Goal: Transaction & Acquisition: Purchase product/service

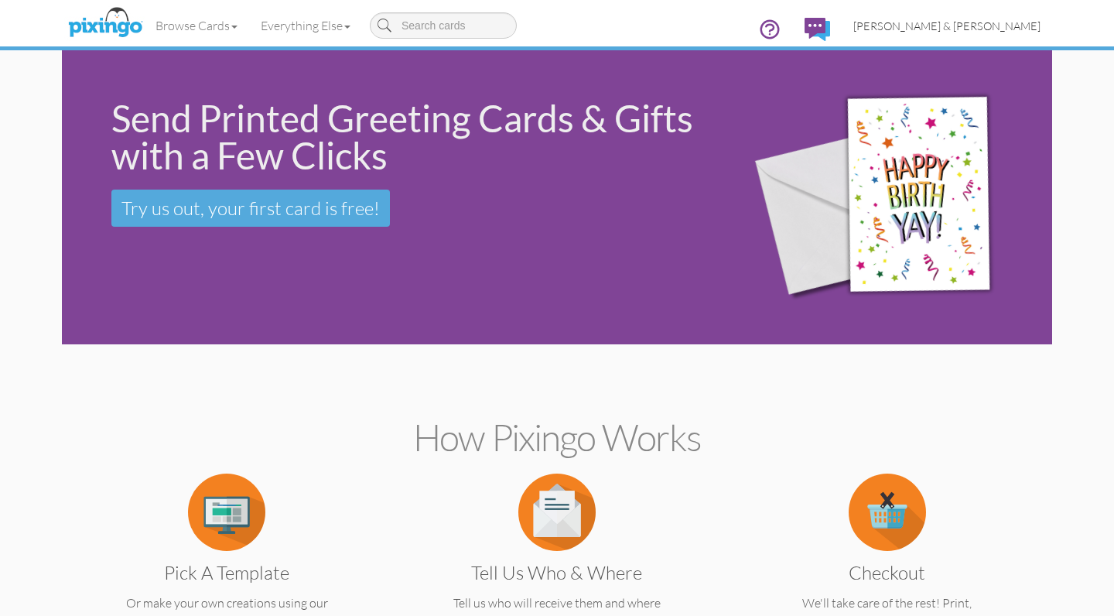
click at [981, 21] on span "[PERSON_NAME] & [PERSON_NAME]" at bounding box center [946, 25] width 187 height 13
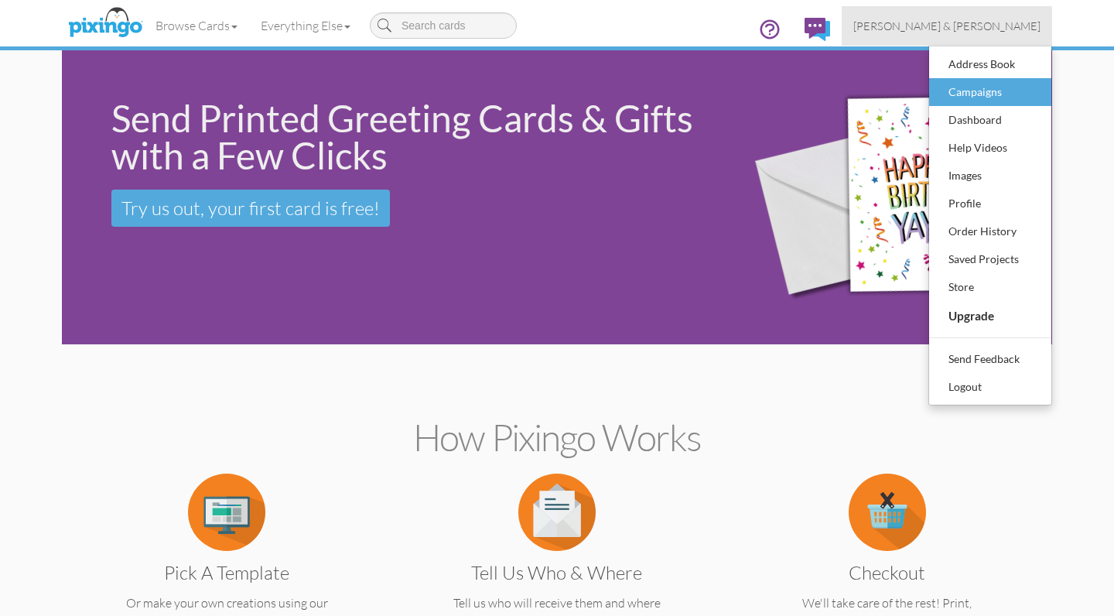
click at [966, 90] on div "Campaigns" at bounding box center [989, 91] width 91 height 23
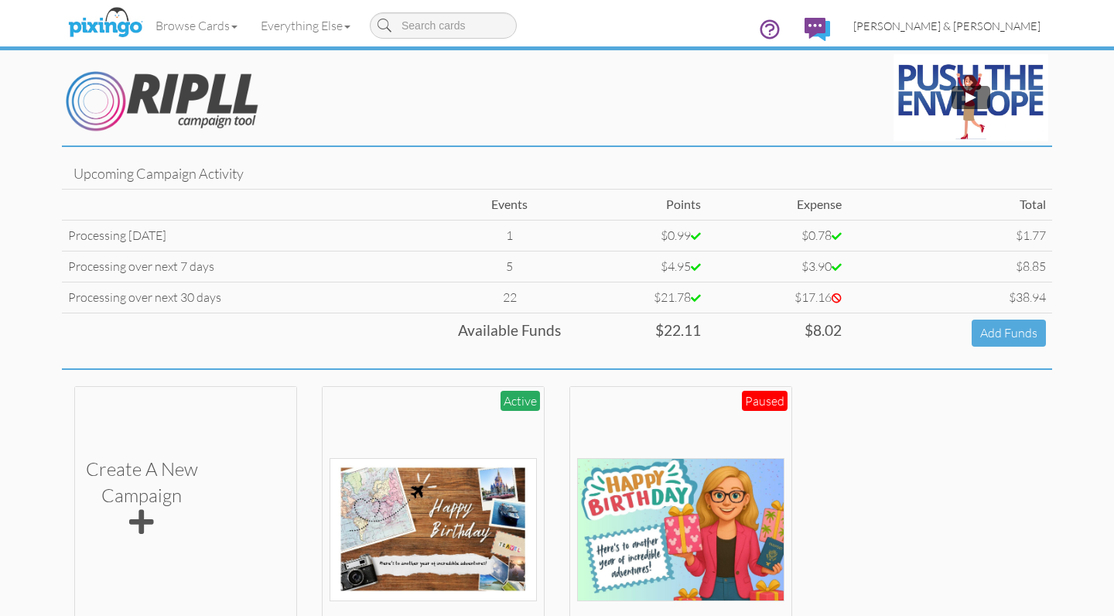
click at [990, 29] on span "[PERSON_NAME] & [PERSON_NAME]" at bounding box center [946, 25] width 187 height 13
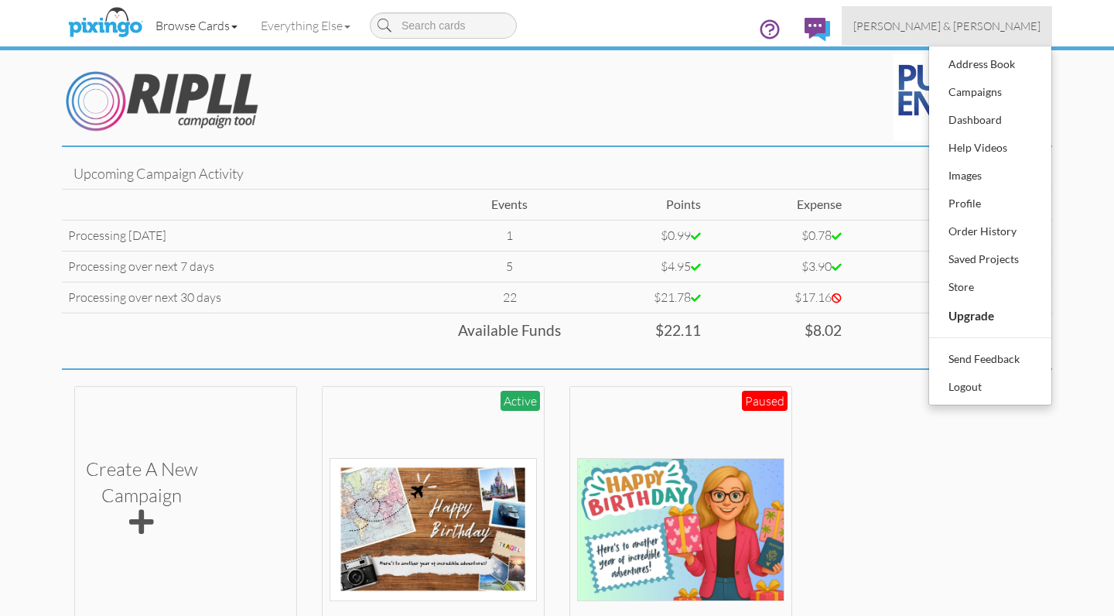
click at [224, 22] on link "Browse Cards" at bounding box center [196, 25] width 105 height 39
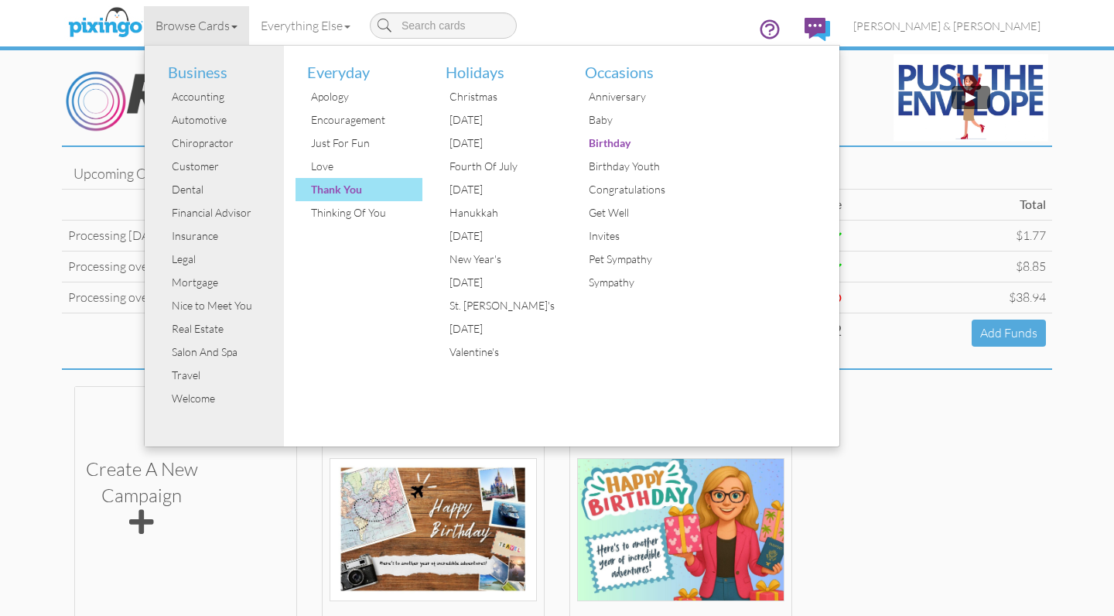
click at [330, 186] on div "Thank You" at bounding box center [365, 189] width 116 height 23
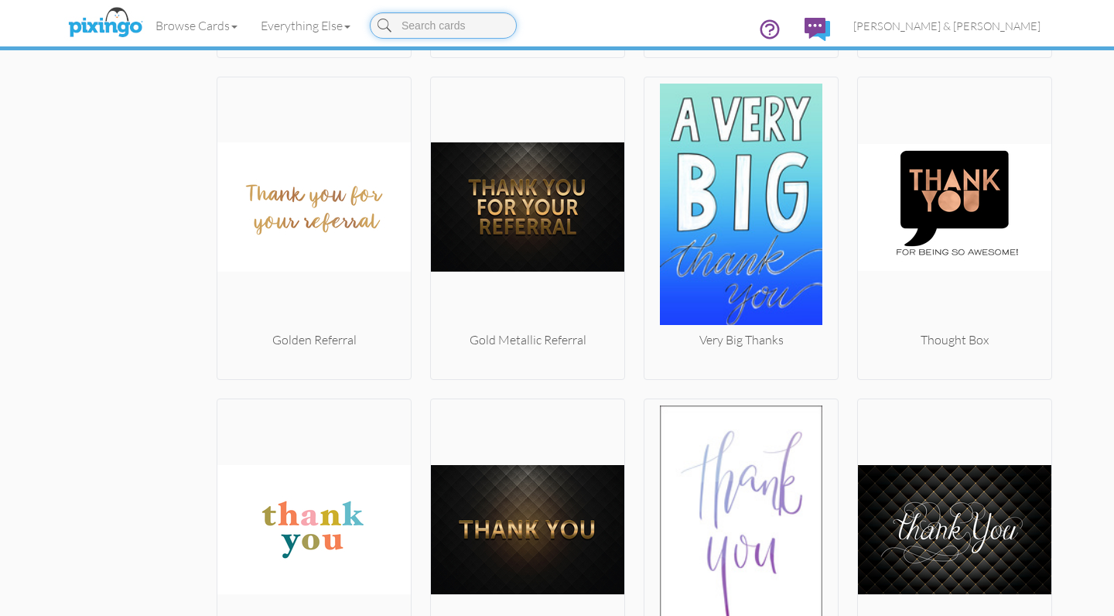
scroll to position [3767, 0]
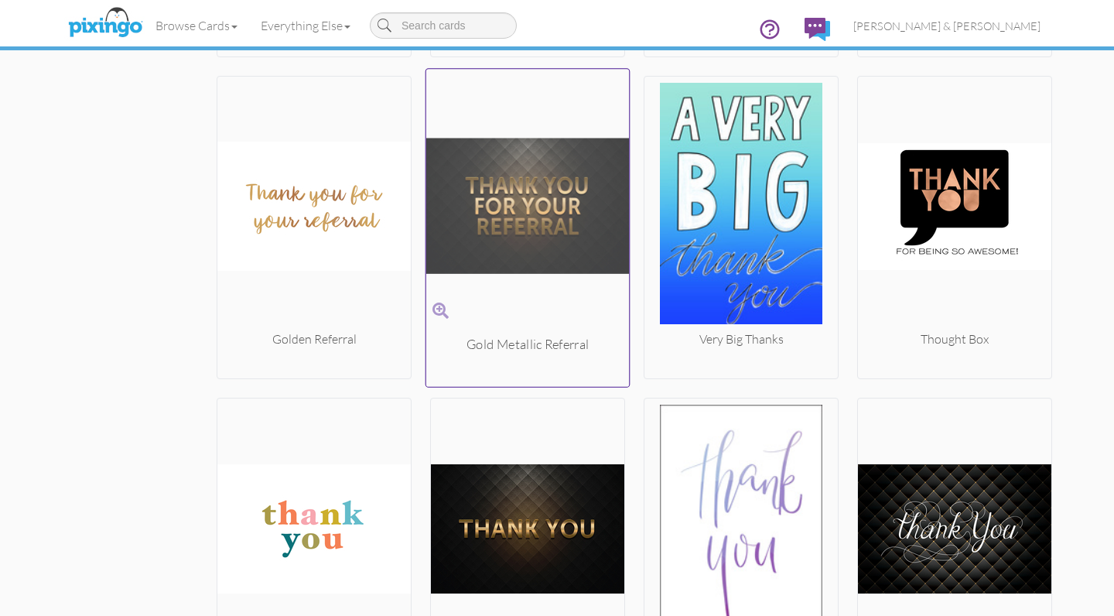
click at [486, 269] on img at bounding box center [527, 205] width 203 height 260
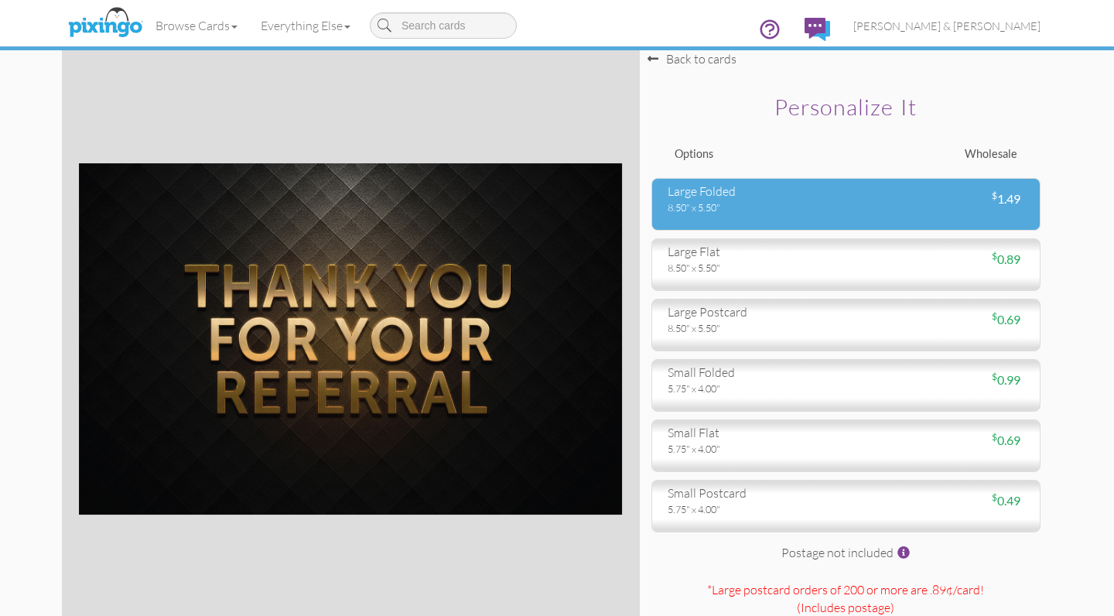
click at [710, 206] on div "8.50" x 5.50"" at bounding box center [750, 207] width 167 height 14
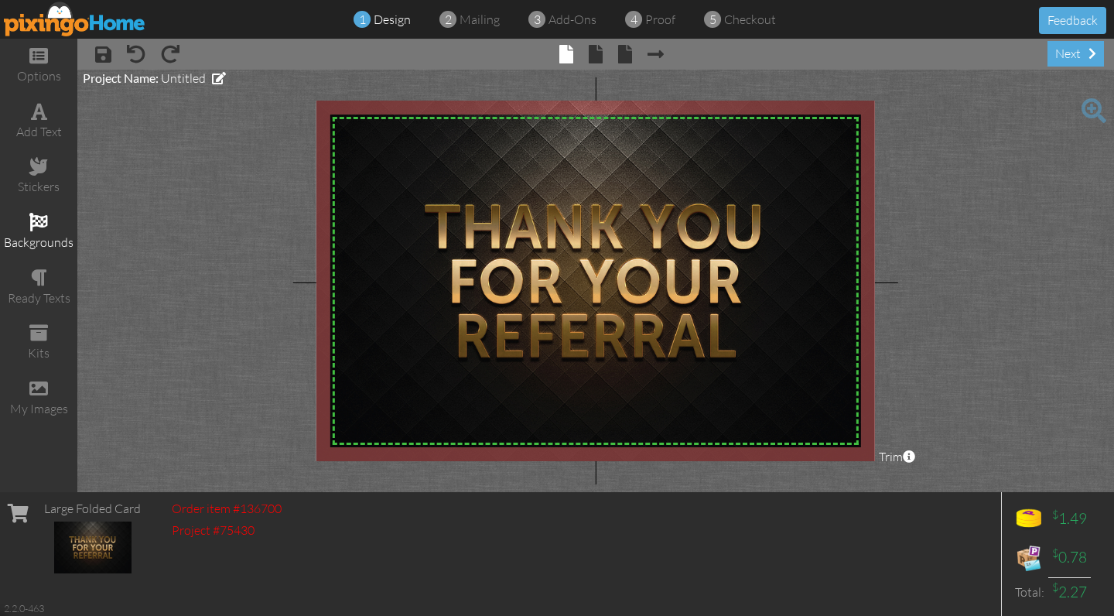
click at [38, 227] on span at bounding box center [38, 222] width 19 height 19
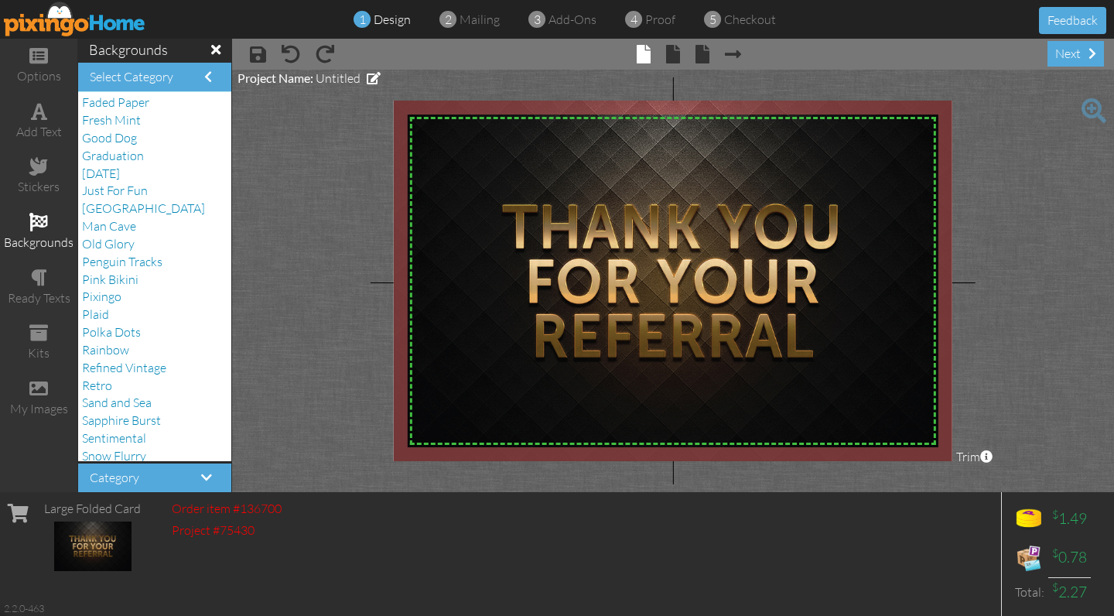
scroll to position [145, 0]
click at [112, 393] on span "Sand and Sea" at bounding box center [117, 400] width 70 height 15
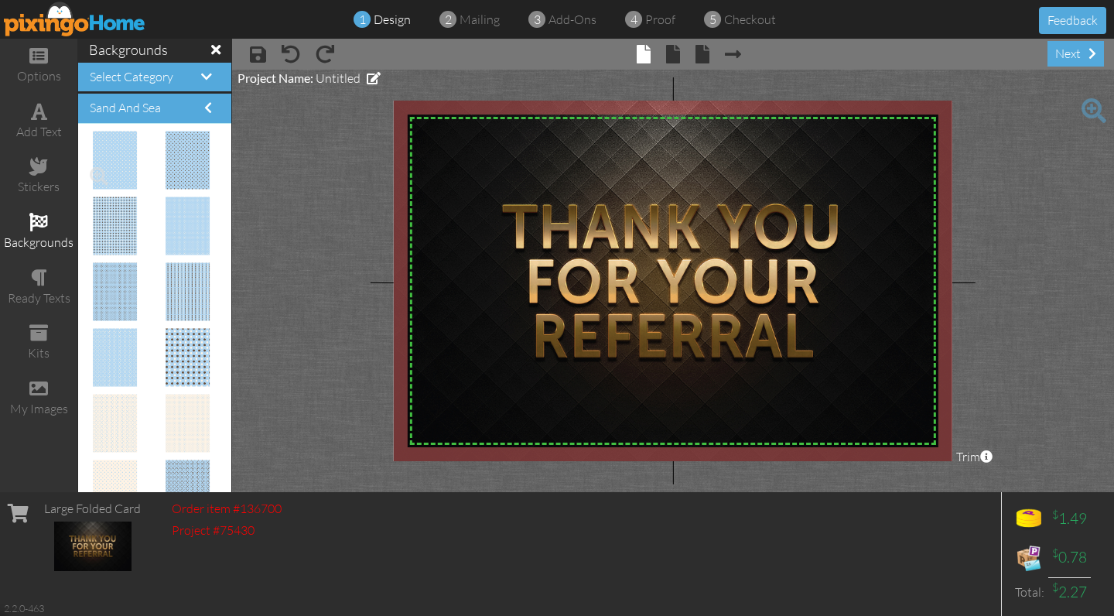
click at [121, 153] on img at bounding box center [115, 160] width 45 height 58
click at [207, 104] on span at bounding box center [208, 107] width 8 height 12
click at [208, 104] on span at bounding box center [208, 107] width 8 height 12
click at [203, 79] on span at bounding box center [206, 76] width 11 height 12
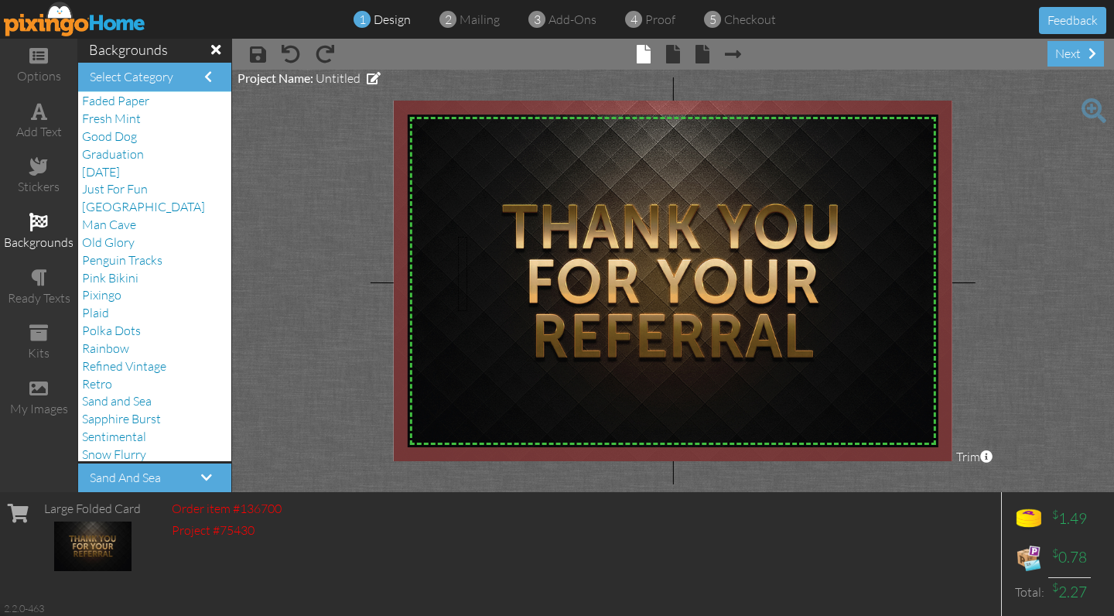
drag, startPoint x: 467, startPoint y: 237, endPoint x: 458, endPoint y: 311, distance: 74.8
click at [458, 311] on div "X X X X X X X X X X X X X X X X X X X X X X X X X X X X X X X X X X X X X X X X…" at bounding box center [673, 281] width 558 height 360
click at [292, 52] on span at bounding box center [290, 54] width 19 height 19
click at [212, 47] on span at bounding box center [215, 50] width 9 height 14
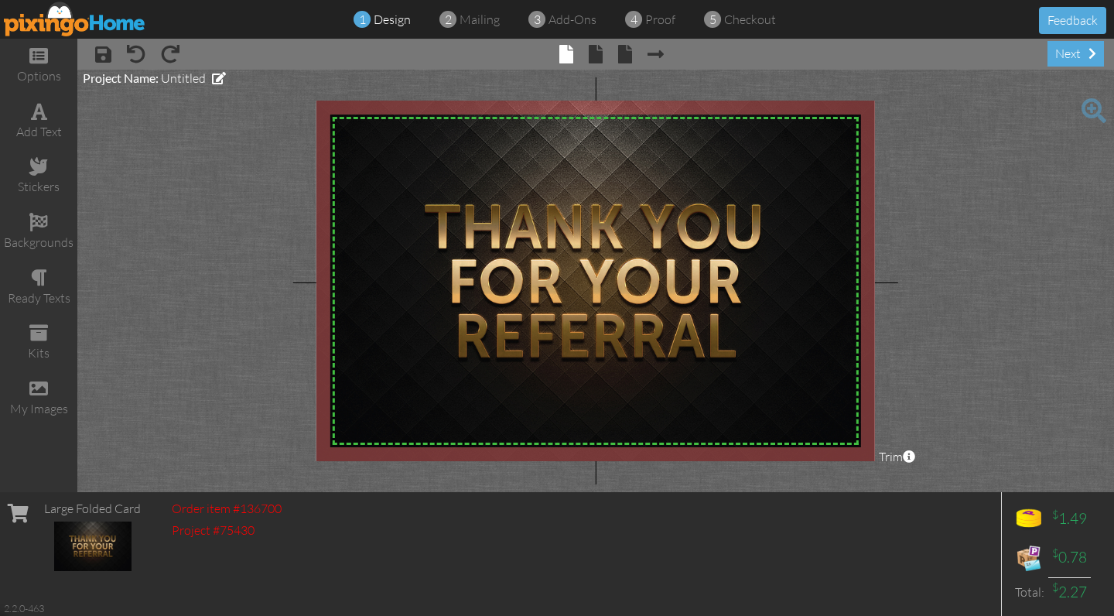
click at [45, 18] on img at bounding box center [75, 19] width 142 height 35
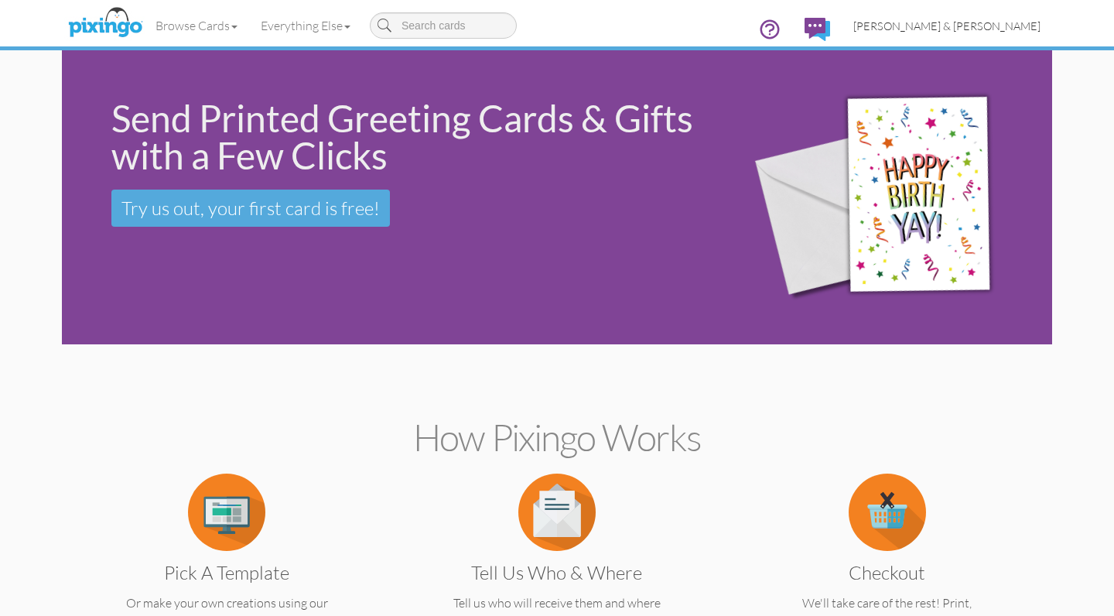
click at [963, 25] on span "[PERSON_NAME] & [PERSON_NAME]" at bounding box center [946, 25] width 187 height 13
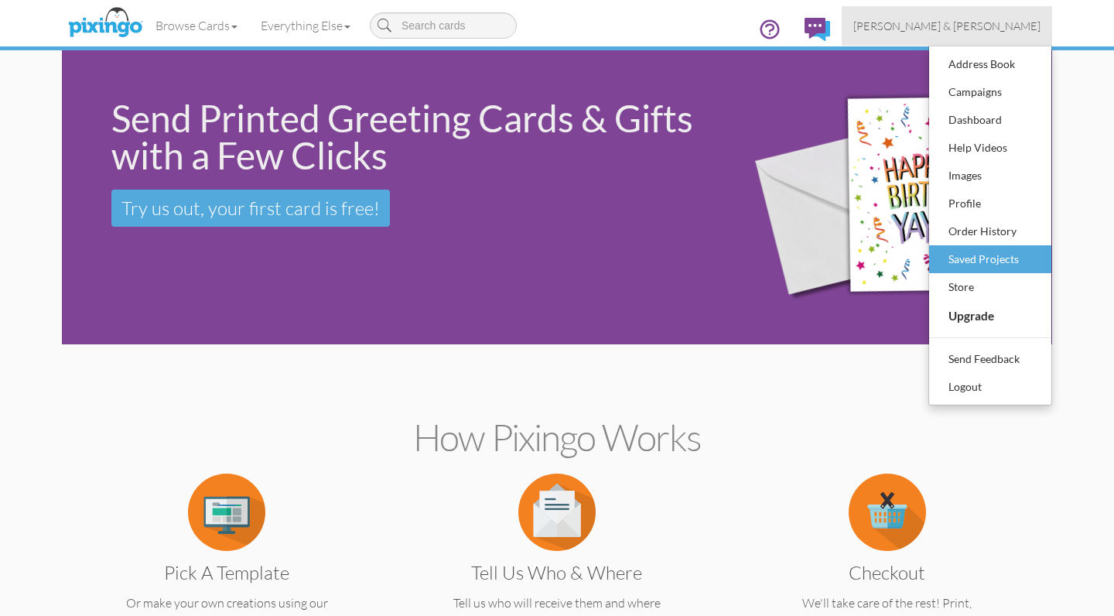
click at [968, 263] on div "Saved Projects" at bounding box center [989, 258] width 91 height 23
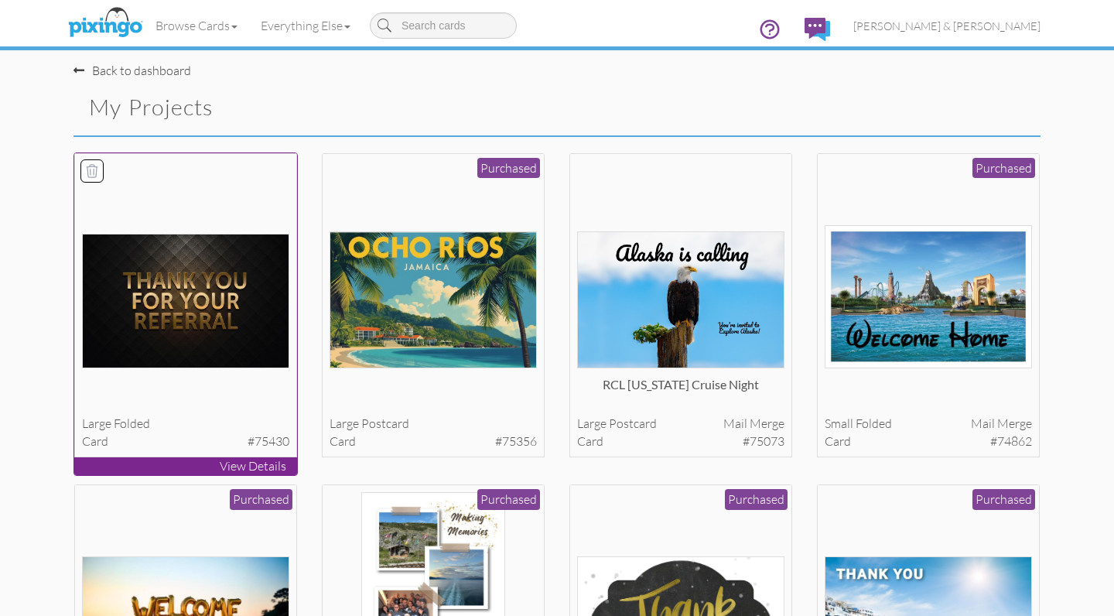
click at [98, 169] on icon at bounding box center [91, 170] width 15 height 15
click at [94, 169] on icon at bounding box center [91, 170] width 15 height 15
click at [91, 169] on icon at bounding box center [91, 170] width 15 height 15
click at [934, 106] on button "Delete 1 project(s)?" at bounding box center [973, 109] width 133 height 26
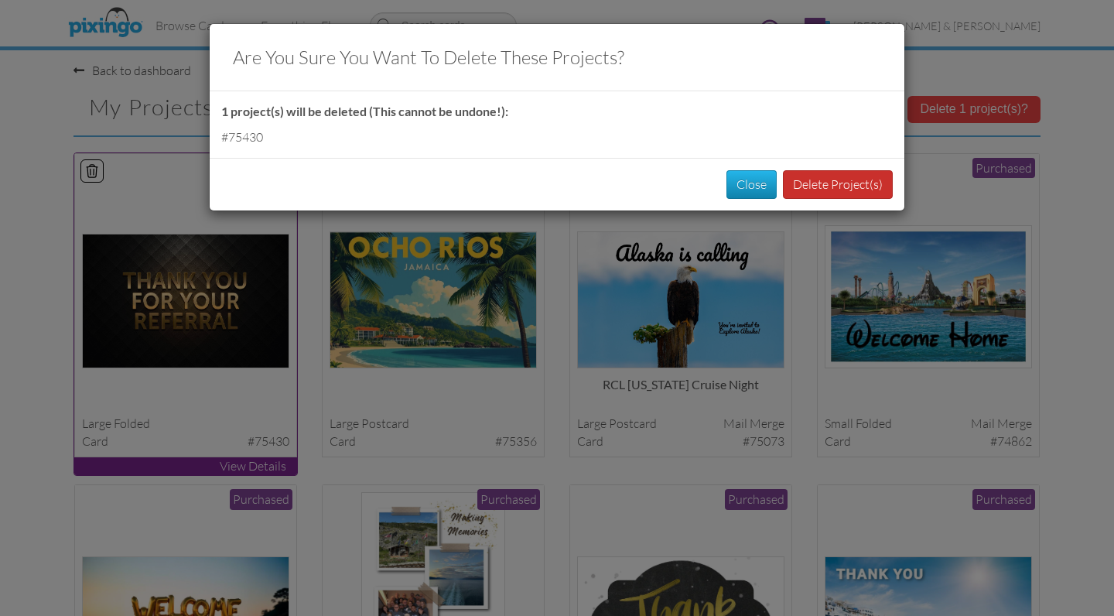
click at [827, 179] on button "Delete Project(s)" at bounding box center [838, 184] width 110 height 29
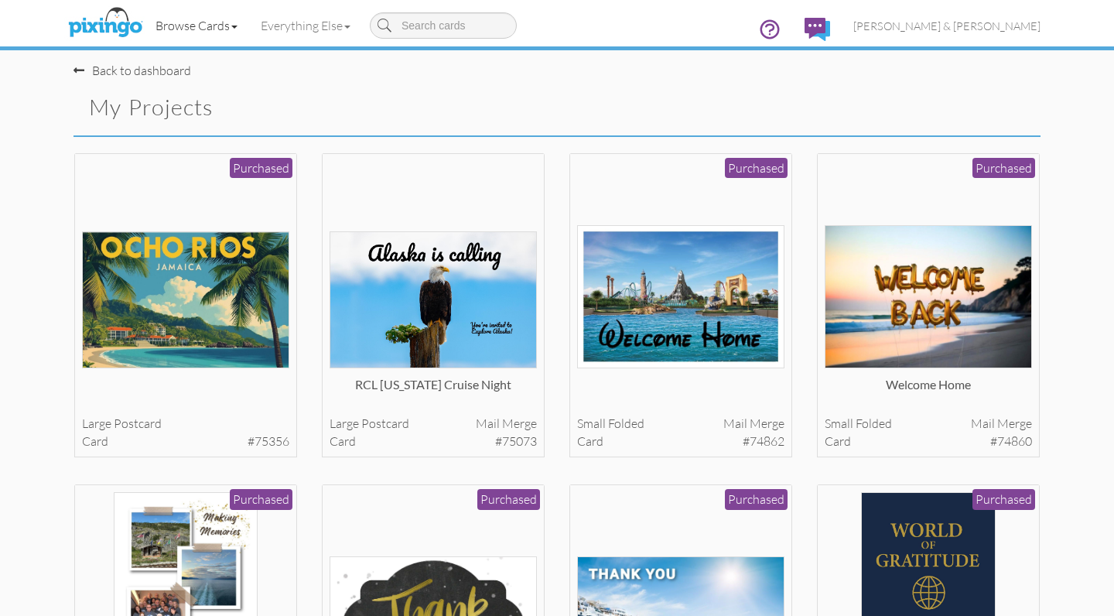
click at [195, 26] on link "Browse Cards" at bounding box center [196, 25] width 105 height 39
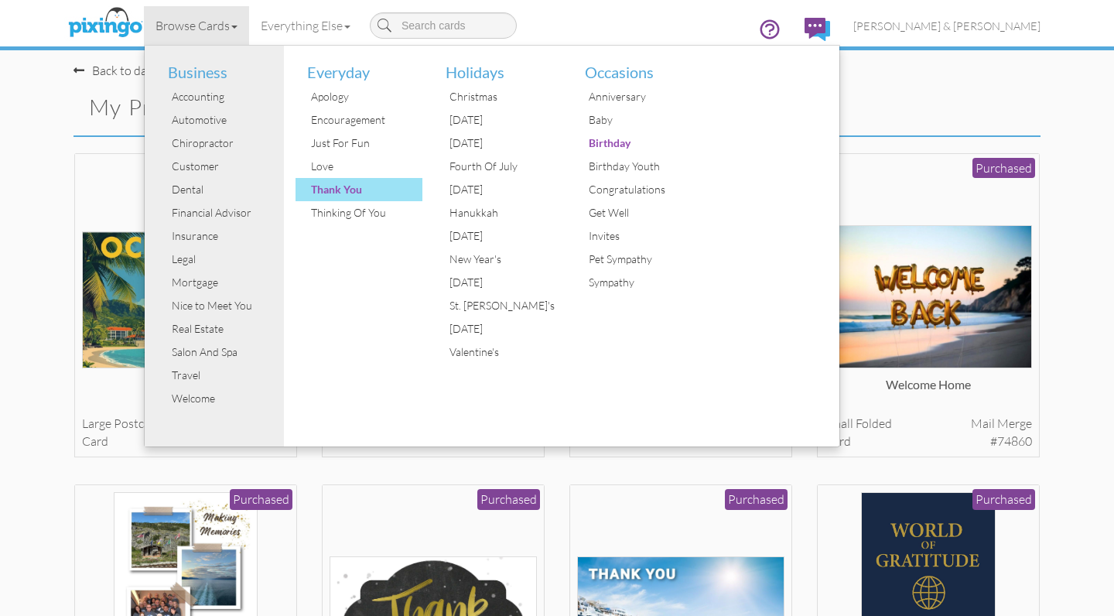
click at [370, 182] on div "Thank You" at bounding box center [365, 189] width 116 height 23
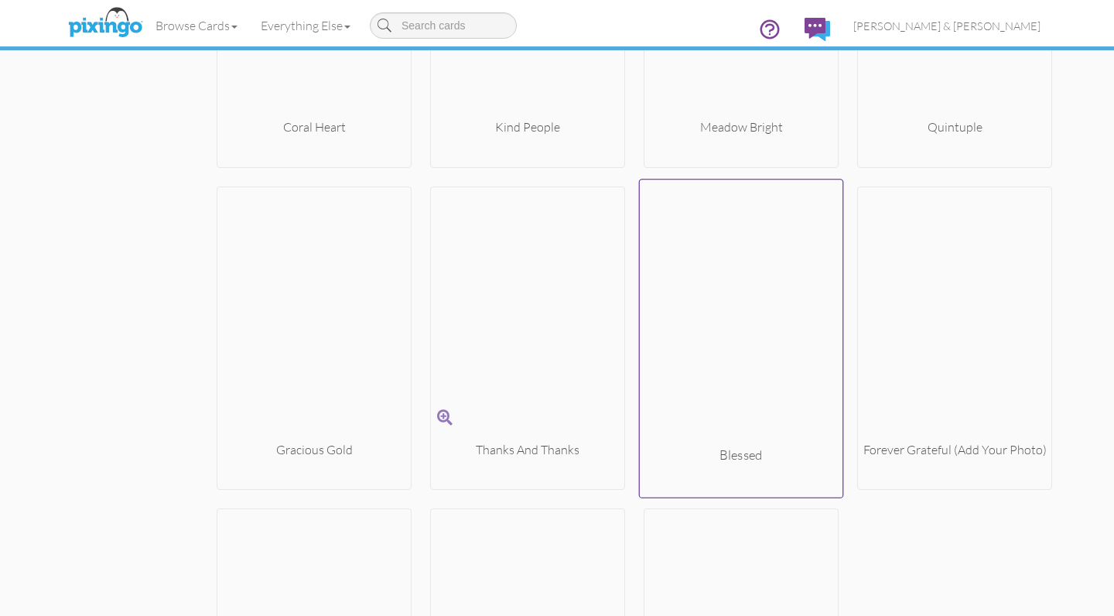
scroll to position [8189, 0]
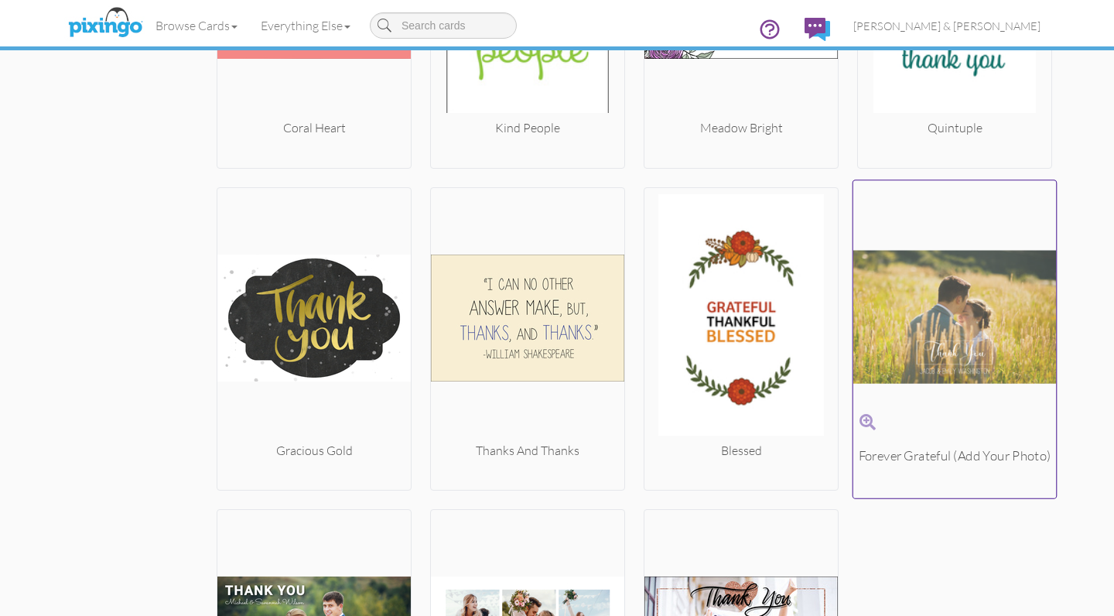
click at [943, 333] on img at bounding box center [954, 316] width 203 height 260
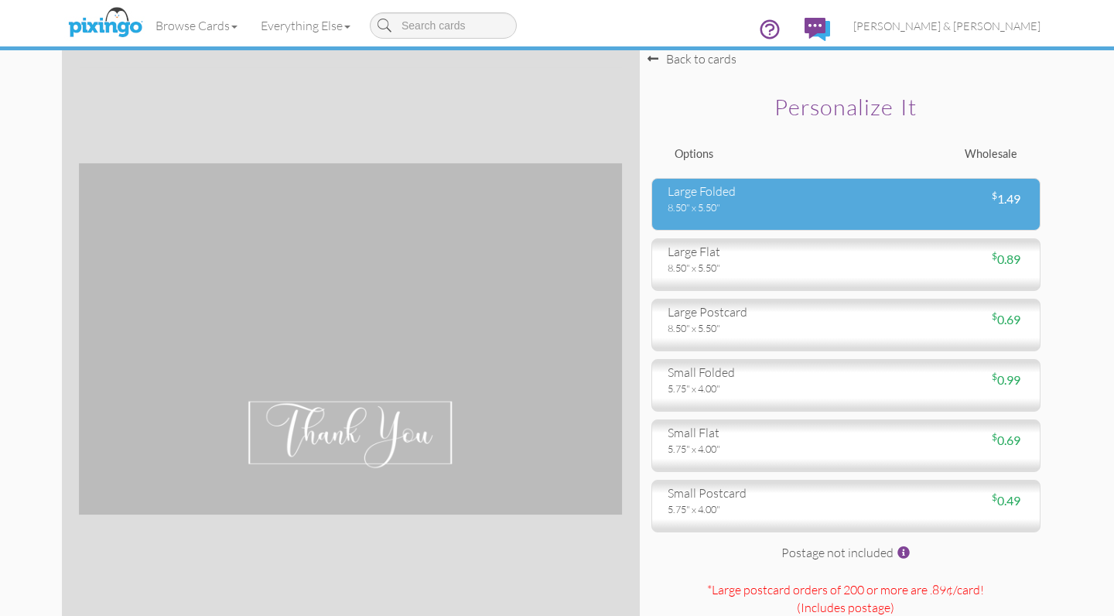
click at [830, 198] on div "large folded" at bounding box center [750, 191] width 167 height 18
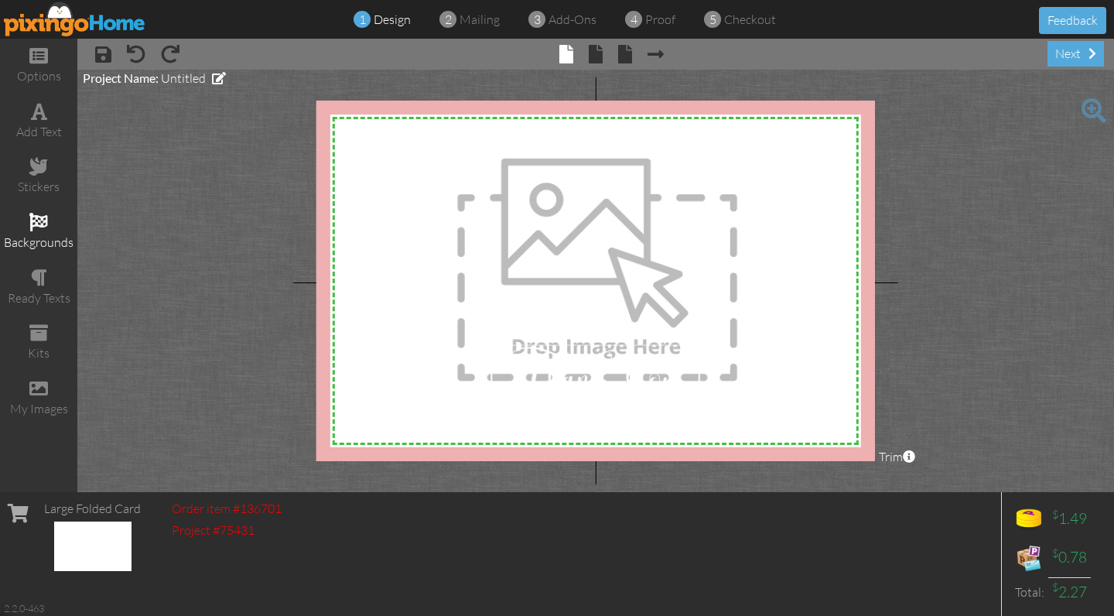
click at [46, 226] on span at bounding box center [38, 222] width 19 height 19
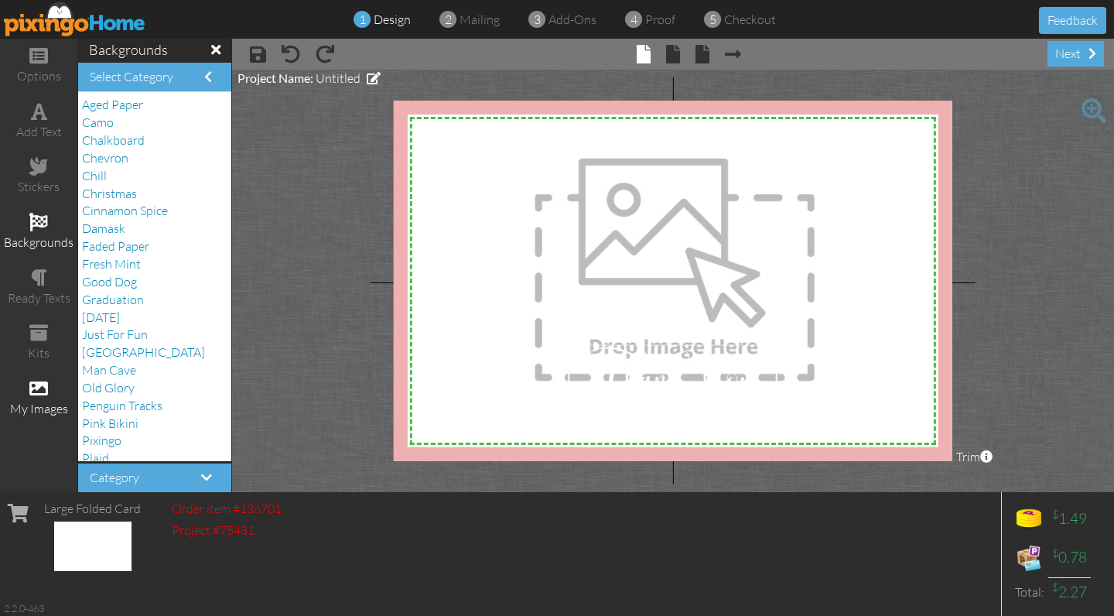
click at [31, 379] on span at bounding box center [38, 388] width 19 height 19
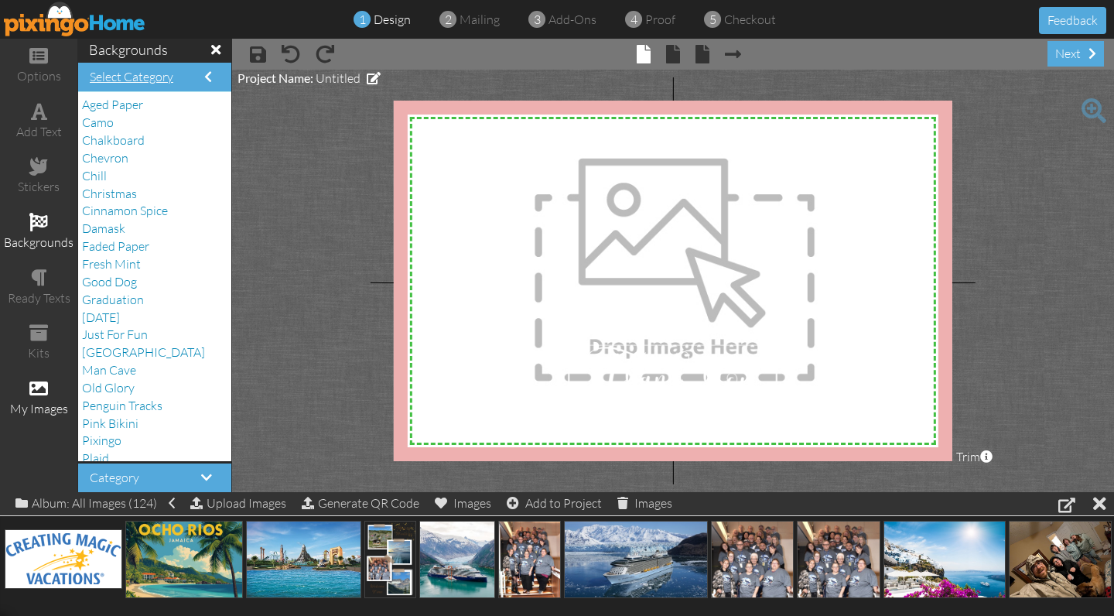
click at [208, 73] on span at bounding box center [208, 76] width 8 height 12
click at [217, 47] on span at bounding box center [215, 50] width 9 height 14
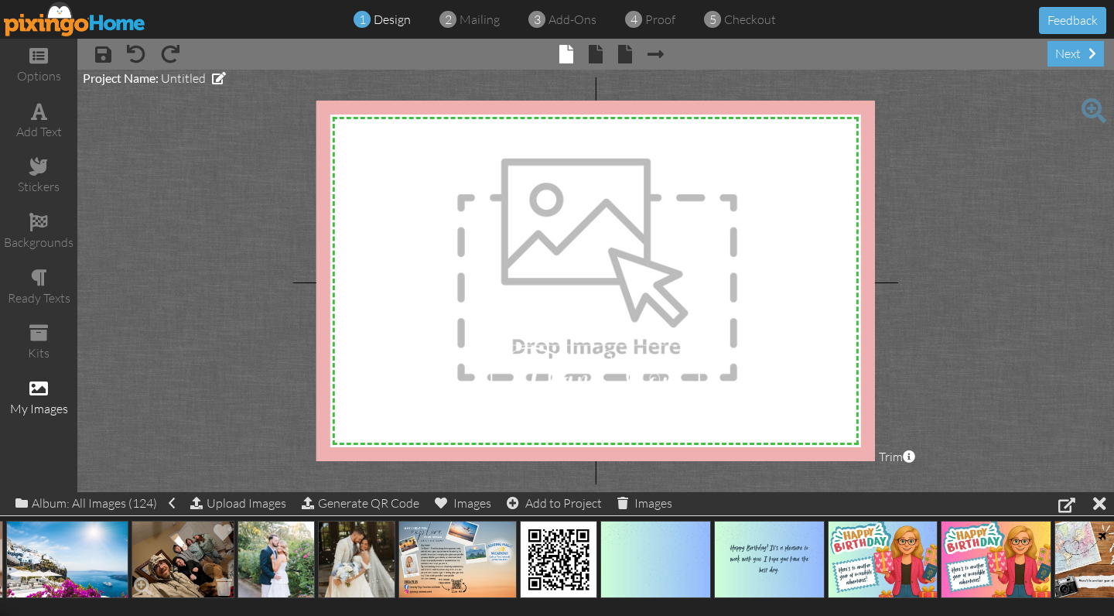
scroll to position [0, 878]
click at [1066, 506] on div at bounding box center [1066, 504] width 17 height 19
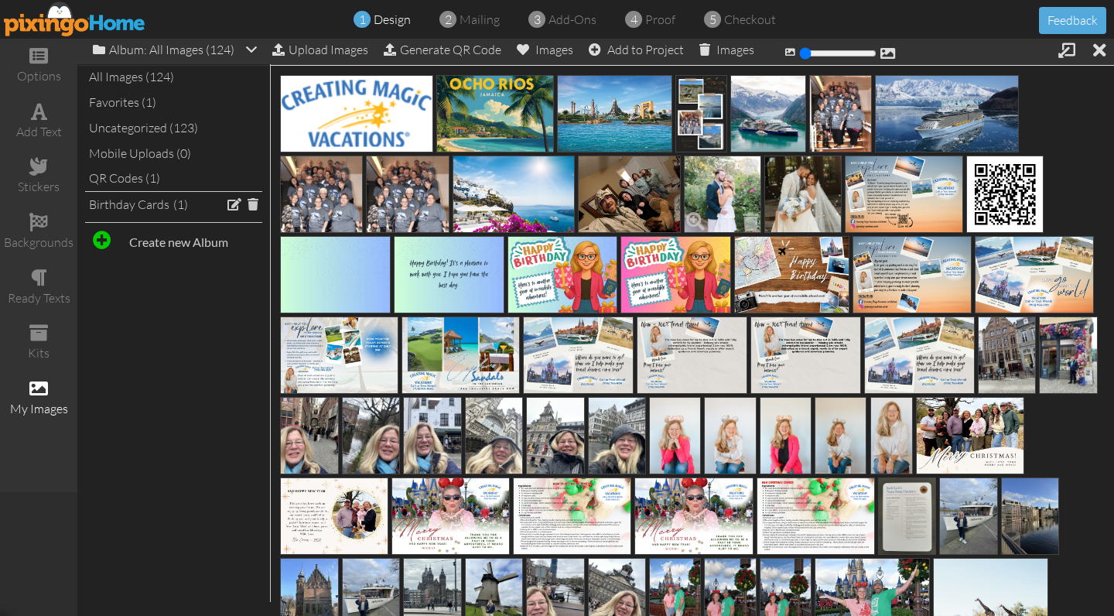
scroll to position [0, 0]
click at [319, 50] on div "Upload Images" at bounding box center [320, 50] width 96 height 22
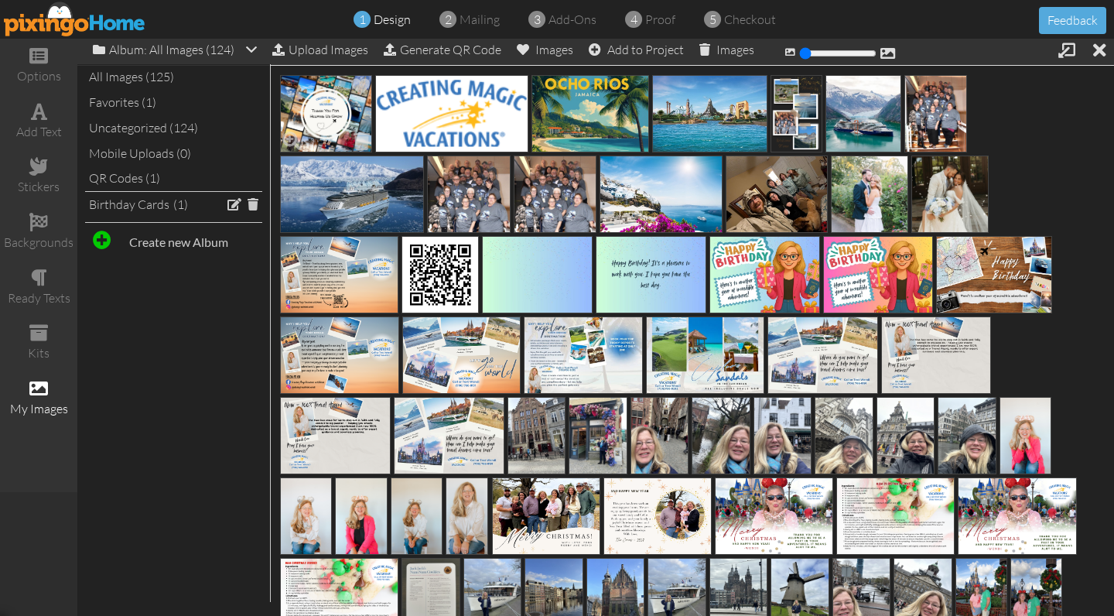
click at [336, 109] on img at bounding box center [326, 113] width 92 height 77
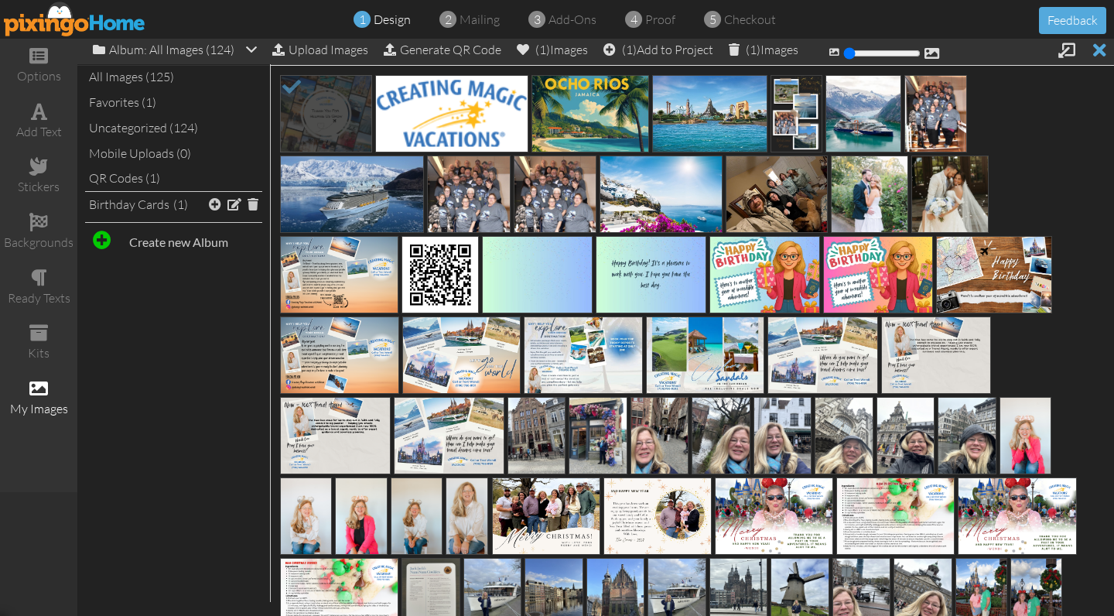
click at [1100, 53] on div at bounding box center [1099, 50] width 13 height 22
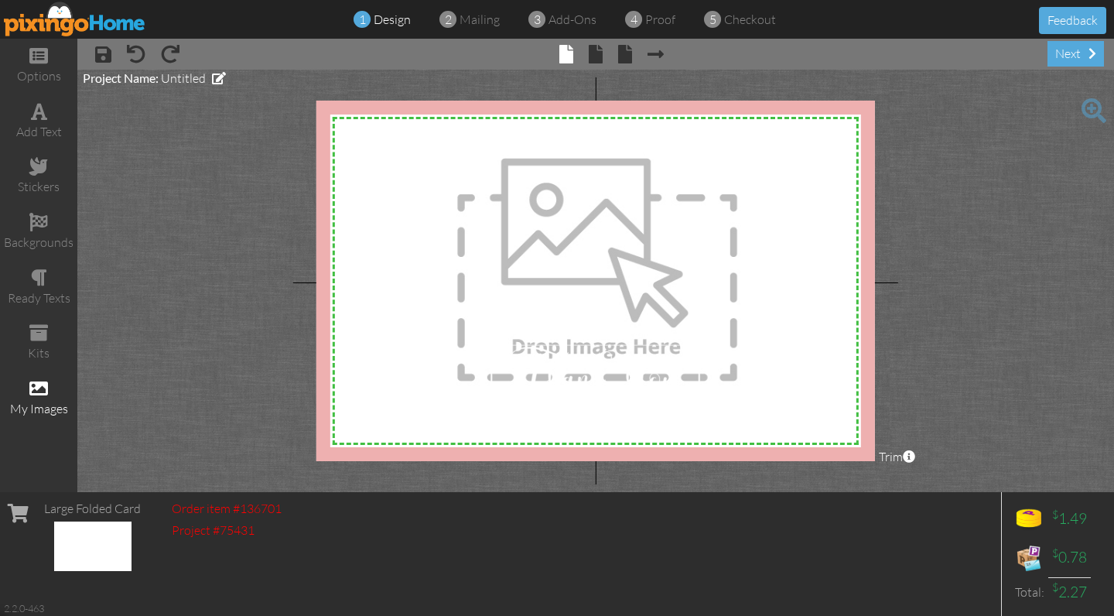
click at [43, 401] on div "my images" at bounding box center [38, 409] width 77 height 18
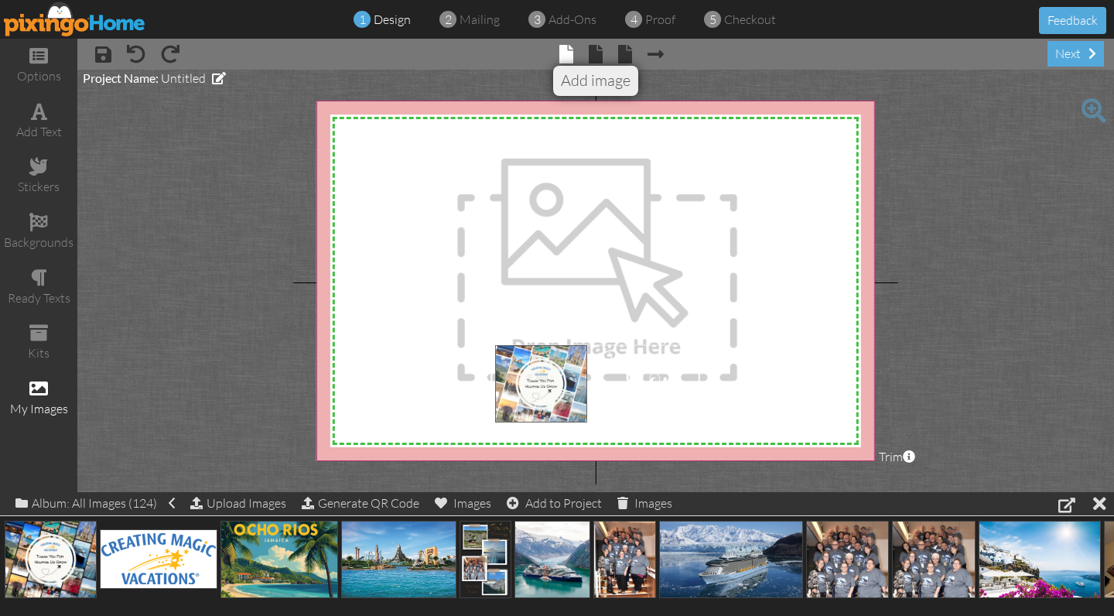
drag, startPoint x: 60, startPoint y: 557, endPoint x: 550, endPoint y: 382, distance: 520.5
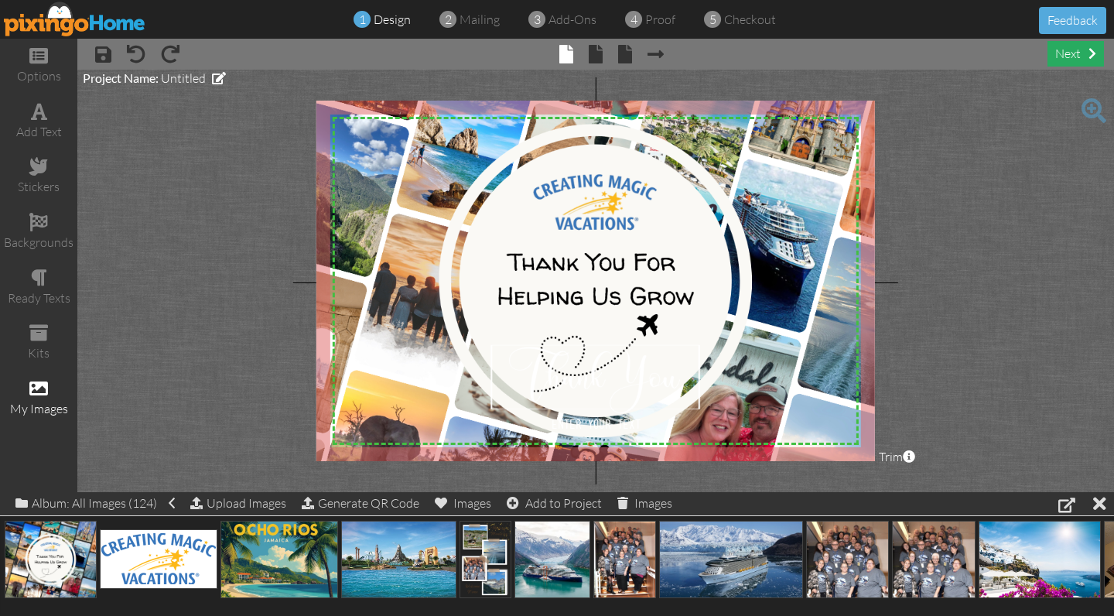
click at [1079, 60] on div "next" at bounding box center [1075, 54] width 56 height 26
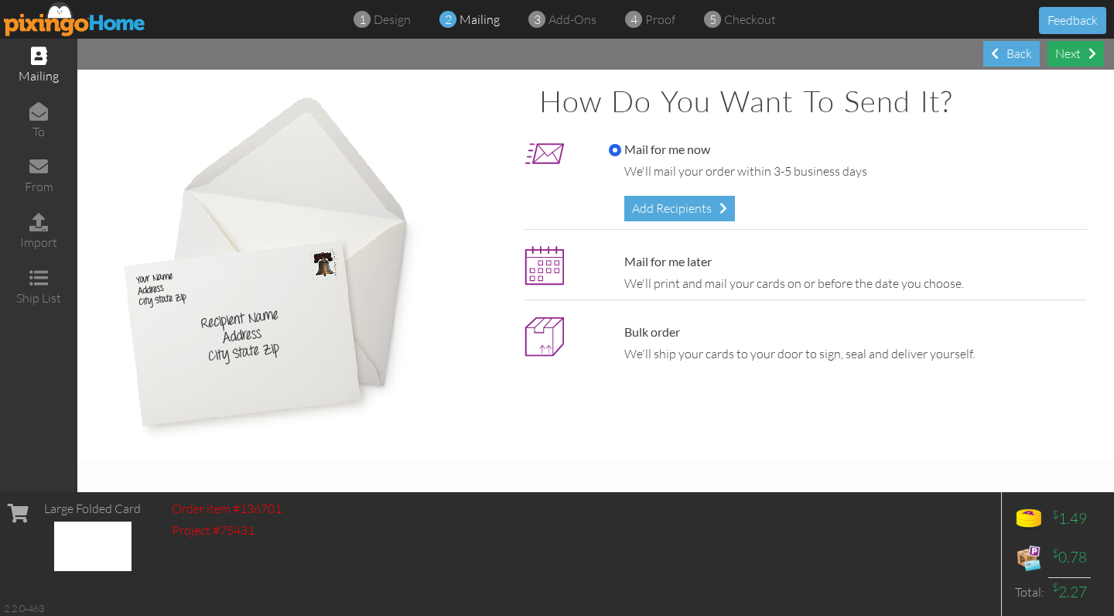
click at [1083, 53] on div "Next" at bounding box center [1075, 54] width 56 height 26
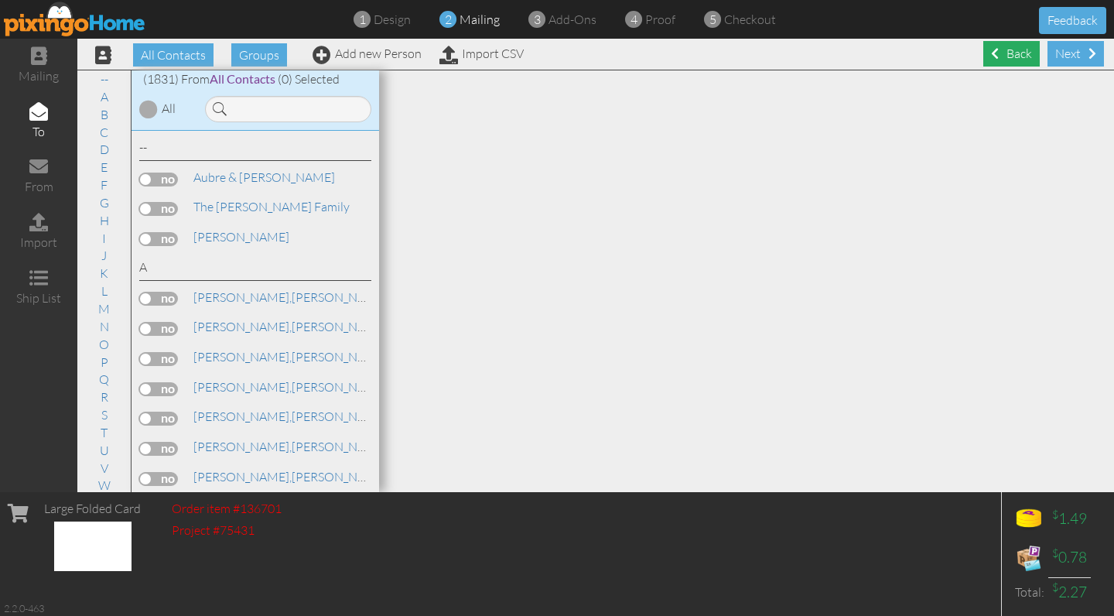
click at [1018, 53] on div "Back" at bounding box center [1011, 54] width 56 height 26
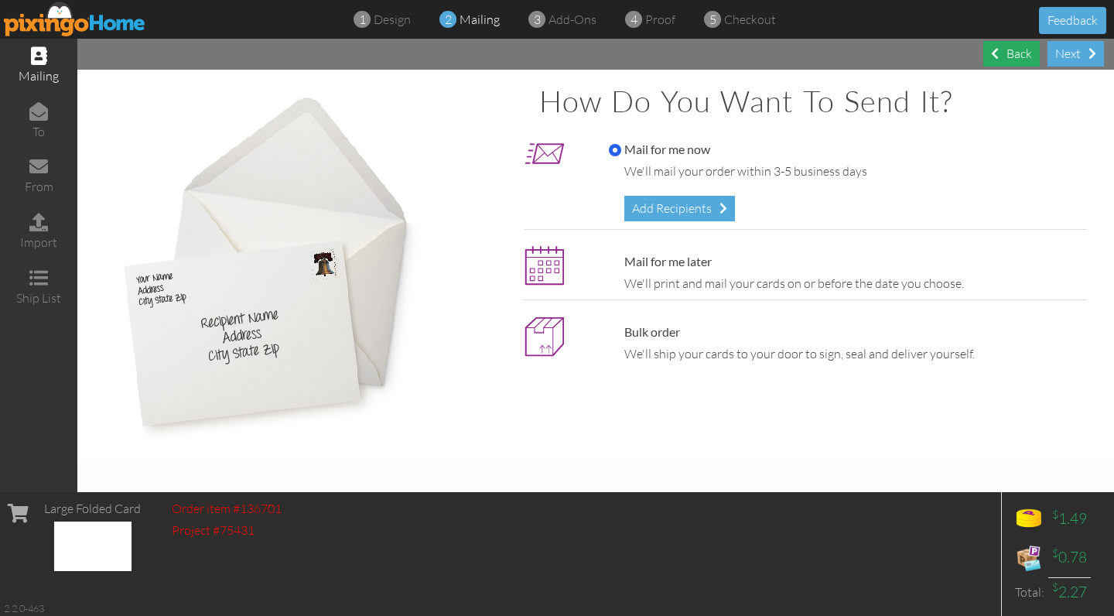
click at [1018, 53] on div "Back" at bounding box center [1011, 54] width 56 height 26
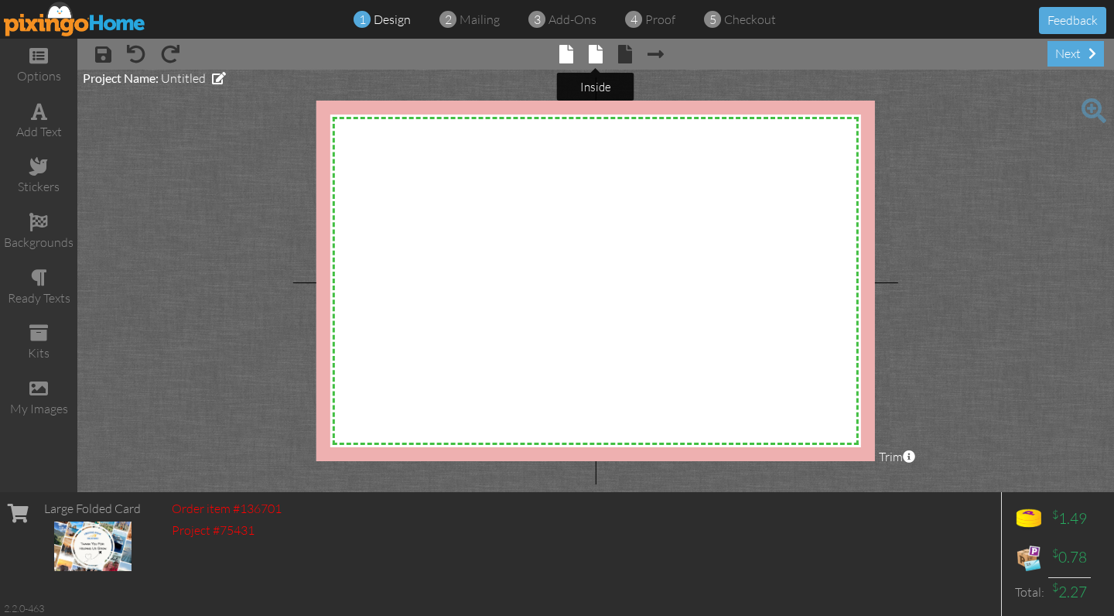
click at [592, 51] on span at bounding box center [595, 54] width 14 height 19
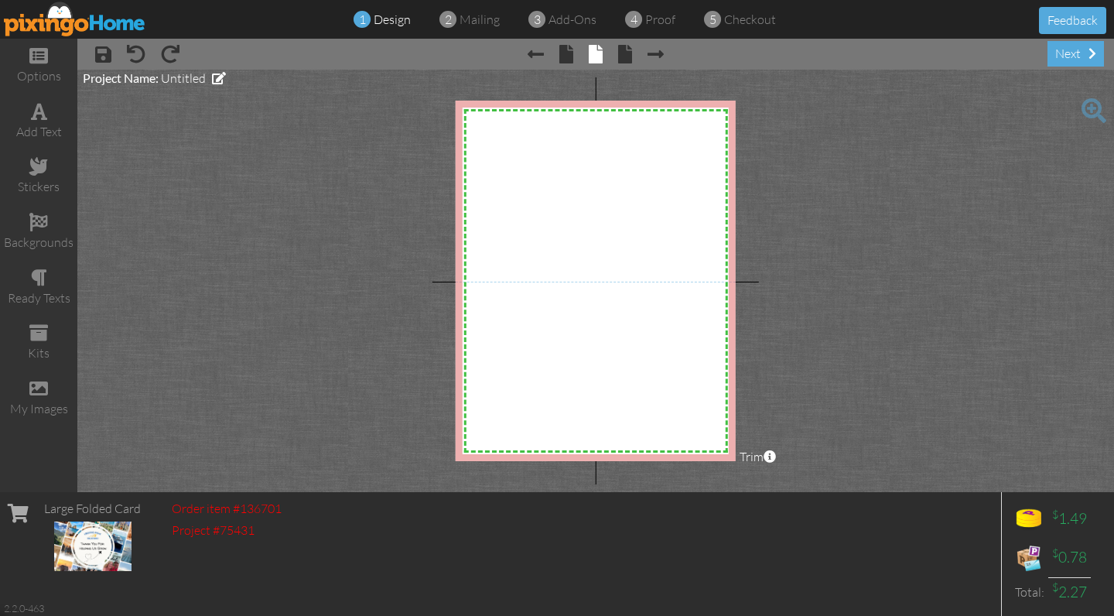
scroll to position [0, 1]
click at [27, 127] on div "add text" at bounding box center [38, 132] width 77 height 18
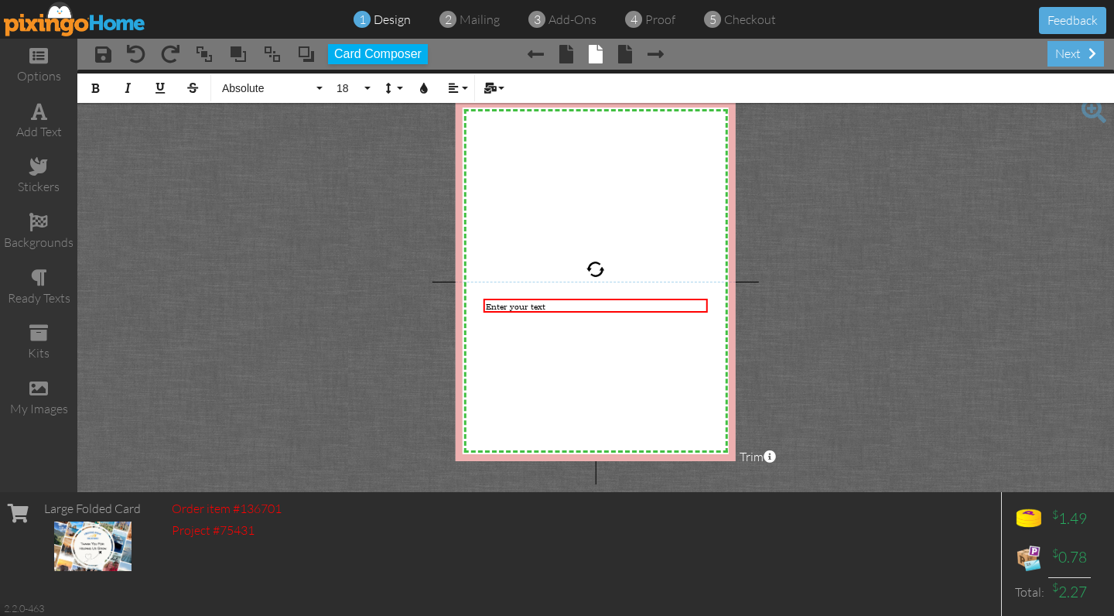
scroll to position [0, 0]
click at [494, 307] on span "Enter your text" at bounding box center [516, 306] width 60 height 11
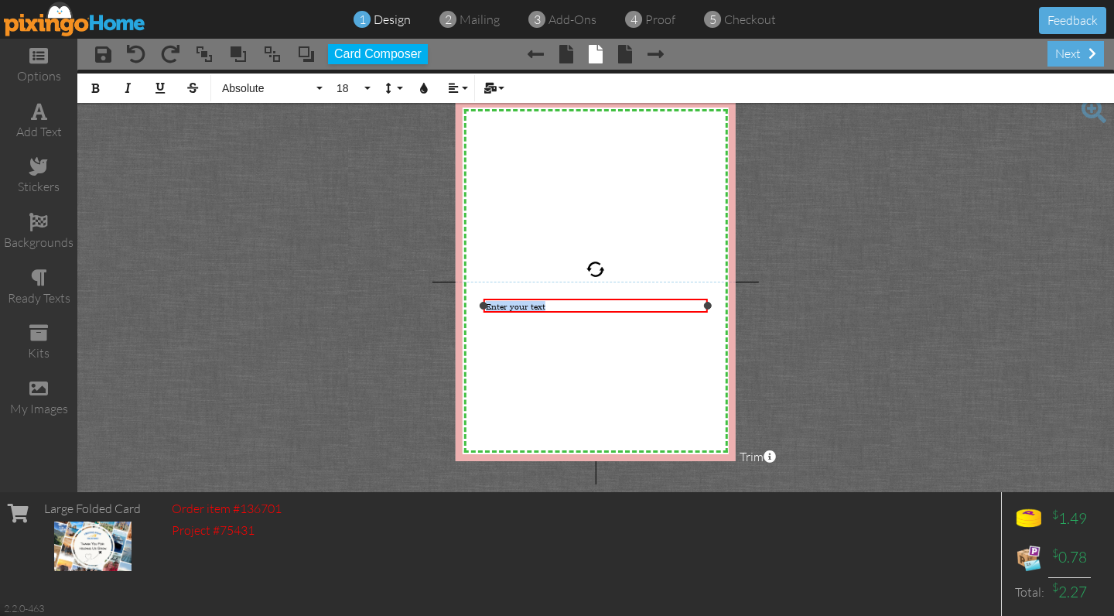
click at [494, 307] on span "Enter your text" at bounding box center [516, 306] width 60 height 11
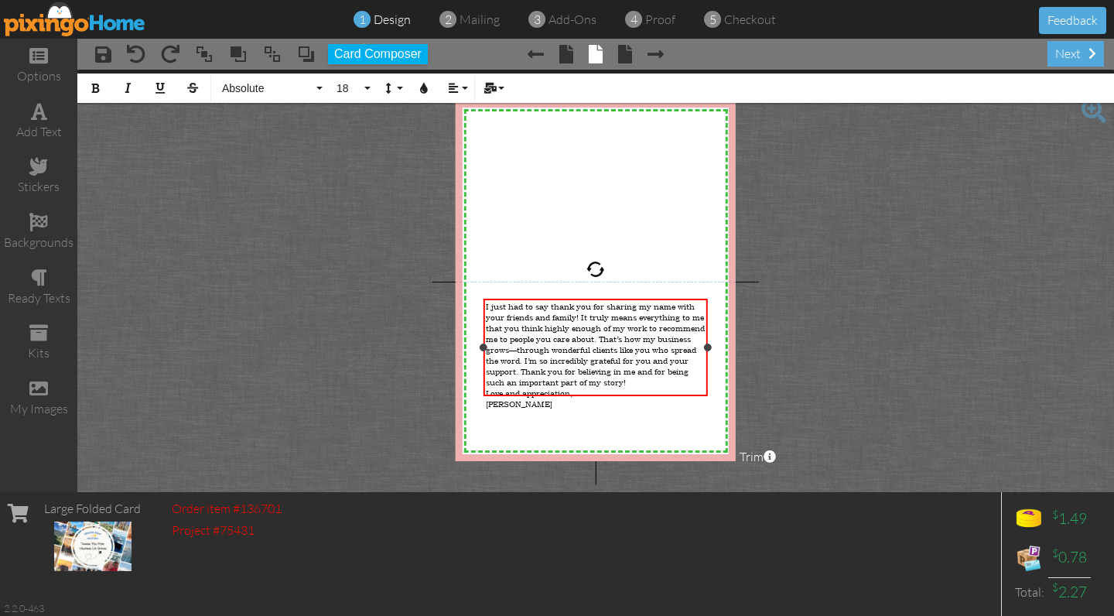
scroll to position [4067, 2]
click at [638, 373] on div "I just had to say thank you for sharing my name with your friends and family! I…" at bounding box center [596, 344] width 220 height 87
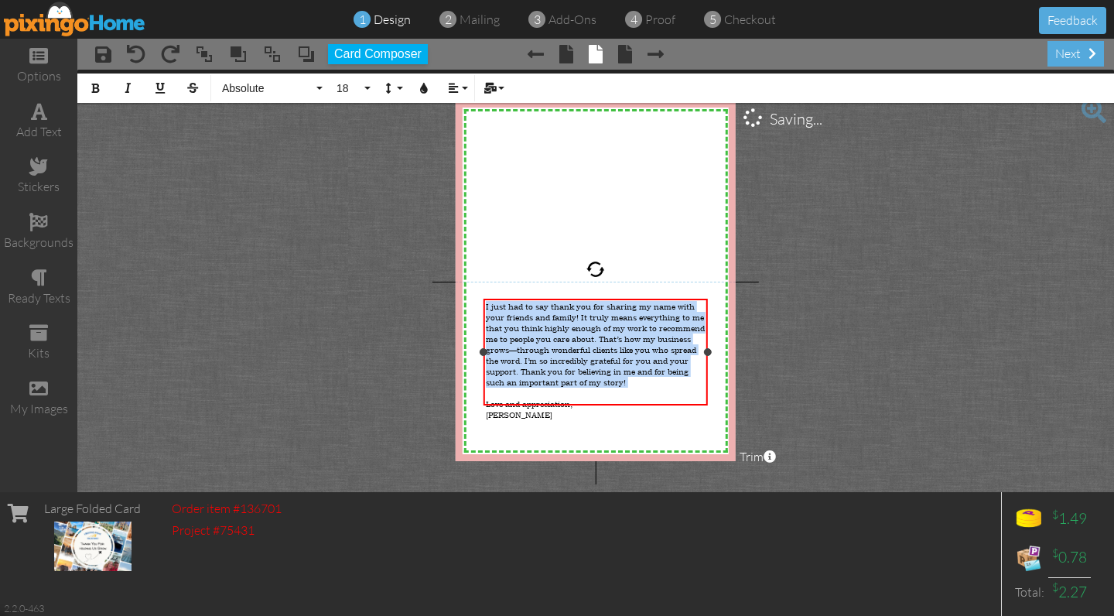
drag, startPoint x: 643, startPoint y: 375, endPoint x: 480, endPoint y: 306, distance: 177.1
click at [483, 302] on div "I just had to say thank you for sharing my name with your friends and family! I…" at bounding box center [595, 351] width 224 height 107
click at [361, 87] on button "18" at bounding box center [351, 87] width 45 height 29
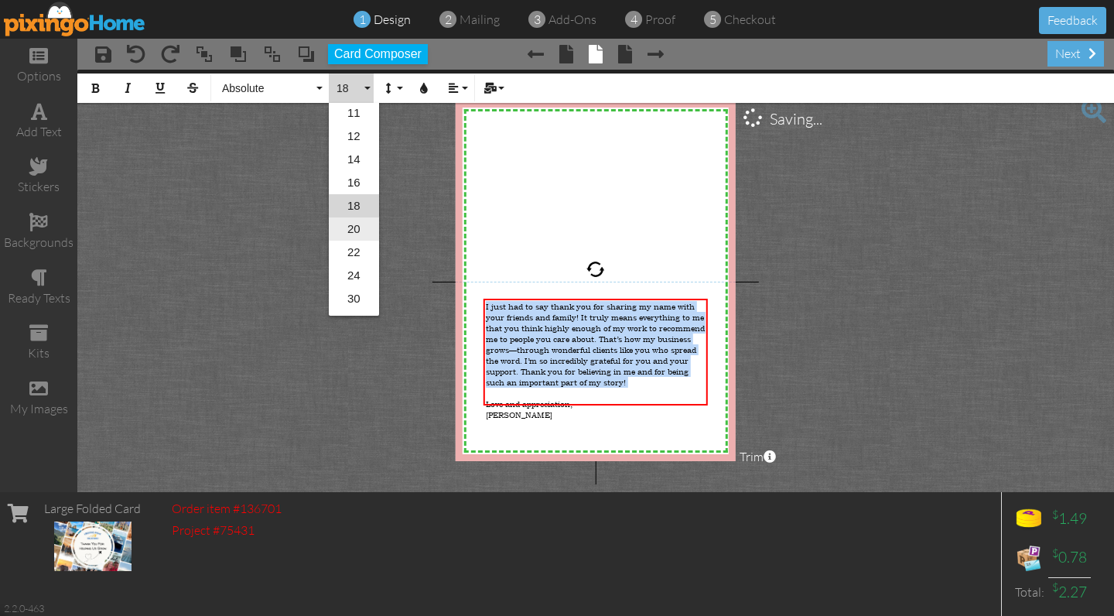
scroll to position [145, 0]
click at [354, 233] on link "20" at bounding box center [354, 224] width 50 height 23
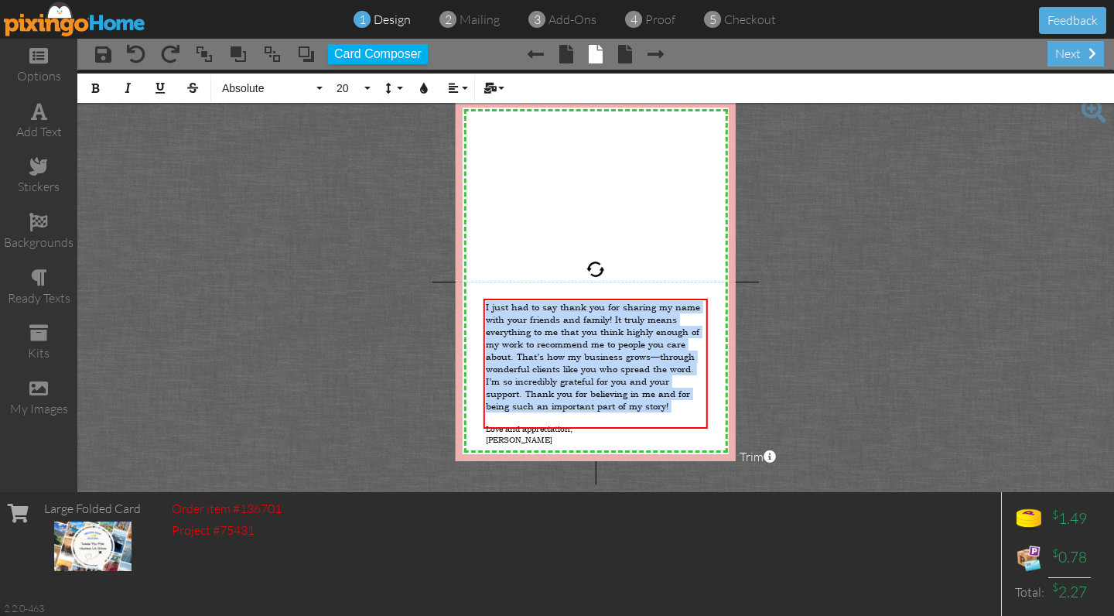
scroll to position [0, 0]
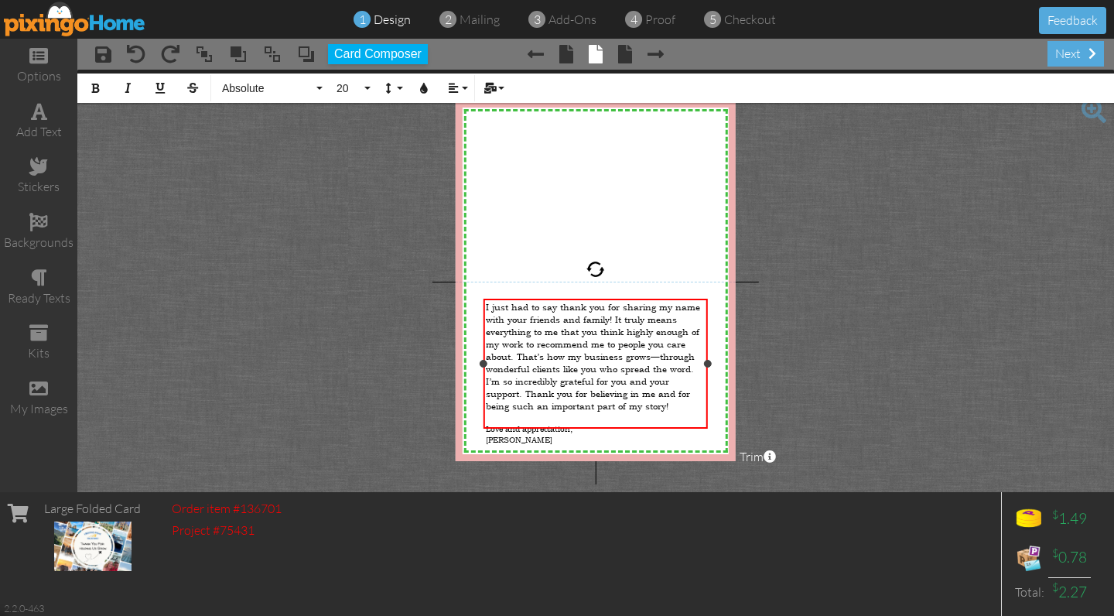
click at [576, 423] on div "Love and appreciation," at bounding box center [596, 428] width 220 height 11
click at [263, 93] on span "Absolute" at bounding box center [266, 88] width 93 height 13
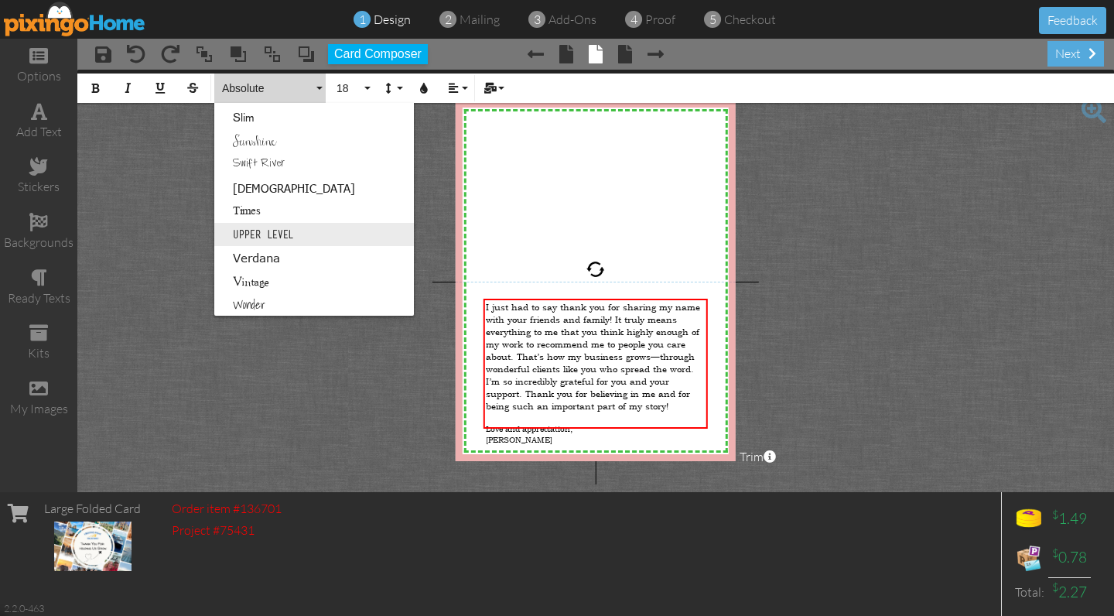
scroll to position [1, 0]
click at [250, 303] on link "Wonder" at bounding box center [314, 303] width 200 height 23
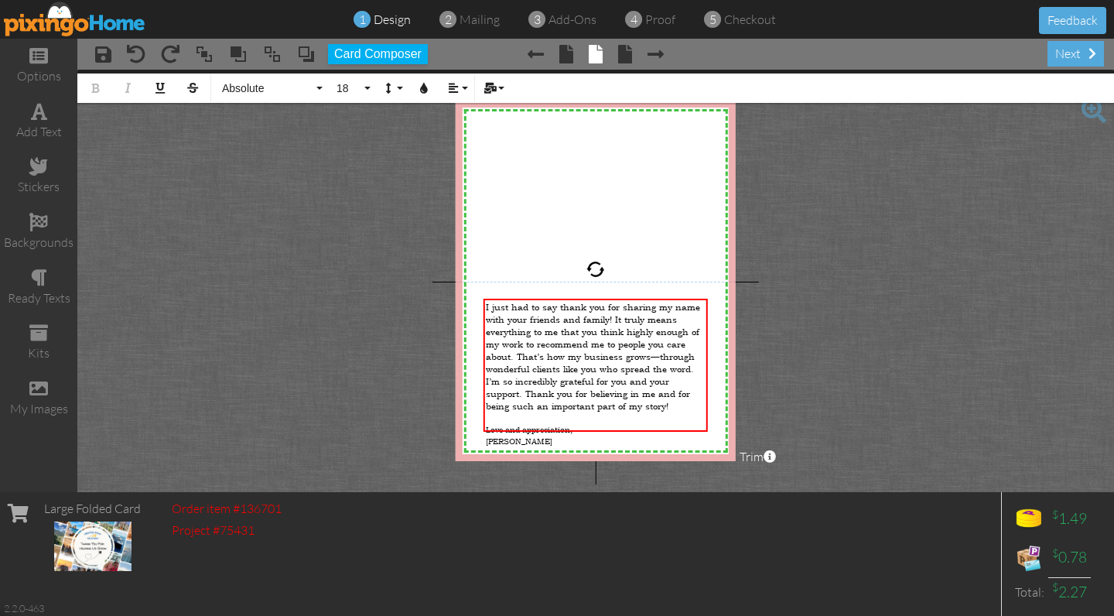
scroll to position [4031, 2]
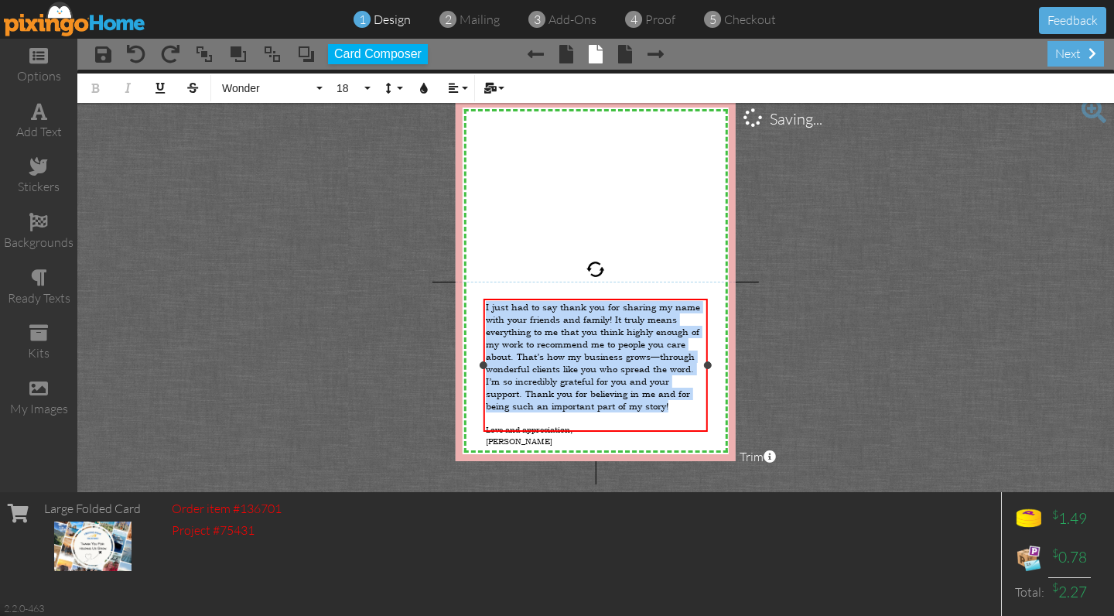
drag, startPoint x: 674, startPoint y: 396, endPoint x: 483, endPoint y: 305, distance: 211.0
click at [486, 305] on div "I just had to say thank you for sharing my name with your friends and family! I…" at bounding box center [596, 356] width 220 height 111
drag, startPoint x: 252, startPoint y: 84, endPoint x: 247, endPoint y: 96, distance: 12.8
click at [252, 84] on span "Absolute" at bounding box center [266, 88] width 93 height 13
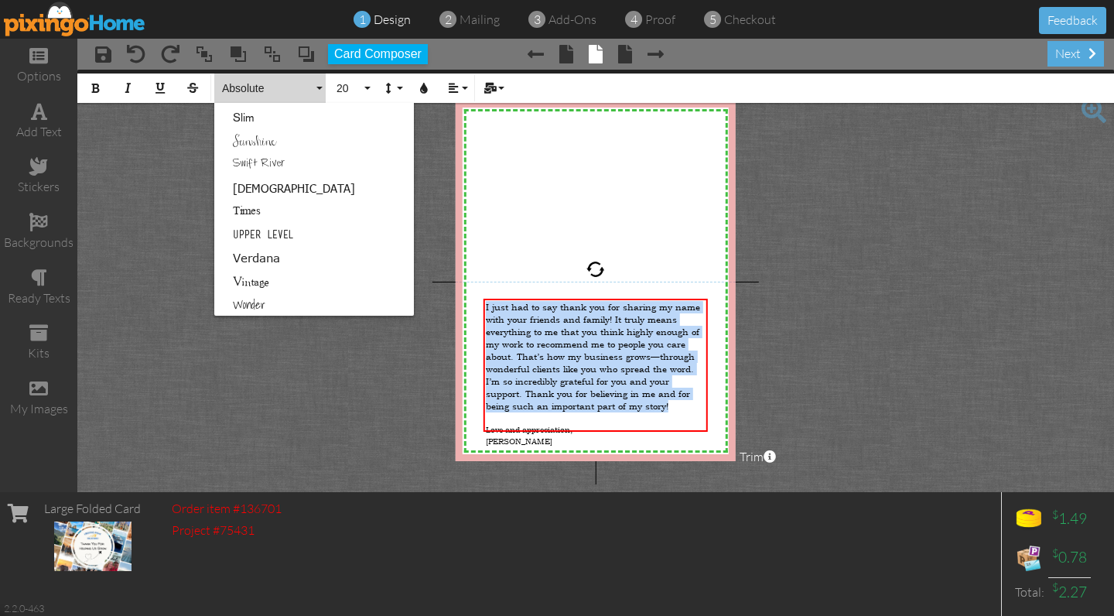
scroll to position [994, 0]
click at [254, 299] on link "Wonder" at bounding box center [314, 303] width 200 height 23
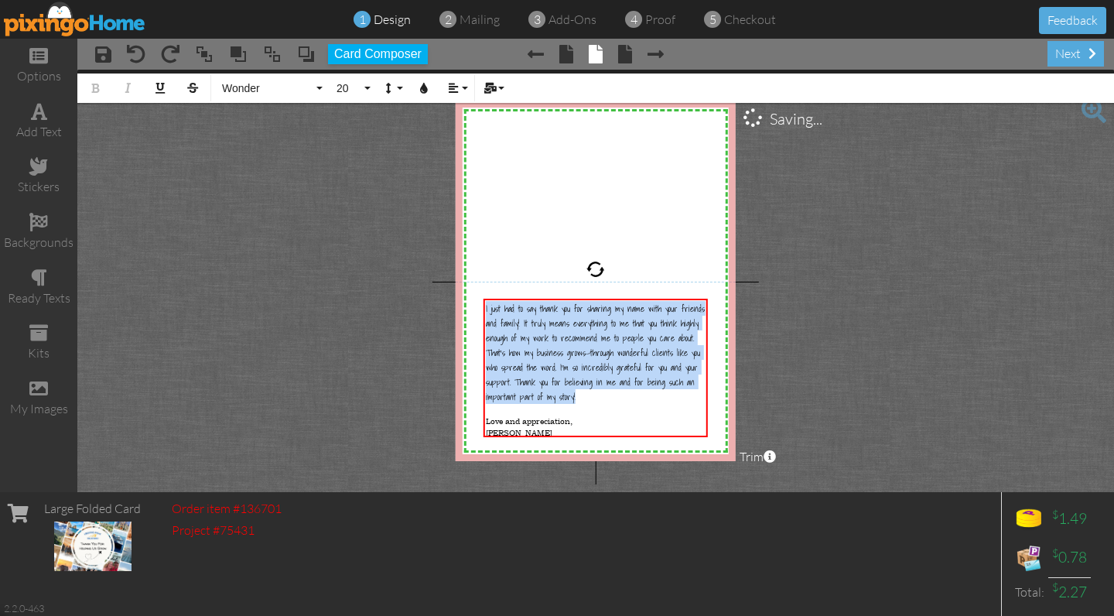
scroll to position [4026, 2]
click at [348, 90] on span "20" at bounding box center [348, 88] width 26 height 13
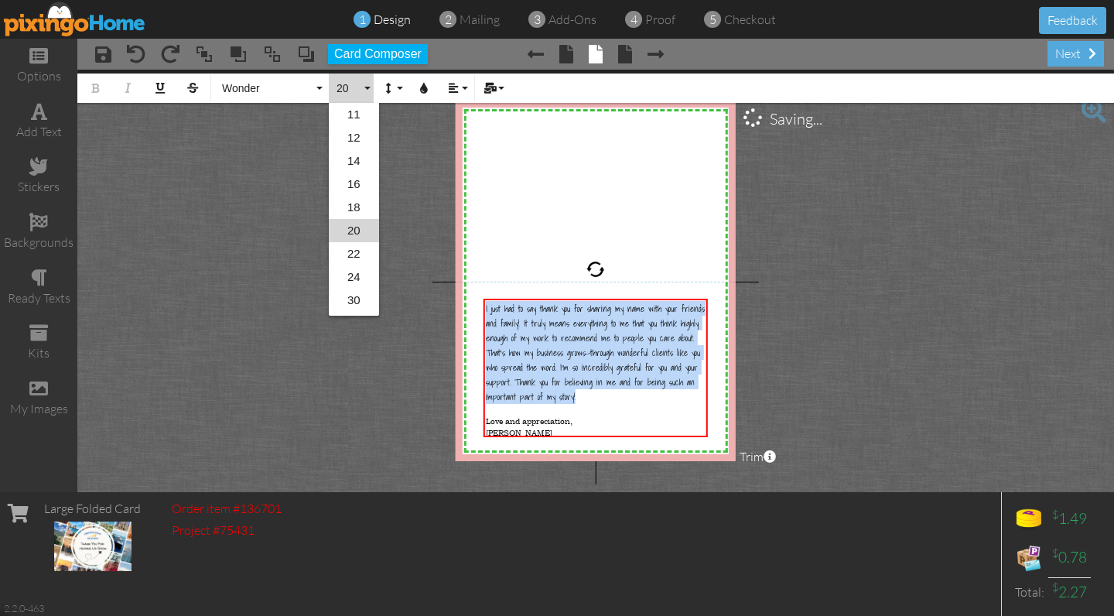
scroll to position [160, 0]
click at [346, 255] on link "24" at bounding box center [354, 255] width 50 height 23
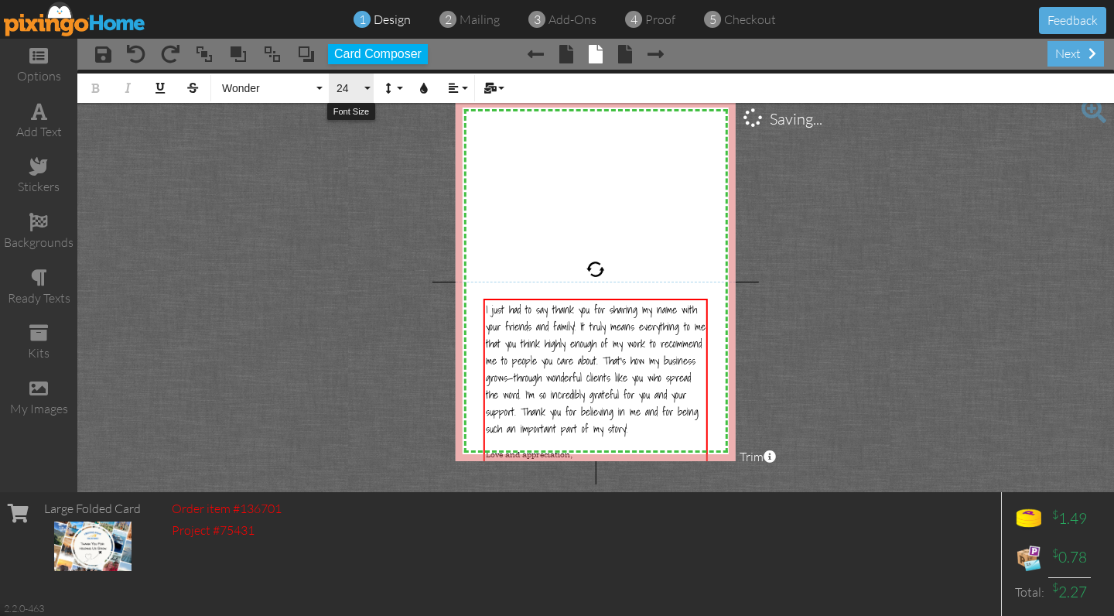
click at [351, 87] on span "24" at bounding box center [348, 88] width 26 height 13
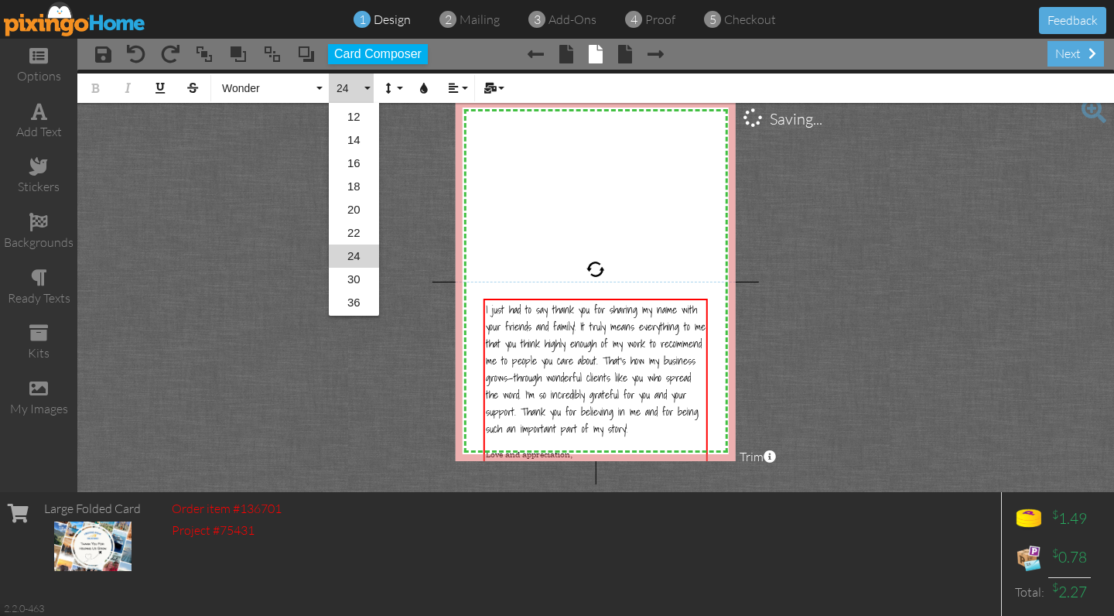
scroll to position [206, 0]
click at [353, 182] on link "22" at bounding box center [354, 186] width 50 height 23
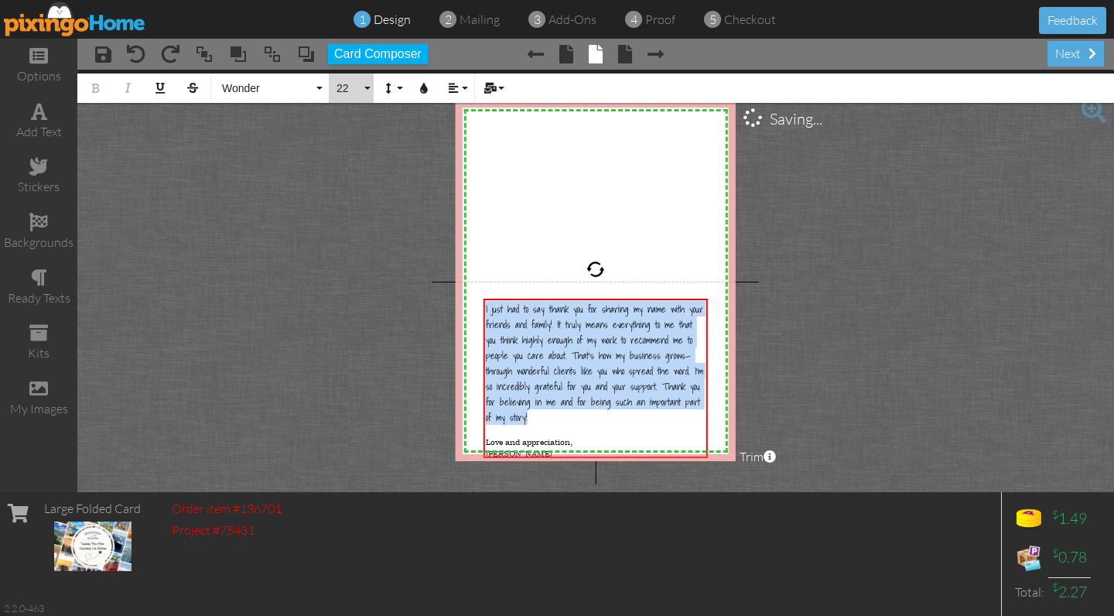
click at [346, 89] on span "22" at bounding box center [348, 88] width 26 height 13
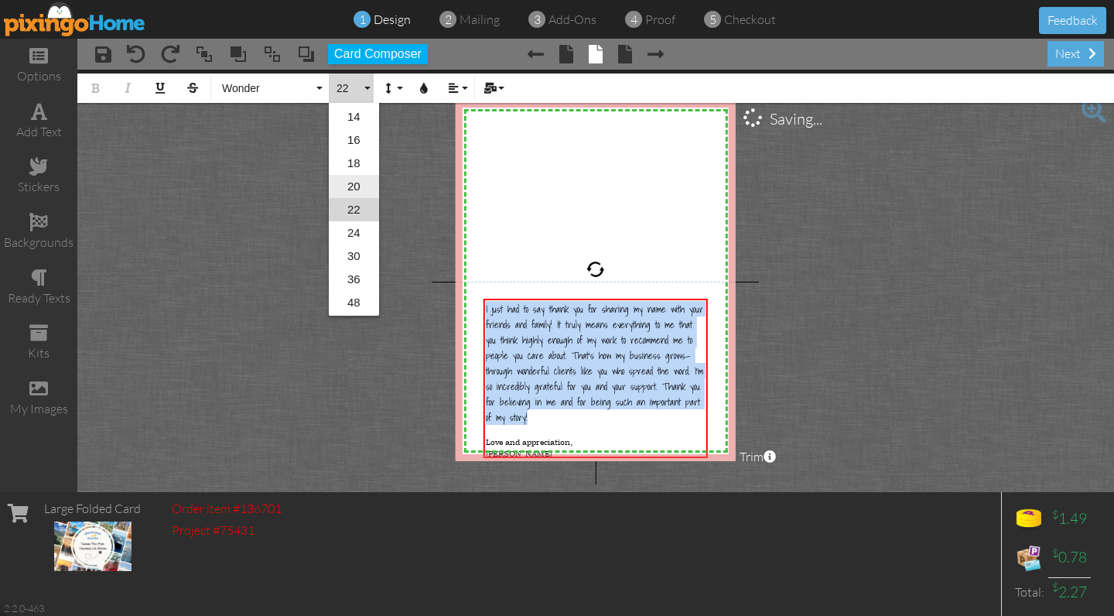
click at [346, 186] on link "20" at bounding box center [354, 186] width 50 height 23
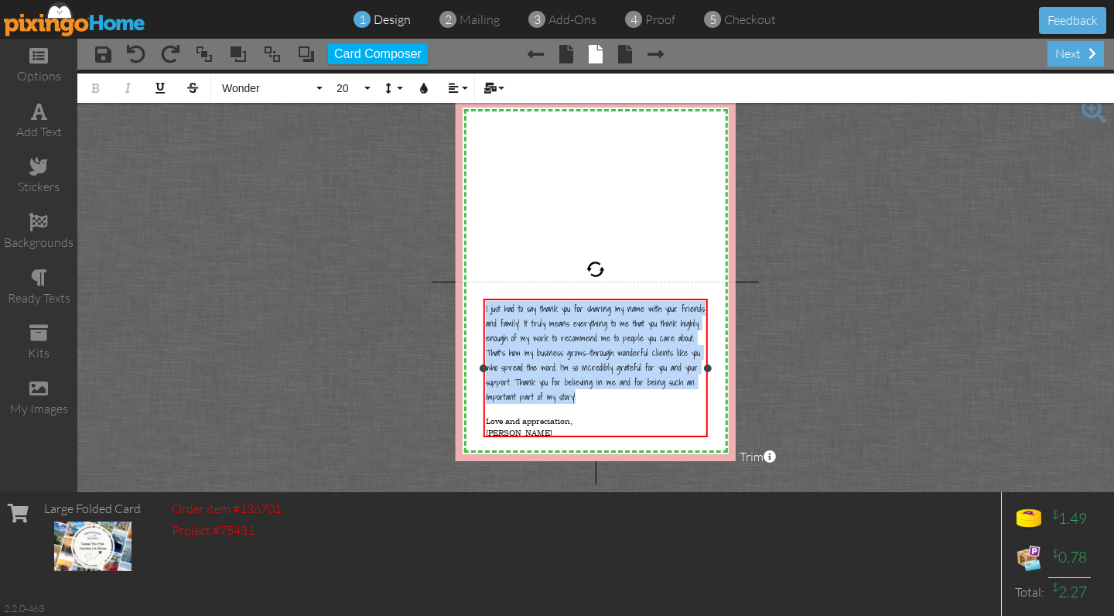
click at [489, 314] on span "I just had to say thank you for sharing my name with your friends and family! I…" at bounding box center [595, 352] width 219 height 103
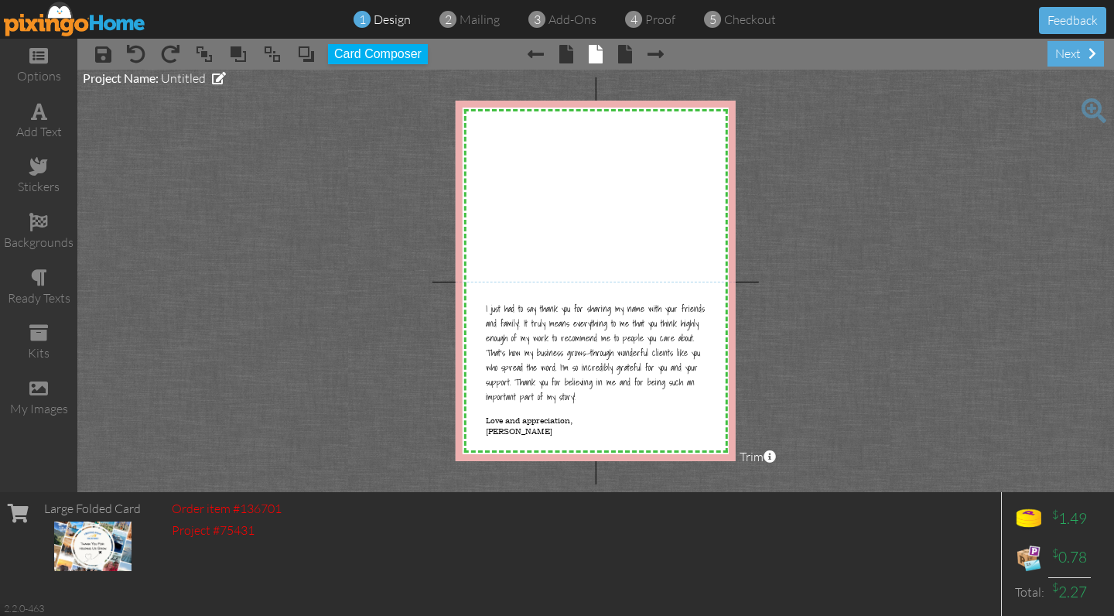
drag, startPoint x: 414, startPoint y: 328, endPoint x: 424, endPoint y: 329, distance: 9.3
click at [414, 328] on project-studio-wrapper "X X X X X X X X X X X X X X X X X X X X X X X X X X X X X X X X X X X X X X X X…" at bounding box center [595, 281] width 1036 height 422
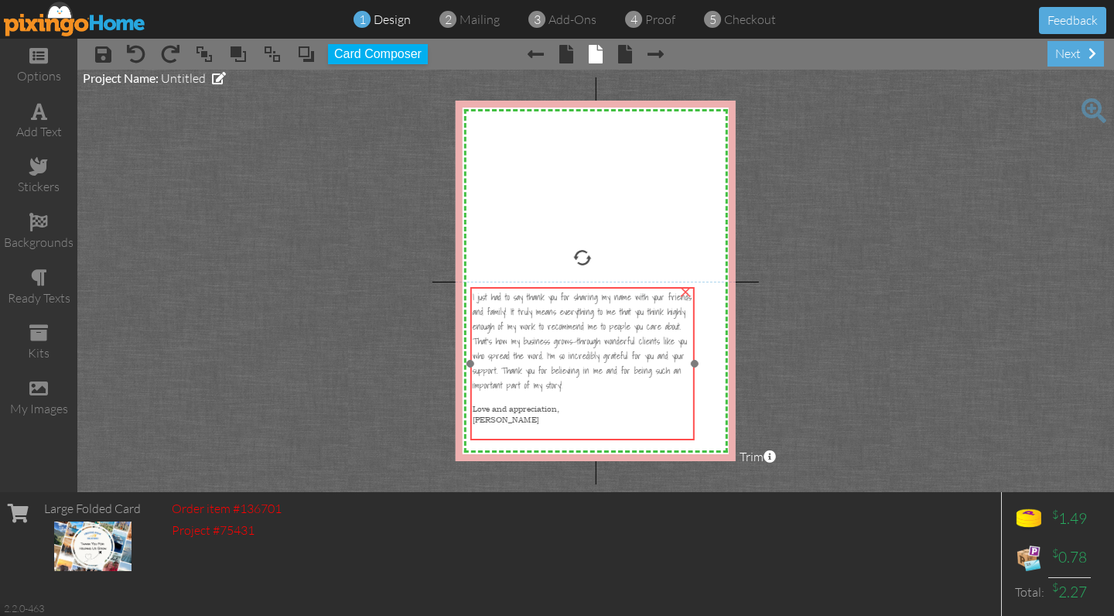
drag, startPoint x: 538, startPoint y: 344, endPoint x: 525, endPoint y: 333, distance: 17.5
click at [525, 333] on span "I just had to say thank you for sharing my name with your friends and family! I…" at bounding box center [581, 340] width 219 height 103
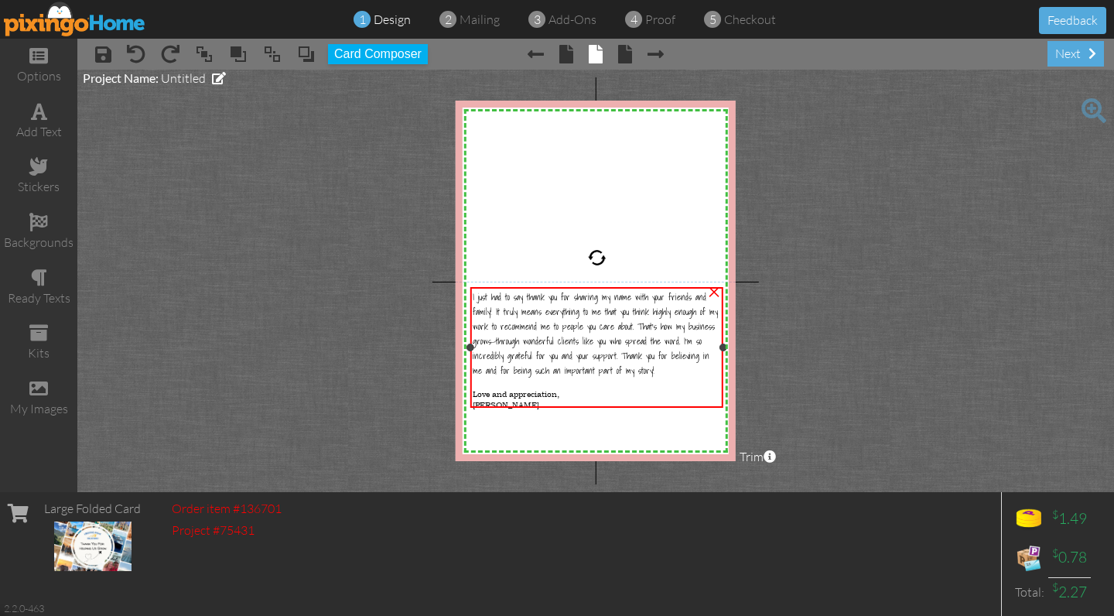
drag, startPoint x: 694, startPoint y: 363, endPoint x: 723, endPoint y: 364, distance: 28.6
click at [723, 364] on div "I just had to say thank you for sharing my name with your friends and family! I…" at bounding box center [596, 347] width 253 height 121
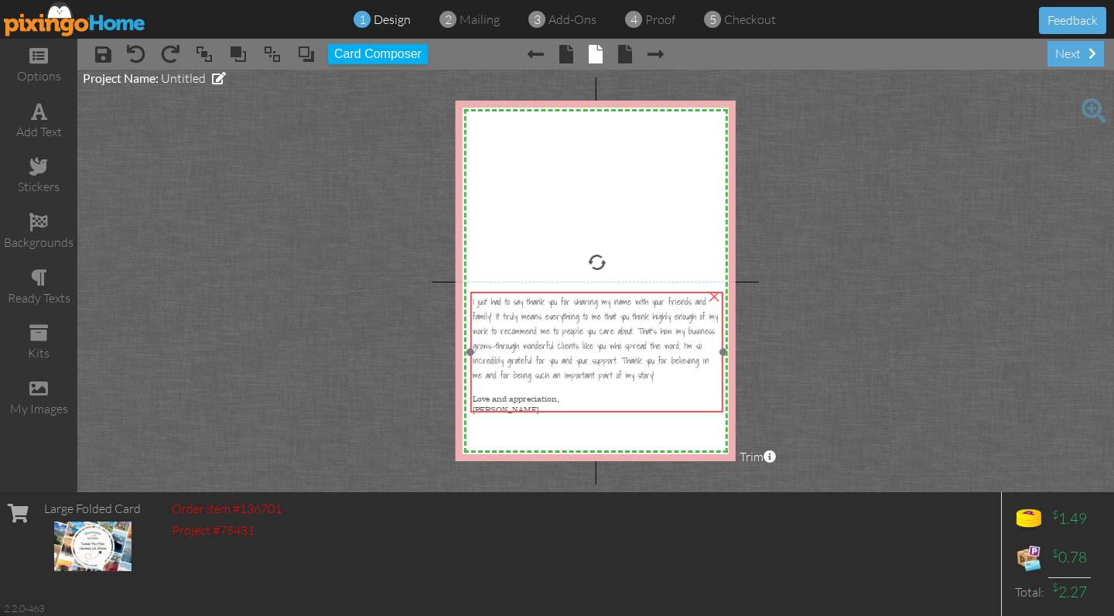
click at [531, 343] on span "I just had to say thank you for sharing my name with your friends and family! I…" at bounding box center [594, 338] width 245 height 88
click at [646, 373] on div "I just had to say thank you for sharing my name with your friends and family! I…" at bounding box center [596, 338] width 248 height 88
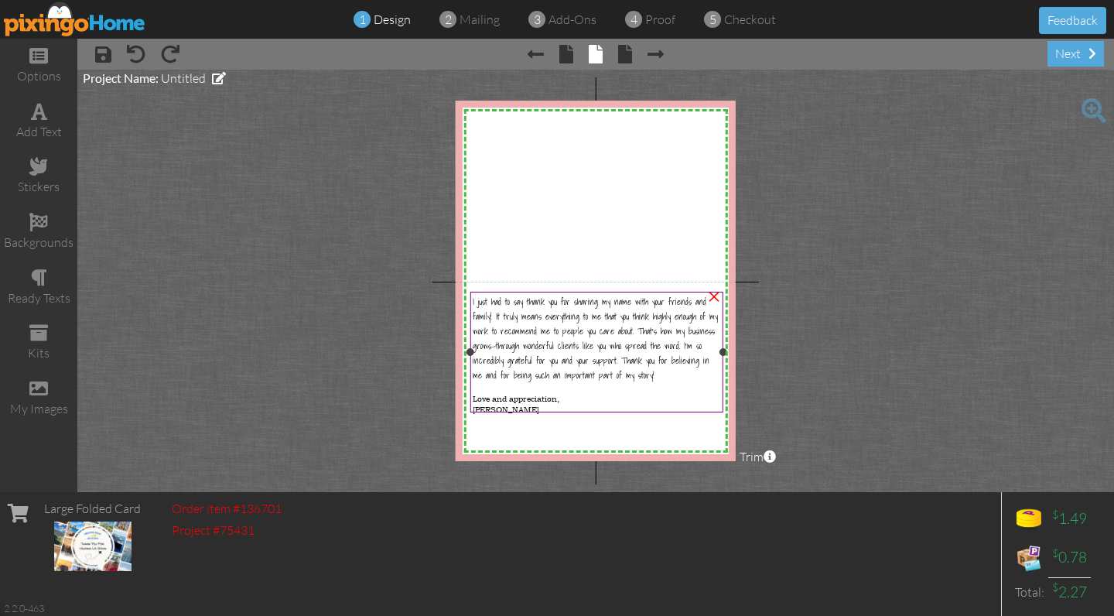
click at [534, 341] on span "I just had to say thank you for sharing my name with your friends and family! I…" at bounding box center [594, 338] width 245 height 88
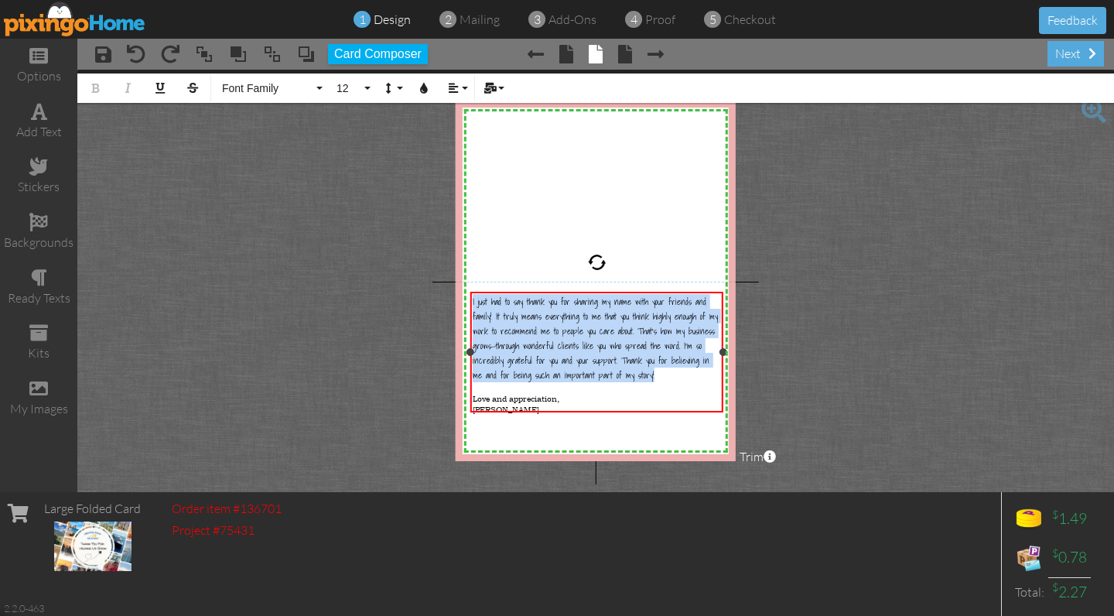
click at [534, 341] on span "I just had to say thank you for sharing my name with your friends and family! I…" at bounding box center [594, 338] width 245 height 88
click at [368, 90] on button "20" at bounding box center [351, 87] width 45 height 29
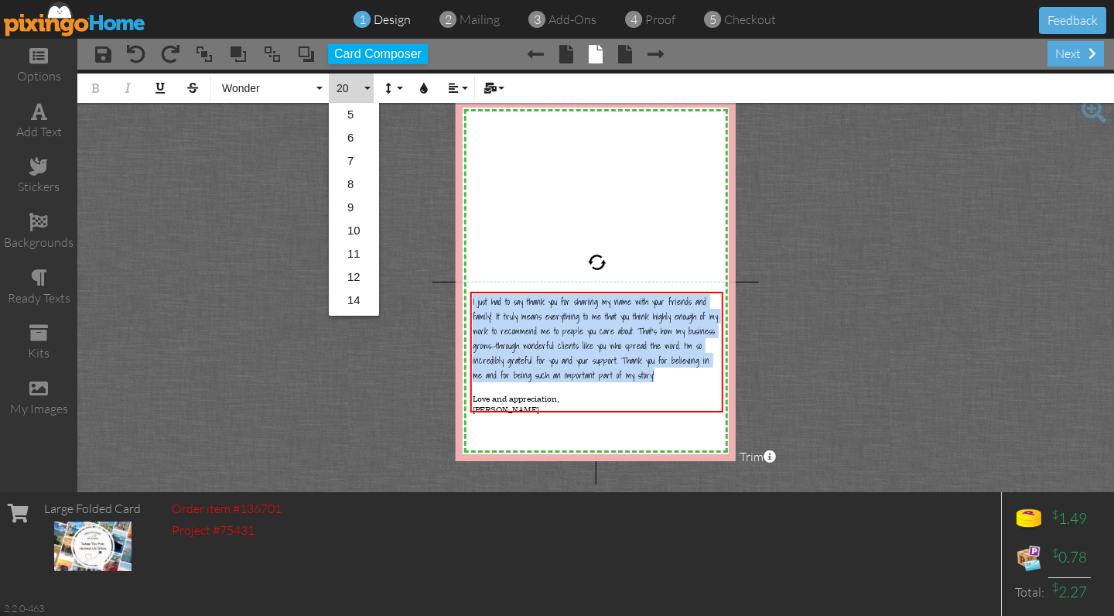
scroll to position [160, 0]
click at [353, 236] on link "22" at bounding box center [354, 232] width 50 height 23
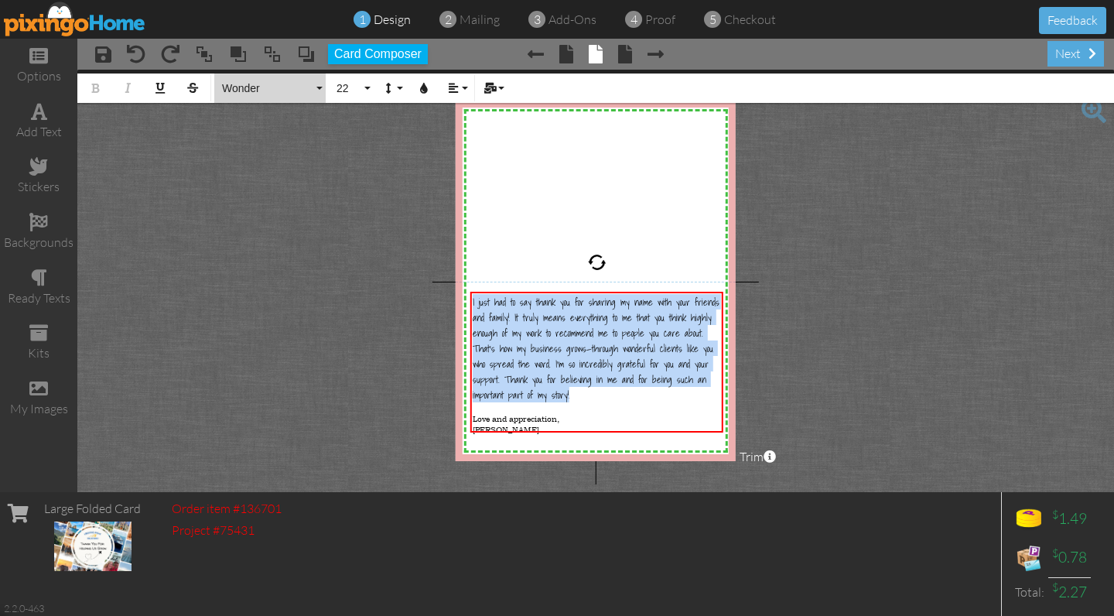
click at [241, 84] on span "Wonder" at bounding box center [266, 88] width 93 height 13
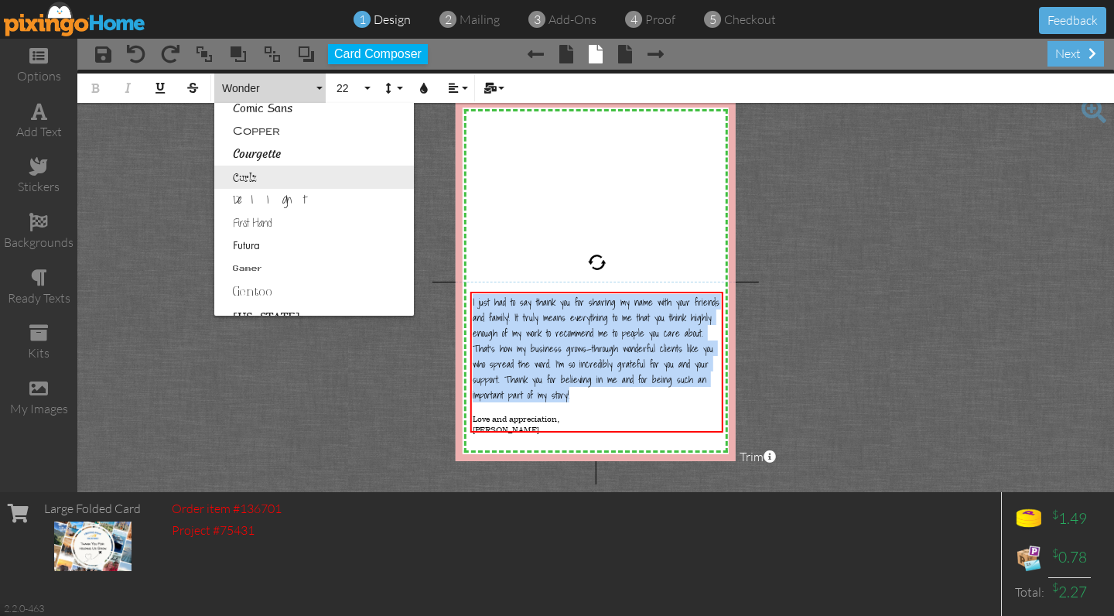
scroll to position [238, 0]
click at [248, 107] on link "Comic Sans" at bounding box center [314, 108] width 200 height 23
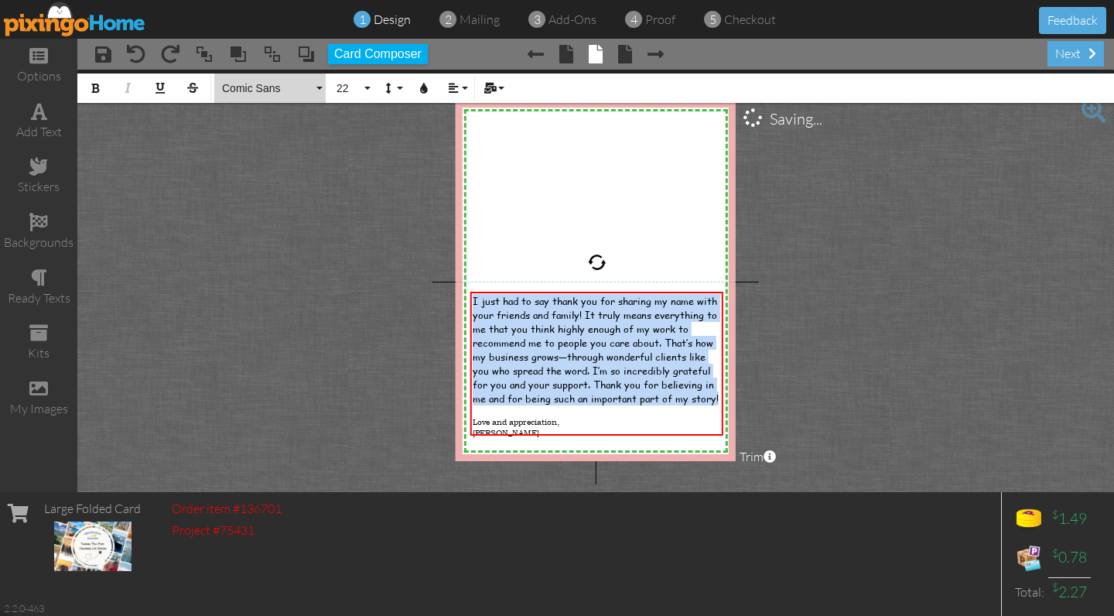
click at [247, 93] on span "Comic Sans" at bounding box center [266, 88] width 93 height 13
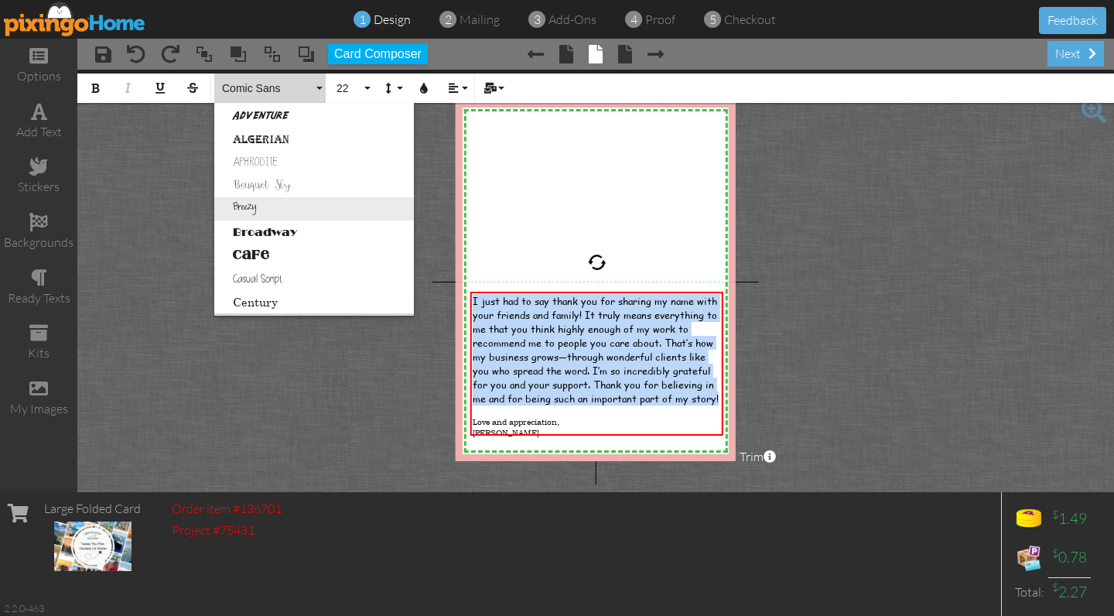
scroll to position [22, 0]
click at [258, 208] on link "Breezy" at bounding box center [314, 207] width 200 height 23
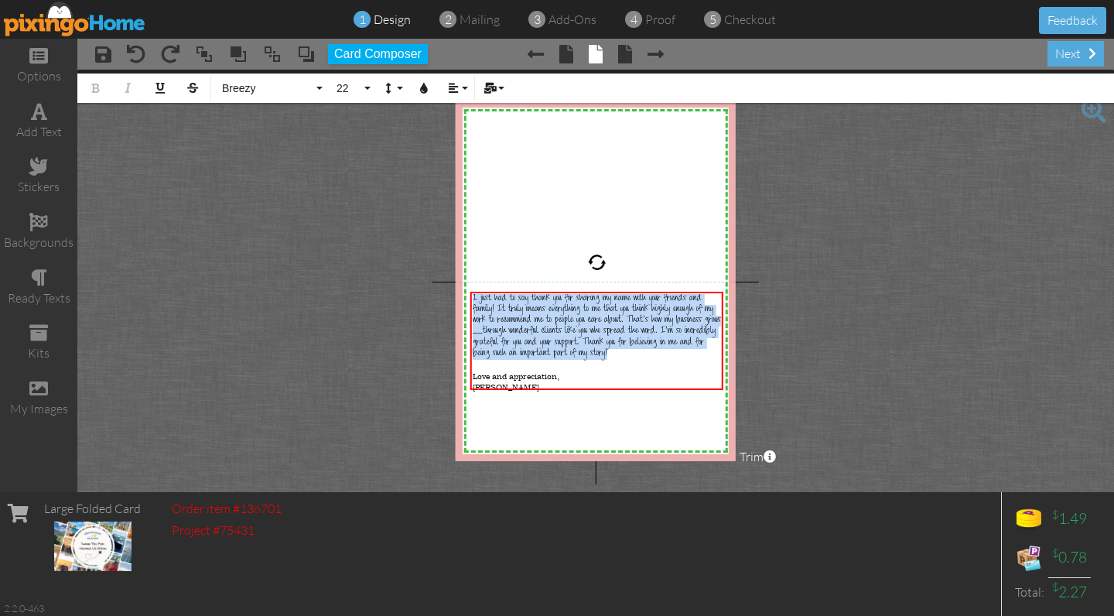
scroll to position [2, 0]
click at [232, 95] on button "Breezy" at bounding box center [269, 87] width 111 height 29
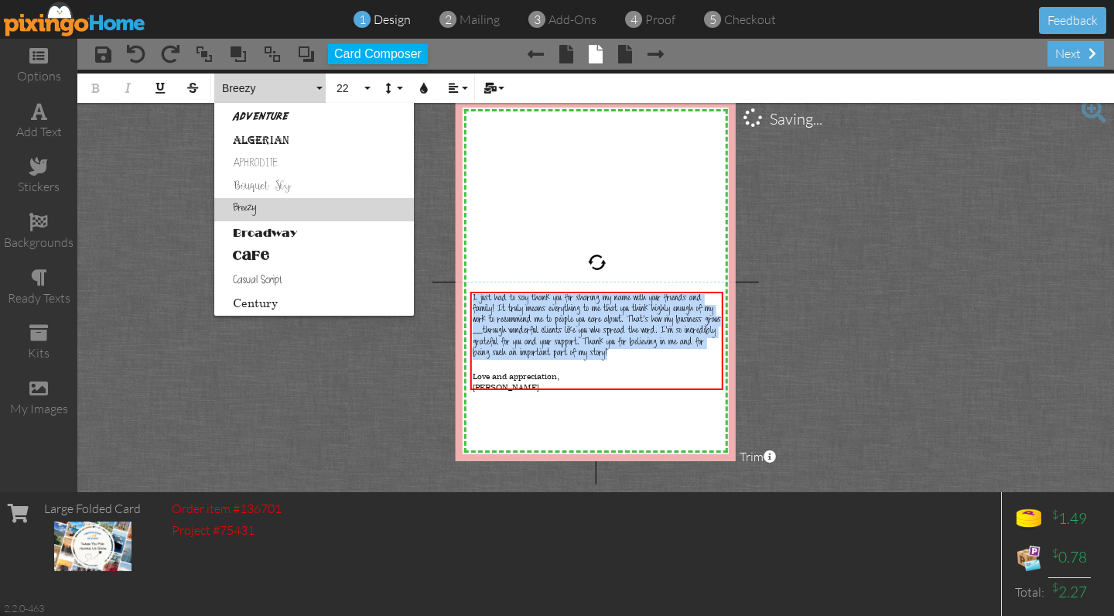
scroll to position [1, 0]
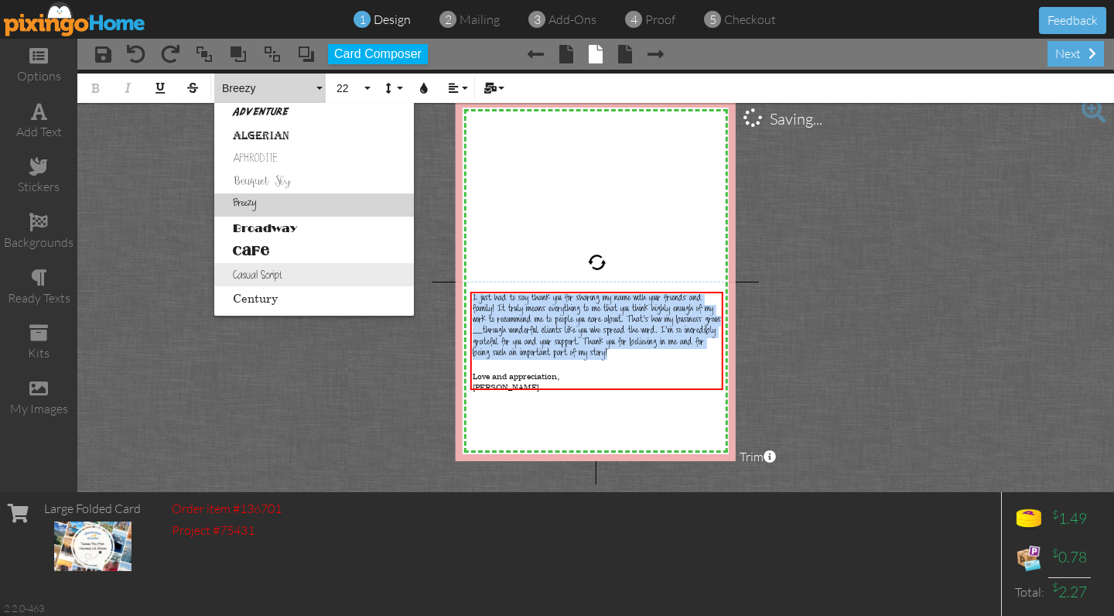
click at [260, 273] on link "Casual Script" at bounding box center [314, 274] width 200 height 23
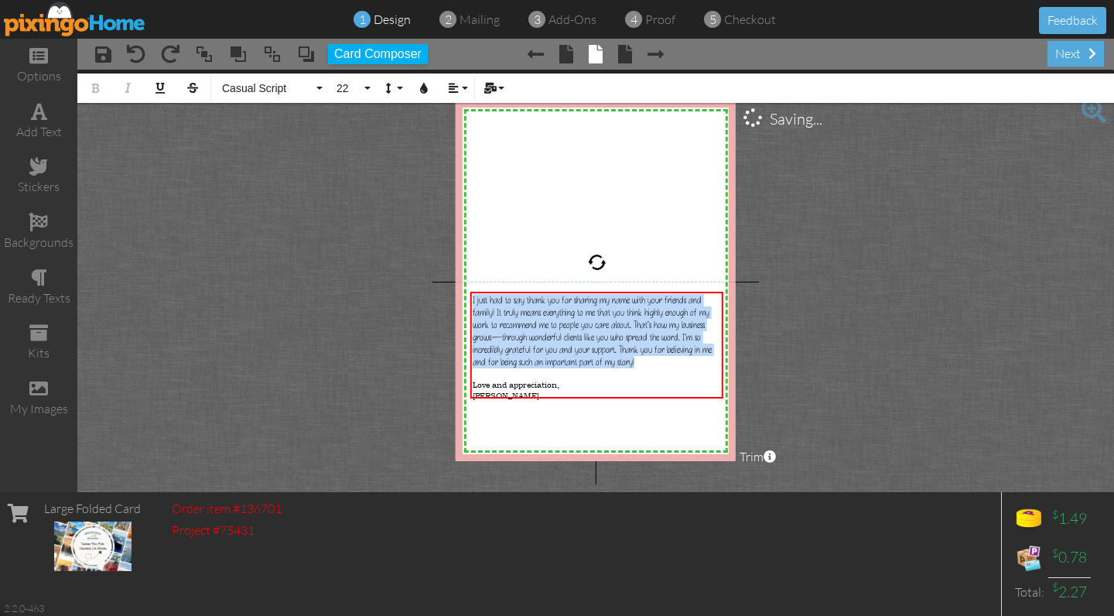
scroll to position [26, 0]
click at [339, 90] on span "22" at bounding box center [348, 88] width 26 height 13
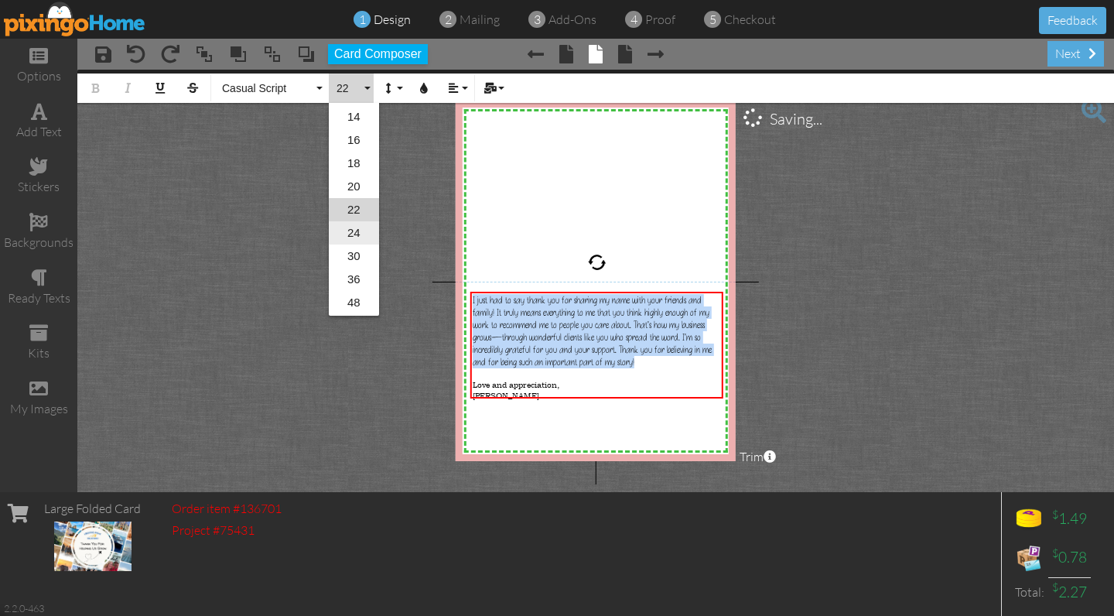
click at [351, 234] on link "24" at bounding box center [354, 232] width 50 height 23
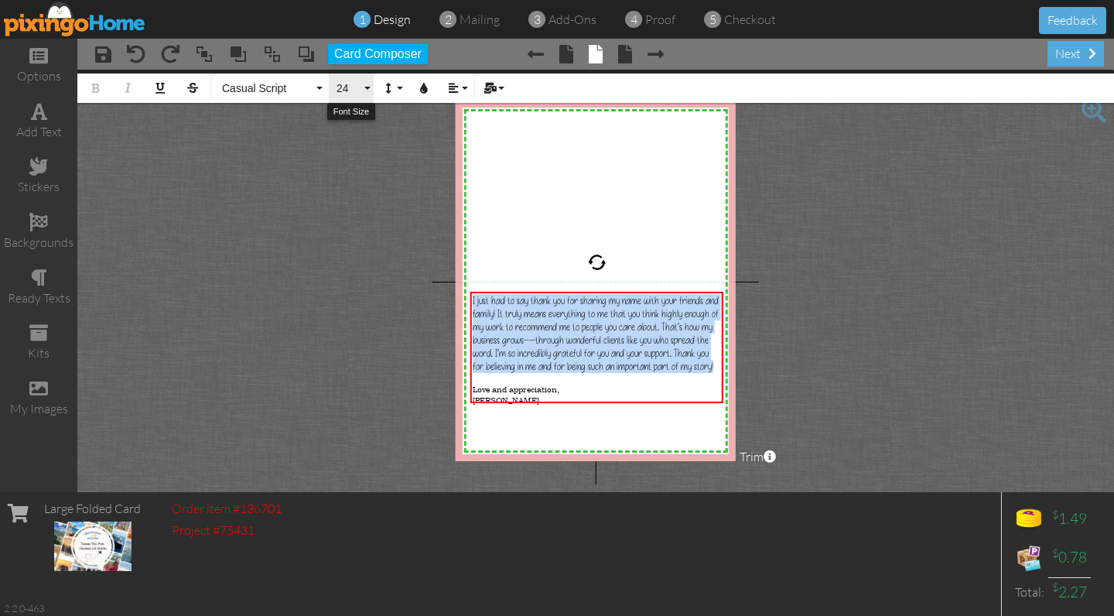
click at [354, 94] on span "24" at bounding box center [348, 88] width 26 height 13
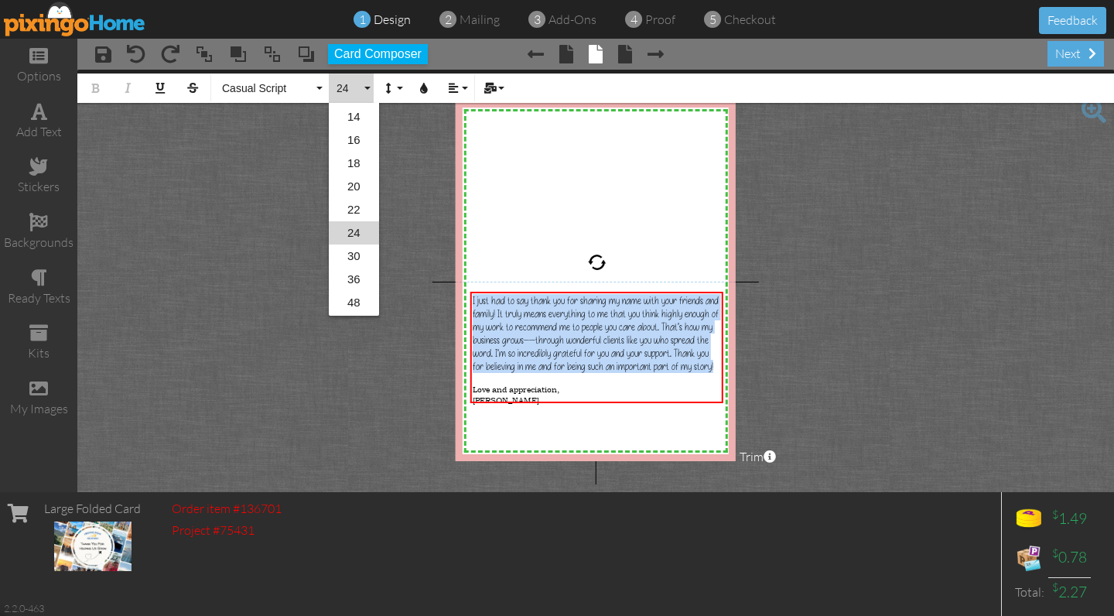
scroll to position [206, 0]
click at [353, 234] on link "30" at bounding box center [354, 232] width 50 height 23
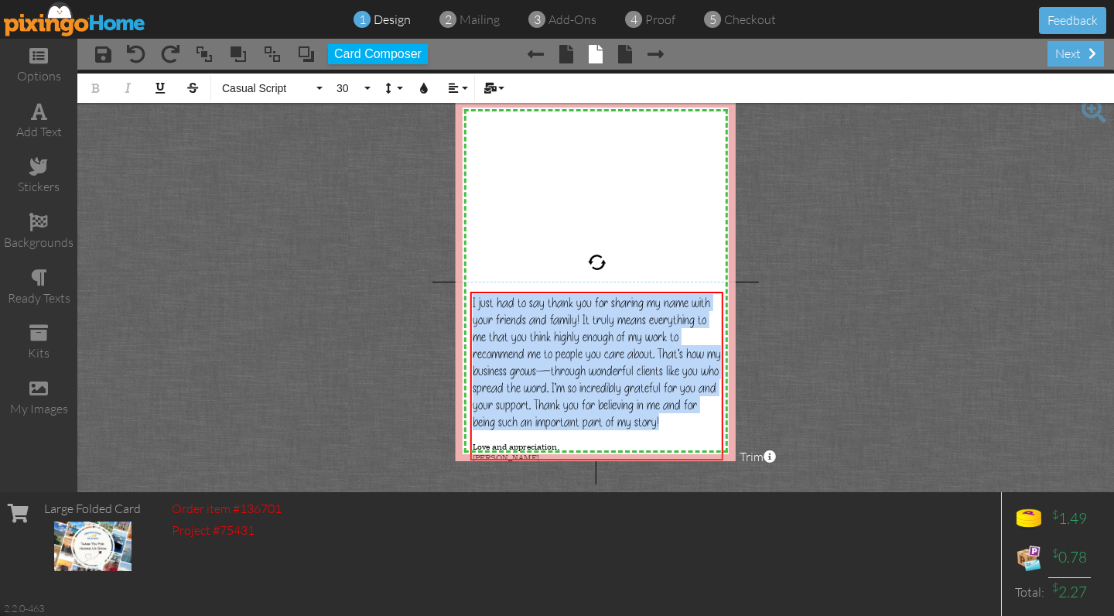
scroll to position [2, 0]
click at [348, 92] on span "30" at bounding box center [348, 88] width 26 height 13
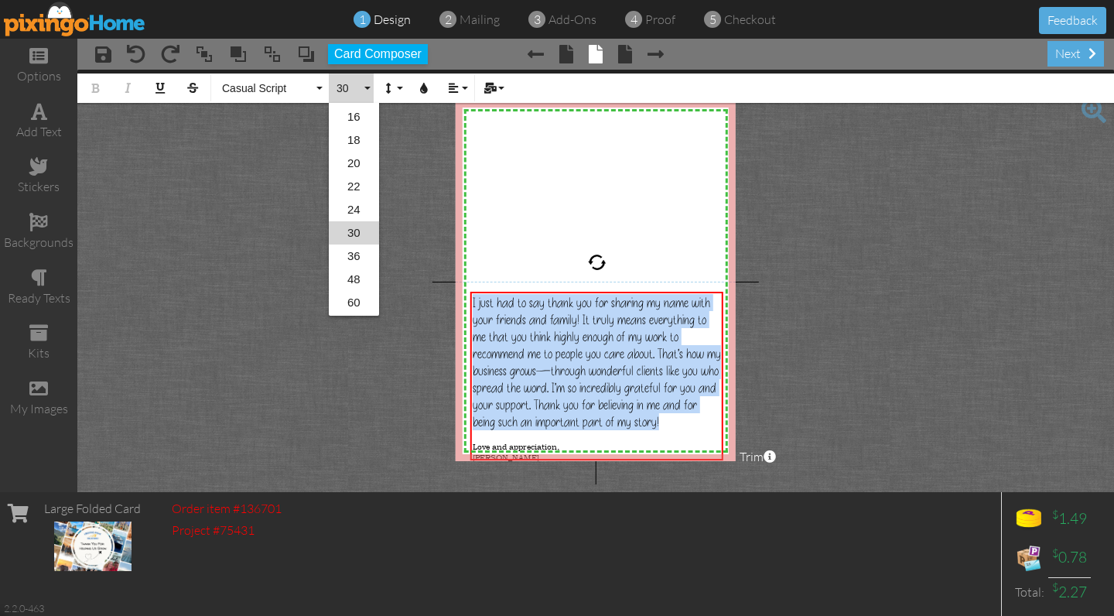
scroll to position [230, 0]
click at [353, 188] on link "24" at bounding box center [354, 186] width 50 height 23
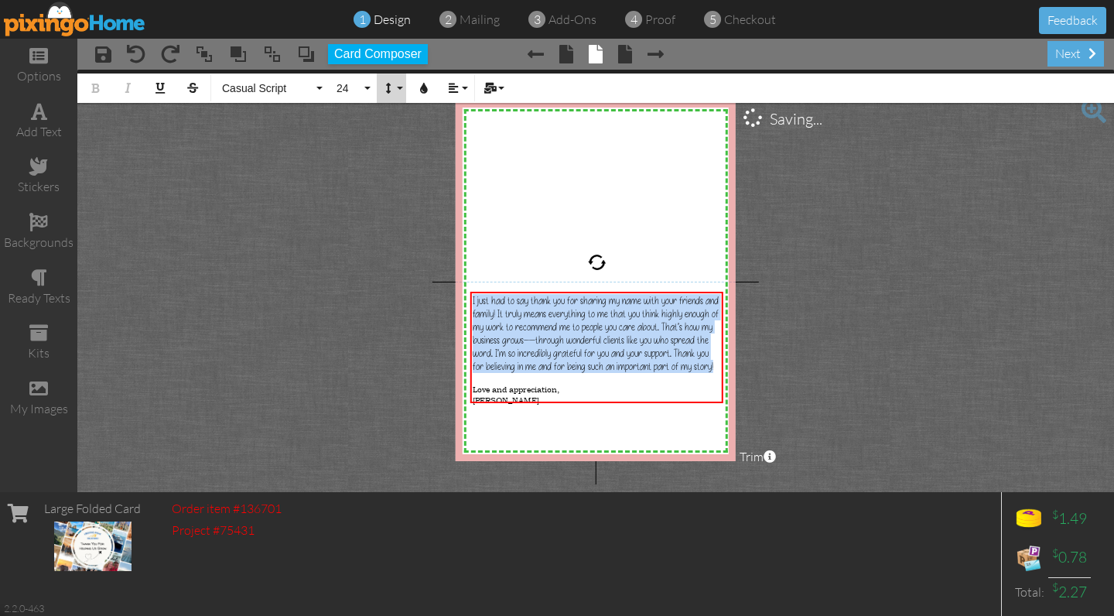
click at [396, 89] on button "Line Height" at bounding box center [391, 87] width 29 height 29
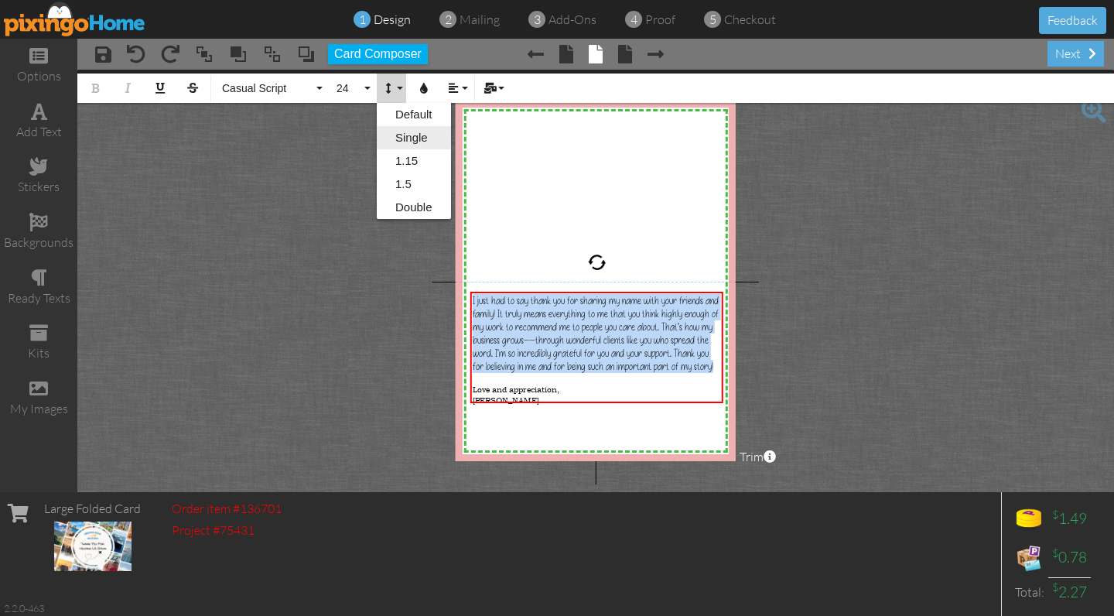
click at [397, 135] on link "Single" at bounding box center [414, 137] width 74 height 23
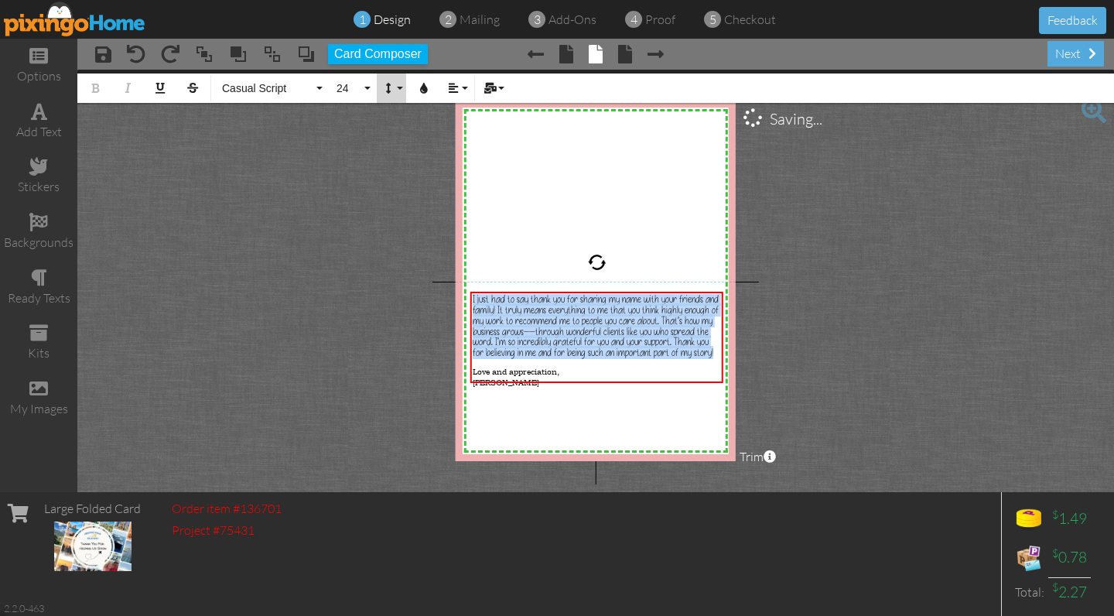
click at [401, 77] on button "Line Height" at bounding box center [391, 87] width 29 height 29
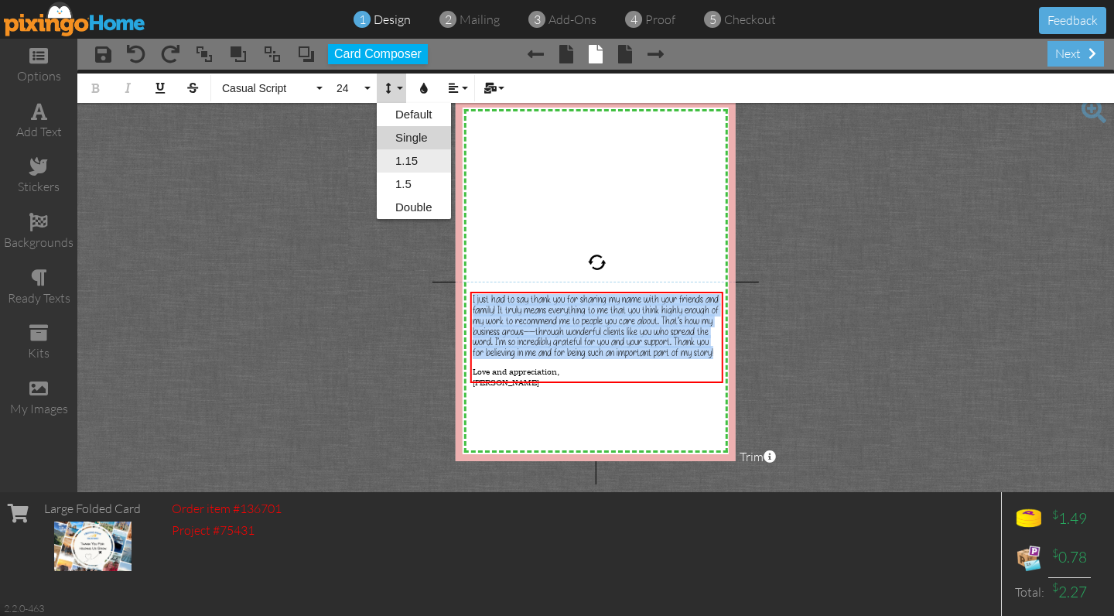
click at [401, 159] on link "1.15" at bounding box center [414, 160] width 74 height 23
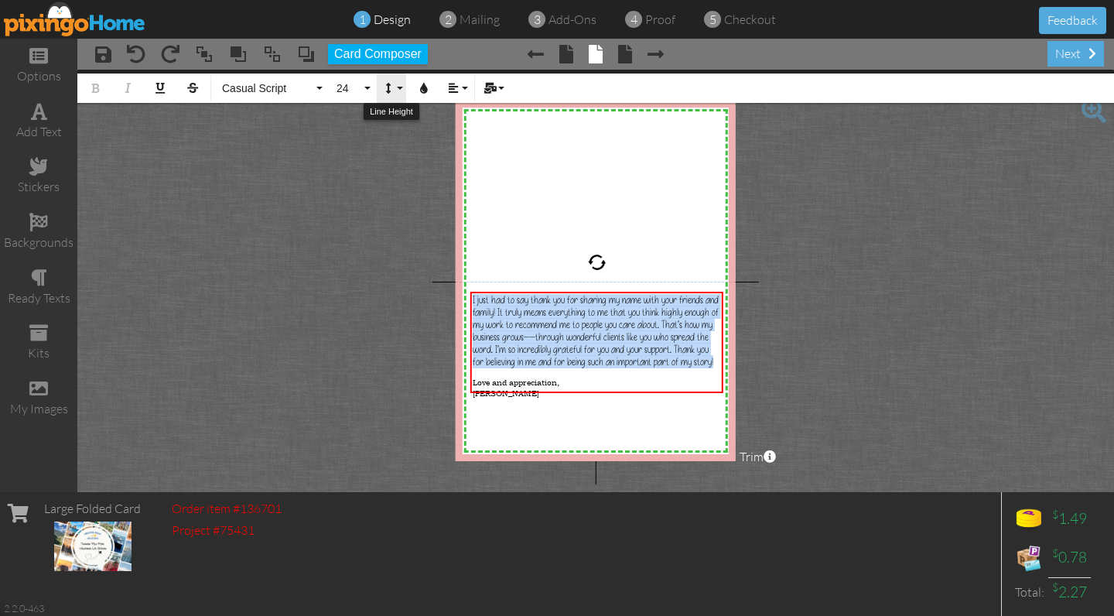
click at [397, 91] on button "Line Height" at bounding box center [391, 87] width 29 height 29
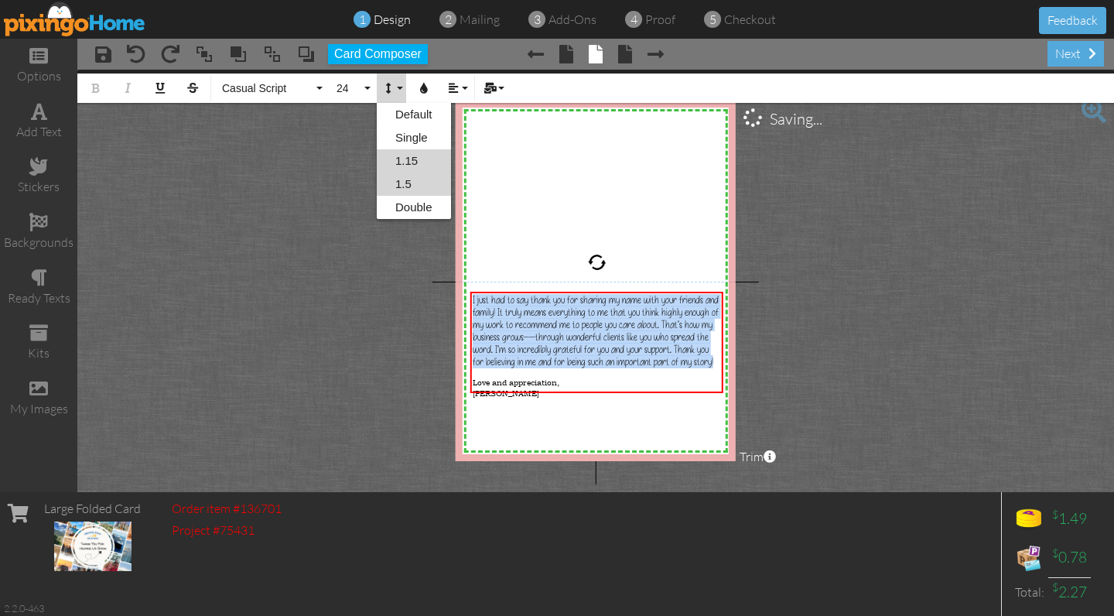
click at [397, 179] on link "1.5" at bounding box center [414, 183] width 74 height 23
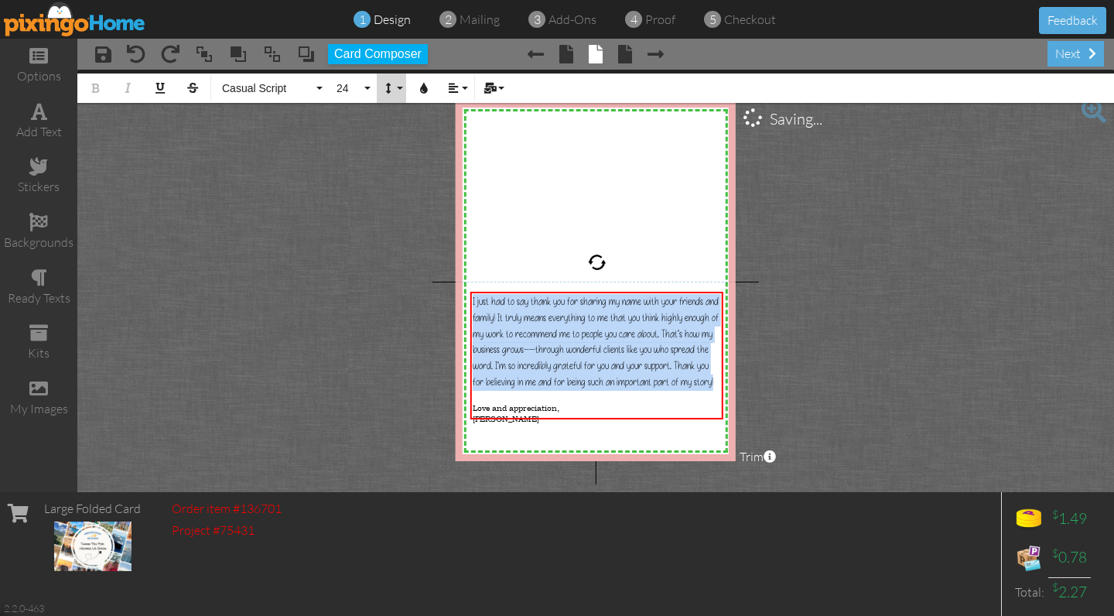
click at [397, 84] on button "Line Height" at bounding box center [391, 87] width 29 height 29
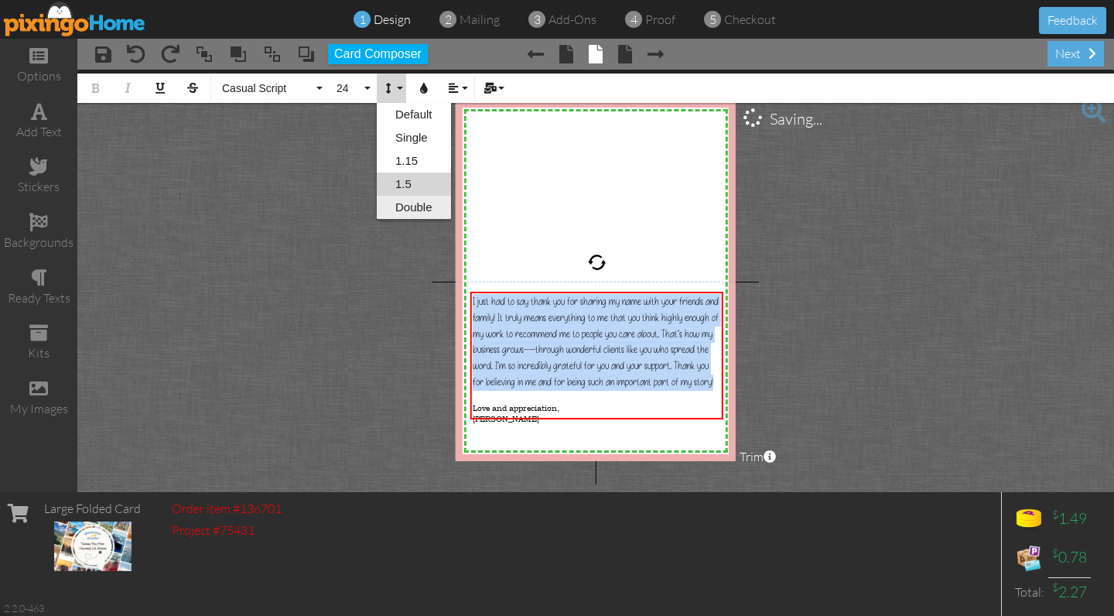
click at [400, 203] on link "Double" at bounding box center [414, 207] width 74 height 23
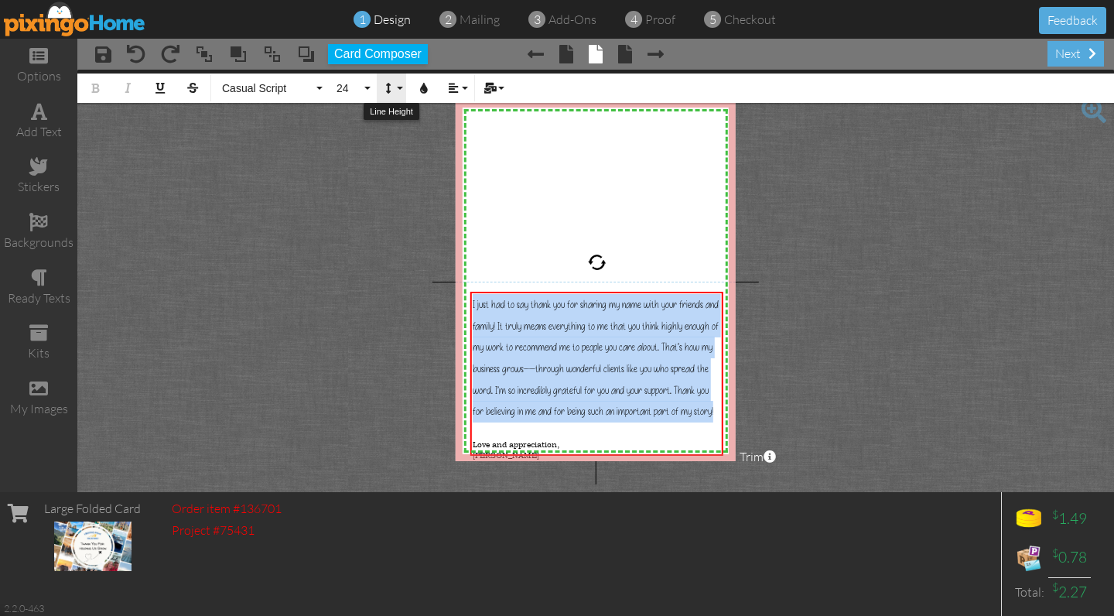
click at [394, 92] on button "Line Height" at bounding box center [391, 87] width 29 height 29
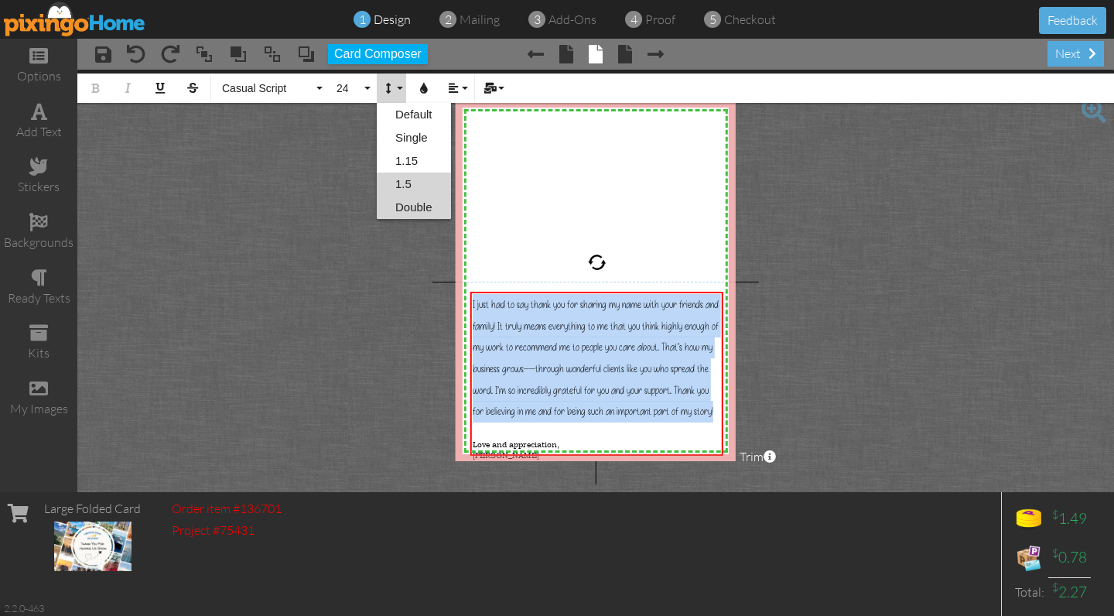
click at [398, 181] on link "1.5" at bounding box center [414, 183] width 74 height 23
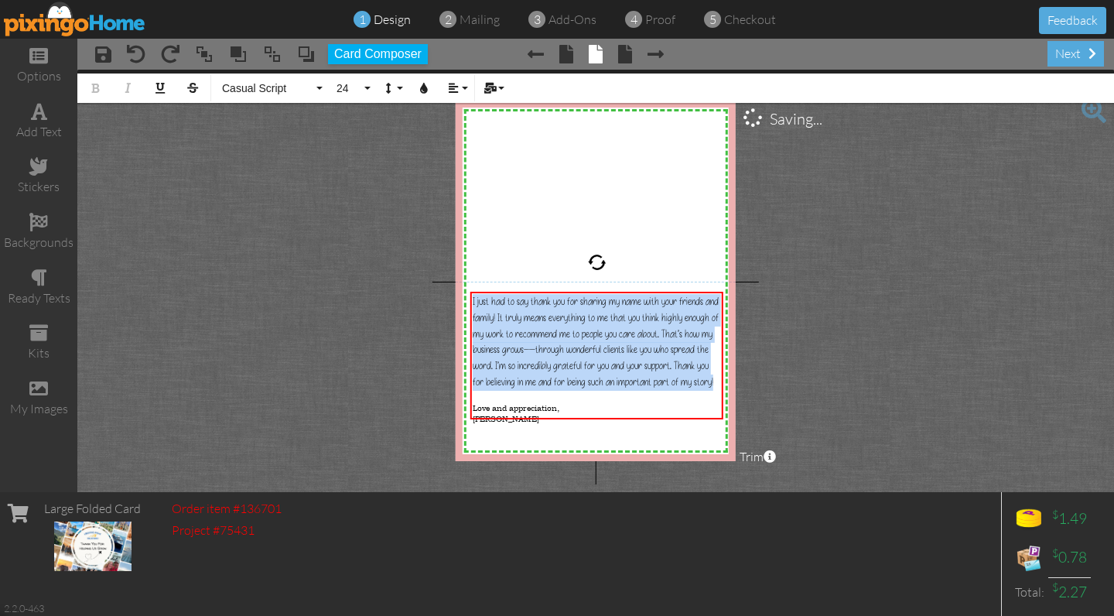
scroll to position [0, 0]
click at [244, 84] on span "Casual Script" at bounding box center [266, 88] width 93 height 13
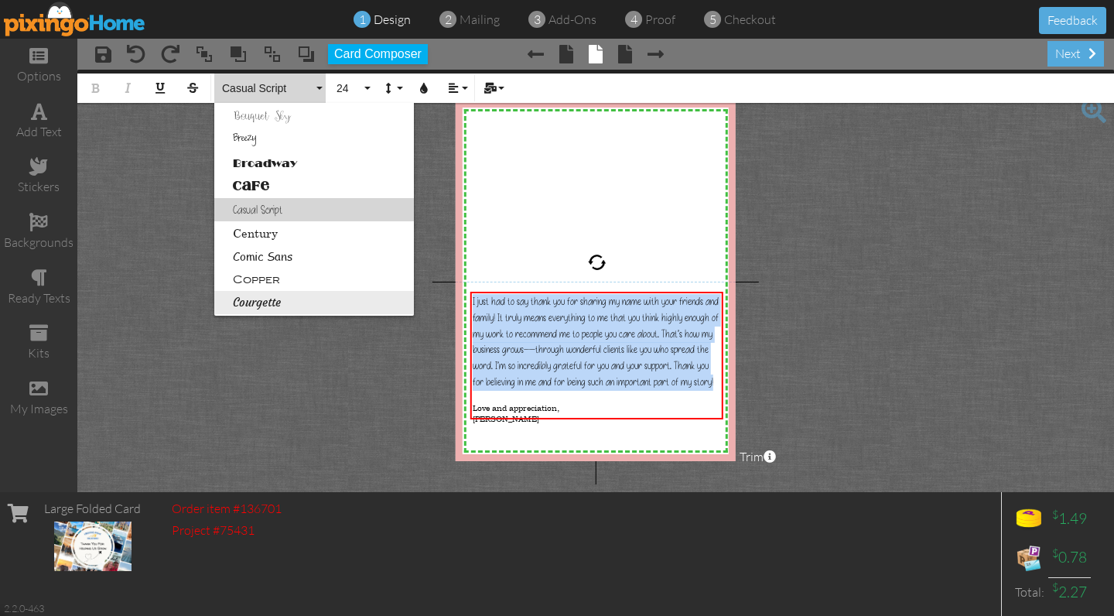
click at [261, 302] on link "Courgette" at bounding box center [314, 302] width 200 height 23
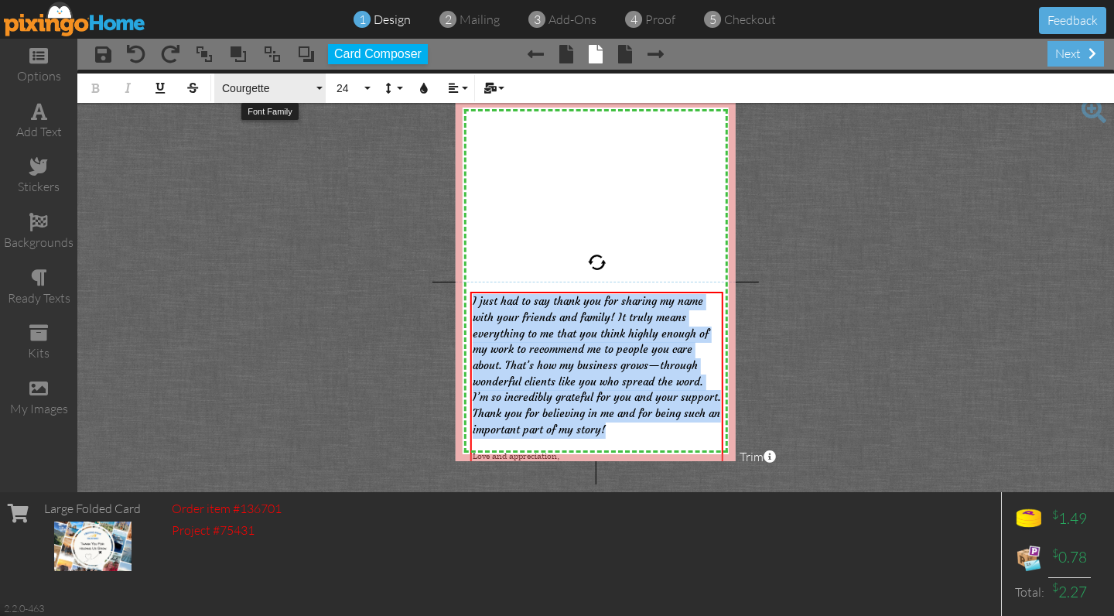
click at [252, 94] on span "Courgette" at bounding box center [266, 88] width 93 height 13
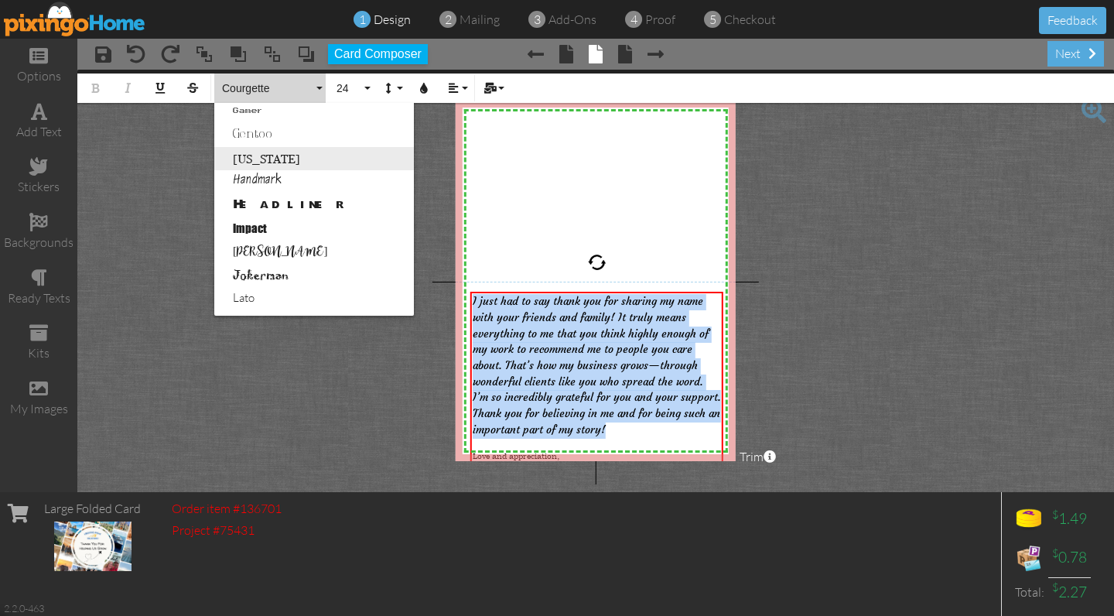
scroll to position [452, 0]
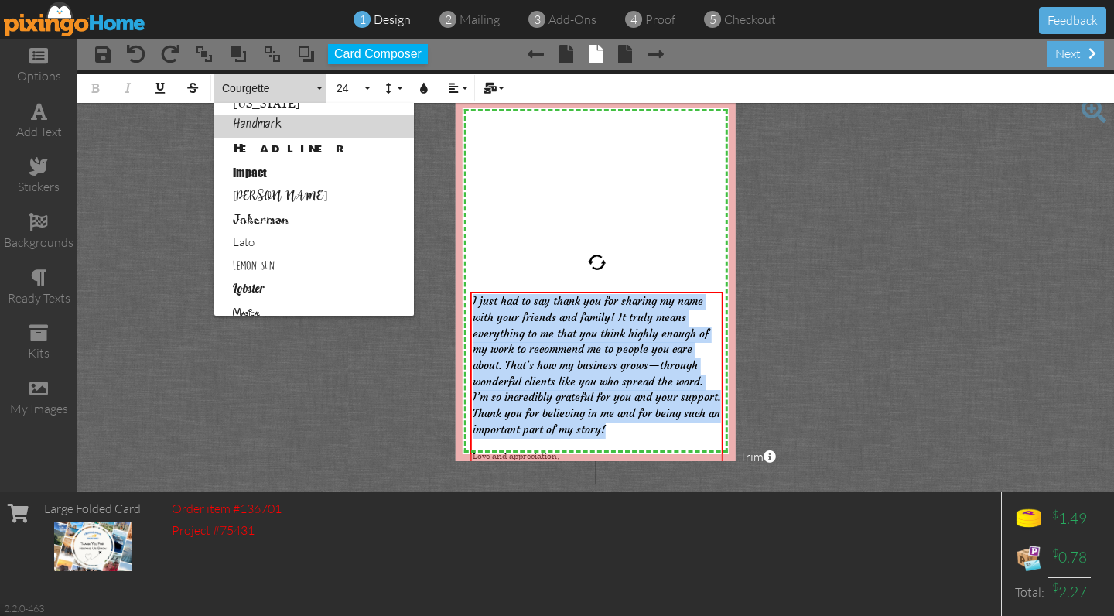
click at [264, 124] on link "Handmark" at bounding box center [314, 125] width 200 height 23
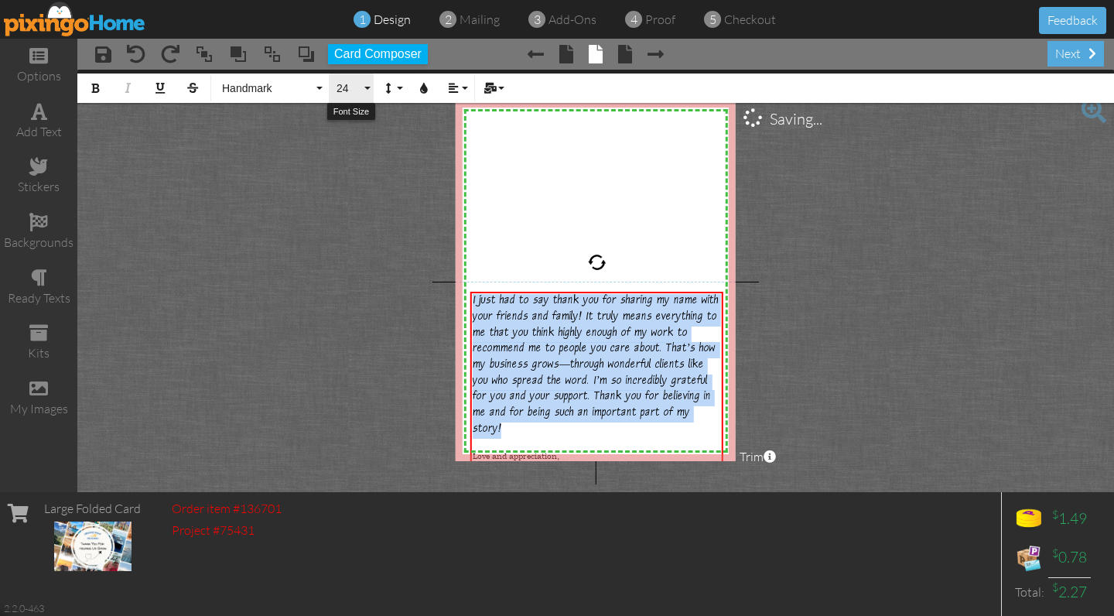
click at [364, 83] on button "24" at bounding box center [351, 87] width 45 height 29
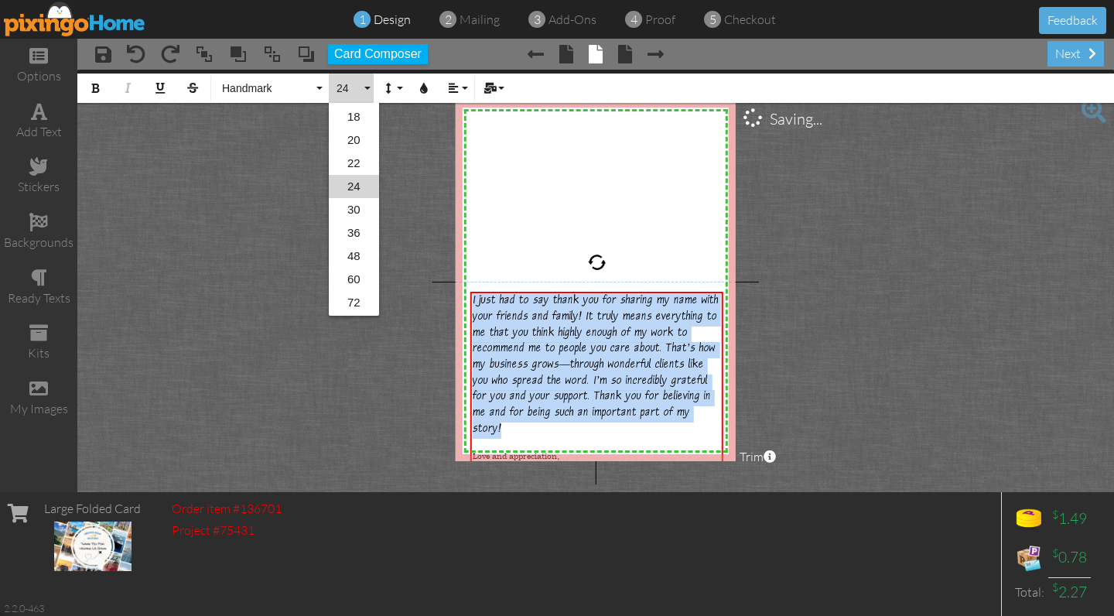
scroll to position [206, 0]
click at [354, 186] on link "22" at bounding box center [354, 186] width 50 height 23
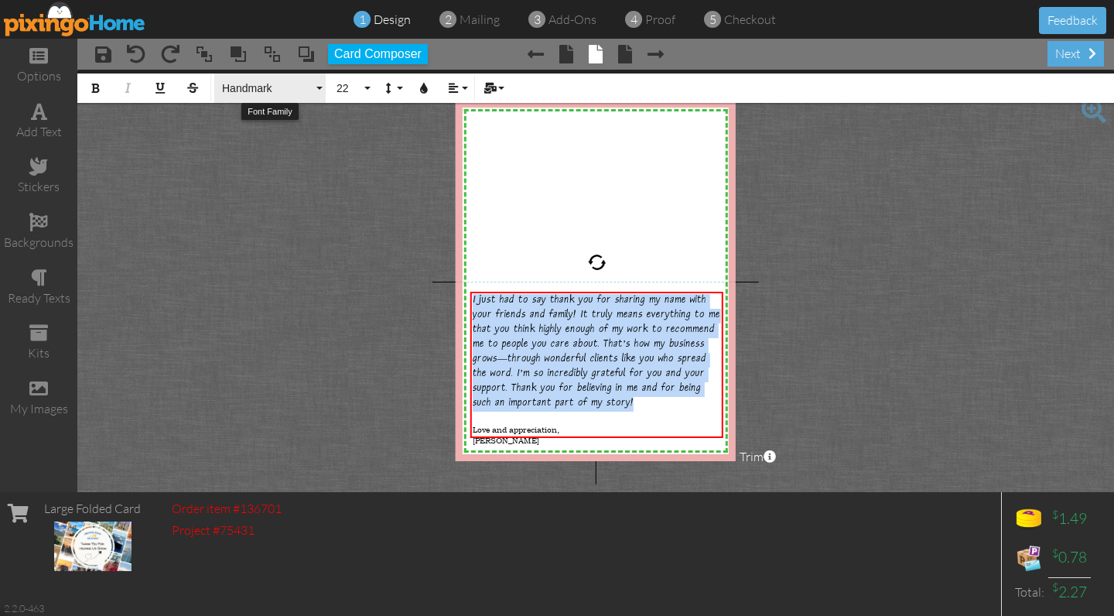
click at [237, 88] on span "Handmark" at bounding box center [266, 88] width 93 height 13
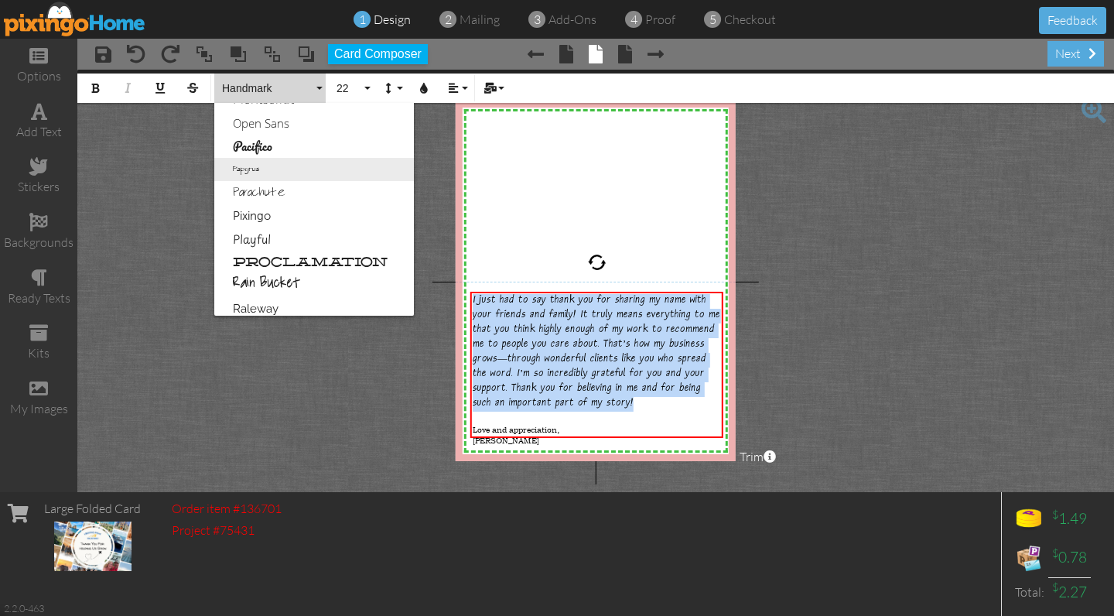
scroll to position [711, 0]
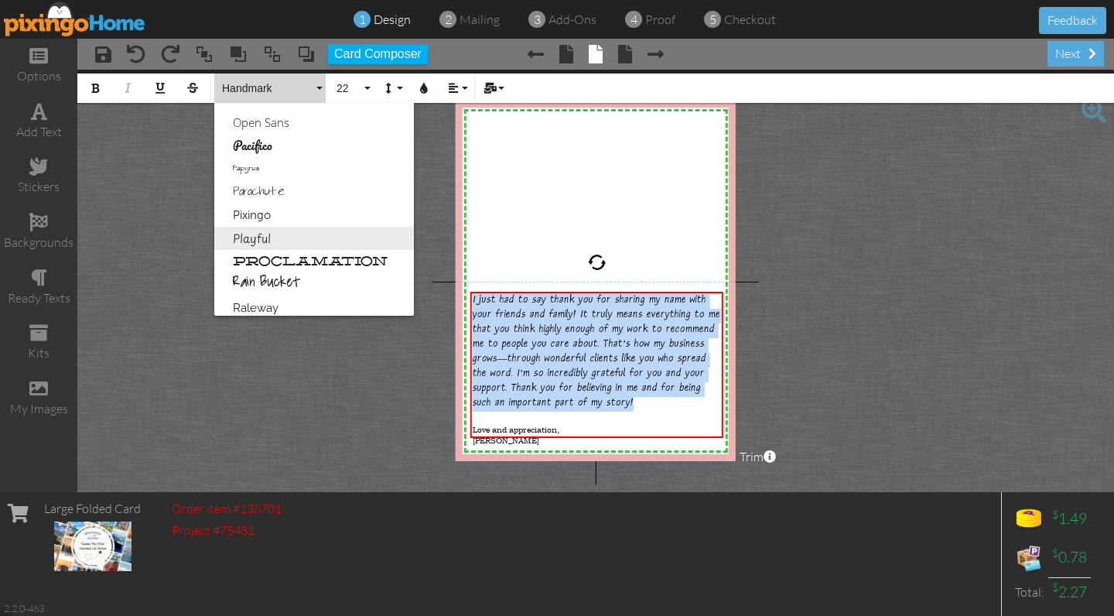
click at [267, 239] on link "Playful" at bounding box center [314, 238] width 200 height 23
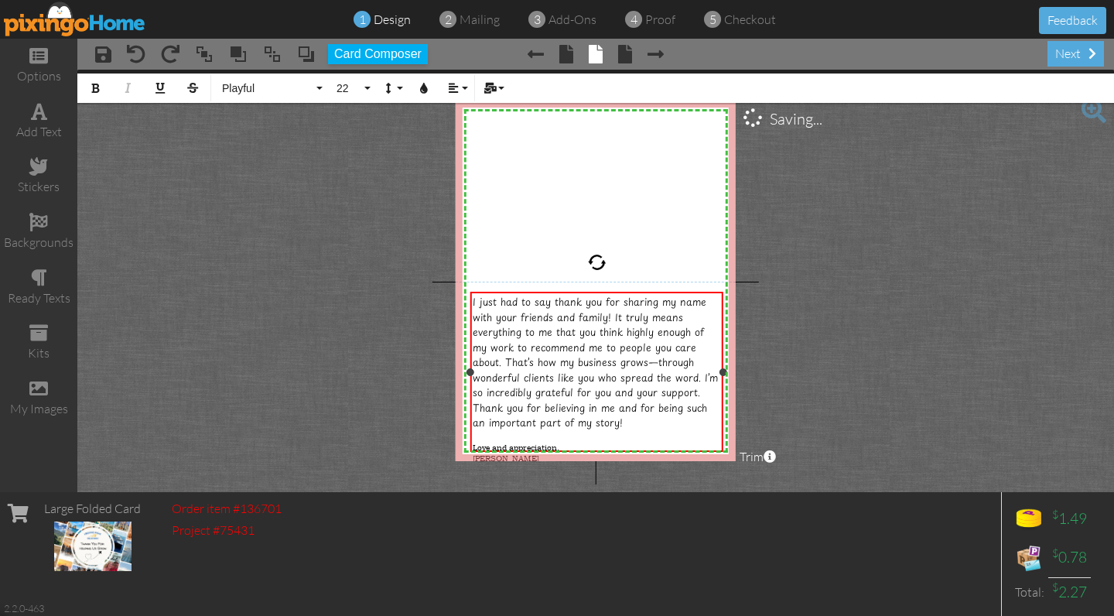
click at [511, 442] on span "Love and appreciation," at bounding box center [515, 447] width 87 height 11
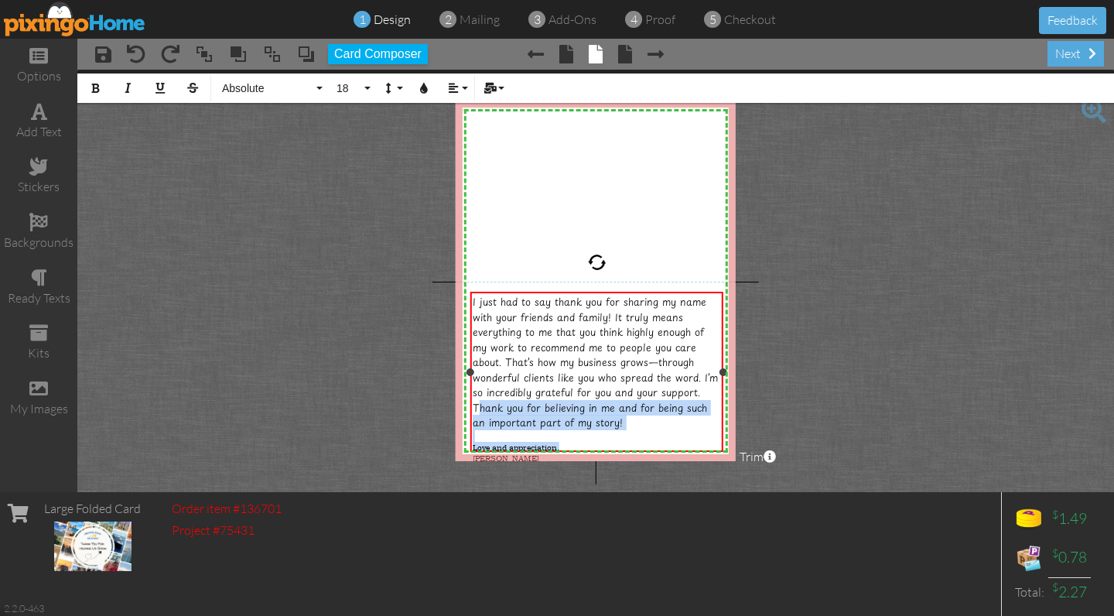
drag, startPoint x: 561, startPoint y: 435, endPoint x: 476, endPoint y: 391, distance: 95.1
click at [477, 391] on div "I just had to say thank you for sharing my name with your friends and family! I…" at bounding box center [596, 378] width 248 height 169
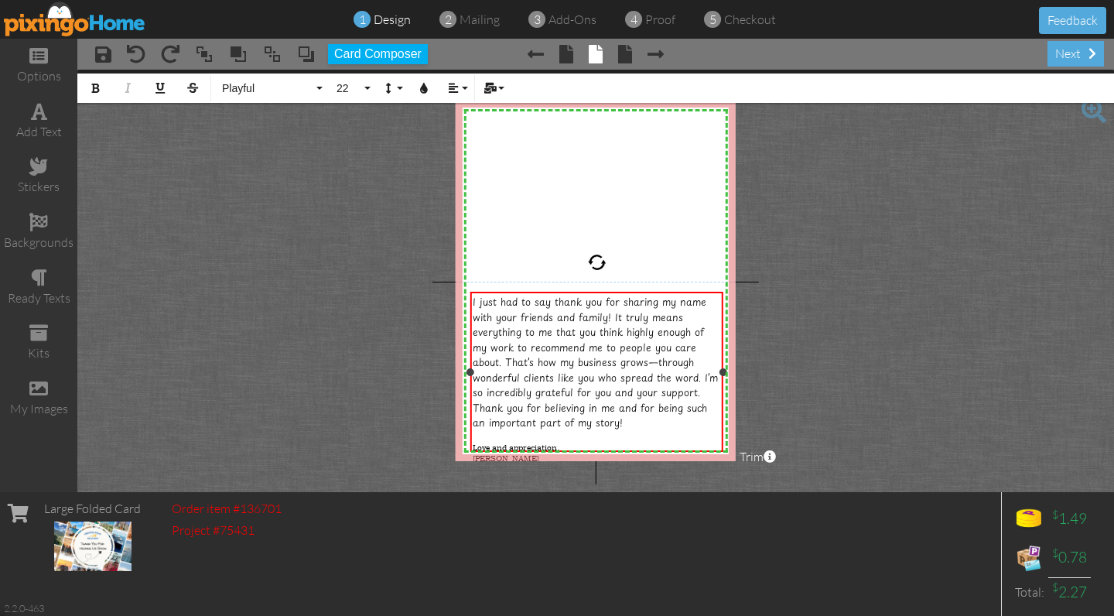
click at [514, 377] on span "I just had to say thank you for sharing my name with your friends and family! I…" at bounding box center [594, 361] width 245 height 135
drag, startPoint x: 579, startPoint y: 431, endPoint x: 466, endPoint y: 431, distance: 112.9
click at [470, 431] on div "I just had to say thank you for sharing my name with your friends and family! I…" at bounding box center [596, 372] width 253 height 160
click at [245, 94] on span "Playful" at bounding box center [266, 88] width 93 height 13
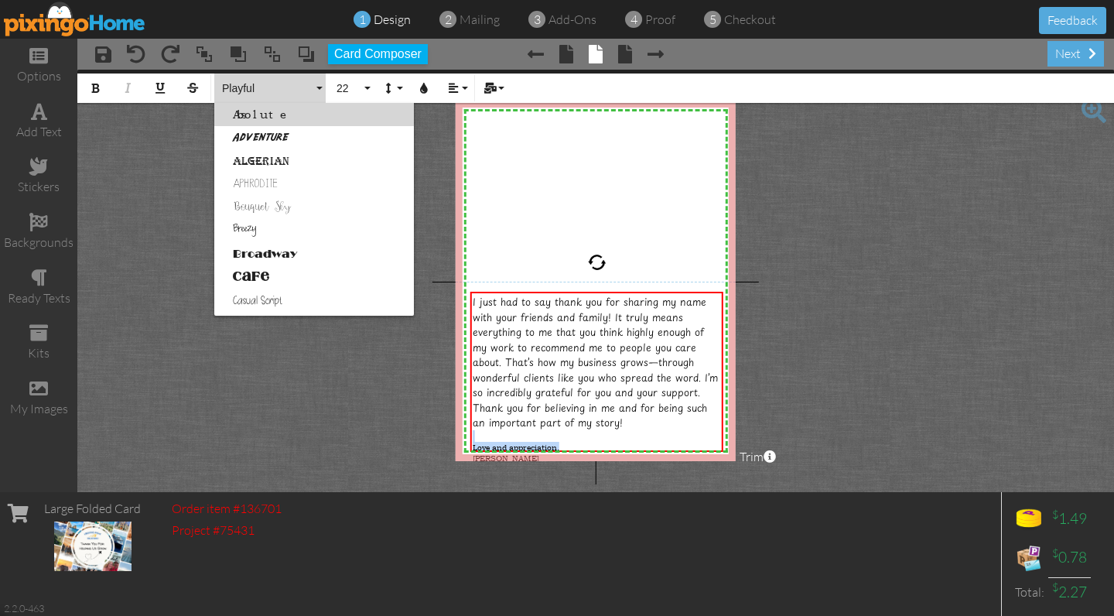
scroll to position [0, 0]
click at [599, 341] on span "I just had to say thank you for sharing my name with your friends and family! I…" at bounding box center [594, 361] width 245 height 135
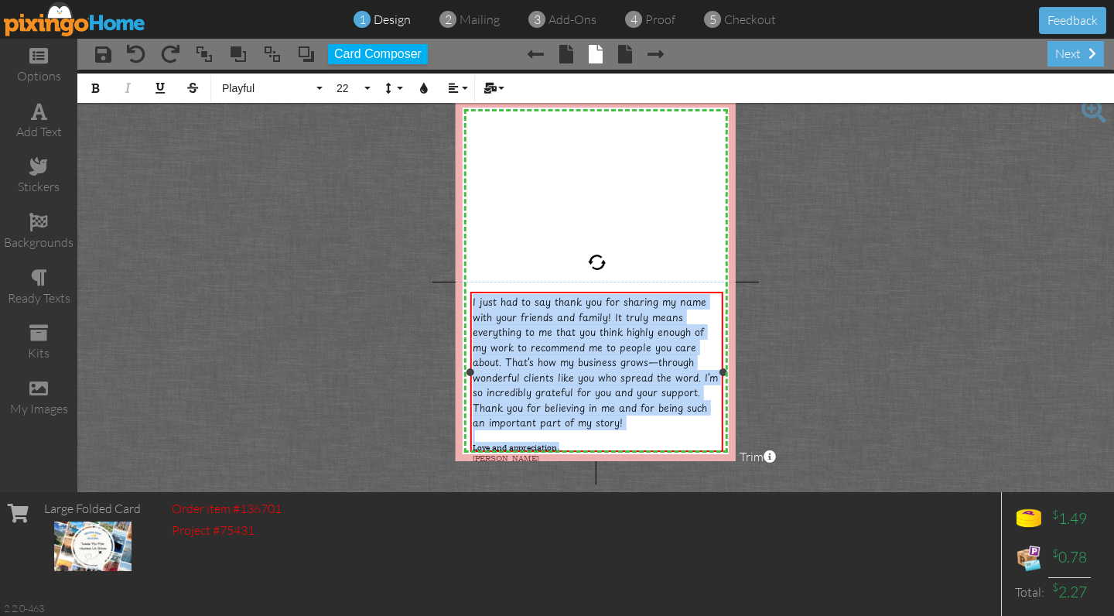
drag, startPoint x: 472, startPoint y: 301, endPoint x: 578, endPoint y: 434, distance: 170.0
click at [578, 434] on div "I just had to say thank you for sharing my name with your friends and family! I…" at bounding box center [596, 378] width 248 height 169
click at [258, 82] on span "Playful" at bounding box center [266, 88] width 93 height 13
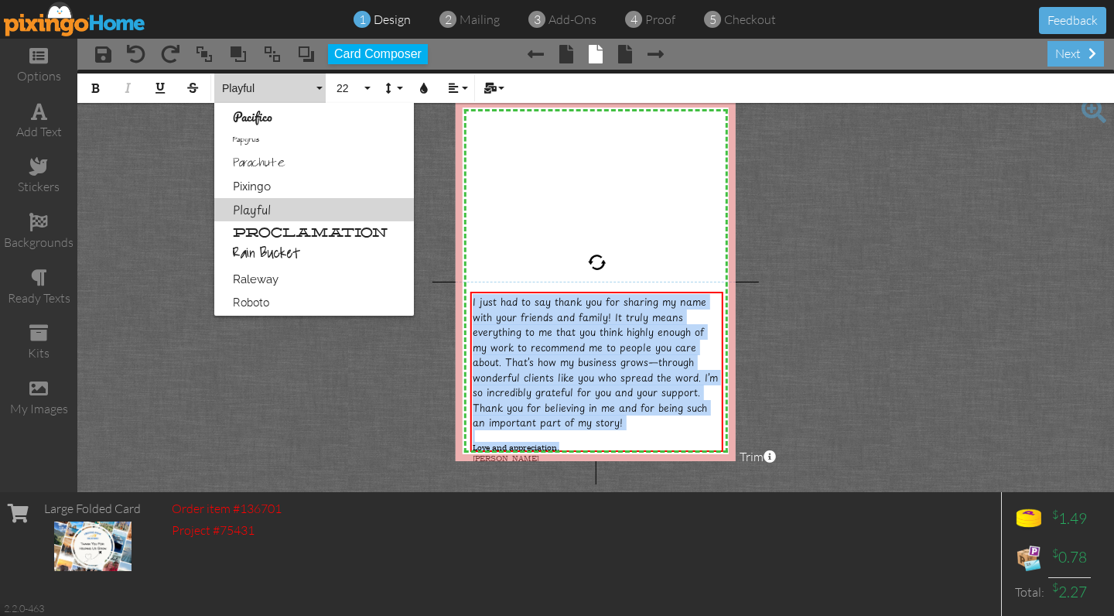
click at [264, 213] on link "Playful" at bounding box center [314, 209] width 200 height 23
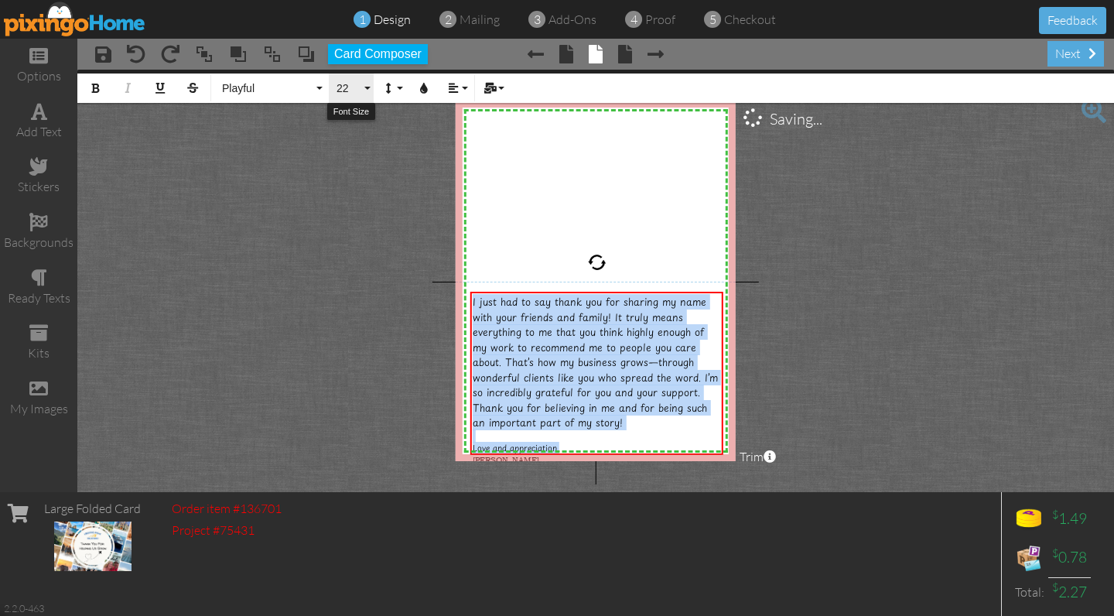
click at [356, 87] on span "22" at bounding box center [348, 88] width 26 height 13
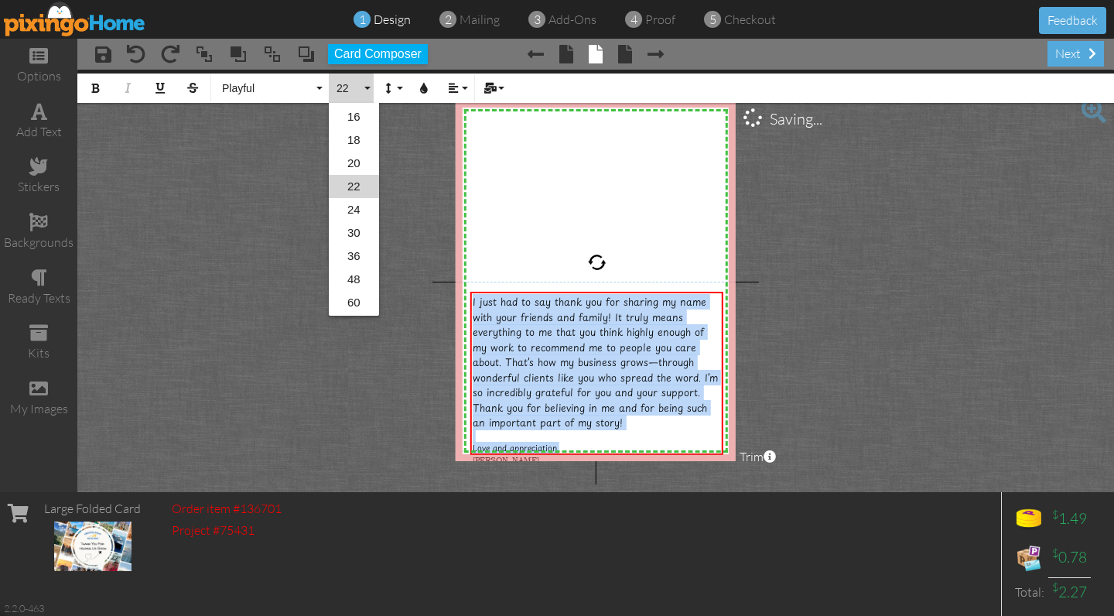
scroll to position [183, 0]
click at [356, 207] on link "22" at bounding box center [354, 209] width 50 height 23
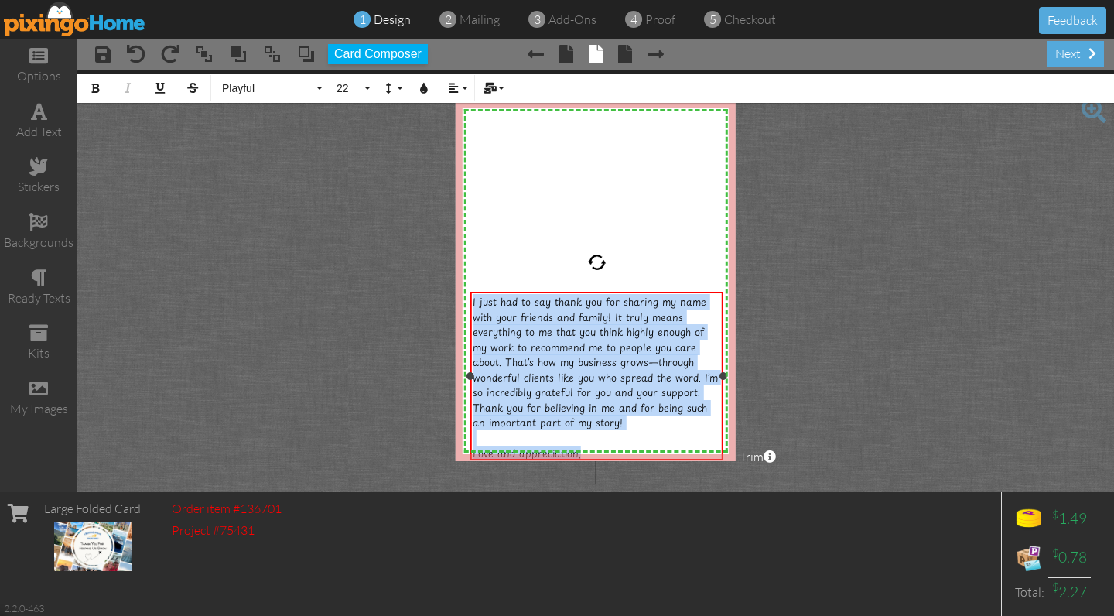
click at [491, 430] on div at bounding box center [596, 437] width 248 height 15
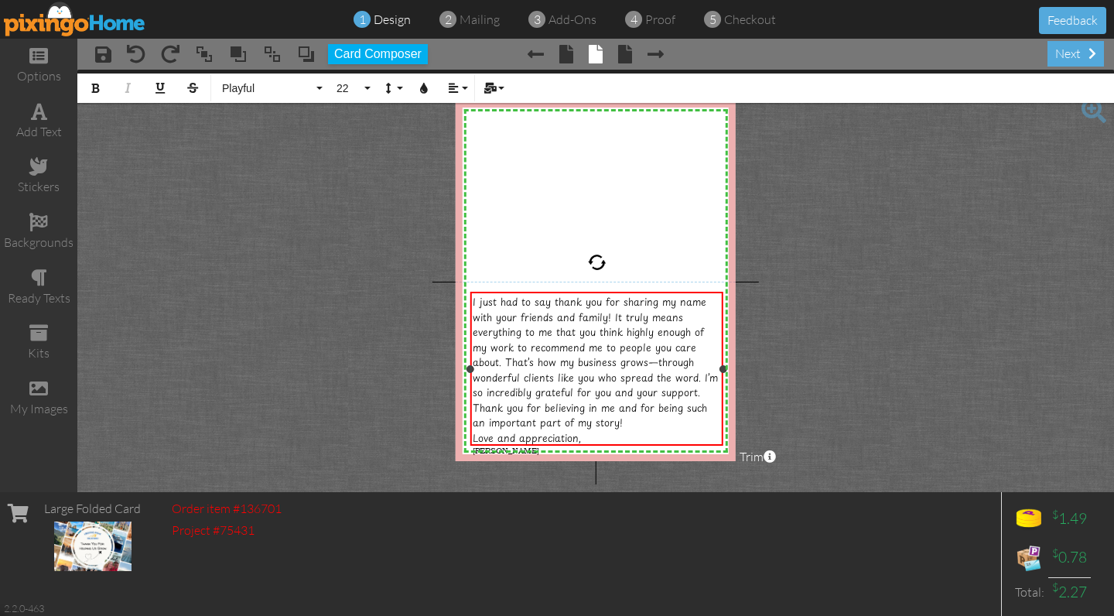
click at [488, 445] on span "[PERSON_NAME]" at bounding box center [505, 450] width 67 height 11
click at [503, 388] on span "I just had to say thank you for sharing my name with your friends and family! I…" at bounding box center [594, 361] width 245 height 135
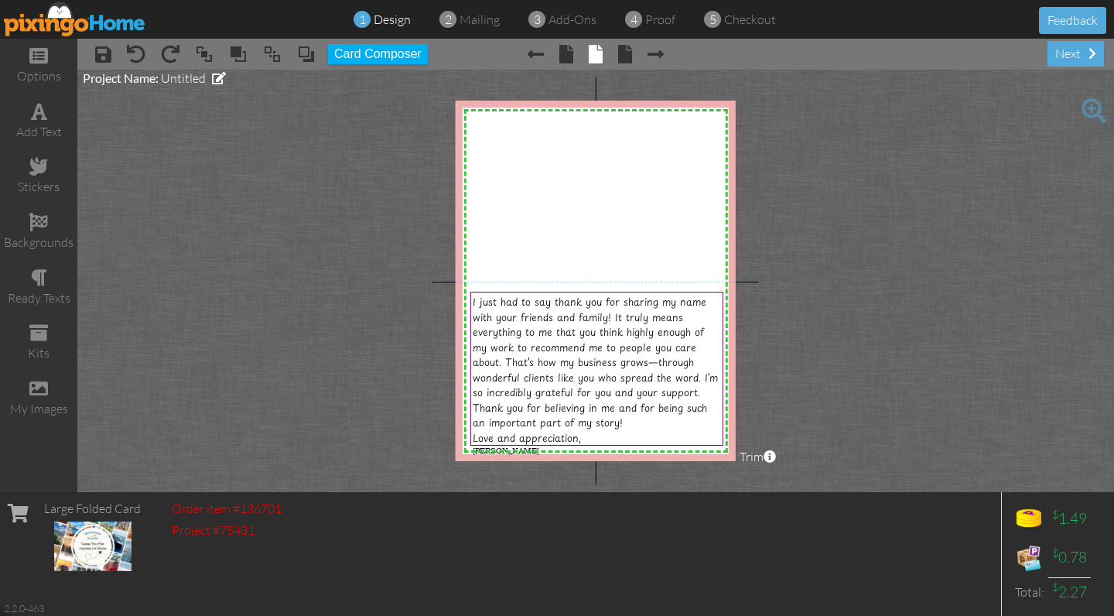
drag, startPoint x: 350, startPoint y: 370, endPoint x: 438, endPoint y: 364, distance: 88.3
click at [350, 370] on project-studio-wrapper "X X X X X X X X X X X X X X X X X X X X X X X X X X X X X X X X X X X X X X X X…" at bounding box center [595, 281] width 1036 height 422
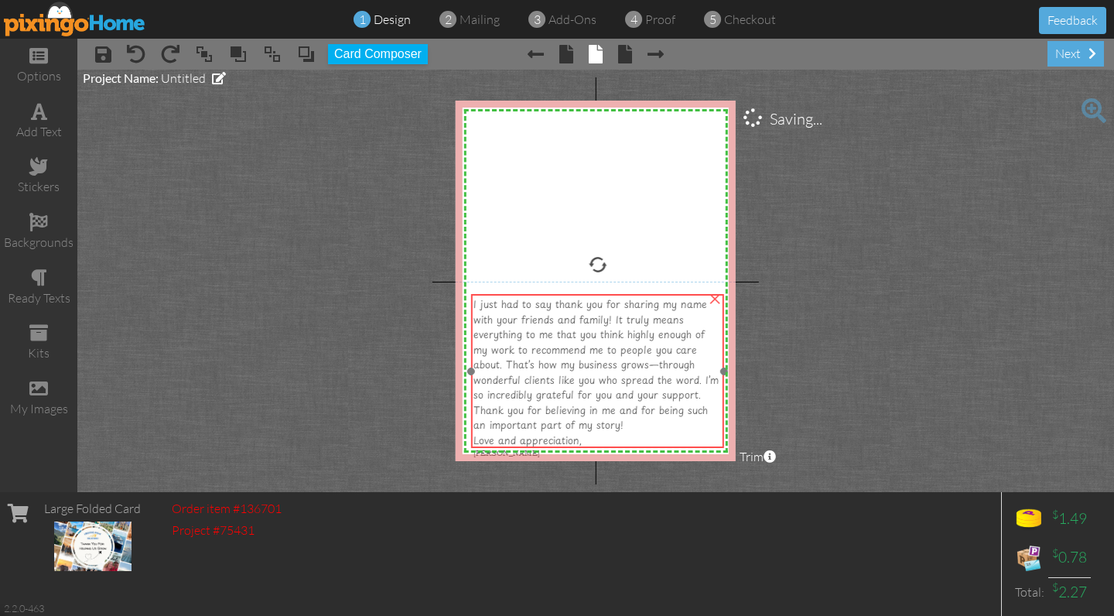
click at [528, 362] on span "I just had to say thank you for sharing my name with your friends and family! I…" at bounding box center [595, 363] width 245 height 135
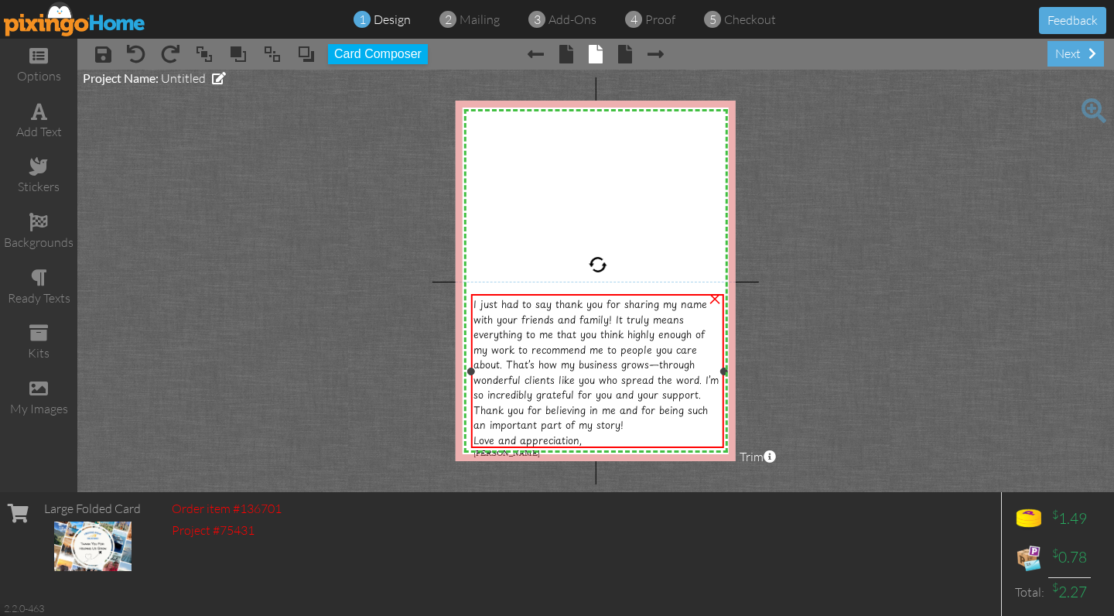
click at [626, 411] on div "I just had to say thank you for sharing my name with your friends and family! I…" at bounding box center [597, 364] width 248 height 136
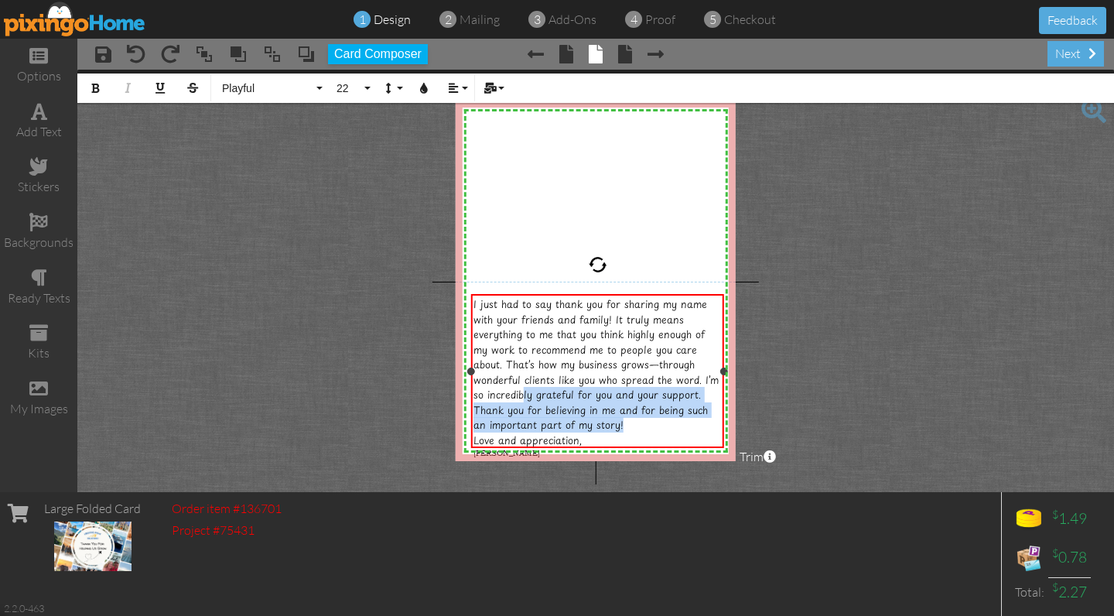
drag, startPoint x: 622, startPoint y: 414, endPoint x: 521, endPoint y: 387, distance: 104.9
click at [521, 387] on div "I just had to say thank you for sharing my name with your friends and family! I…" at bounding box center [597, 364] width 248 height 136
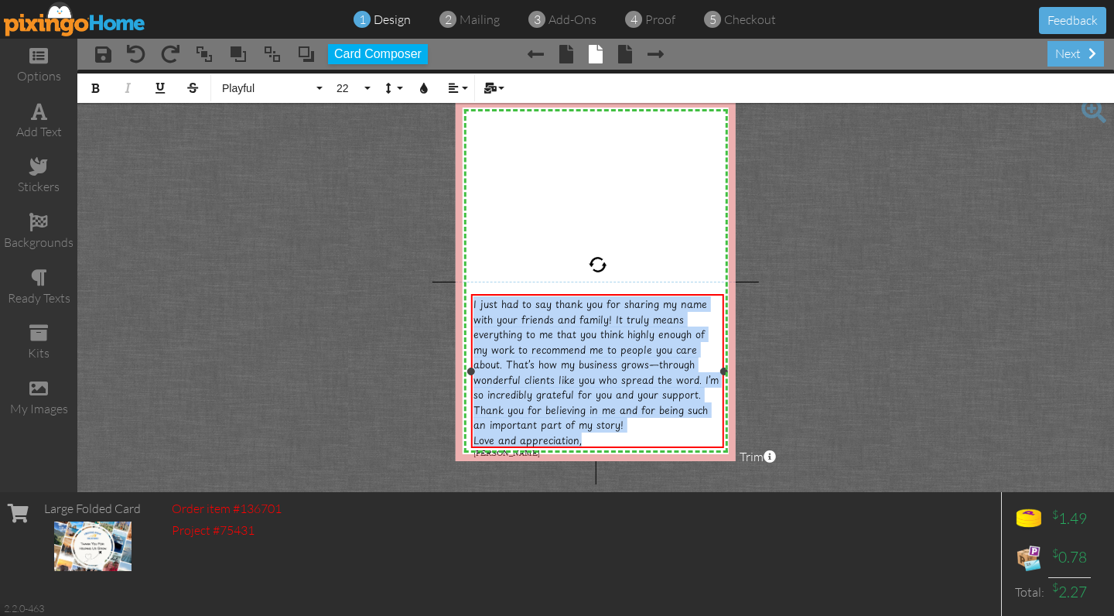
drag, startPoint x: 584, startPoint y: 431, endPoint x: 467, endPoint y: 313, distance: 165.7
click at [471, 300] on div "I just had to say thank you for sharing my name with your friends and family! I…" at bounding box center [597, 377] width 253 height 166
click at [344, 85] on span "22" at bounding box center [348, 88] width 26 height 13
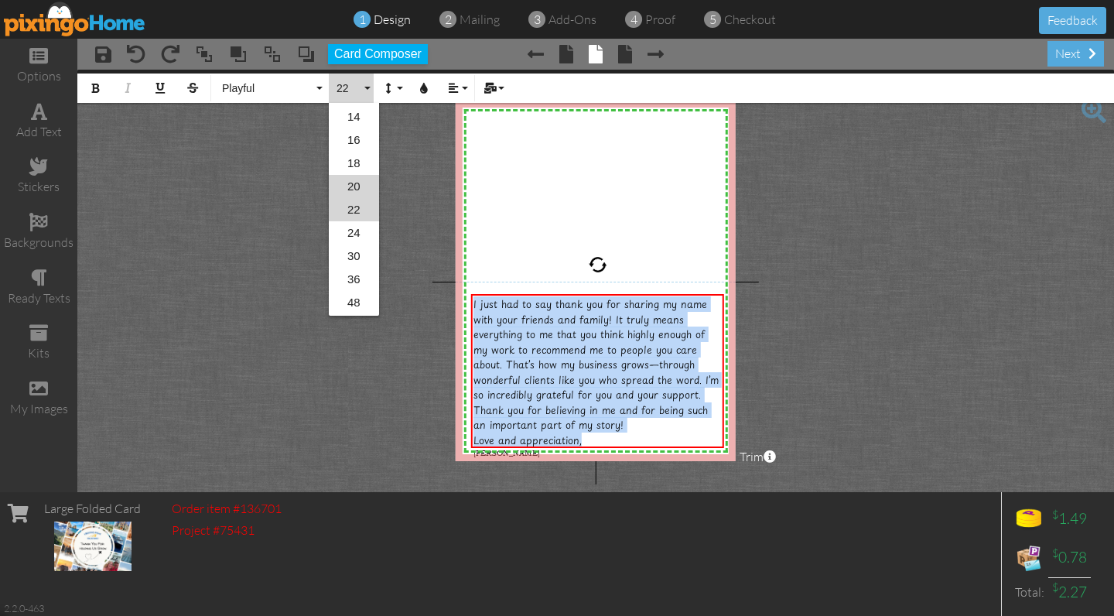
click at [346, 188] on link "20" at bounding box center [354, 186] width 50 height 23
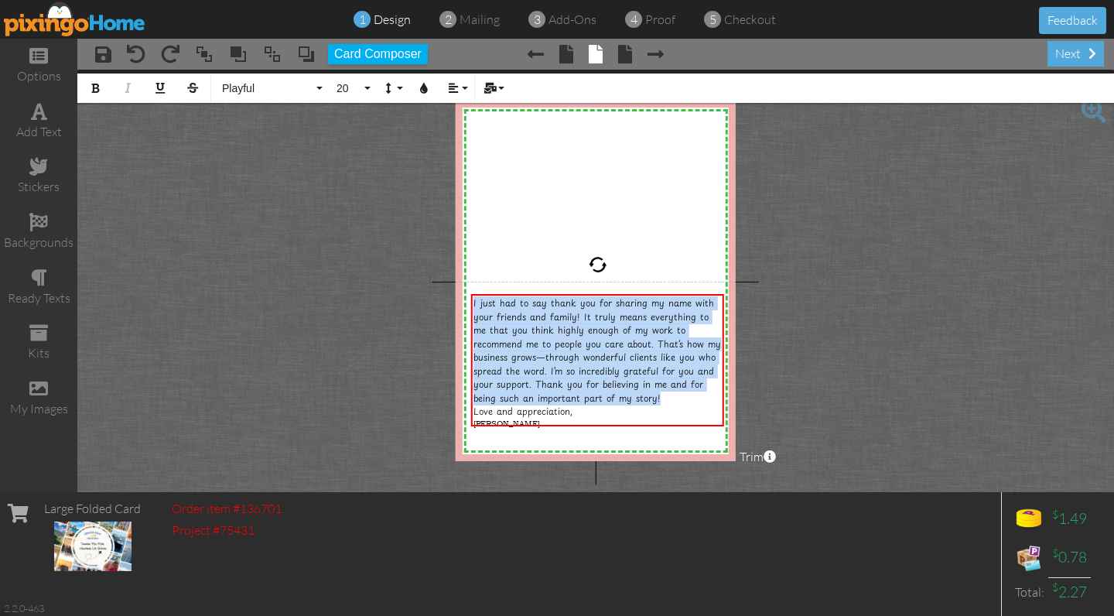
scroll to position [1, 0]
click at [636, 399] on div "I just had to say thank you for sharing my name with your friends and family! I…" at bounding box center [597, 350] width 248 height 108
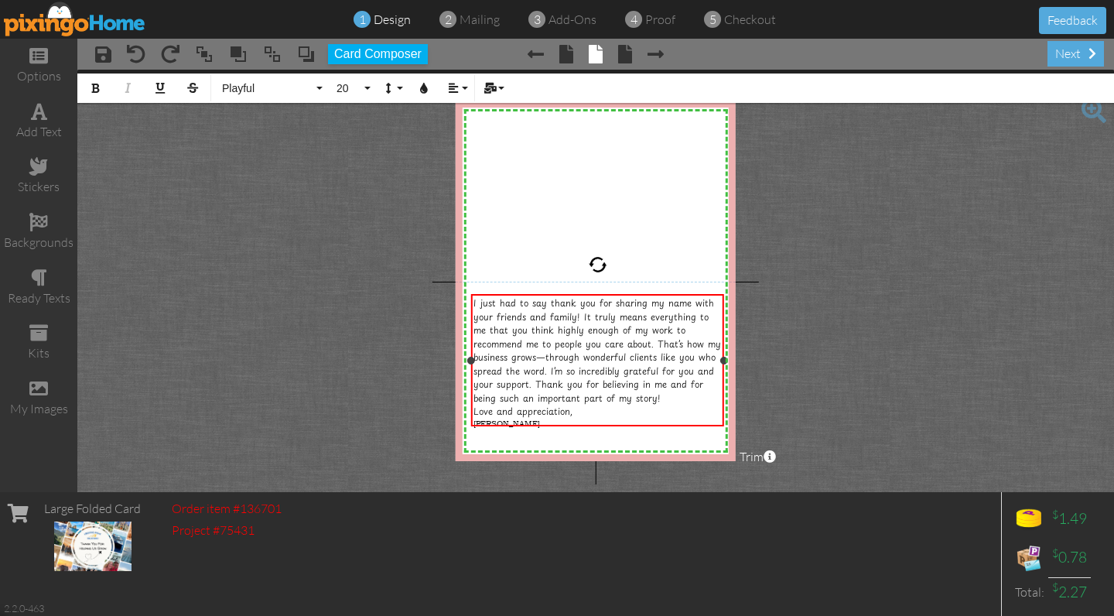
scroll to position [0, 0]
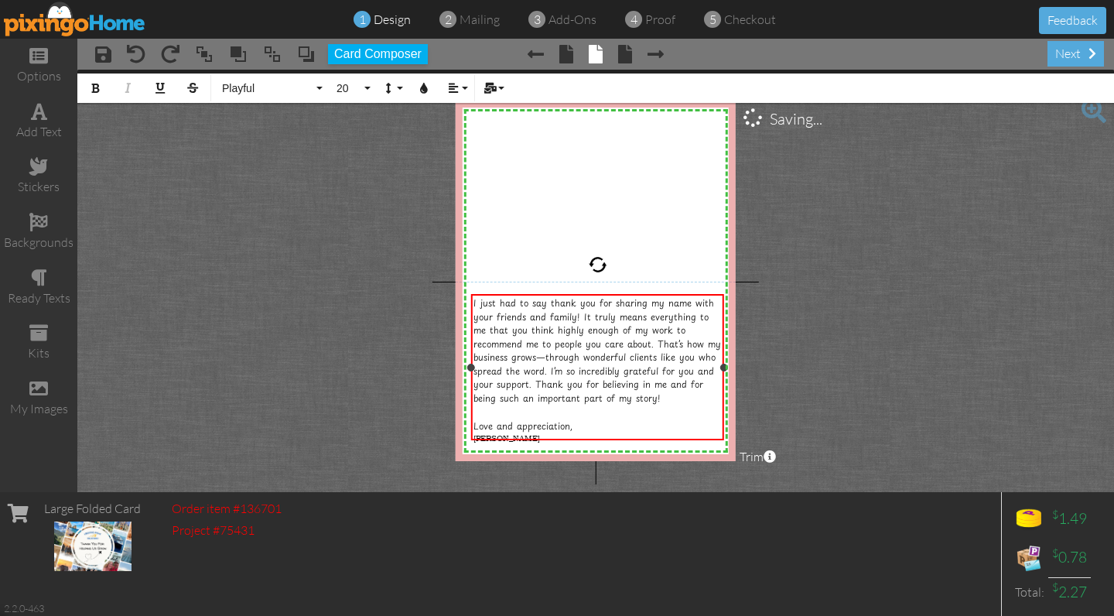
click at [502, 433] on div "[PERSON_NAME]" at bounding box center [597, 437] width 248 height 11
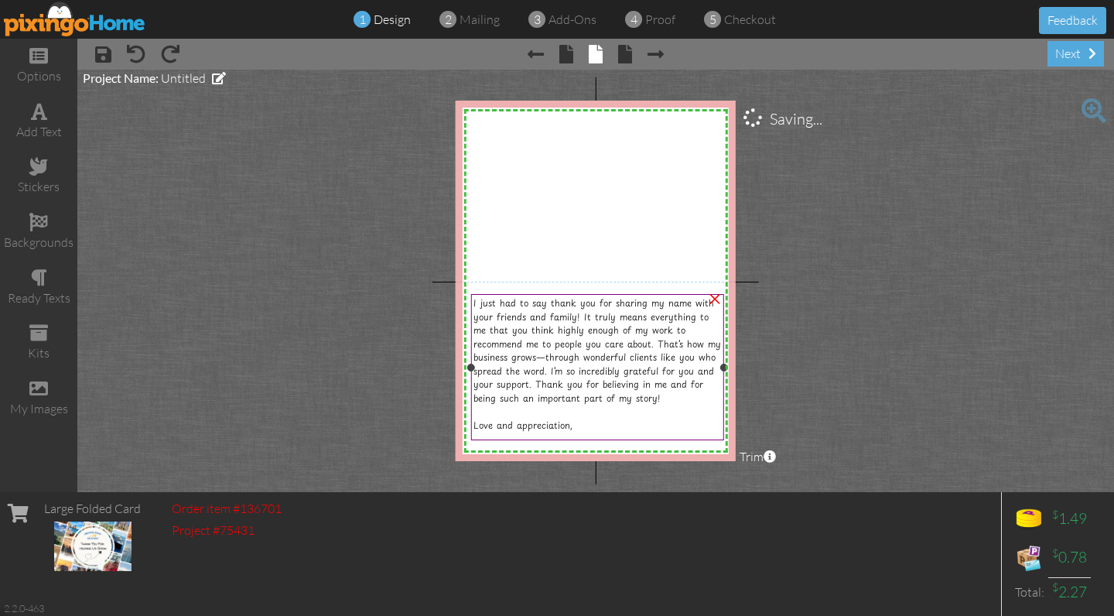
click at [496, 420] on span "Love and appreciation," at bounding box center [522, 424] width 99 height 13
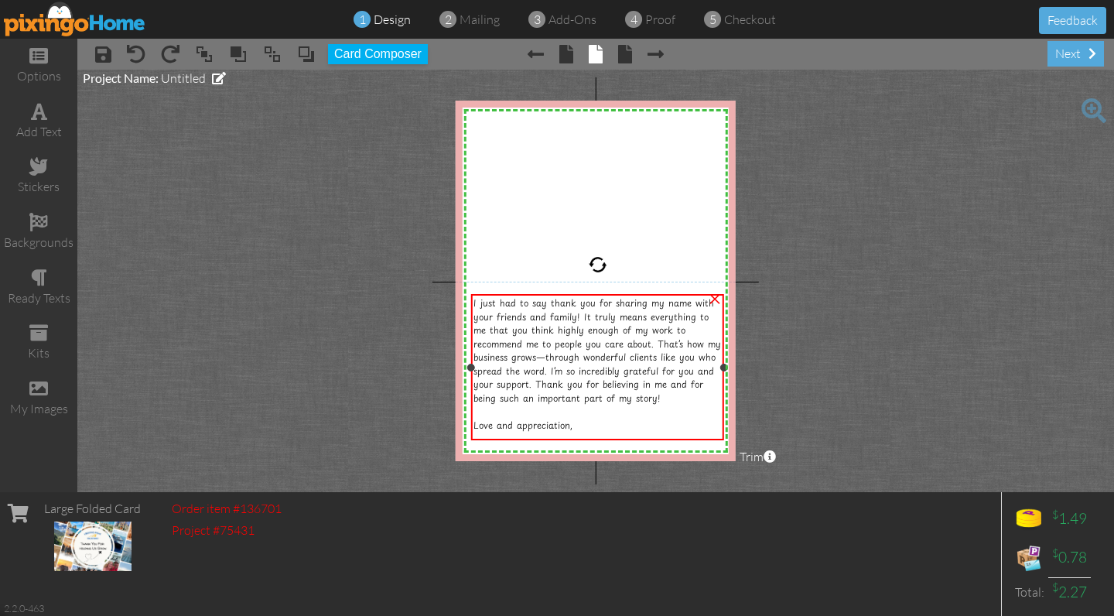
click at [496, 321] on span "I just had to say thank you for sharing my name with your friends and family! I…" at bounding box center [596, 350] width 247 height 108
click at [475, 302] on span "I just had to say thank you for sharing my name with your friends and family! I…" at bounding box center [596, 350] width 247 height 108
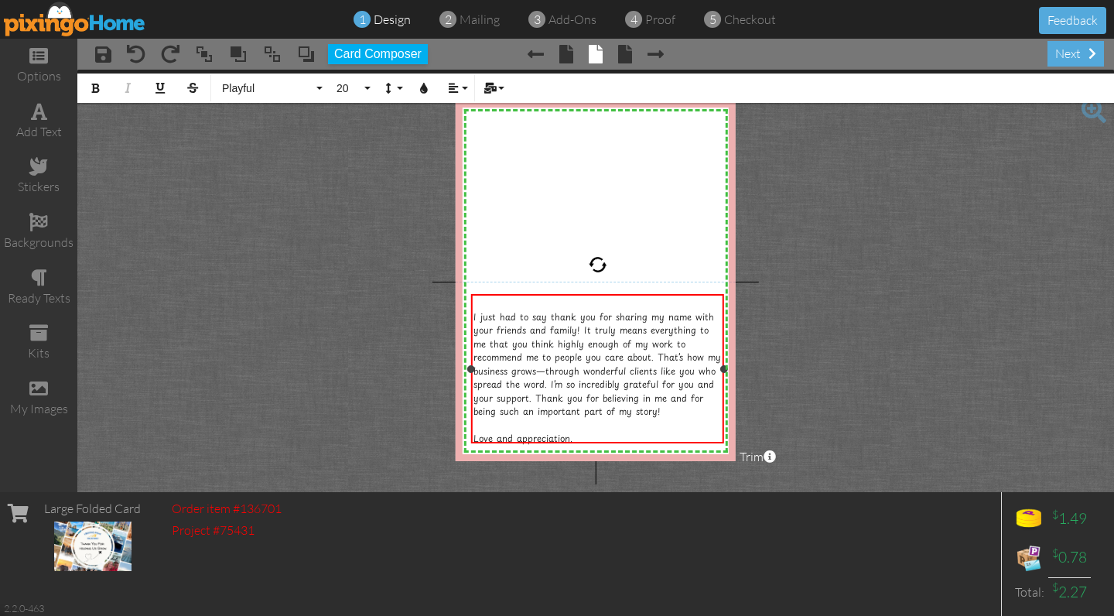
click at [500, 305] on div "​" at bounding box center [597, 303] width 248 height 14
click at [495, 86] on icon "button" at bounding box center [489, 88] width 11 height 11
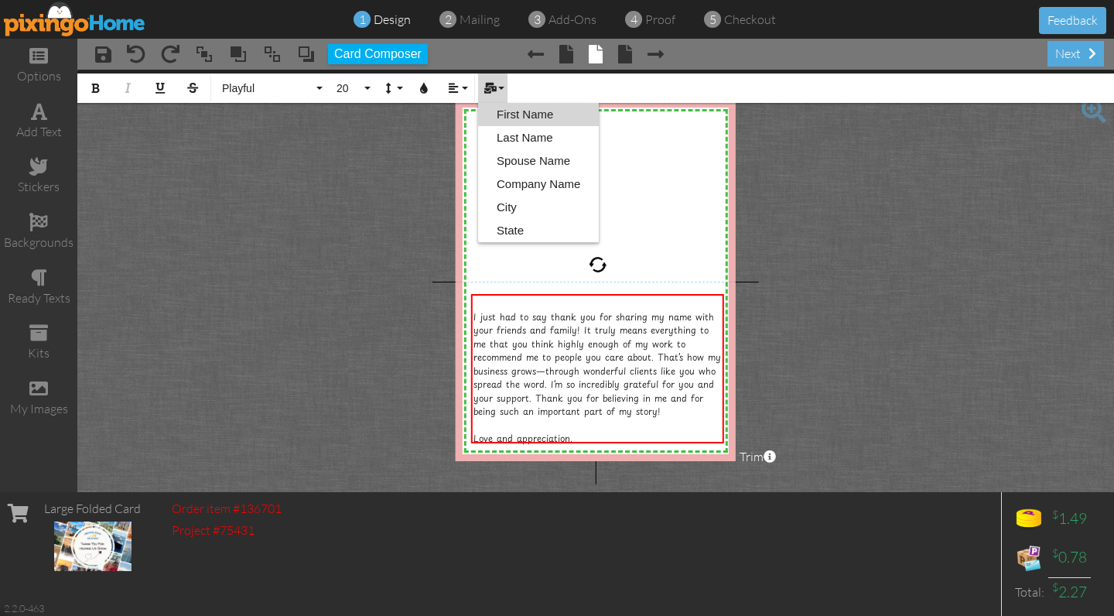
click at [499, 111] on link "First Name" at bounding box center [538, 114] width 121 height 23
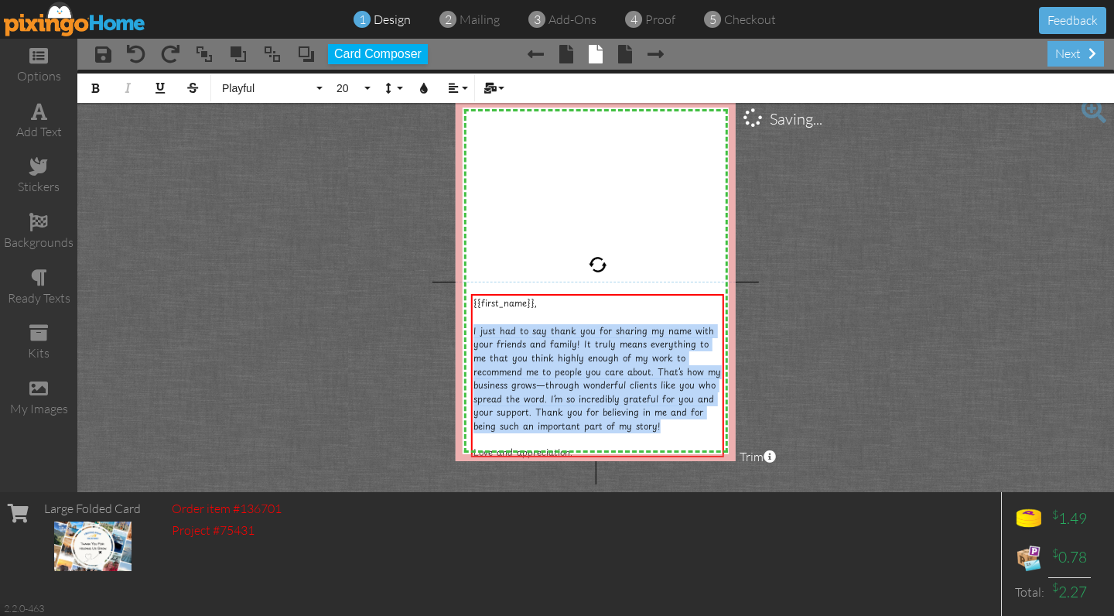
drag, startPoint x: 636, startPoint y: 421, endPoint x: 458, endPoint y: 326, distance: 201.7
click at [462, 325] on div "X X X X X X X X X X X X X X X X X X X X X X X X X X X X X X X X X X X X X X X X…" at bounding box center [595, 281] width 280 height 360
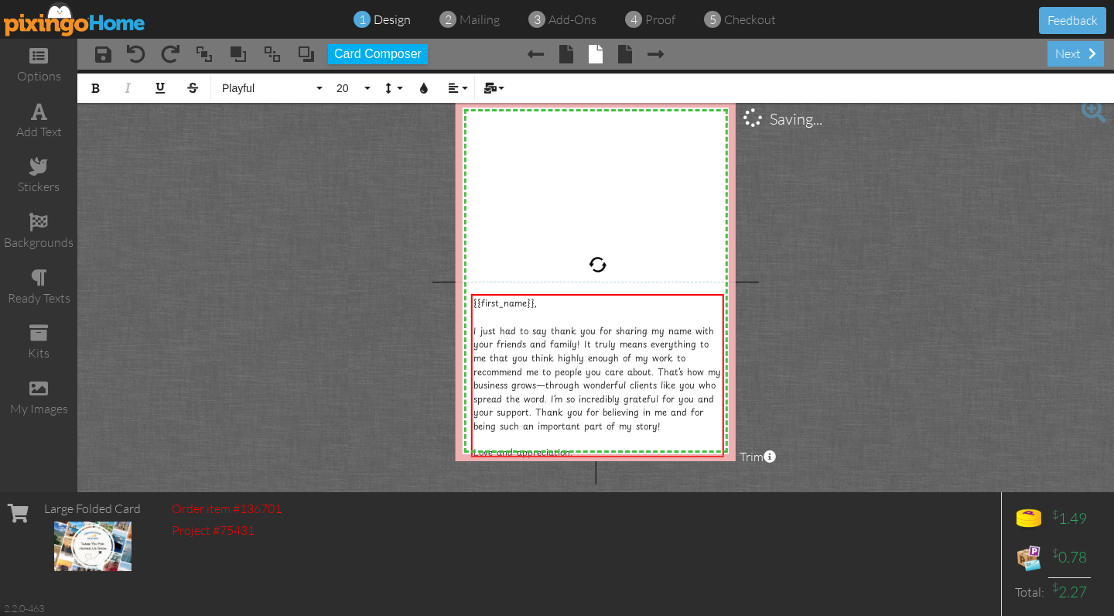
drag, startPoint x: 304, startPoint y: 298, endPoint x: 346, endPoint y: 302, distance: 42.6
click at [304, 298] on project-studio-wrapper "X X X X X X X X X X X X X X X X X X X X X X X X X X X X X X X X X X X X X X X X…" at bounding box center [595, 281] width 1036 height 422
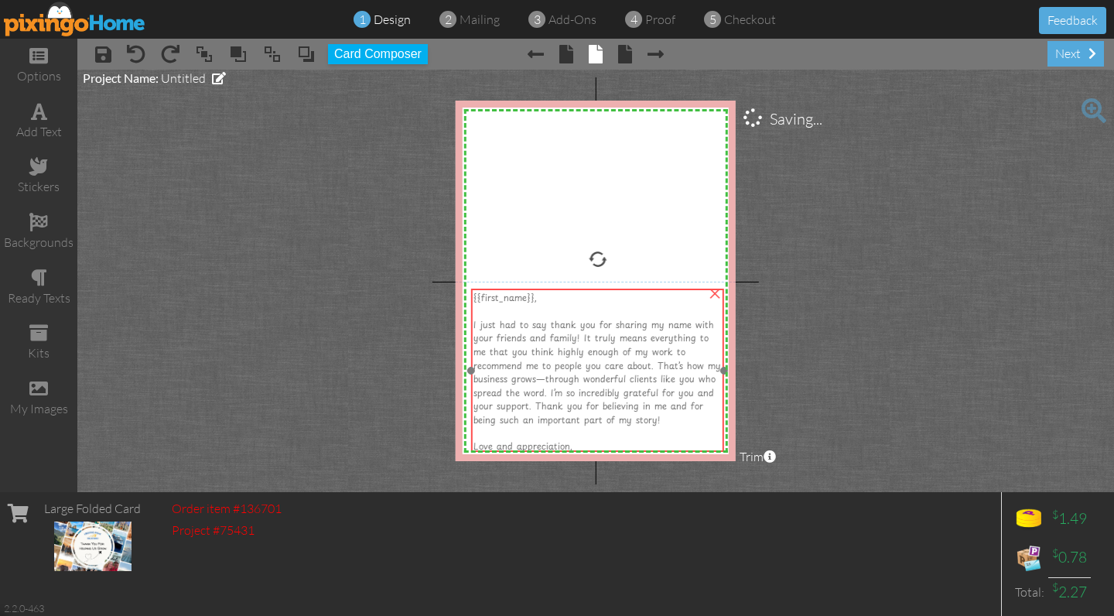
click at [524, 336] on span "I just had to say thank you for sharing my name with your friends and family! I…" at bounding box center [596, 372] width 247 height 108
click at [639, 417] on div "I just had to say thank you for sharing my name with your friends and family! I…" at bounding box center [597, 372] width 248 height 108
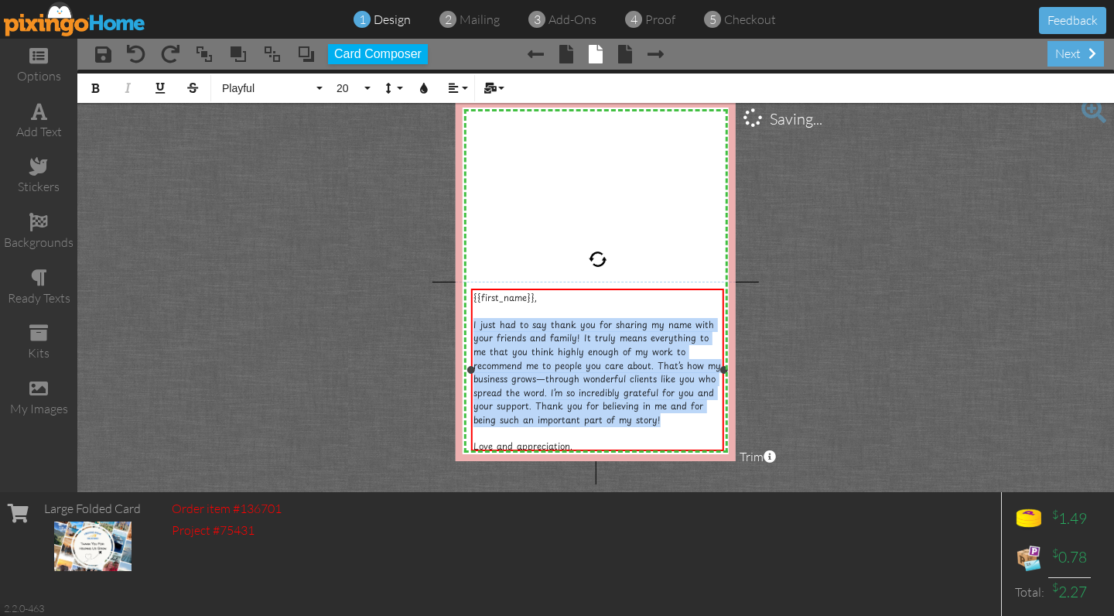
drag, startPoint x: 635, startPoint y: 414, endPoint x: 473, endPoint y: 323, distance: 185.6
click at [473, 322] on div "I just had to say thank you for sharing my name with your friends and family! I…" at bounding box center [597, 372] width 248 height 108
click at [347, 77] on button "20" at bounding box center [351, 87] width 45 height 29
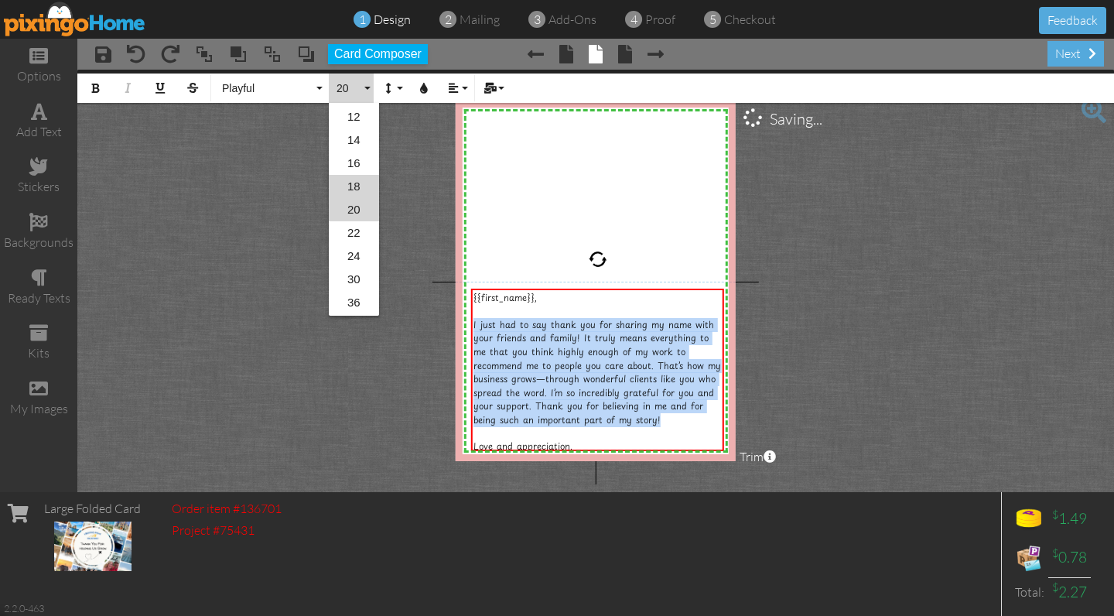
click at [353, 189] on link "18" at bounding box center [354, 186] width 50 height 23
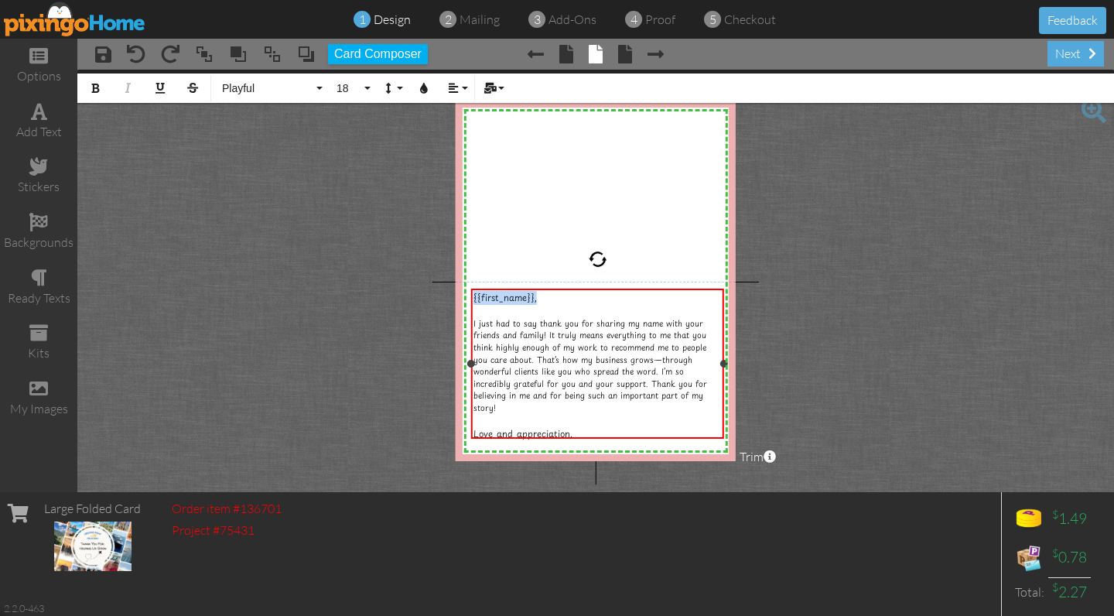
drag, startPoint x: 547, startPoint y: 298, endPoint x: 462, endPoint y: 297, distance: 84.3
click at [471, 296] on div "{{first_name}}, I just had to say thank you for sharing my name with your frien…" at bounding box center [597, 363] width 253 height 150
click at [352, 90] on span "18" at bounding box center [348, 88] width 26 height 13
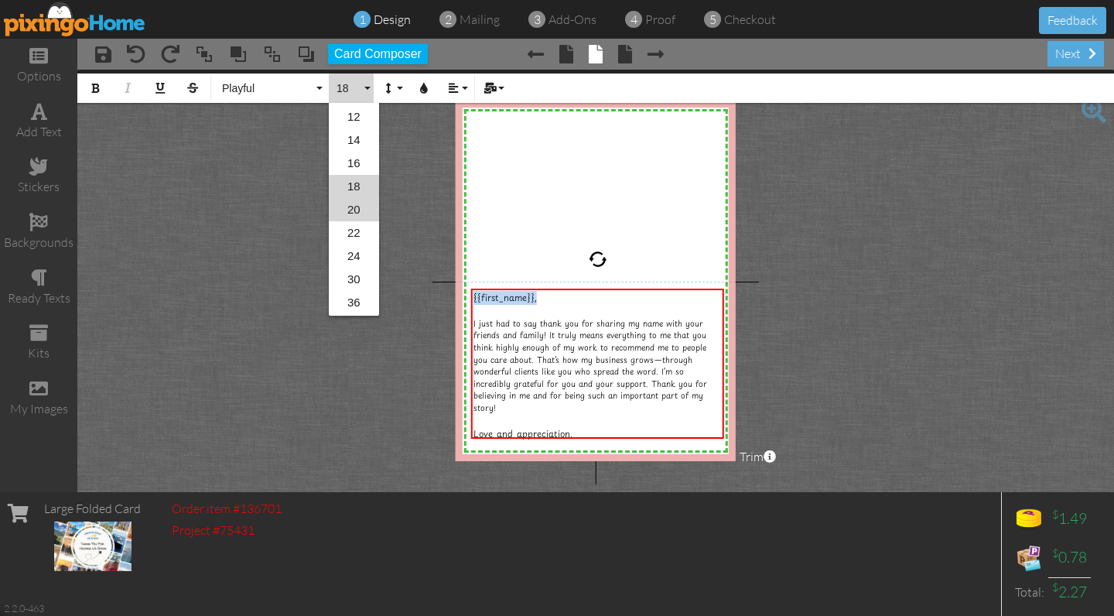
click at [350, 188] on link "18" at bounding box center [354, 186] width 50 height 23
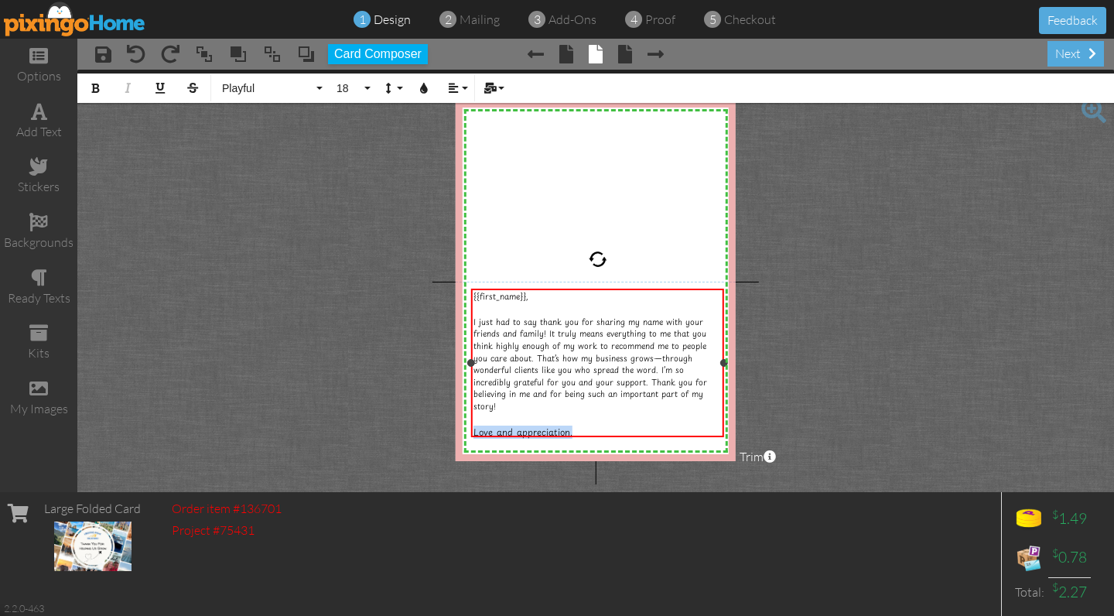
drag, startPoint x: 577, startPoint y: 431, endPoint x: 459, endPoint y: 393, distance: 123.5
click at [471, 428] on div "{{first_name}}, I just had to say thank you for sharing my name with your frien…" at bounding box center [597, 362] width 253 height 148
click at [390, 394] on project-studio-wrapper "X X X X X X X X X X X X X X X X X X X X X X X X X X X X X X X X X X X X X X X X…" at bounding box center [595, 281] width 1036 height 422
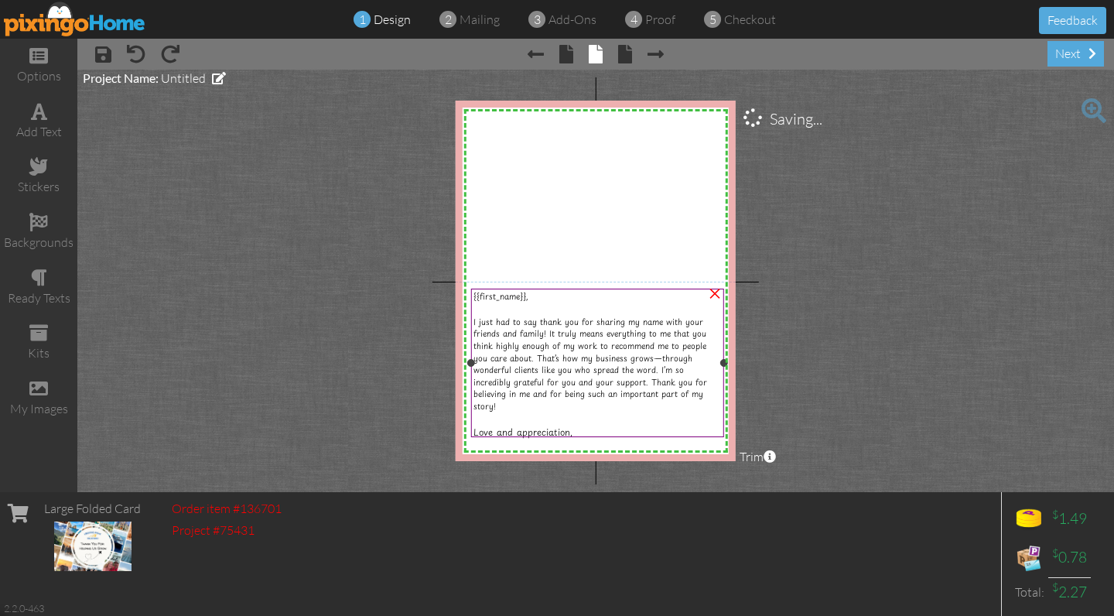
click at [510, 407] on div "I just had to say thank you for sharing my name with your friends and family! I…" at bounding box center [597, 364] width 248 height 96
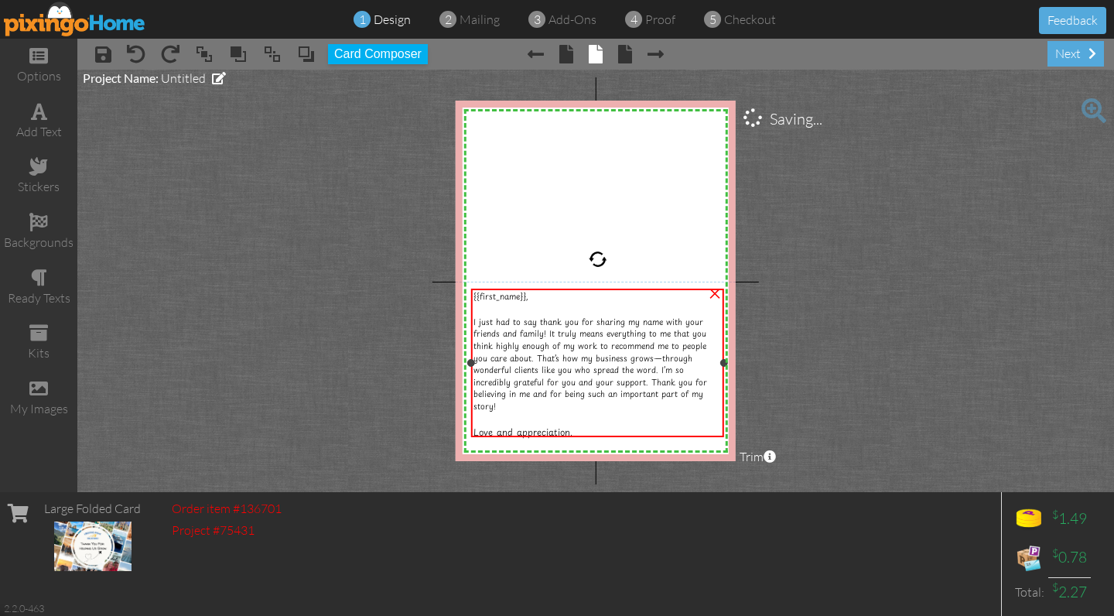
drag, startPoint x: 472, startPoint y: 410, endPoint x: 480, endPoint y: 411, distance: 7.9
click at [473, 412] on div at bounding box center [597, 418] width 248 height 13
click at [484, 412] on div at bounding box center [597, 418] width 248 height 13
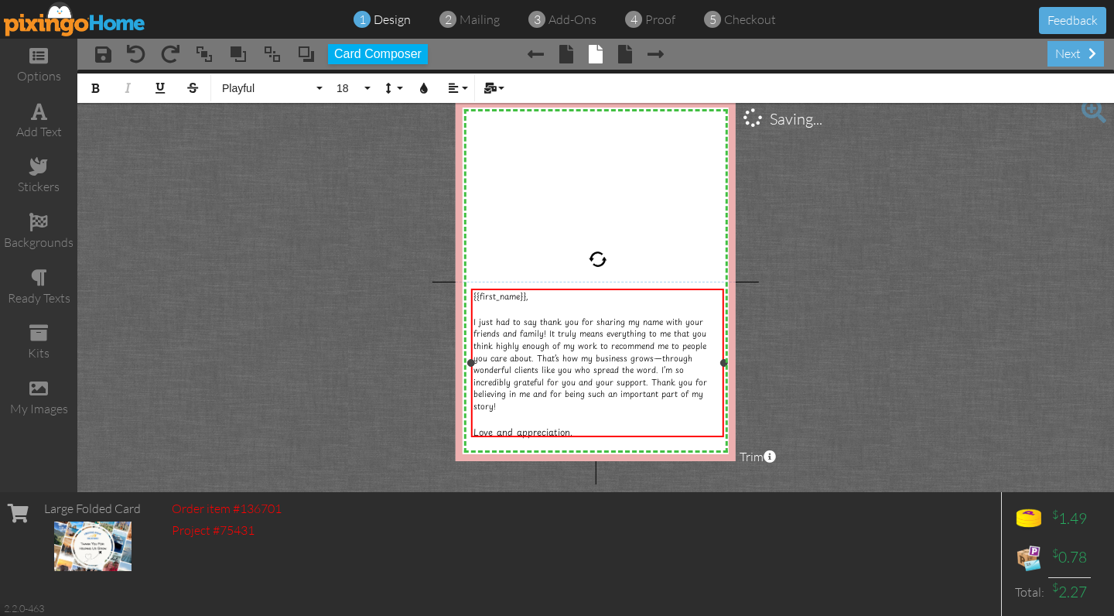
click at [497, 414] on div at bounding box center [597, 418] width 248 height 13
click at [613, 437] on div at bounding box center [597, 362] width 261 height 155
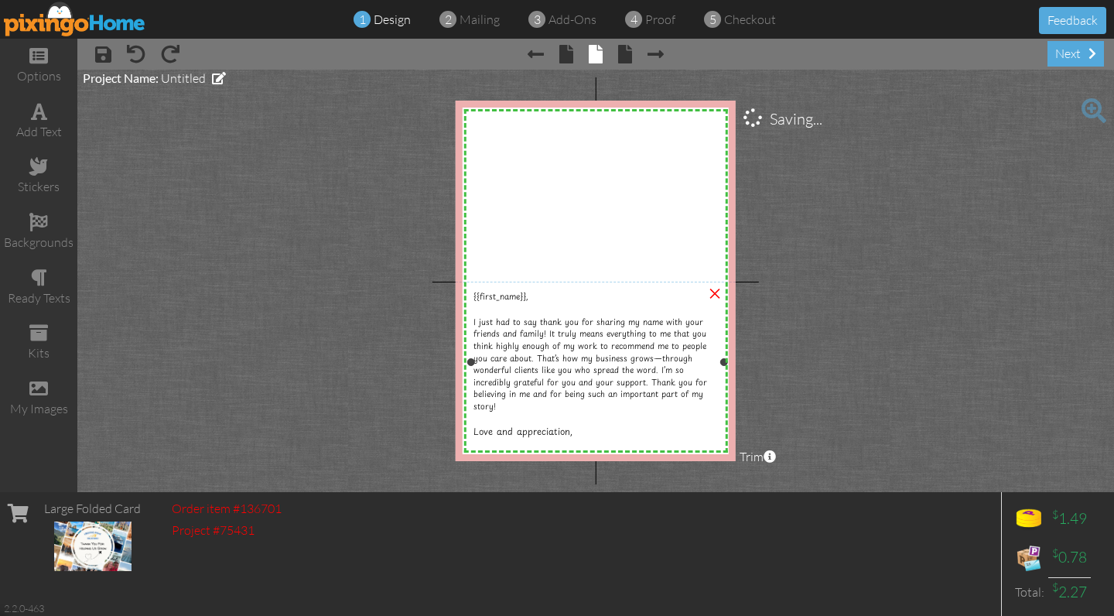
click at [512, 425] on span "Love and appreciation," at bounding box center [522, 431] width 99 height 13
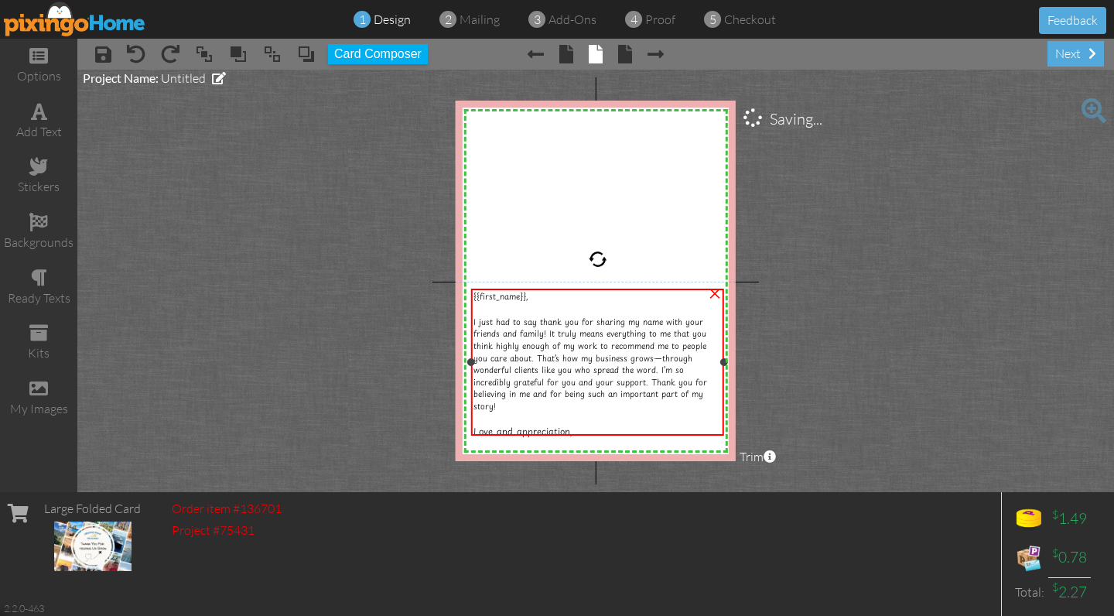
click at [512, 425] on span "Love and appreciation," at bounding box center [522, 431] width 99 height 13
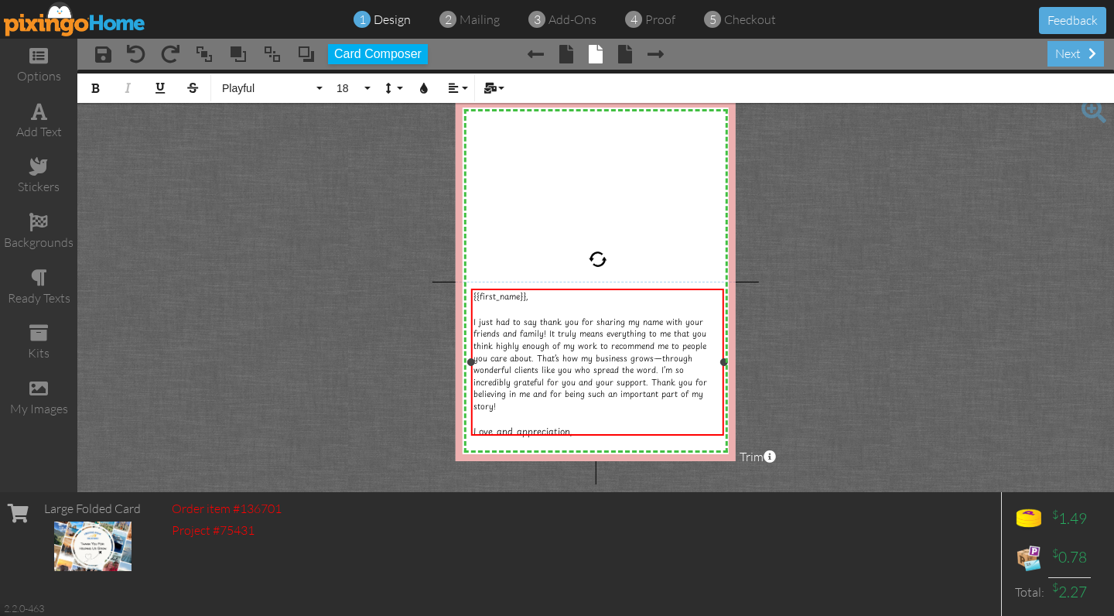
click at [577, 428] on div "Love and appreciation," at bounding box center [597, 431] width 248 height 13
click at [460, 87] on button "Align" at bounding box center [456, 87] width 29 height 29
click at [463, 162] on icon at bounding box center [465, 161] width 10 height 12
click at [630, 413] on div at bounding box center [597, 418] width 248 height 12
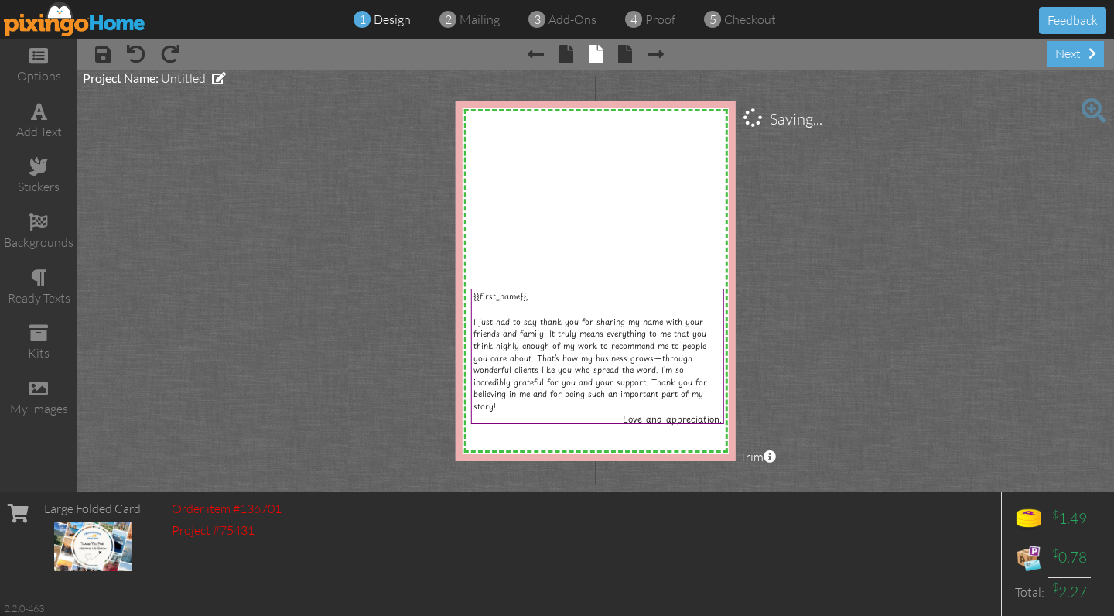
drag, startPoint x: 346, startPoint y: 280, endPoint x: 244, endPoint y: 224, distance: 116.9
click at [346, 280] on project-studio-wrapper "X X X X X X X X X X X X X X X X X X X X X X X X X X X X X X X X X X X X X X X X…" at bounding box center [595, 281] width 1036 height 422
click at [32, 125] on div "add text" at bounding box center [38, 132] width 77 height 18
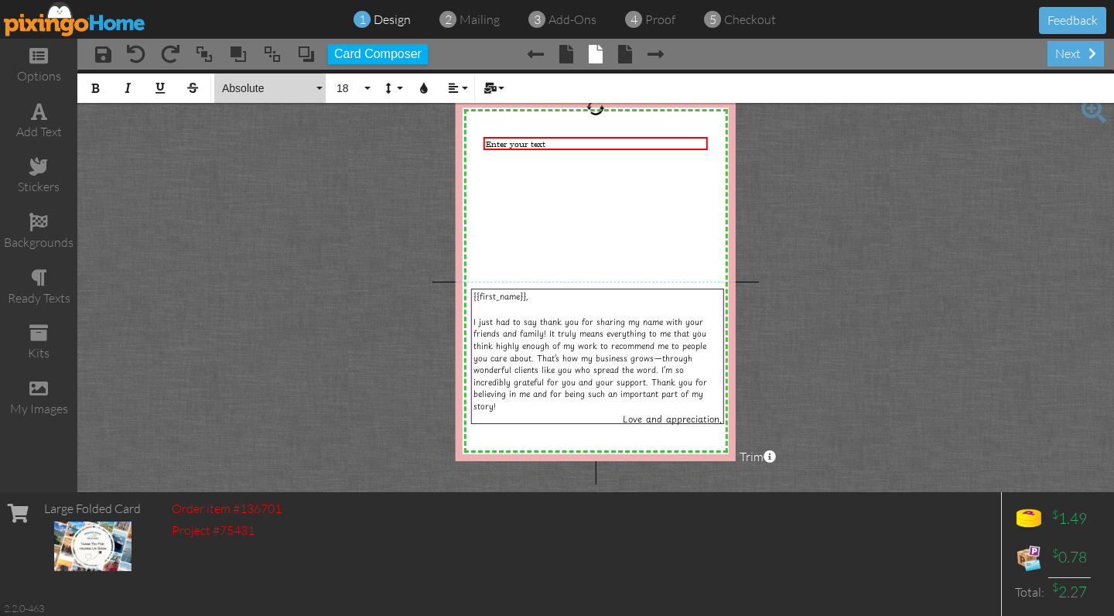
click at [257, 86] on span "Absolute" at bounding box center [266, 88] width 93 height 13
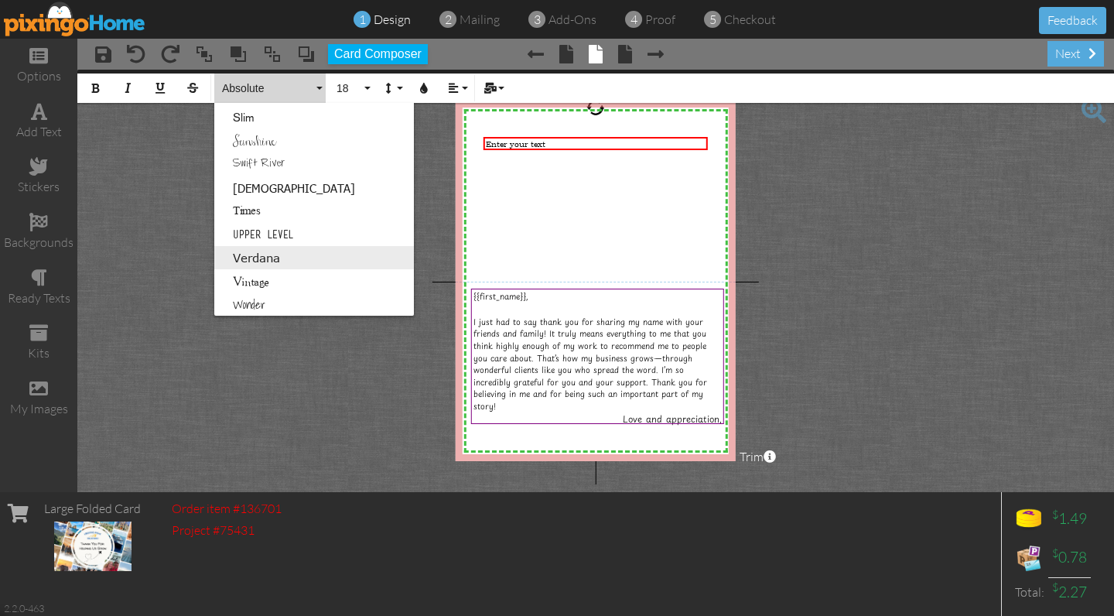
scroll to position [994, 0]
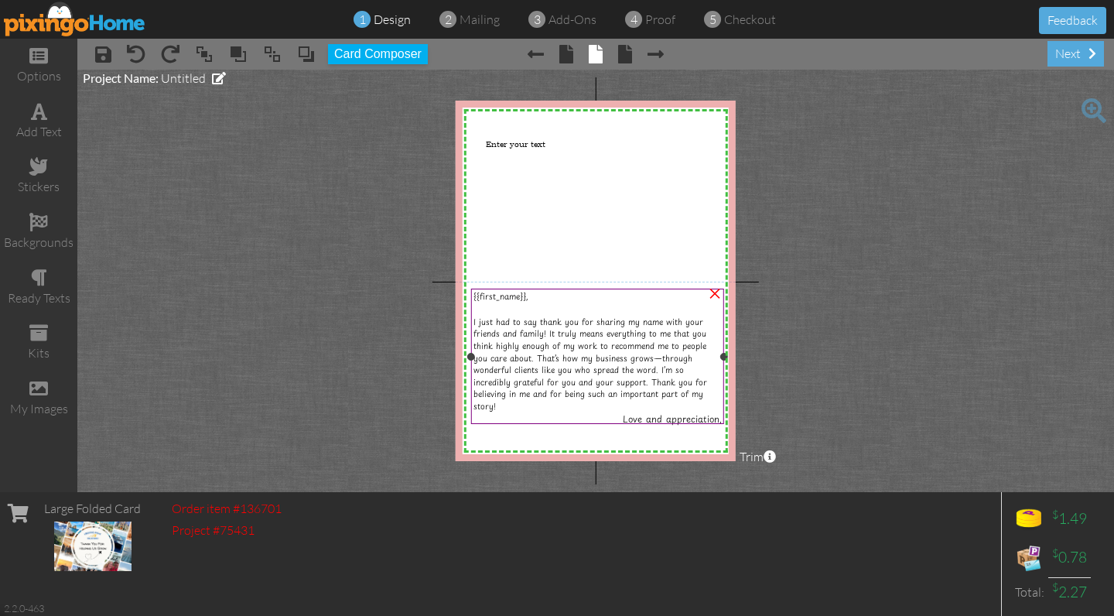
click at [636, 412] on span "Love and appreciation," at bounding box center [671, 418] width 99 height 13
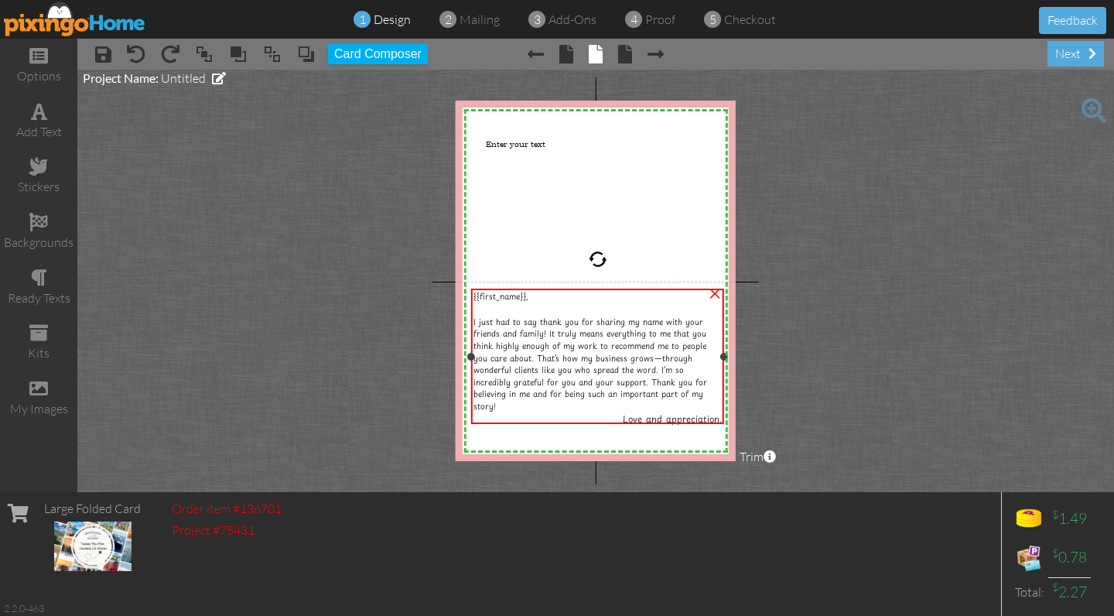
click at [711, 414] on span "Love and appreciation," at bounding box center [671, 418] width 99 height 13
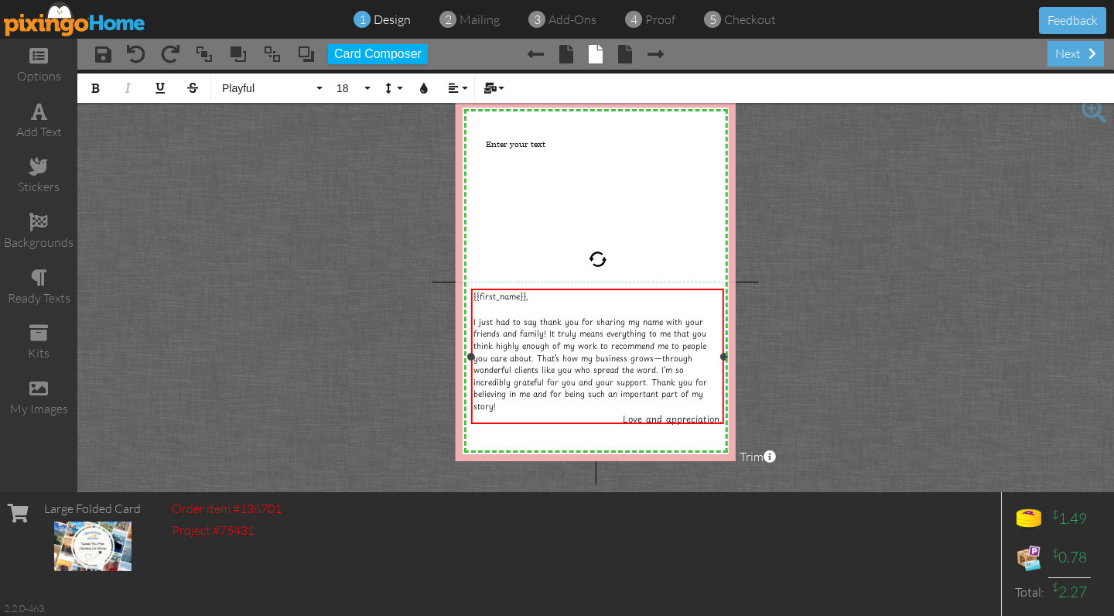
click at [720, 416] on span "Love and appreciation," at bounding box center [671, 418] width 99 height 13
drag, startPoint x: 697, startPoint y: 438, endPoint x: 729, endPoint y: 439, distance: 32.5
click at [729, 439] on div "X X X X X X X X X X X X X X X X X X X X X X X X X X X X X X X X X X X X X X X X…" at bounding box center [595, 281] width 280 height 360
click at [451, 87] on icon "button" at bounding box center [453, 88] width 11 height 11
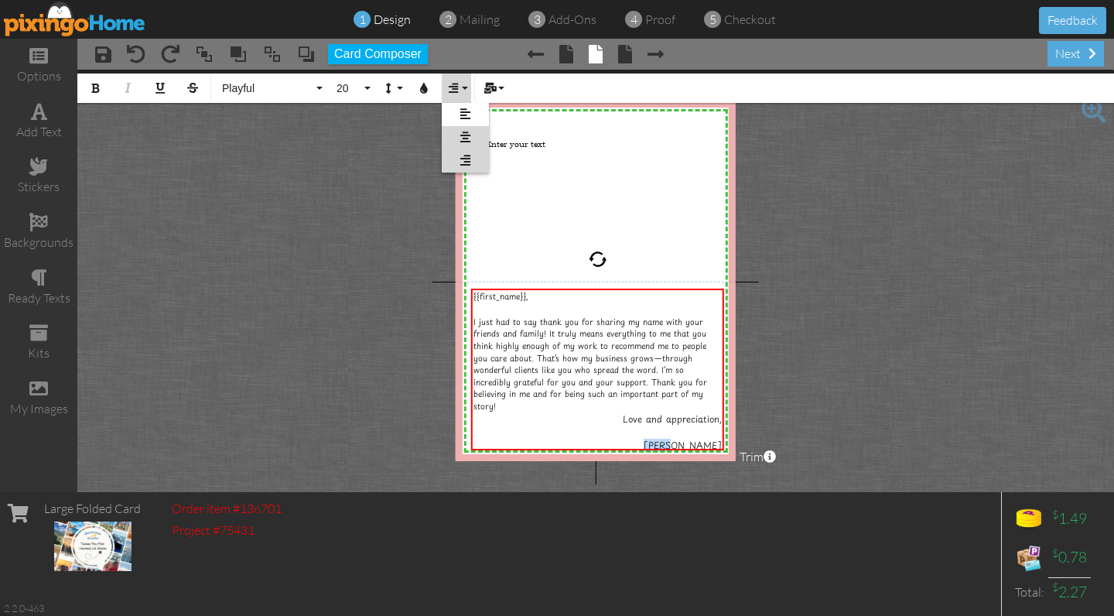
click at [459, 126] on link "[GEOGRAPHIC_DATA]" at bounding box center [465, 137] width 47 height 23
click at [455, 91] on icon "button" at bounding box center [453, 88] width 11 height 11
click at [463, 155] on icon at bounding box center [465, 161] width 10 height 12
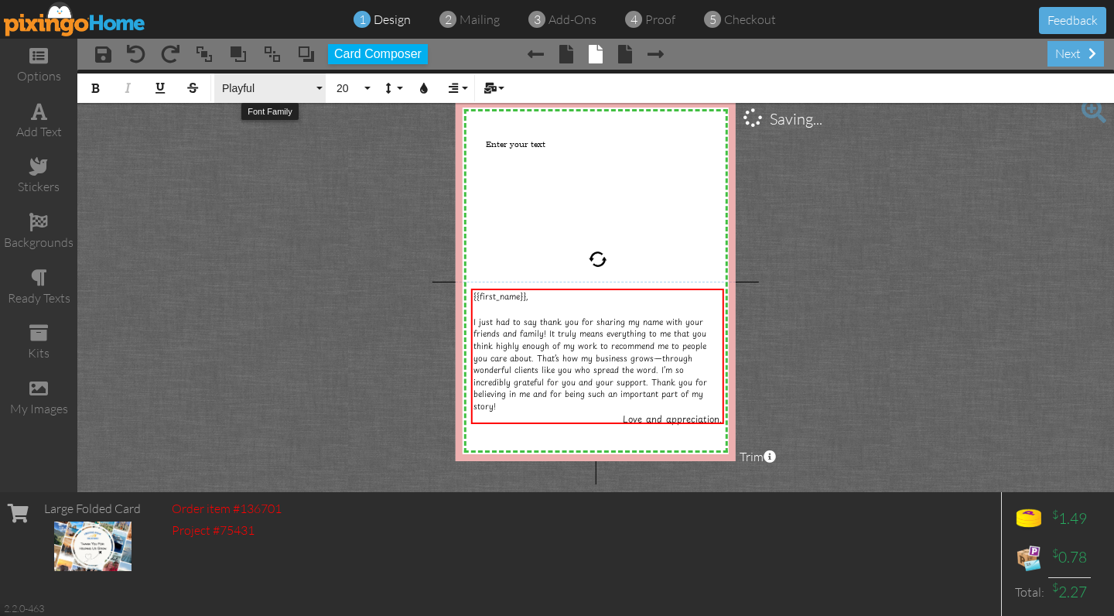
click at [278, 86] on span "Playful" at bounding box center [266, 88] width 93 height 13
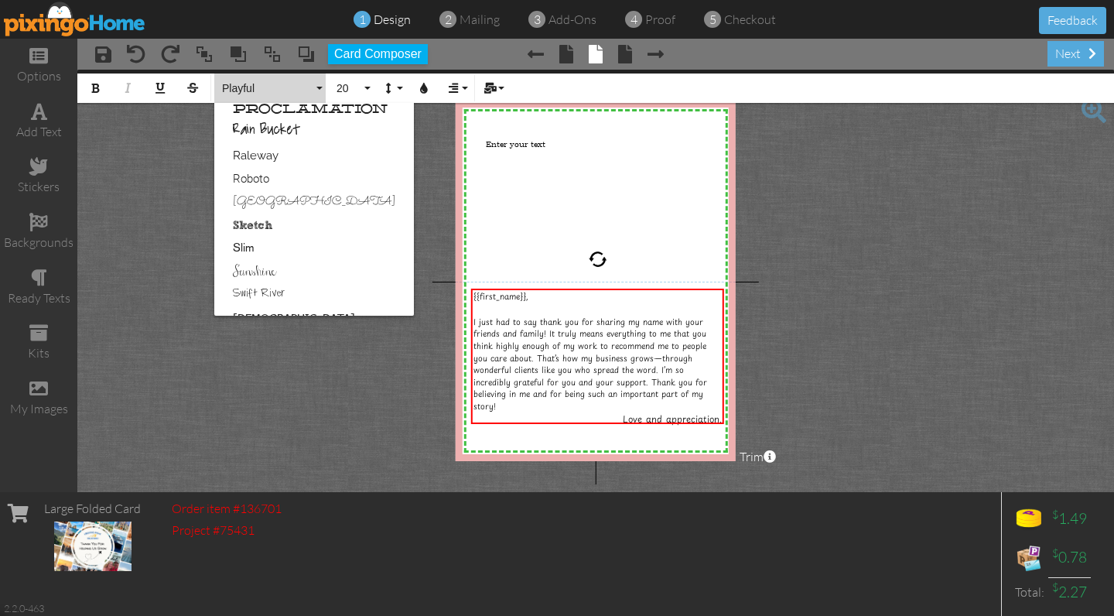
scroll to position [858, 0]
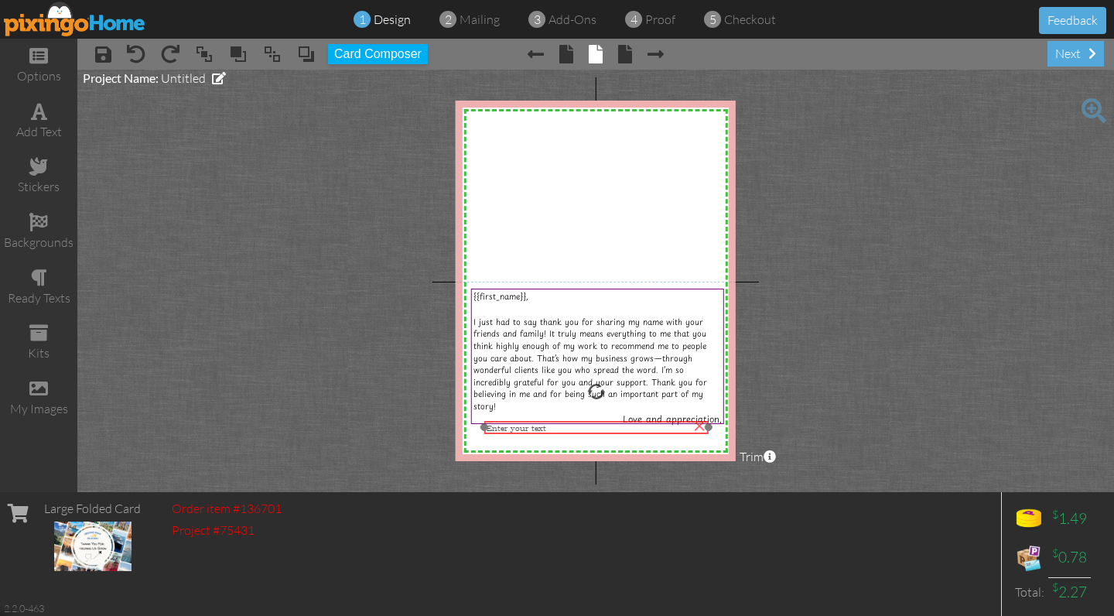
drag, startPoint x: 514, startPoint y: 141, endPoint x: 514, endPoint y: 425, distance: 283.8
click at [515, 425] on span "Enter your text" at bounding box center [516, 427] width 60 height 11
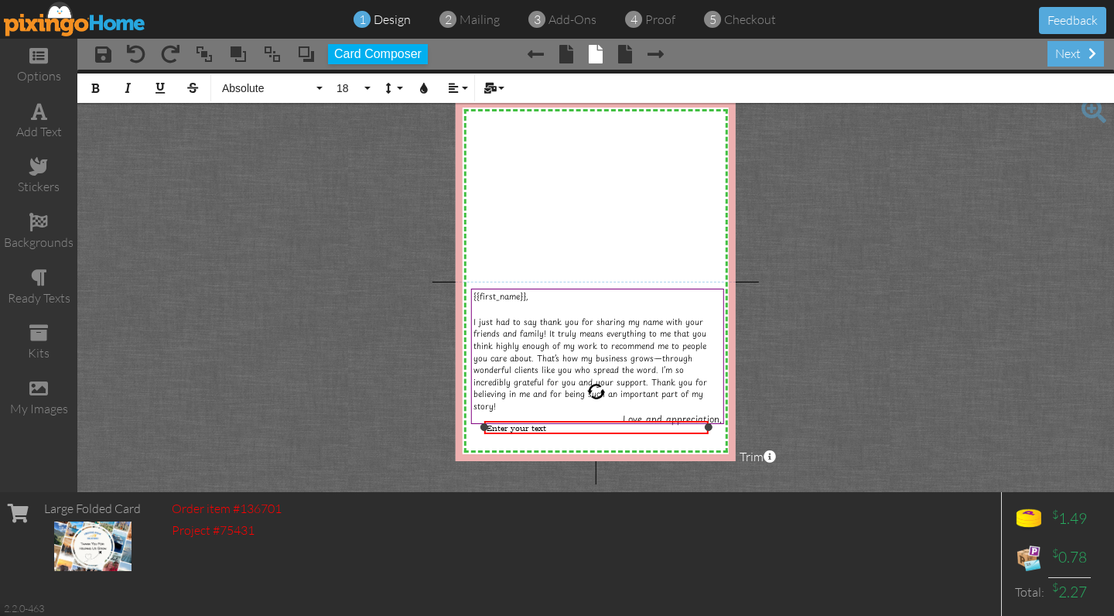
click at [515, 425] on span "Enter your text" at bounding box center [516, 427] width 60 height 11
drag, startPoint x: 708, startPoint y: 427, endPoint x: 556, endPoint y: 421, distance: 152.4
click at [558, 421] on div "[PERSON_NAME] ×" at bounding box center [521, 428] width 75 height 14
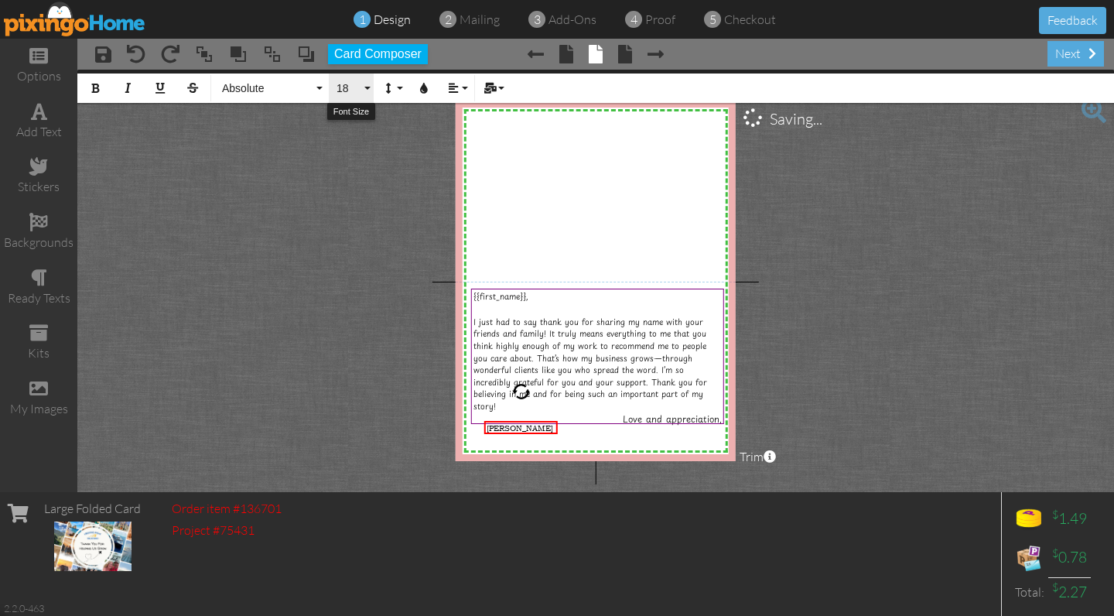
click at [338, 87] on span "18" at bounding box center [348, 88] width 26 height 13
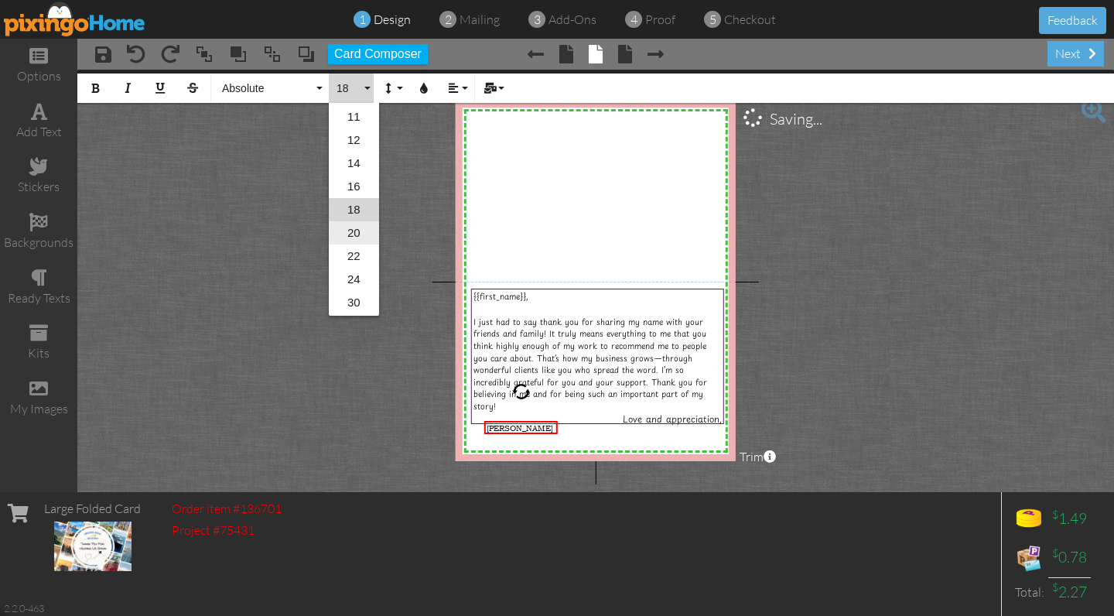
click at [355, 237] on link "20" at bounding box center [354, 232] width 50 height 23
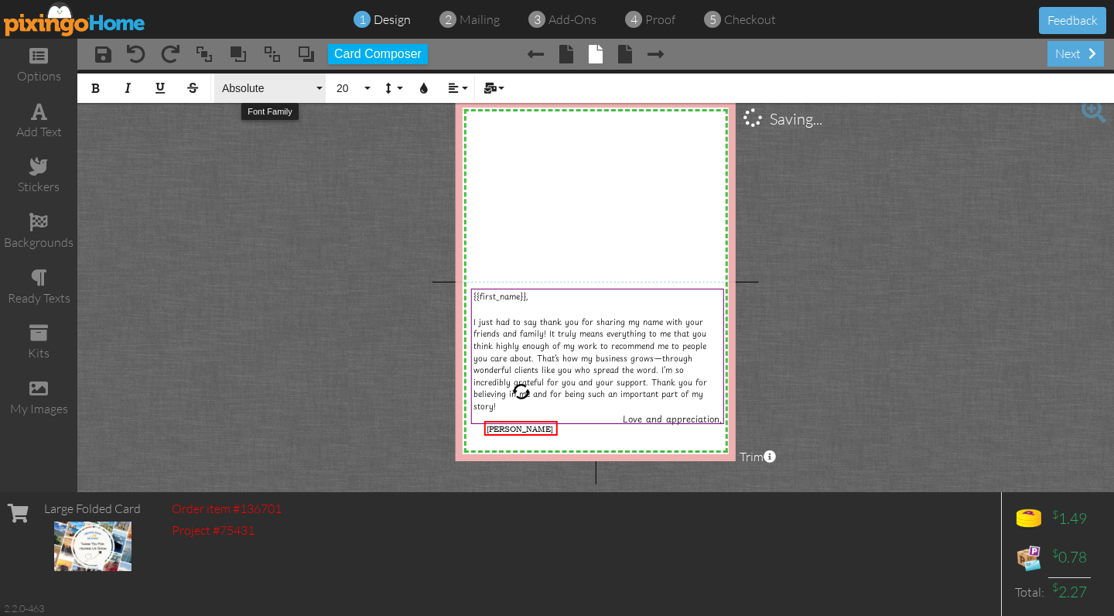
click at [251, 89] on span "Absolute" at bounding box center [266, 88] width 93 height 13
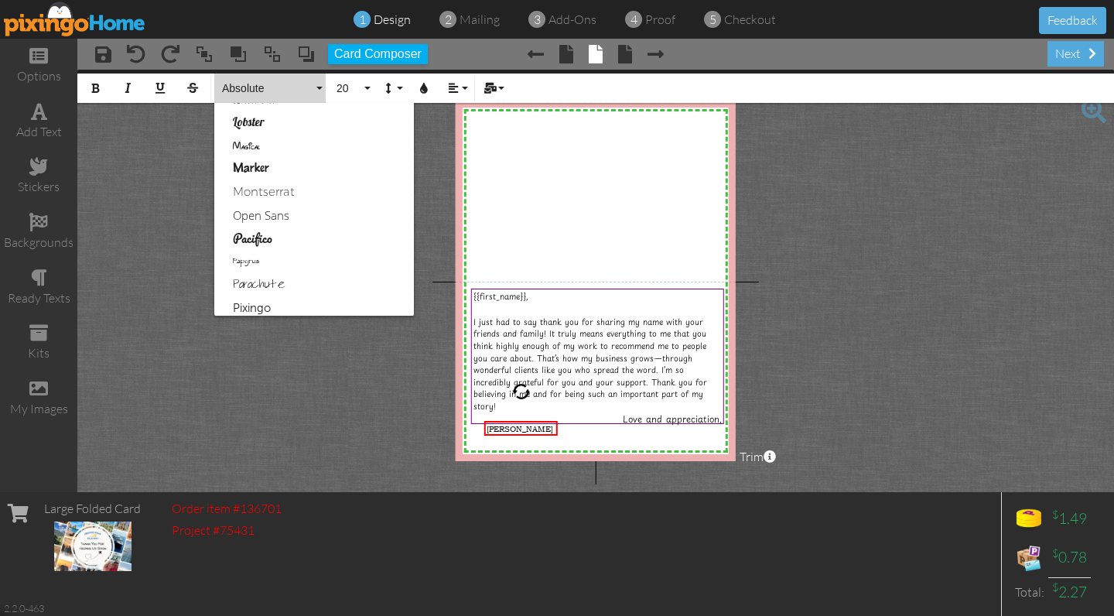
scroll to position [621, 0]
click at [254, 143] on link "Magical" at bounding box center [314, 142] width 200 height 23
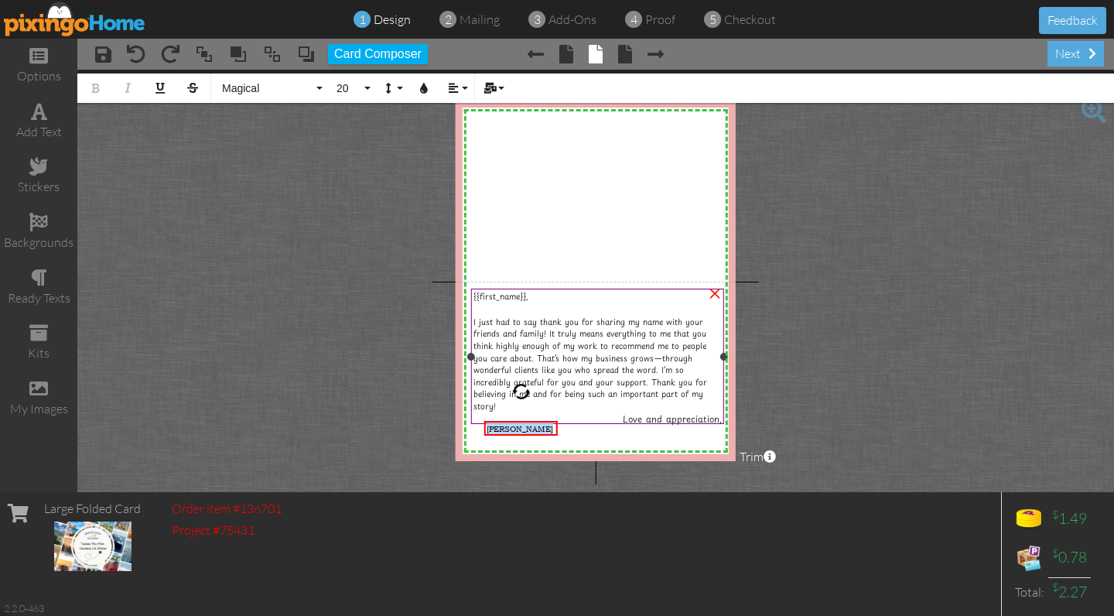
drag, startPoint x: 516, startPoint y: 428, endPoint x: 475, endPoint y: 420, distance: 41.7
click at [478, 426] on div "X X X X X X X X X X X X X X X X X X X X X X X X X X X X X X X X X X X X X X X X…" at bounding box center [595, 281] width 280 height 360
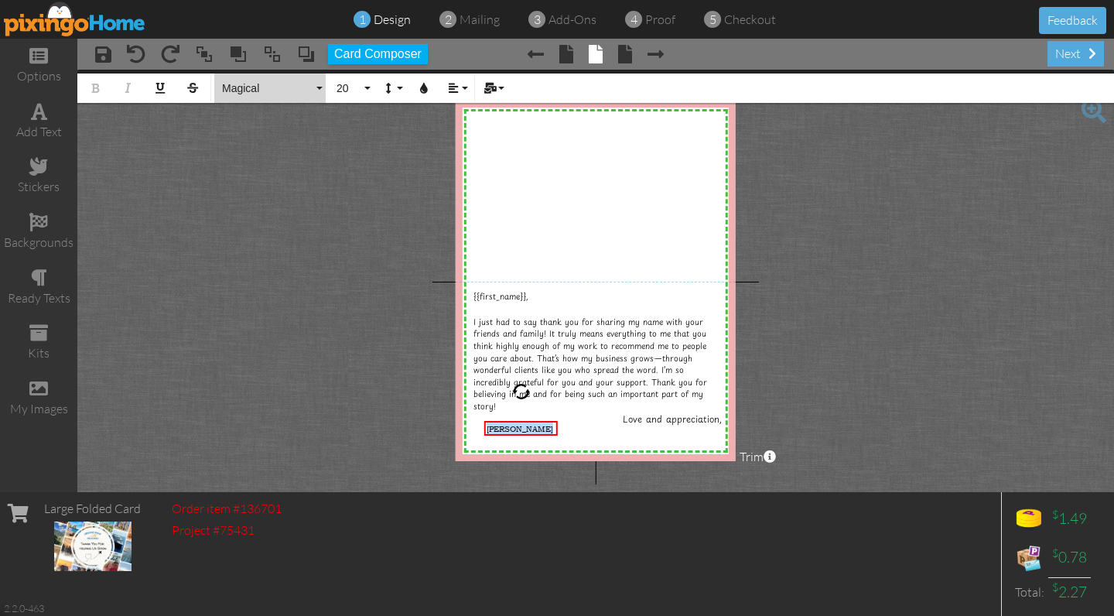
click at [237, 94] on span "Magical" at bounding box center [266, 88] width 93 height 13
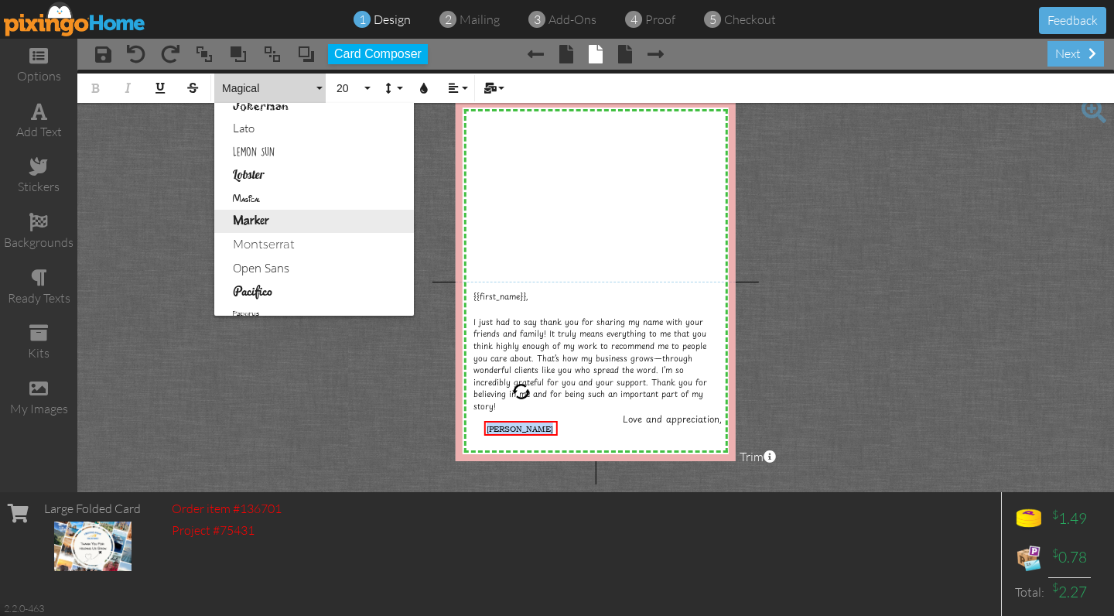
scroll to position [605, 0]
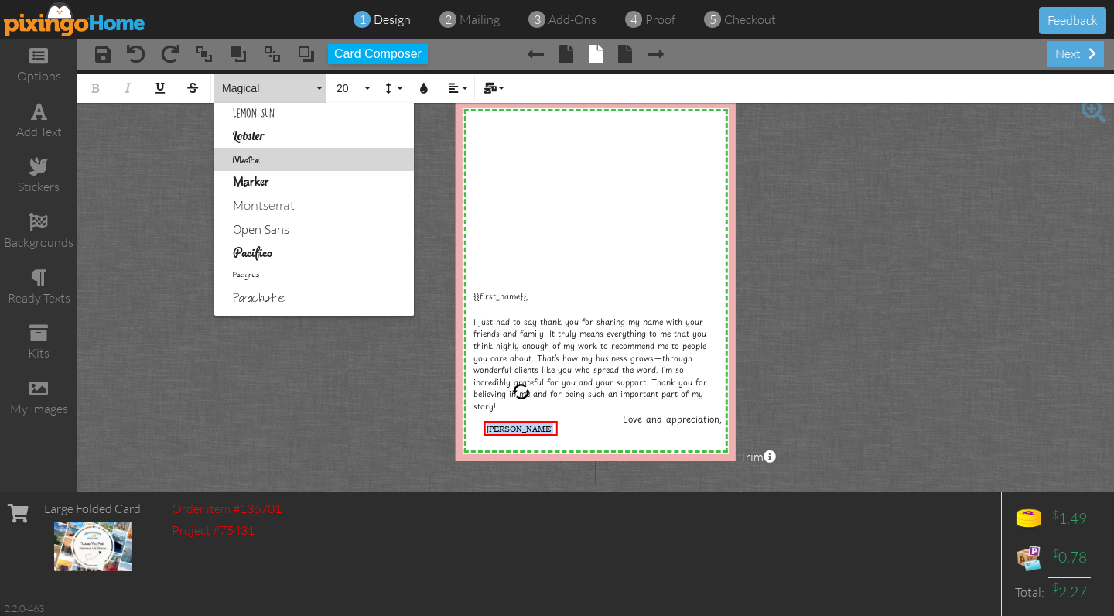
click at [244, 159] on link "Magical" at bounding box center [314, 159] width 200 height 23
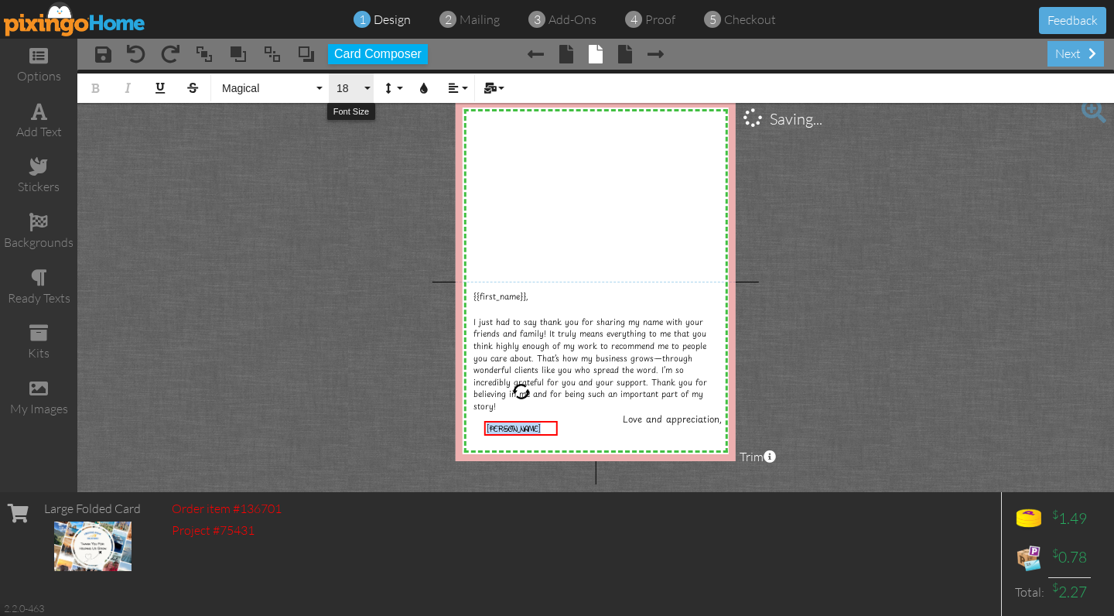
click at [345, 87] on span "18" at bounding box center [348, 88] width 26 height 13
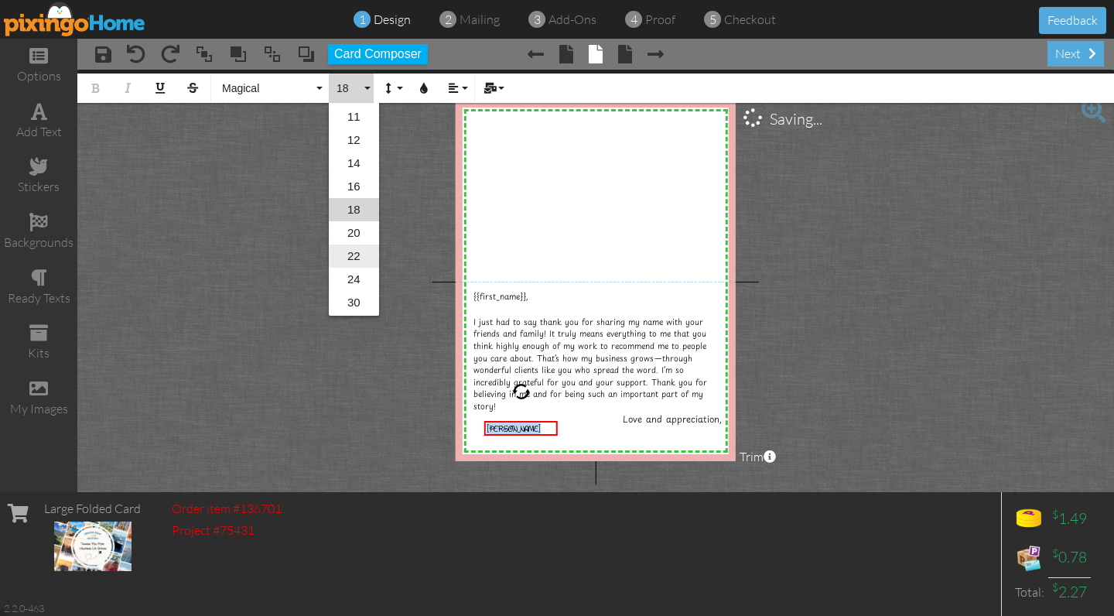
click at [349, 253] on link "22" at bounding box center [354, 255] width 50 height 23
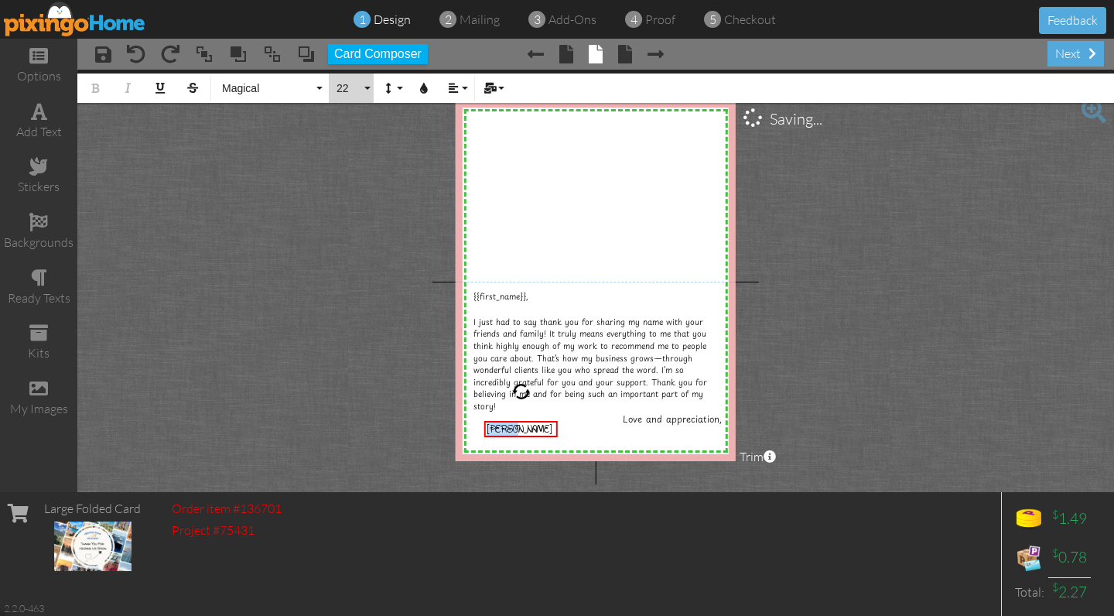
drag, startPoint x: 349, startPoint y: 77, endPoint x: 347, endPoint y: 87, distance: 9.4
click at [349, 78] on button "22" at bounding box center [351, 87] width 45 height 29
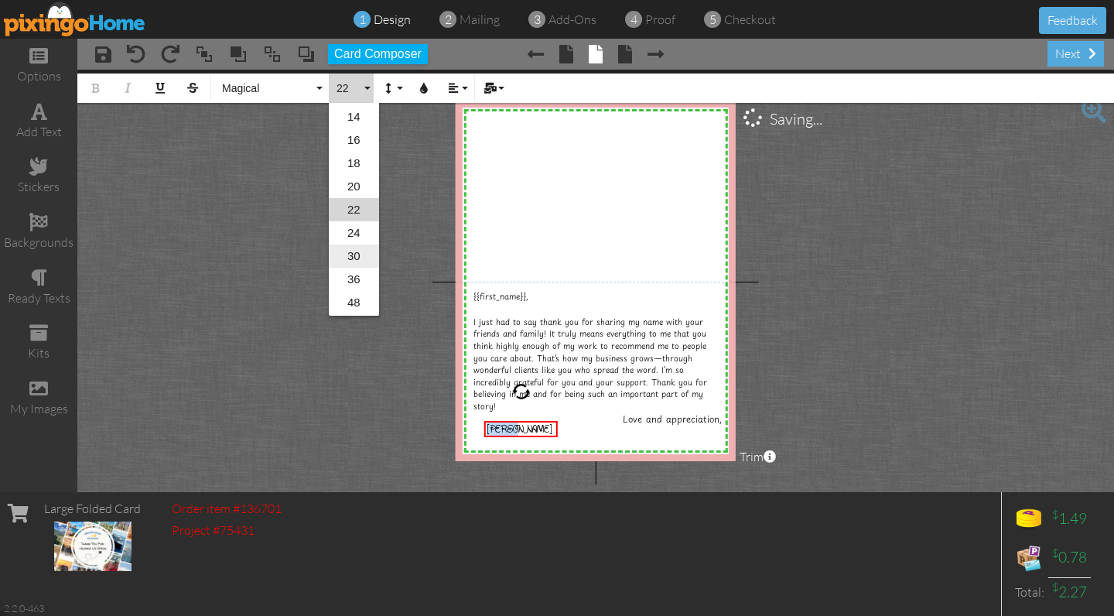
click at [358, 254] on link "30" at bounding box center [354, 255] width 50 height 23
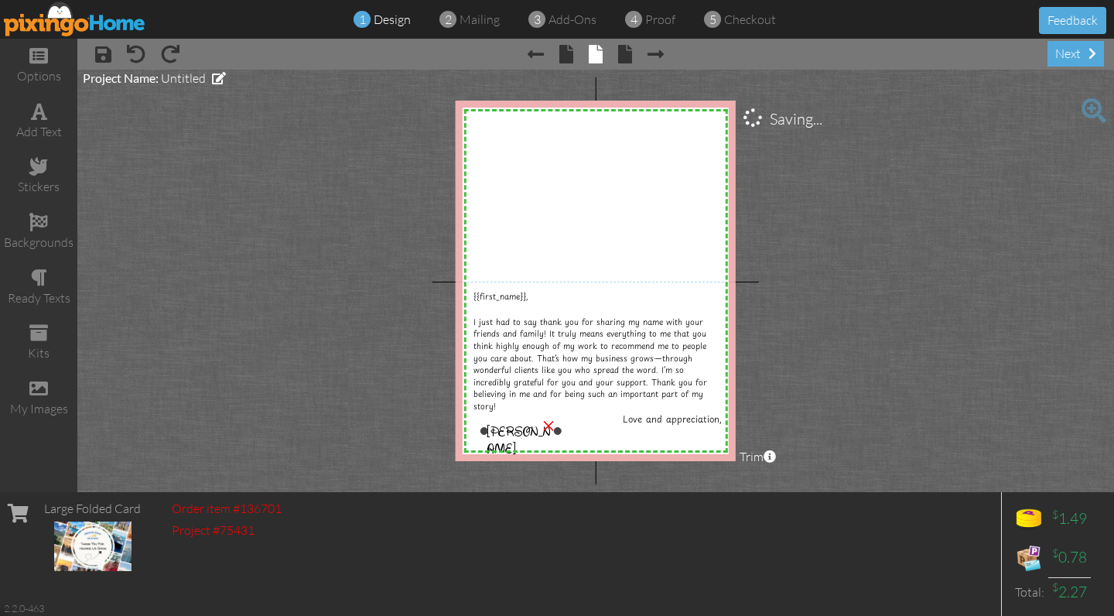
click at [539, 432] on div "×" at bounding box center [548, 423] width 25 height 25
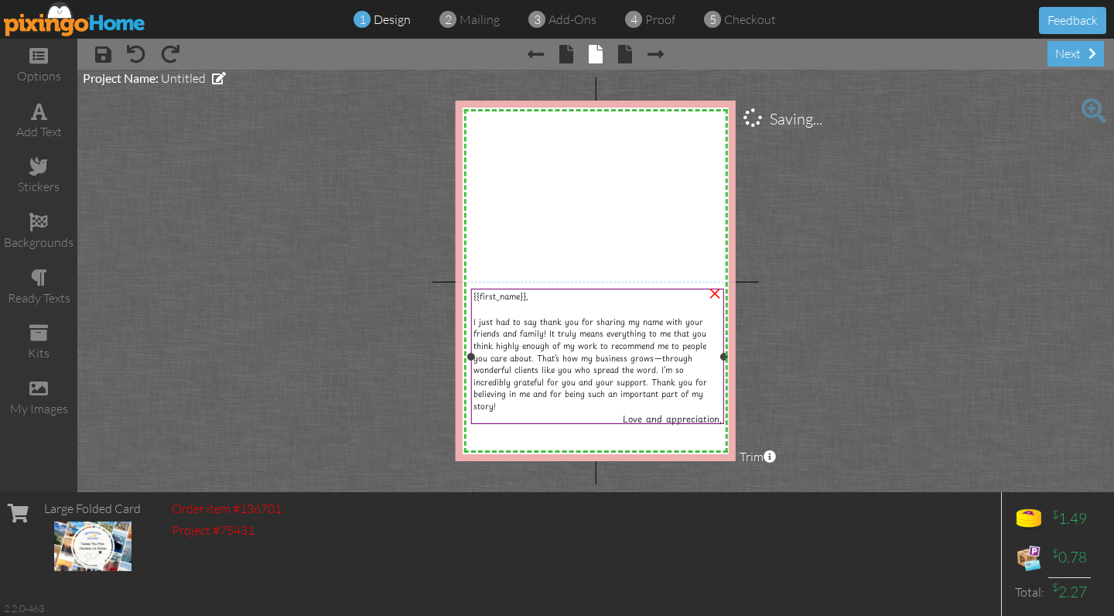
scroll to position [0, 0]
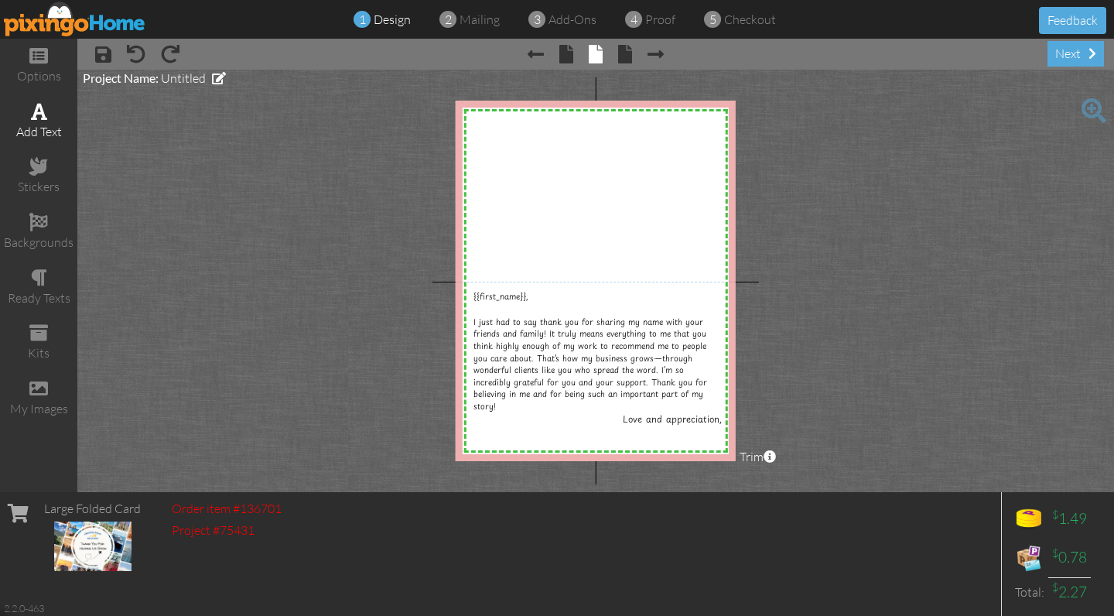
click at [43, 124] on div "add text" at bounding box center [38, 132] width 77 height 18
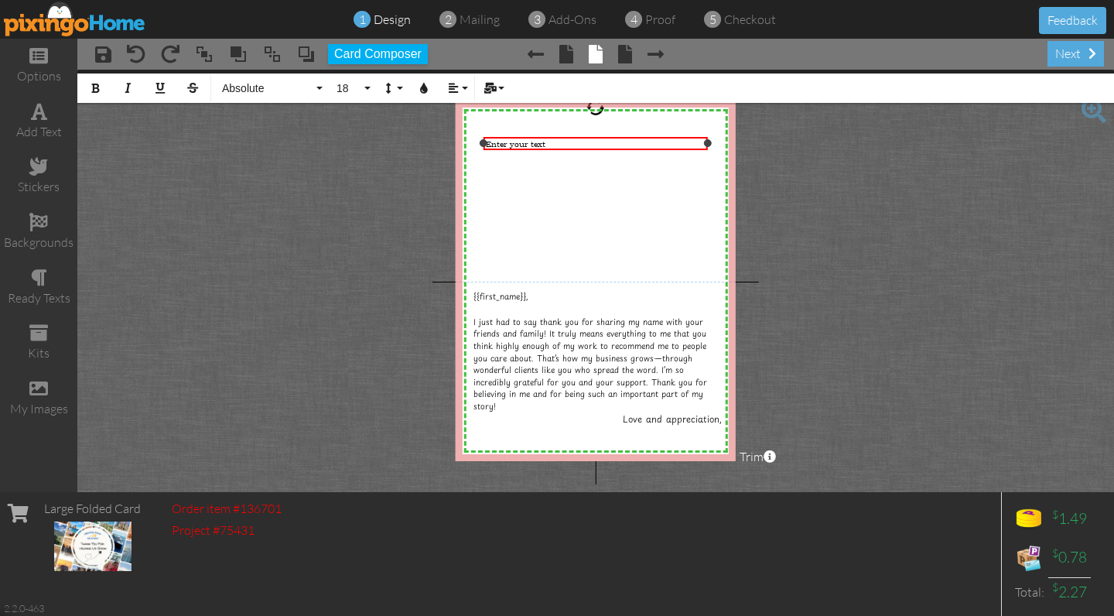
click at [581, 146] on div "Enter your text" at bounding box center [596, 143] width 220 height 11
click at [347, 85] on span "18" at bounding box center [348, 88] width 26 height 13
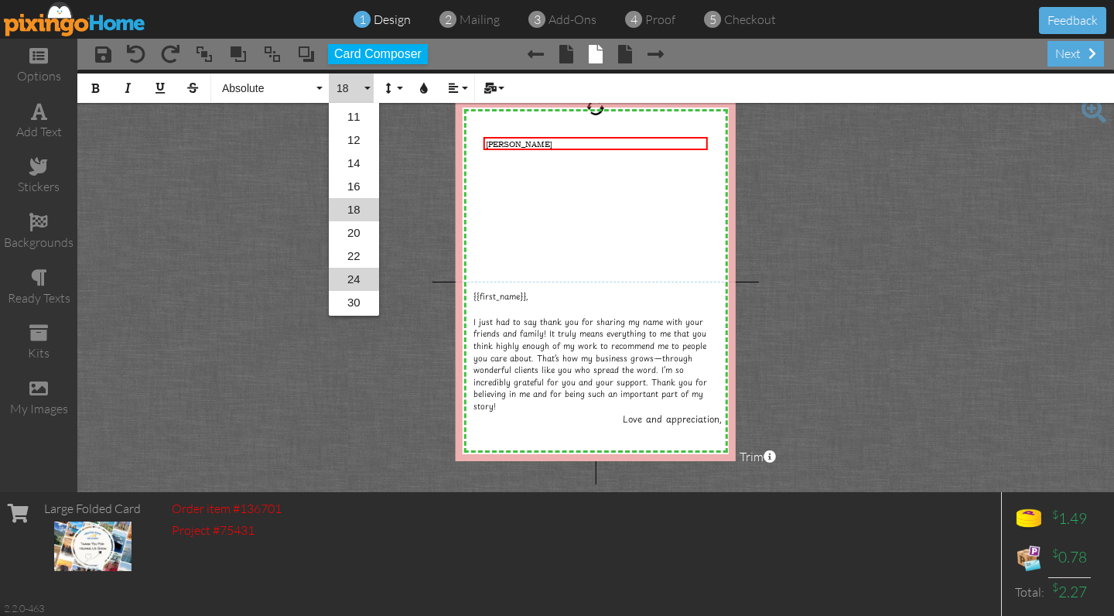
click at [354, 276] on link "24" at bounding box center [354, 279] width 50 height 23
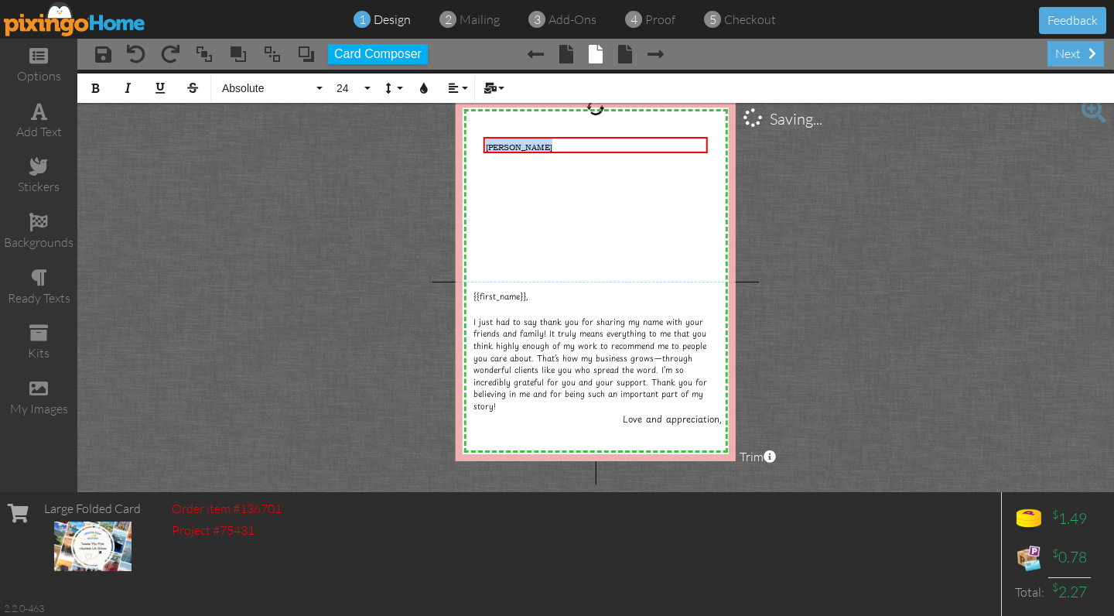
drag, startPoint x: 518, startPoint y: 143, endPoint x: 465, endPoint y: 143, distance: 53.4
click at [469, 143] on div "X X X X X X X X X X X X X X X X X X X X X X X X X X X X X X X X X X X X X X X X…" at bounding box center [595, 281] width 280 height 360
click at [346, 92] on span "24" at bounding box center [348, 88] width 26 height 13
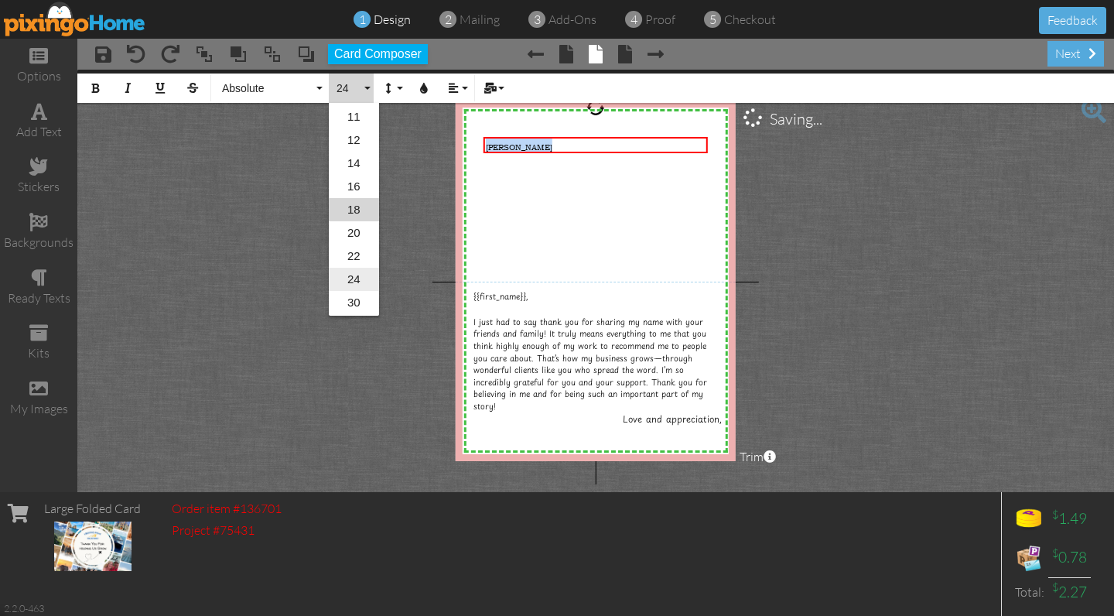
click at [356, 278] on link "24" at bounding box center [354, 279] width 50 height 23
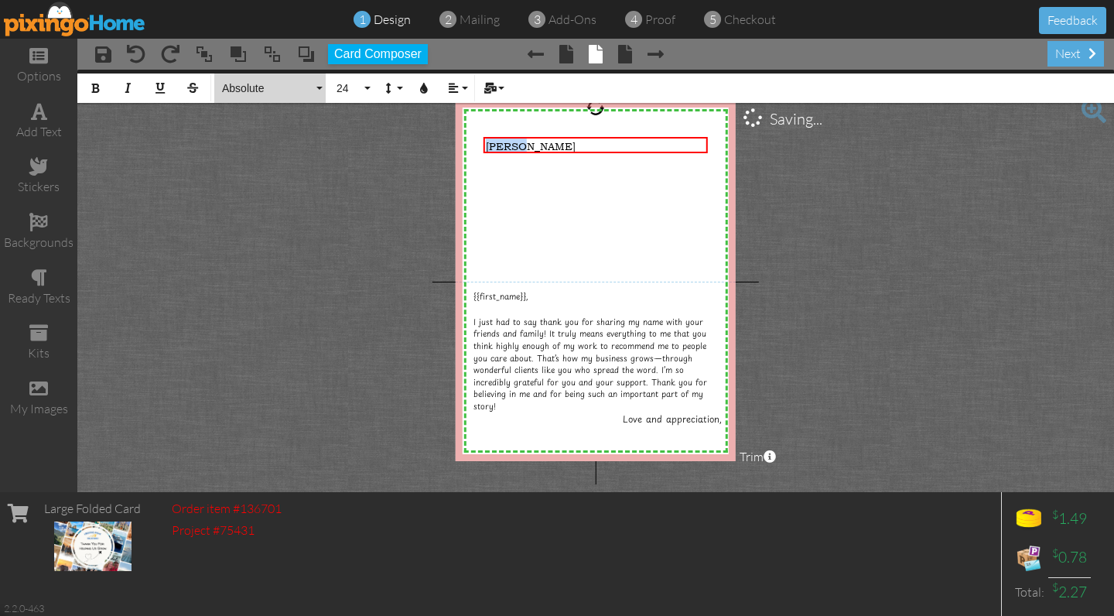
click at [252, 90] on span "Absolute" at bounding box center [266, 88] width 93 height 13
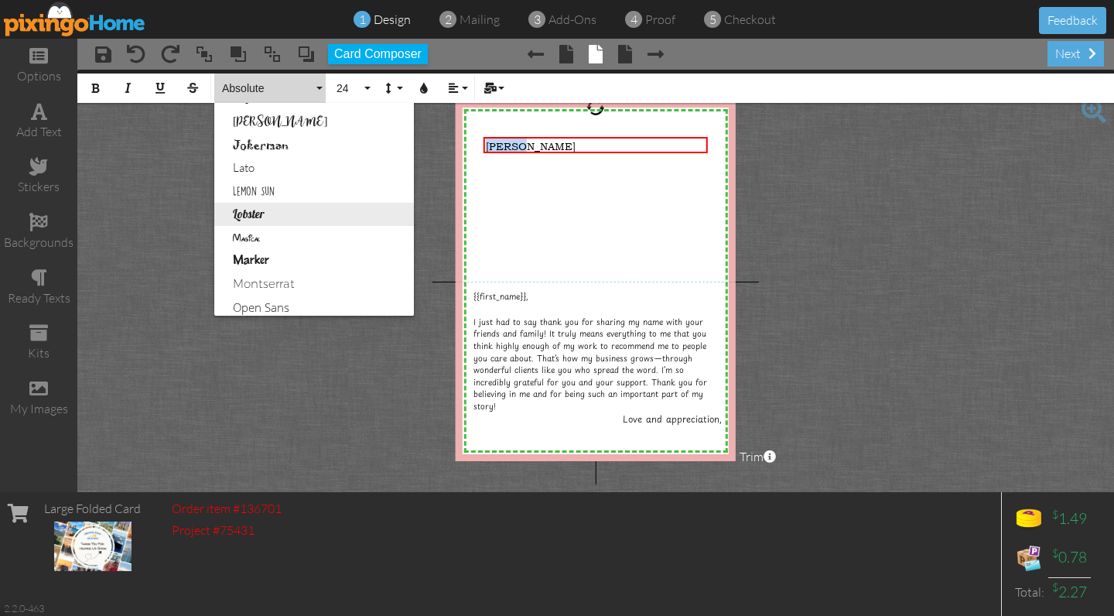
scroll to position [531, 0]
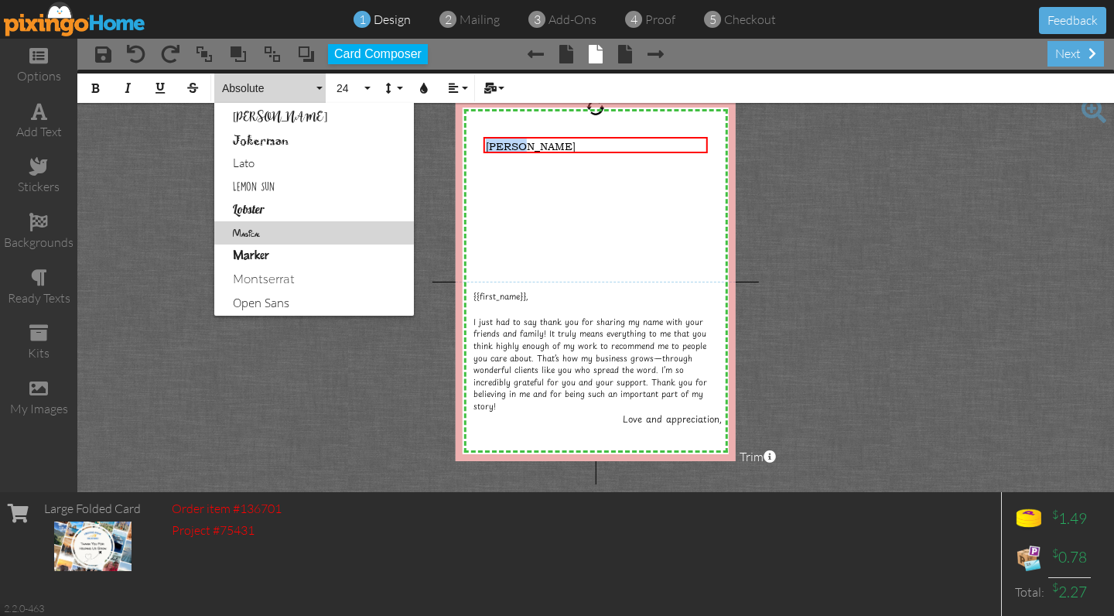
click at [252, 232] on link "Magical" at bounding box center [314, 232] width 200 height 23
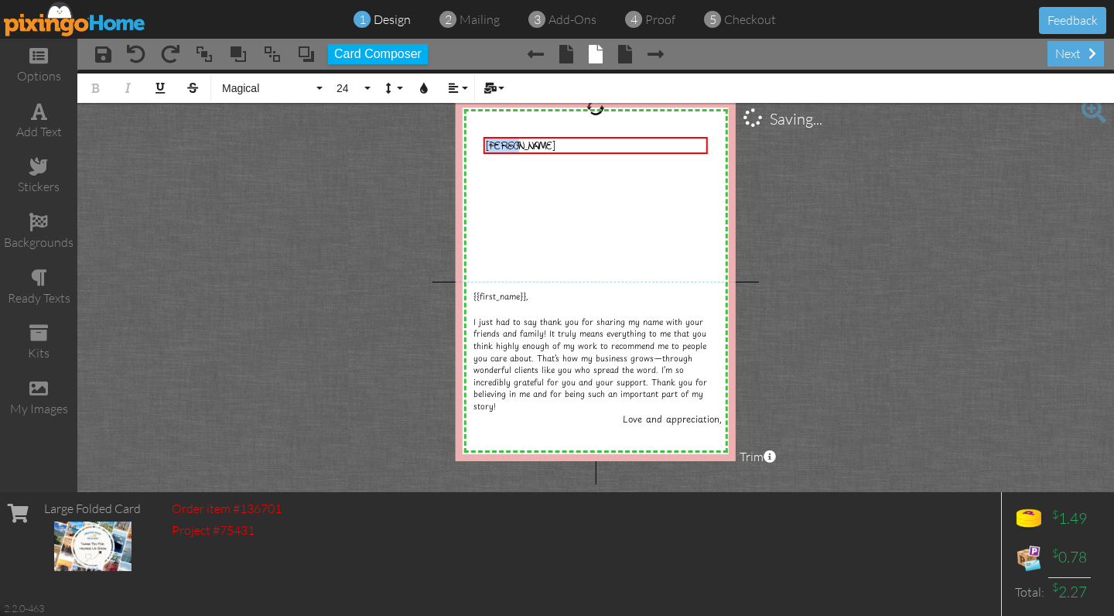
scroll to position [2, 0]
click at [350, 93] on button "24" at bounding box center [351, 87] width 45 height 29
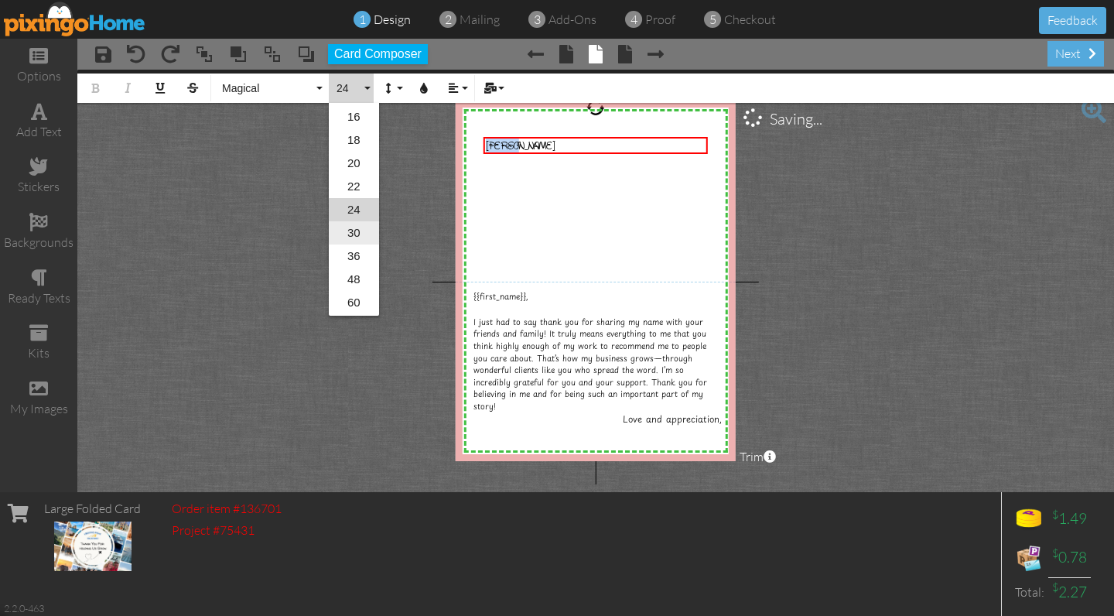
click at [350, 237] on link "30" at bounding box center [354, 232] width 50 height 23
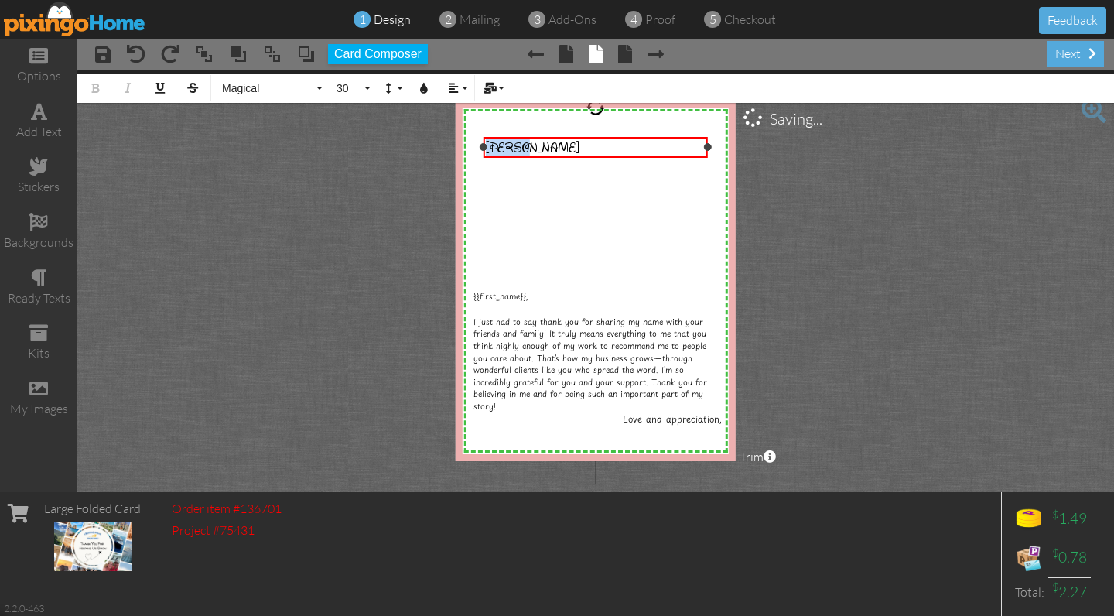
click at [685, 145] on div "[PERSON_NAME]​" at bounding box center [596, 146] width 220 height 17
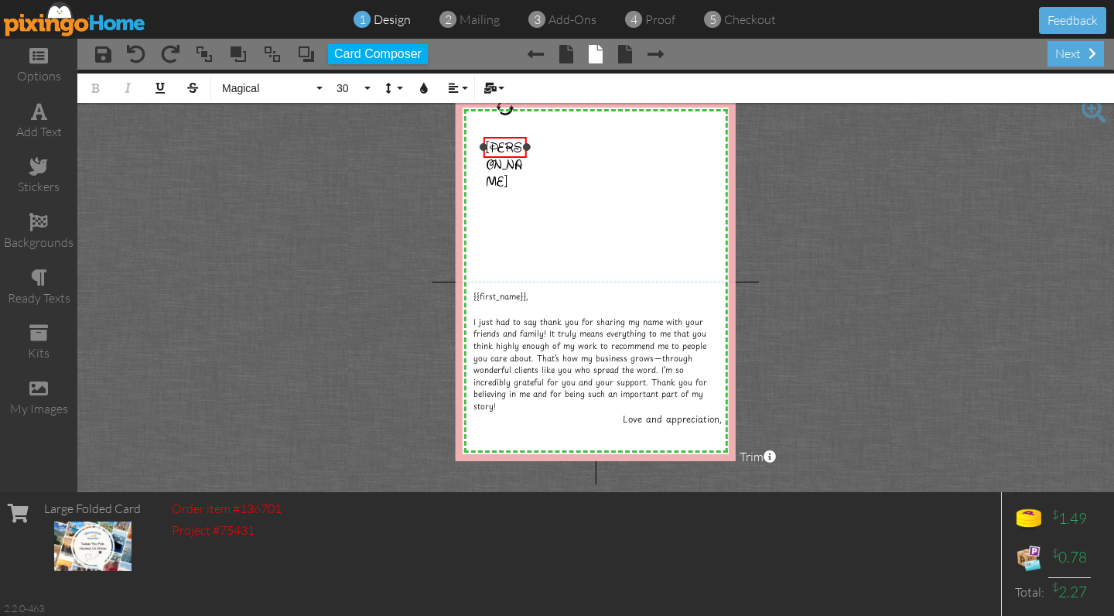
drag, startPoint x: 705, startPoint y: 144, endPoint x: 524, endPoint y: 142, distance: 181.0
click at [524, 143] on div at bounding box center [527, 147] width 8 height 8
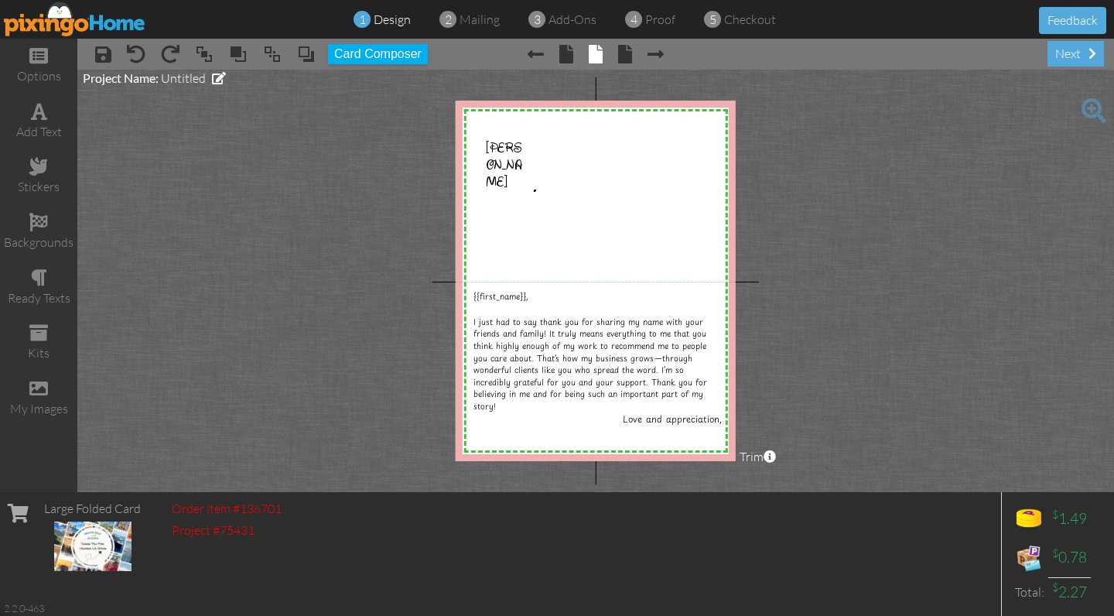
drag, startPoint x: 534, startPoint y: 189, endPoint x: 520, endPoint y: 165, distance: 27.3
drag, startPoint x: 497, startPoint y: 146, endPoint x: 669, endPoint y: 431, distance: 332.3
click at [669, 431] on span "[PERSON_NAME]" at bounding box center [675, 449] width 36 height 51
click at [671, 433] on span "[PERSON_NAME]" at bounding box center [675, 449] width 36 height 51
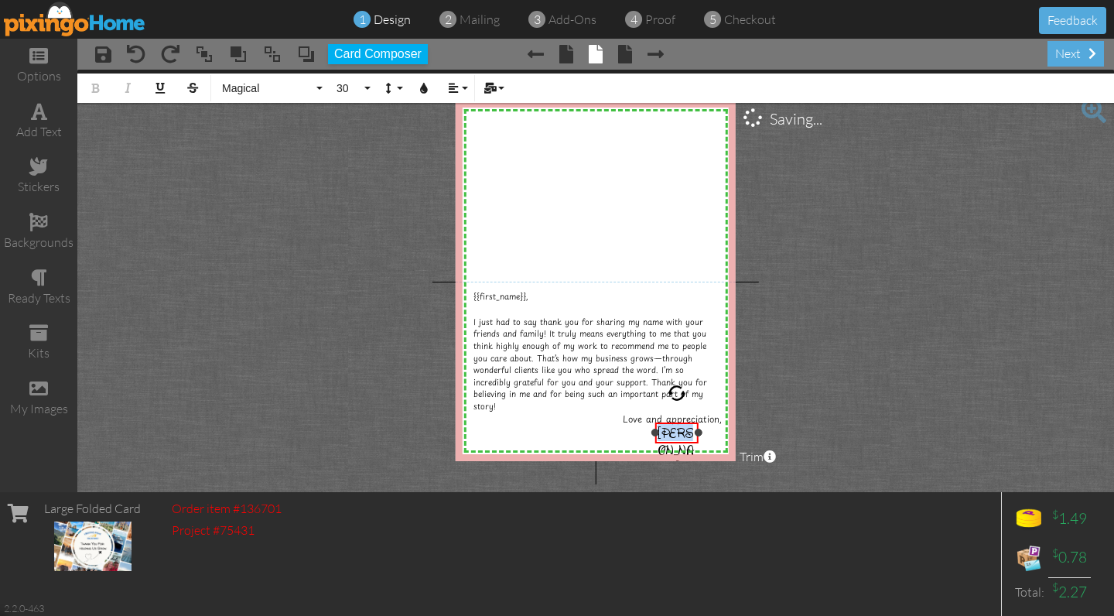
click at [672, 433] on span "[PERSON_NAME]" at bounding box center [675, 449] width 36 height 51
click at [350, 90] on span "30" at bounding box center [348, 88] width 26 height 13
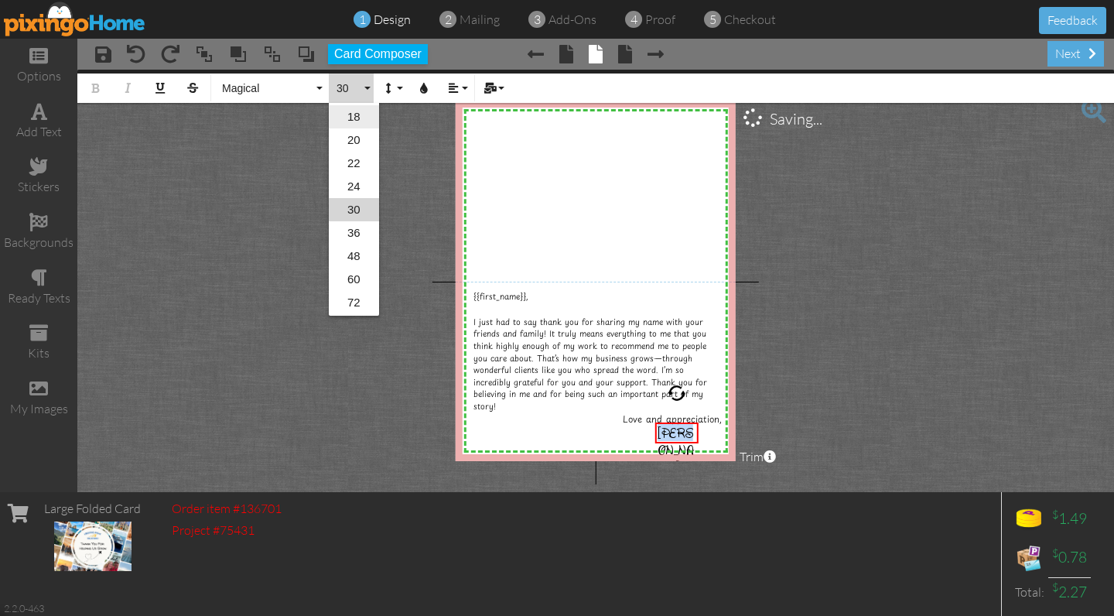
scroll to position [1, 0]
click at [350, 230] on link "36" at bounding box center [354, 232] width 50 height 23
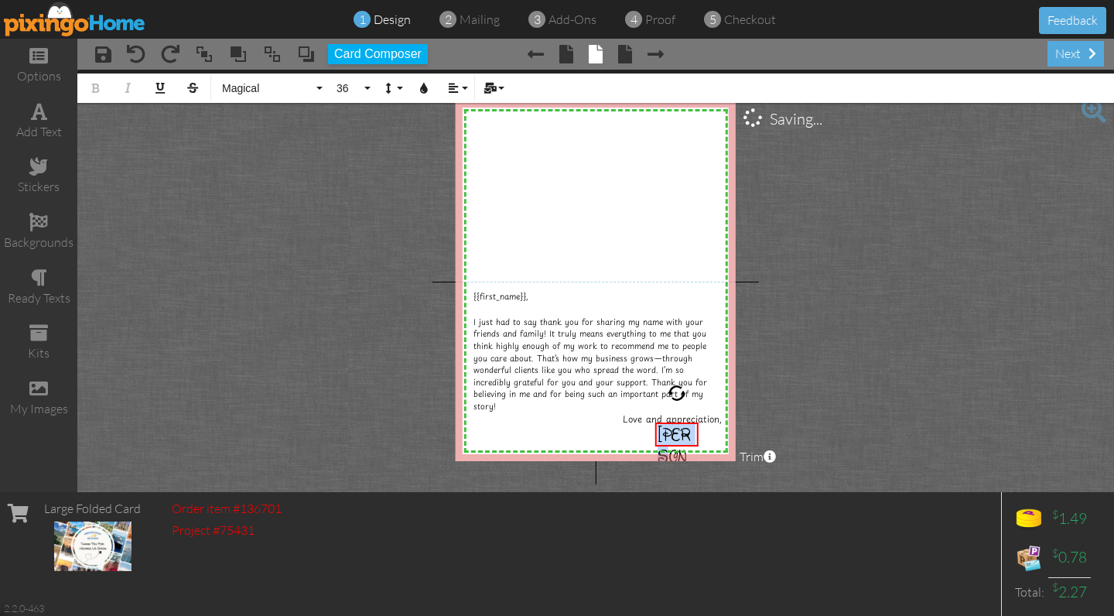
scroll to position [0, 0]
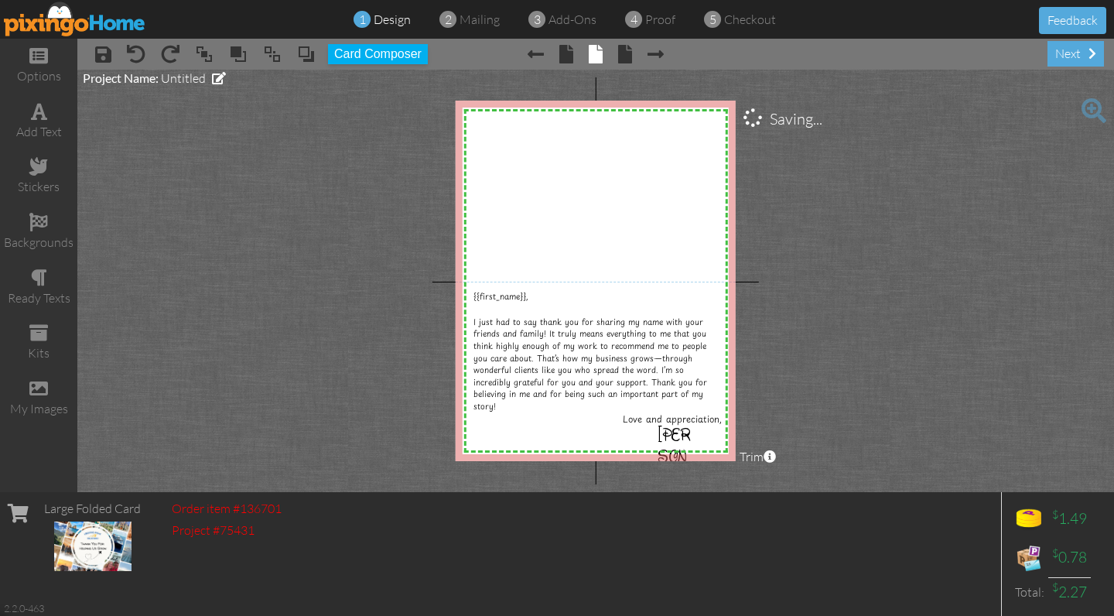
drag, startPoint x: 915, startPoint y: 476, endPoint x: 901, endPoint y: 453, distance: 26.4
click at [915, 476] on project-studio-wrapper "X X X X X X X X X X X X X X X X X X X X X X X X X X X X X X X X X X X X X X X X…" at bounding box center [595, 281] width 1036 height 422
click at [823, 410] on project-studio-wrapper "X X X X X X X X X X X X X X X X X X X X X X X X X X X X X X X X X X X X X X X X…" at bounding box center [595, 281] width 1036 height 422
click at [563, 56] on span at bounding box center [566, 54] width 14 height 19
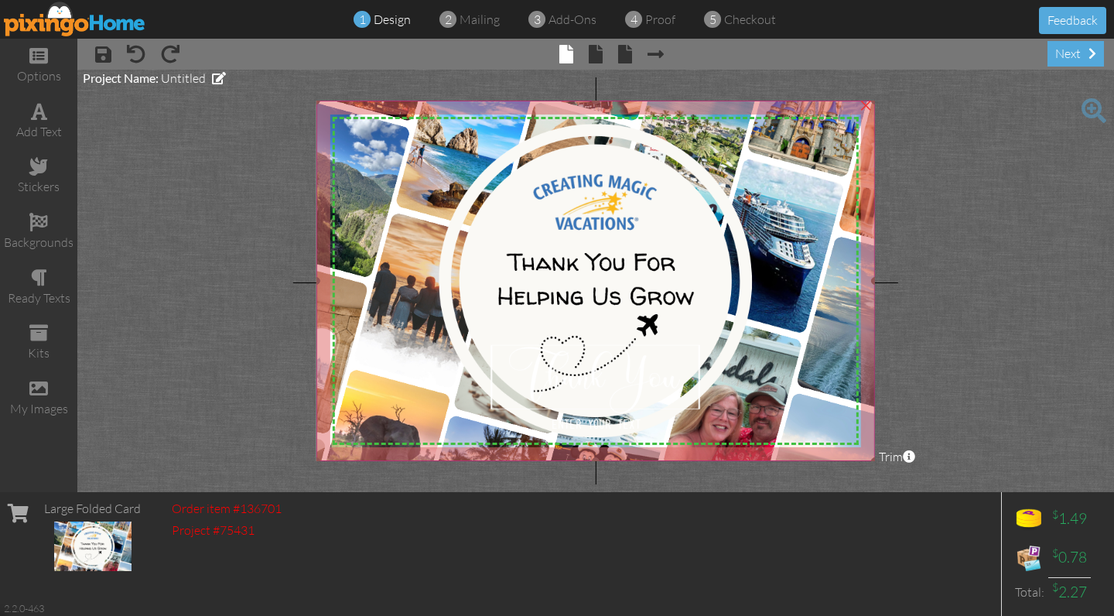
click at [588, 196] on img at bounding box center [595, 280] width 558 height 468
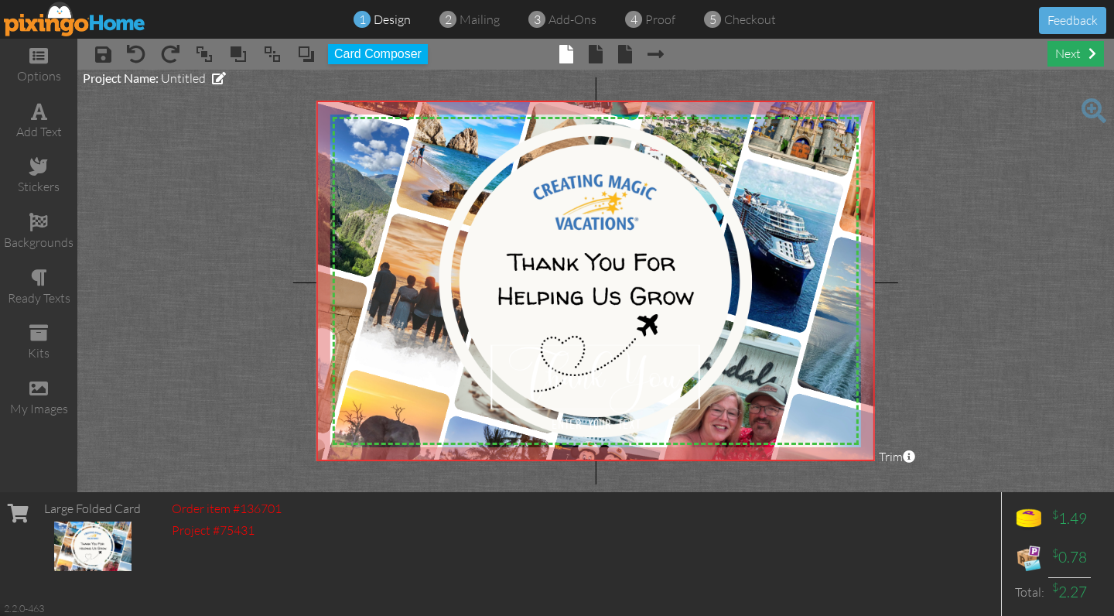
click at [1066, 60] on div "next" at bounding box center [1075, 54] width 56 height 26
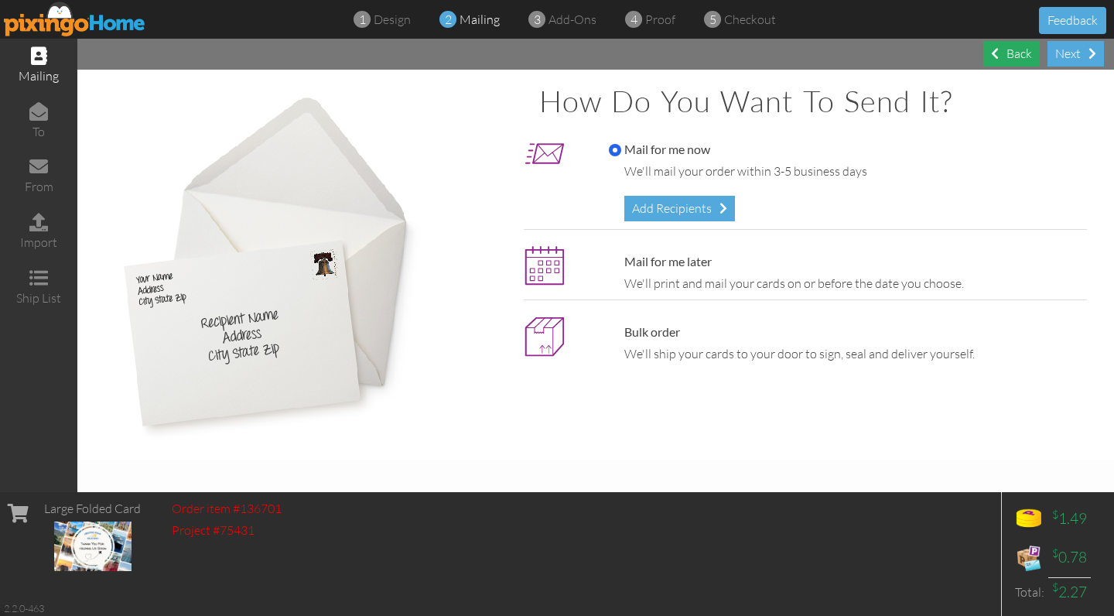
click at [1009, 61] on div "Back" at bounding box center [1011, 54] width 56 height 26
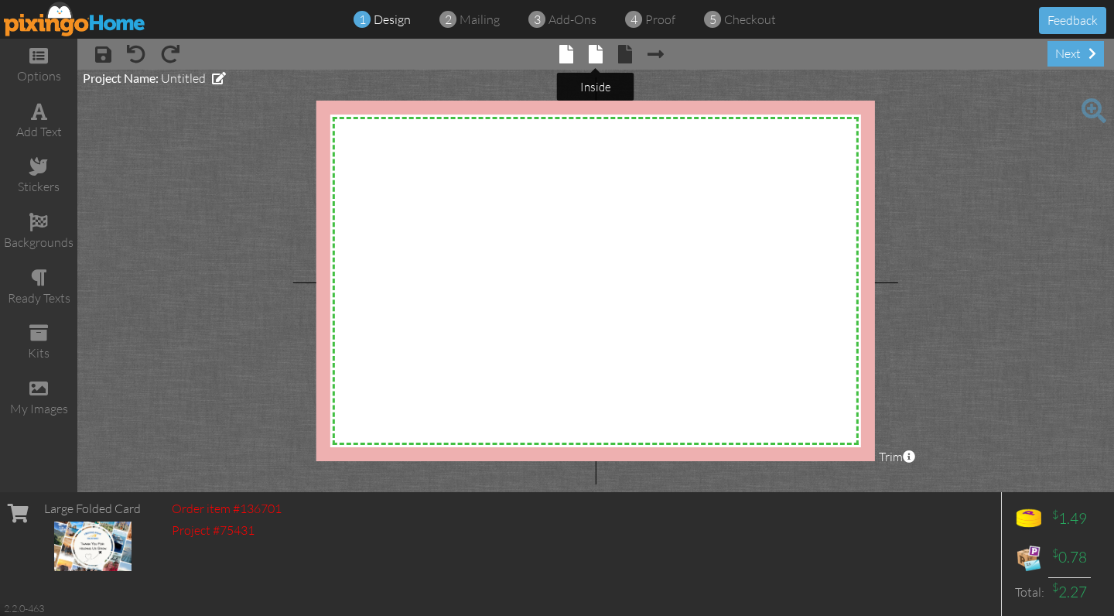
click at [600, 63] on span at bounding box center [595, 54] width 14 height 19
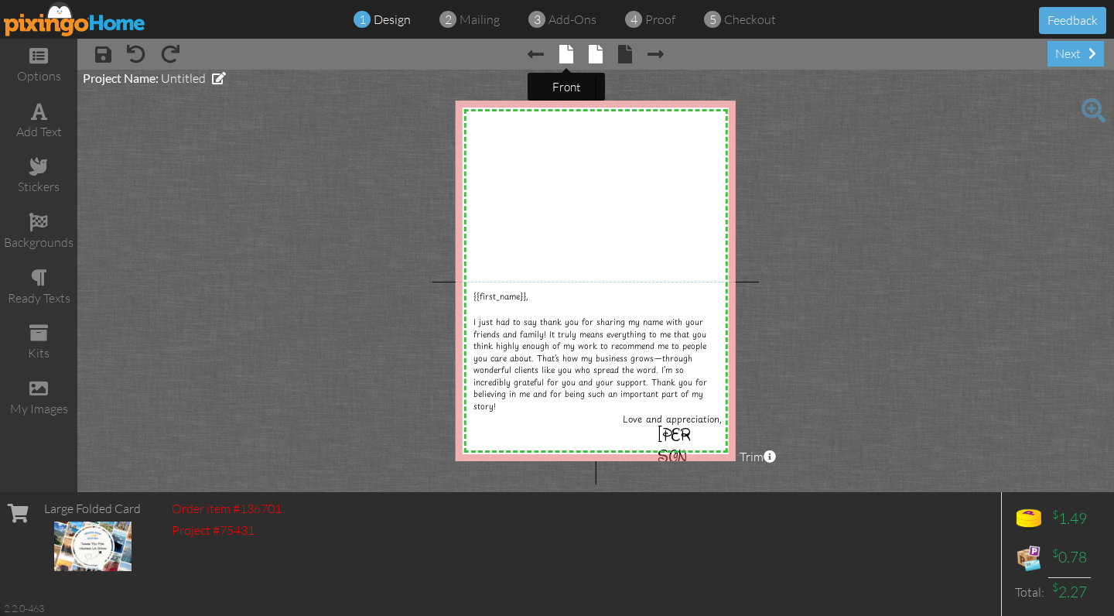
click at [561, 54] on span at bounding box center [566, 54] width 14 height 19
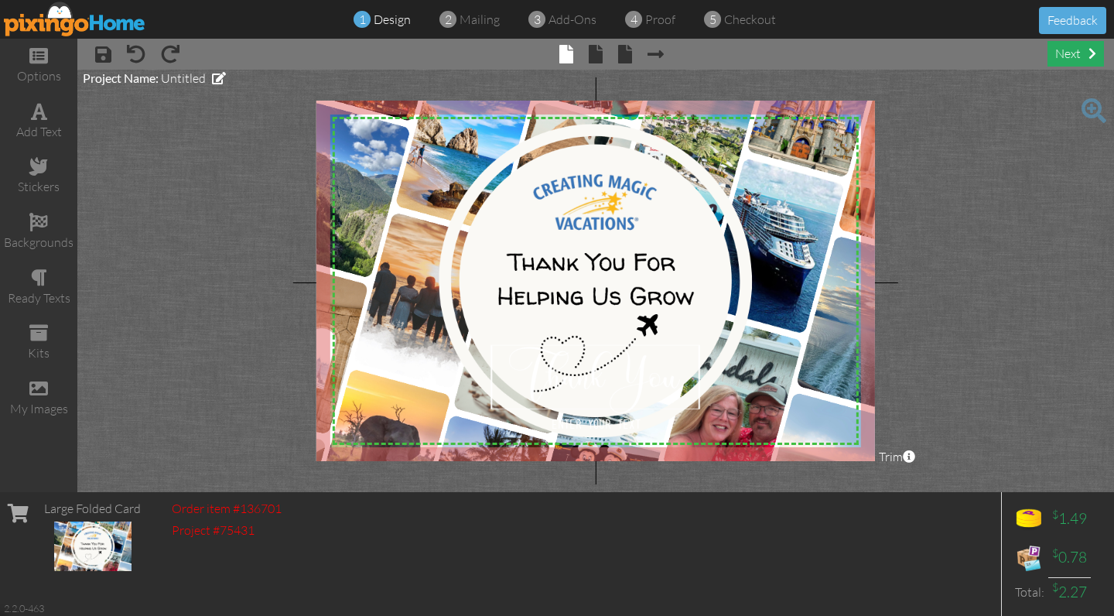
click at [1093, 60] on div "next" at bounding box center [1075, 54] width 56 height 26
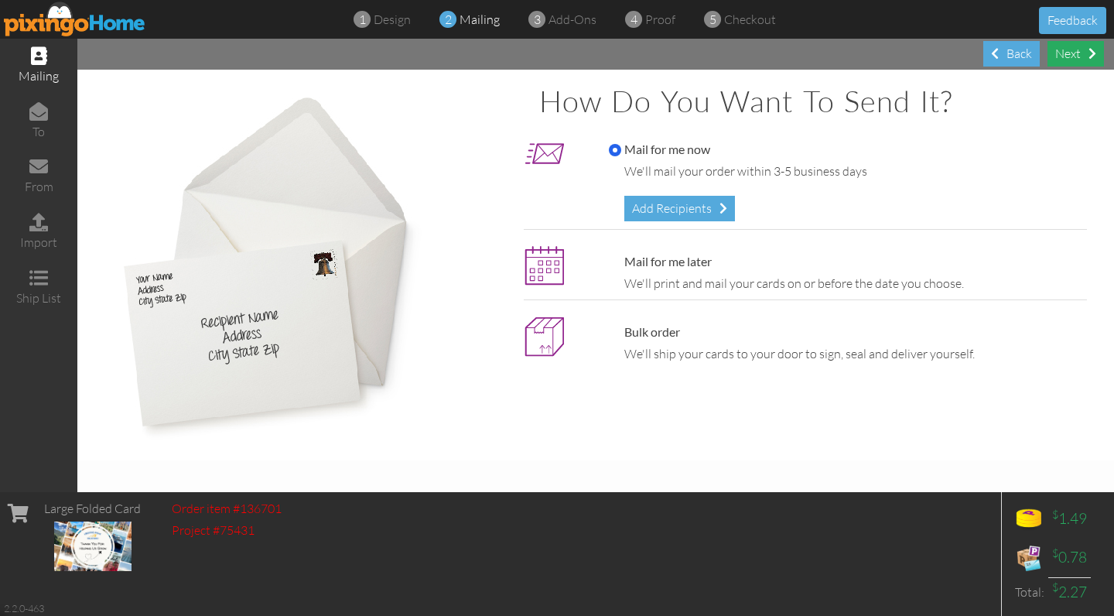
click at [1063, 57] on div "Next" at bounding box center [1075, 54] width 56 height 26
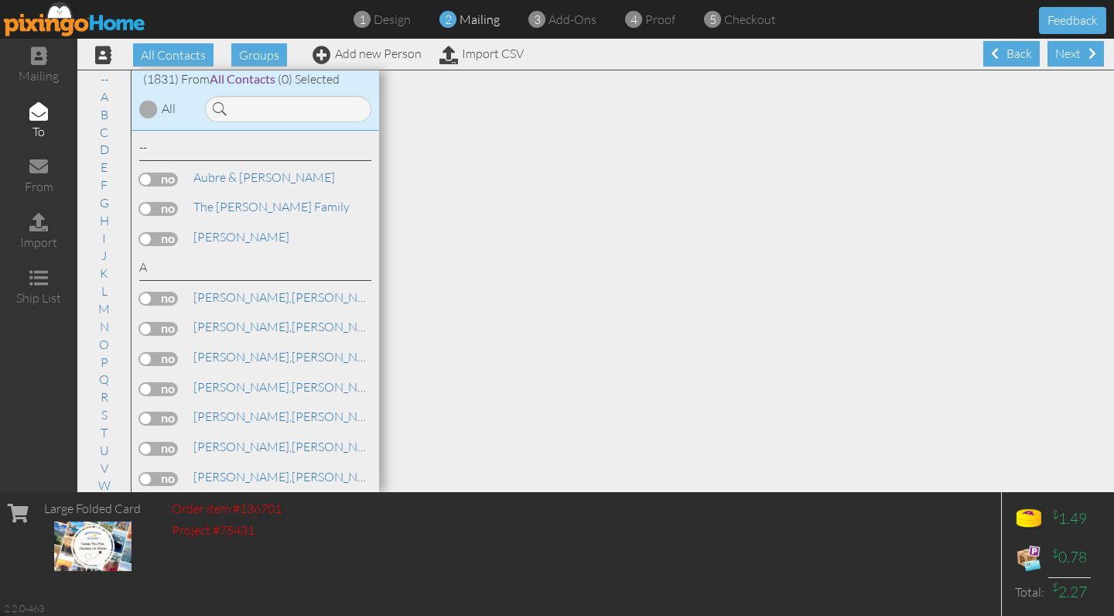
click at [1063, 57] on div "Next" at bounding box center [1075, 54] width 56 height 26
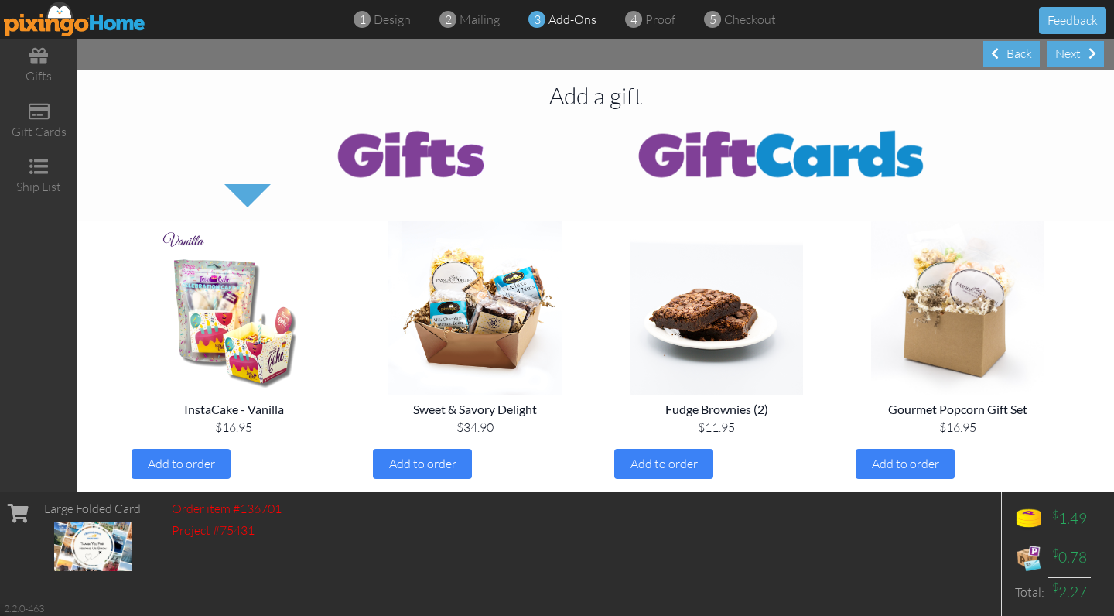
click at [1063, 57] on div "Next" at bounding box center [1075, 54] width 56 height 26
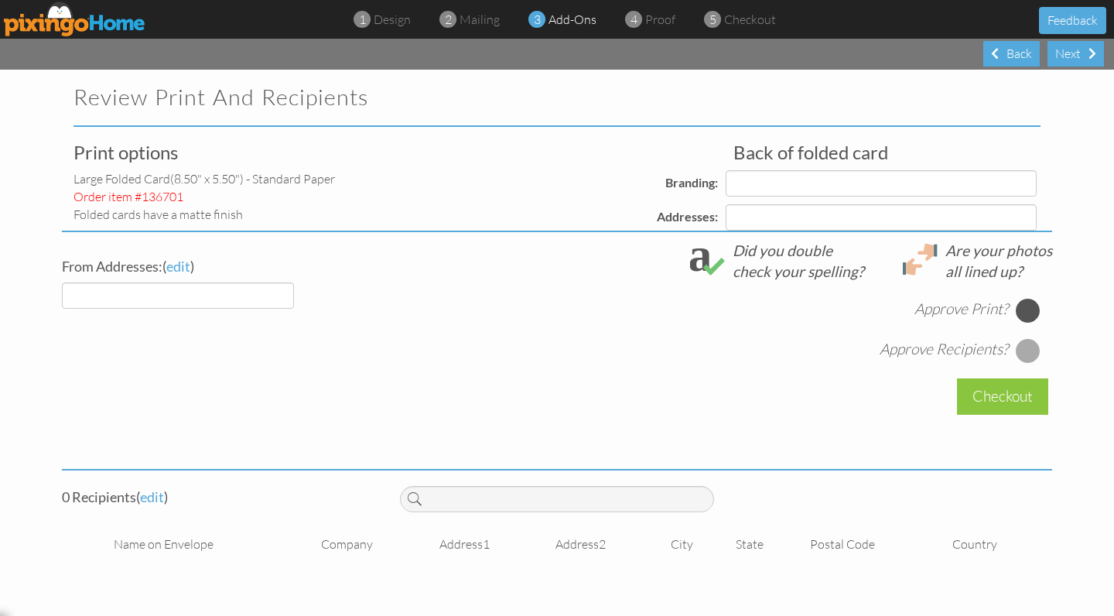
select select "object:12015"
select select "object:12019"
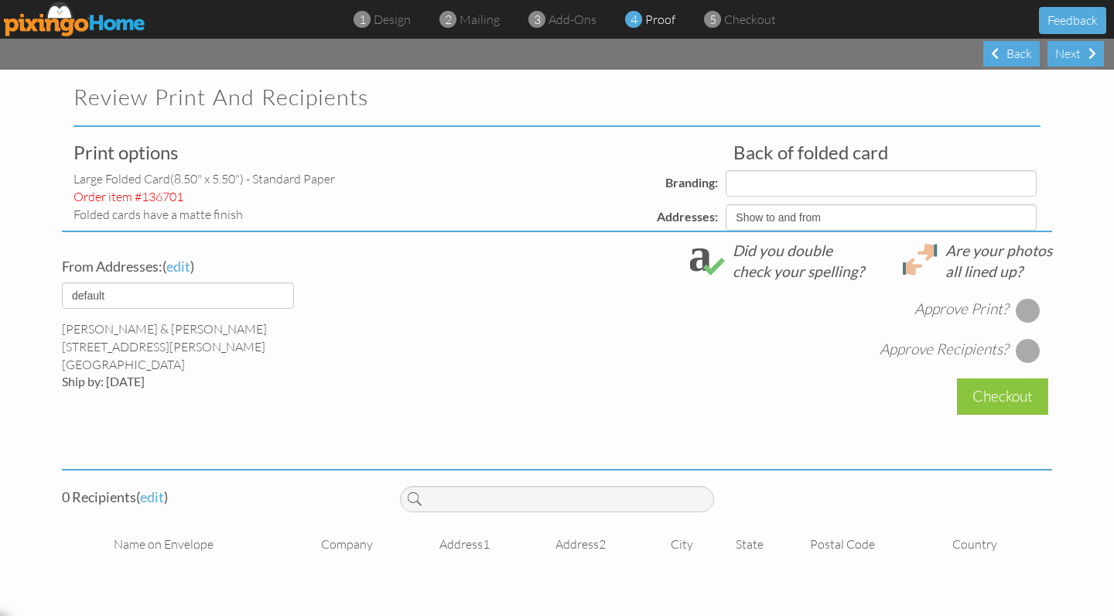
select select "object:12020"
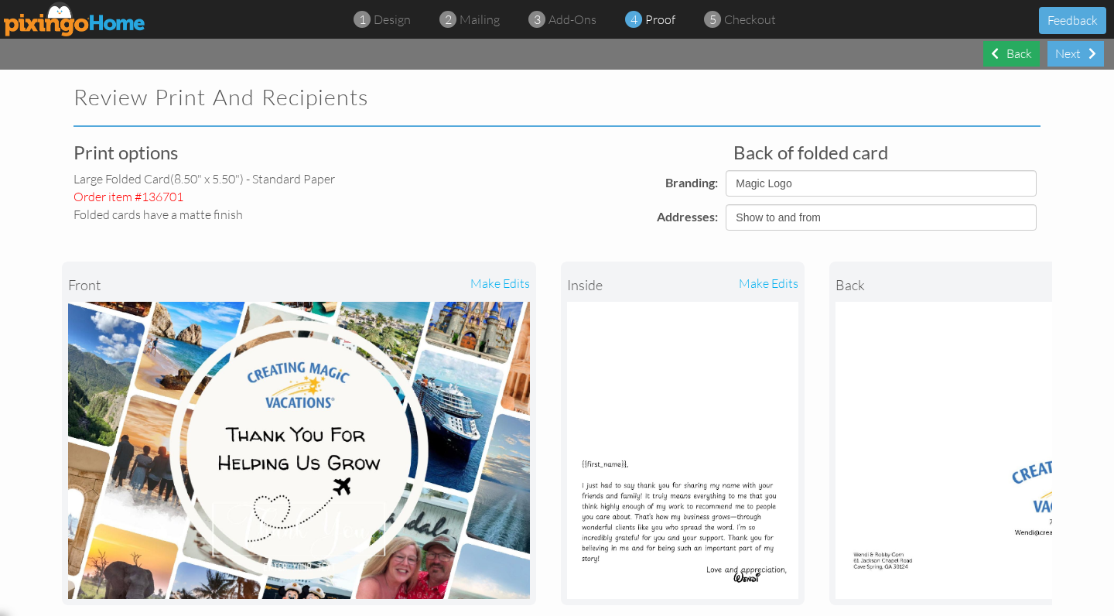
click at [995, 60] on div "Back" at bounding box center [1011, 54] width 56 height 26
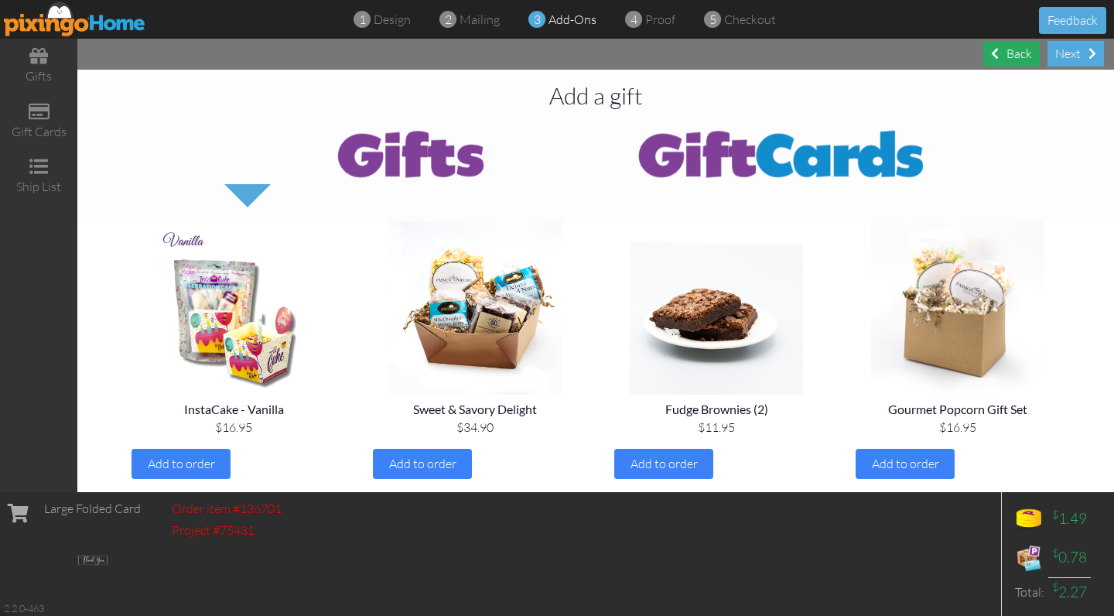
click at [995, 60] on div "Back" at bounding box center [1011, 54] width 56 height 26
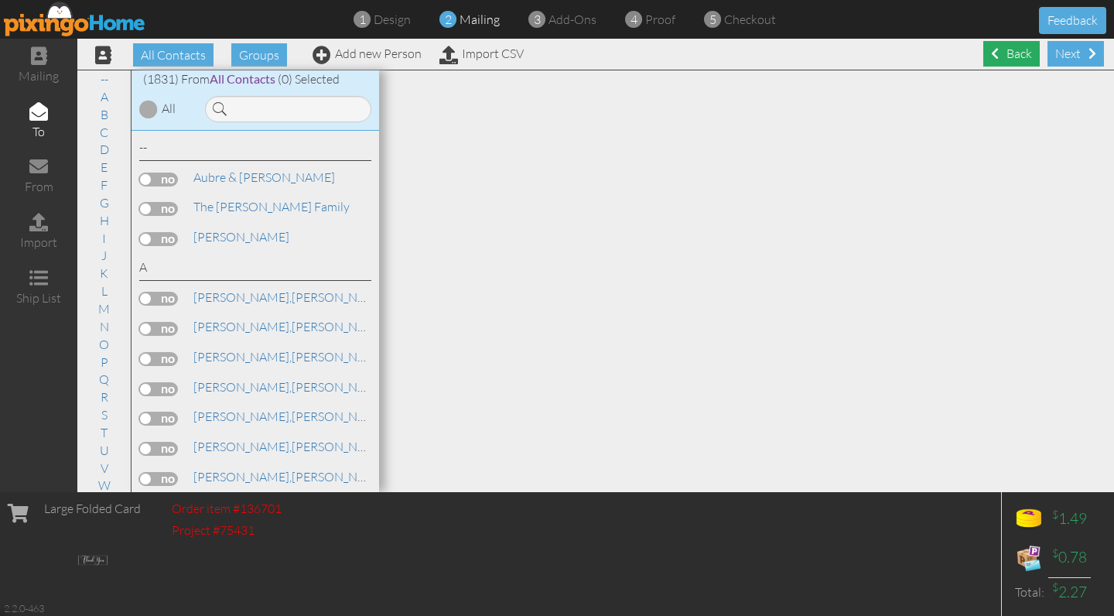
click at [1010, 54] on div "Back" at bounding box center [1011, 54] width 56 height 26
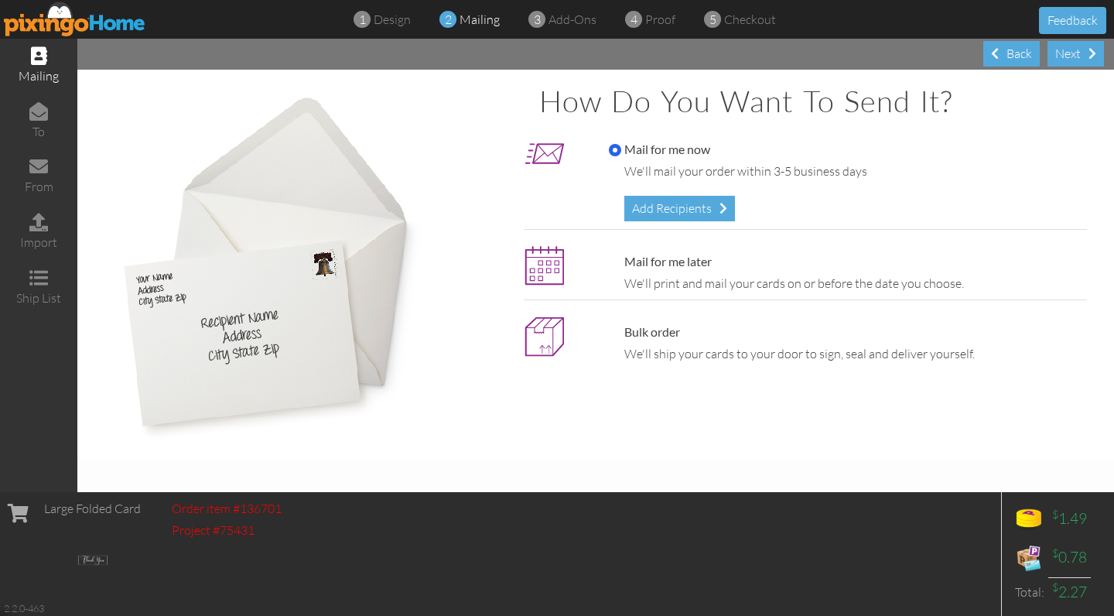
click at [1009, 54] on div "Back" at bounding box center [1011, 54] width 56 height 26
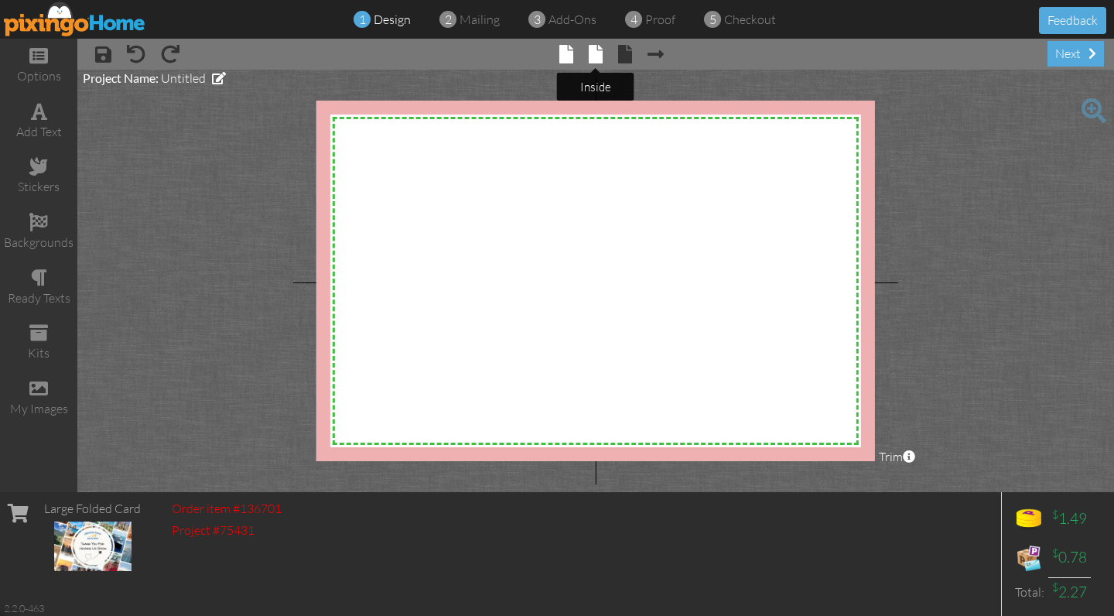
click at [598, 56] on span at bounding box center [595, 54] width 14 height 19
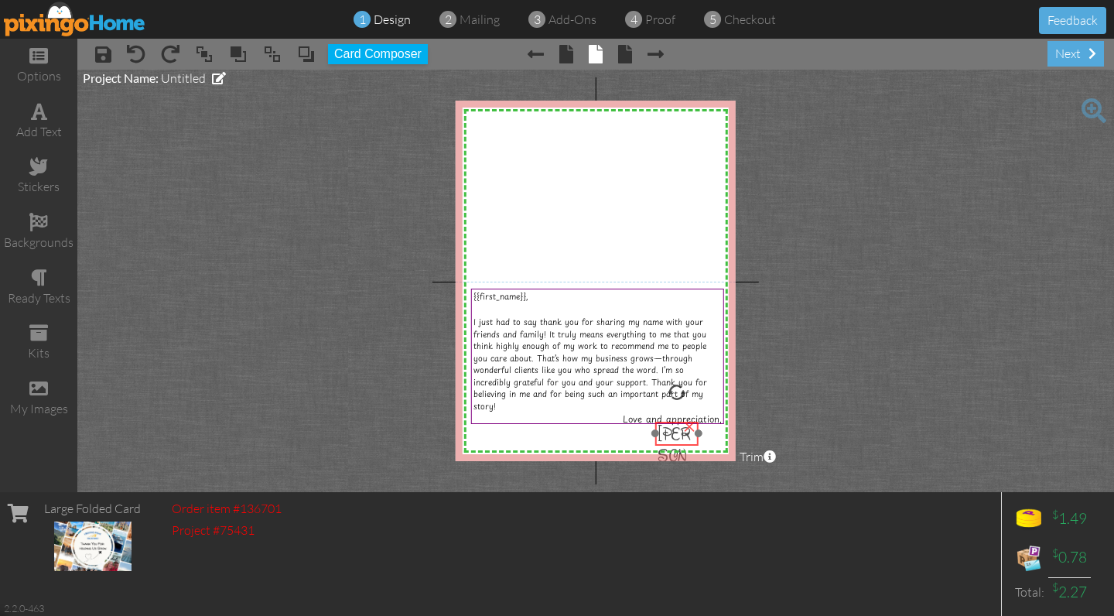
drag, startPoint x: 676, startPoint y: 438, endPoint x: 645, endPoint y: 419, distance: 36.1
click at [676, 437] on span "[PERSON_NAME]" at bounding box center [674, 466] width 35 height 87
click at [620, 406] on div "I just had to say thank you for sharing my name with your friends and family! I…" at bounding box center [597, 364] width 248 height 96
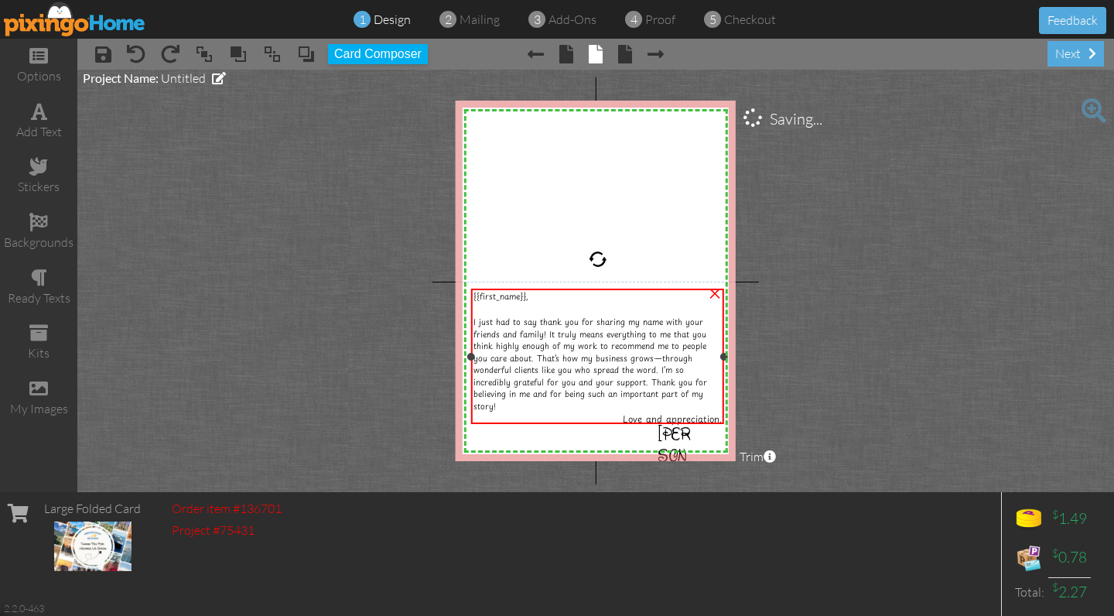
click at [620, 406] on div "I just had to say thank you for sharing my name with your friends and family! I…" at bounding box center [597, 364] width 248 height 96
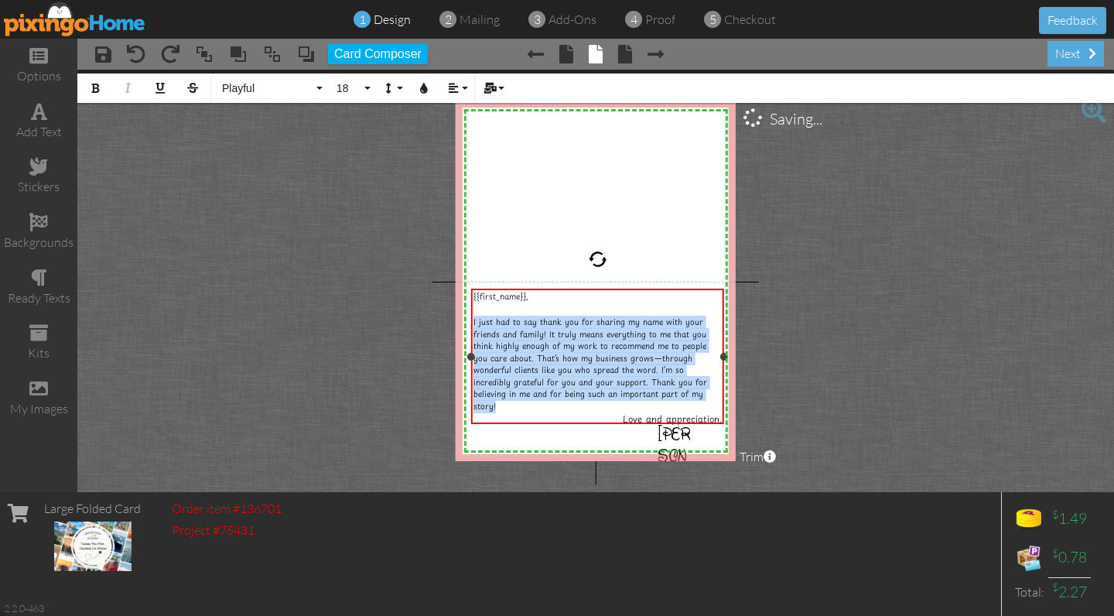
click at [620, 406] on div "I just had to say thank you for sharing my name with your friends and family! I…" at bounding box center [597, 364] width 248 height 96
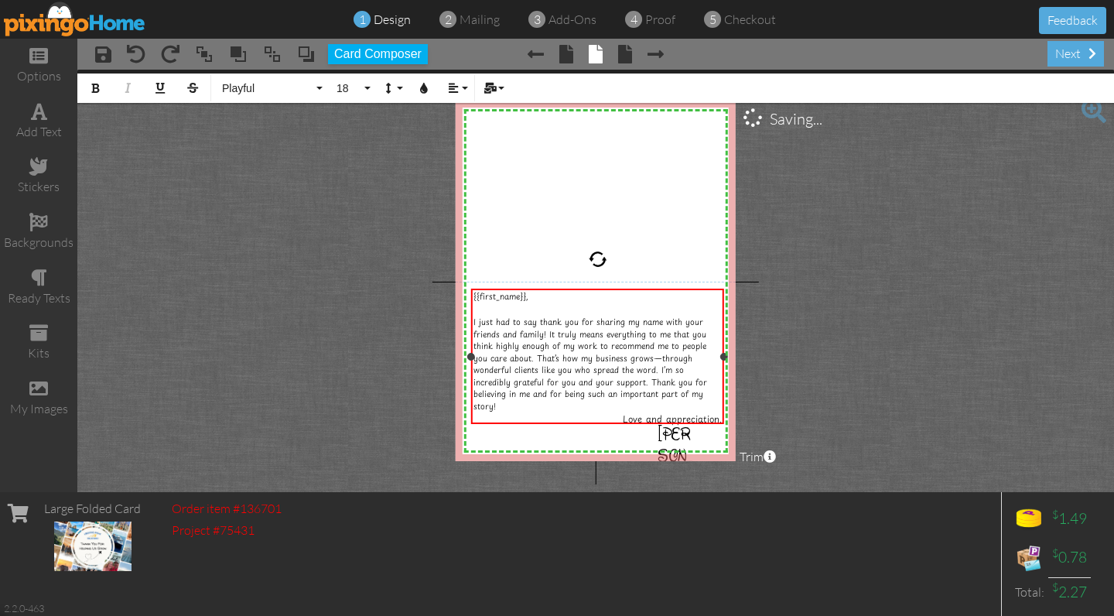
click at [582, 412] on div "Love and appreciation," at bounding box center [597, 418] width 248 height 13
click at [455, 80] on button "Align" at bounding box center [456, 87] width 29 height 29
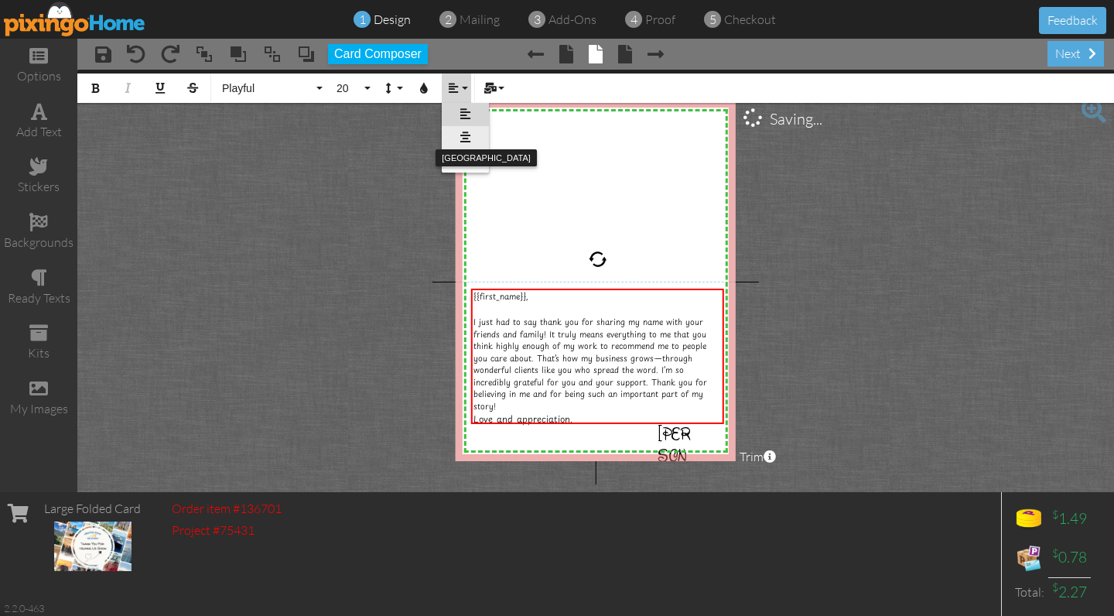
scroll to position [1, 0]
click at [466, 153] on link "Align Right" at bounding box center [465, 160] width 47 height 23
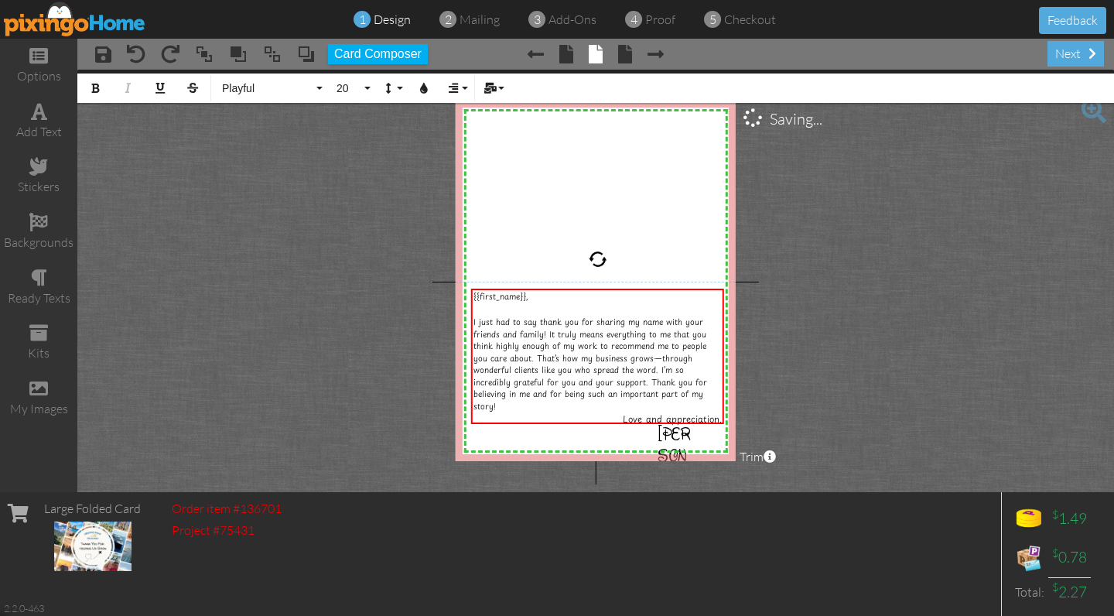
scroll to position [0, 0]
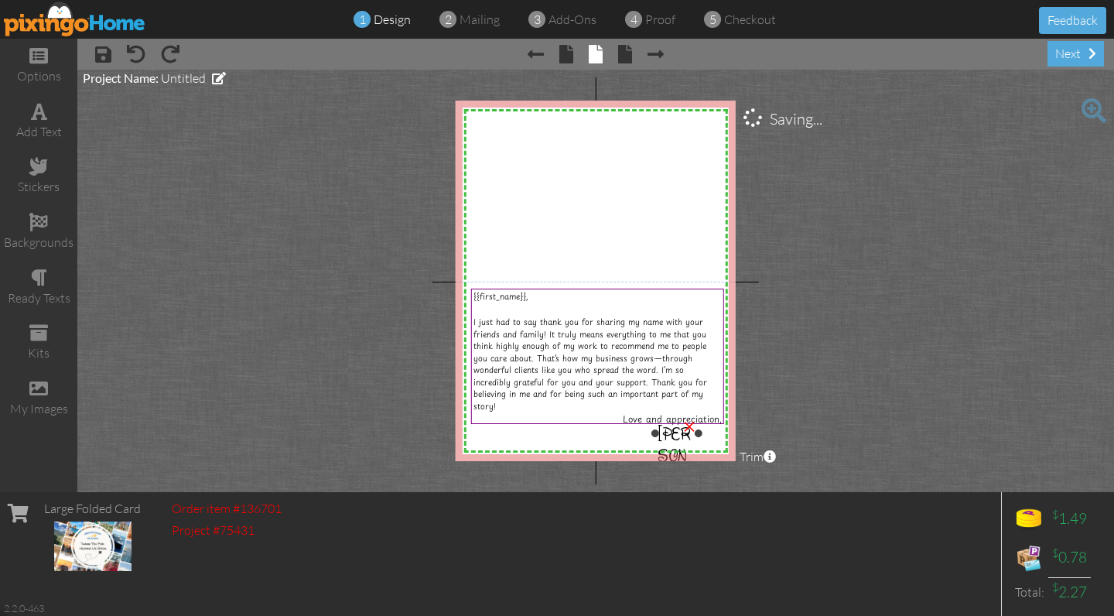
drag, startPoint x: 687, startPoint y: 433, endPoint x: 669, endPoint y: 433, distance: 18.6
click at [687, 436] on div "×" at bounding box center [689, 424] width 25 height 25
click at [144, 55] on span at bounding box center [136, 54] width 19 height 19
click at [670, 440] on span "[PERSON_NAME]" at bounding box center [674, 466] width 35 height 87
click at [673, 436] on span "[PERSON_NAME]" at bounding box center [674, 466] width 35 height 87
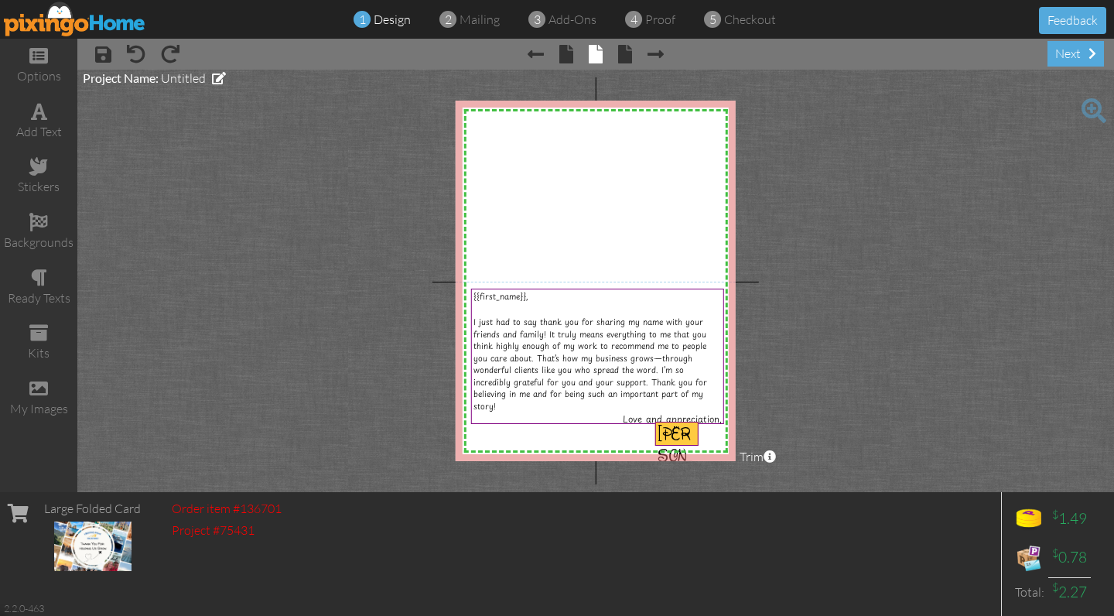
click at [678, 426] on span "[PERSON_NAME]" at bounding box center [674, 466] width 35 height 87
drag, startPoint x: 693, startPoint y: 441, endPoint x: 704, endPoint y: 439, distance: 10.9
click at [698, 441] on div "[PERSON_NAME] ×" at bounding box center [676, 433] width 43 height 25
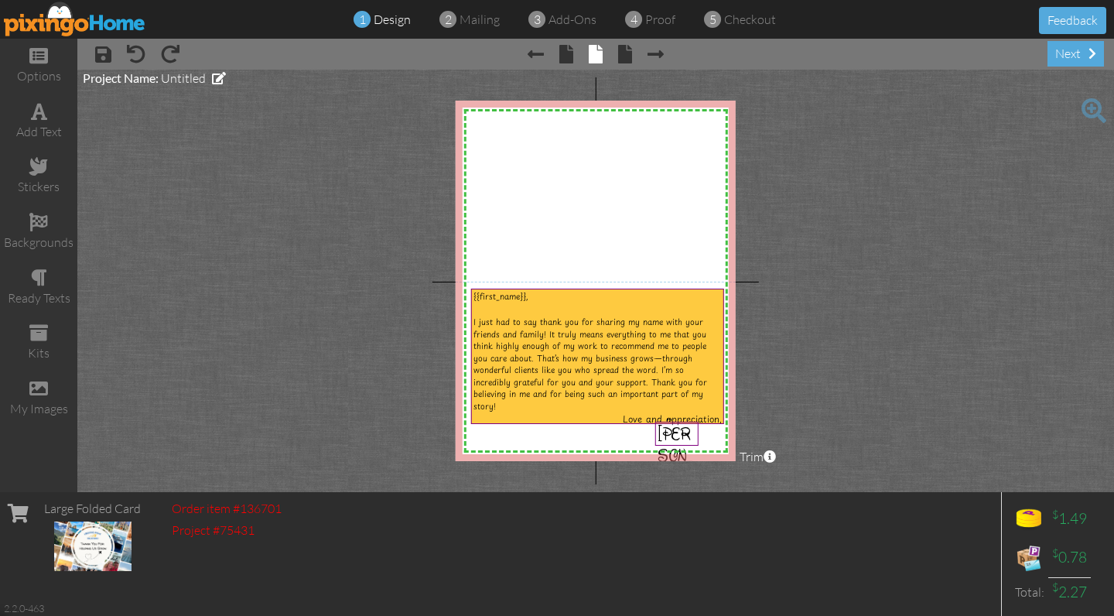
click at [671, 419] on div at bounding box center [676, 434] width 51 height 32
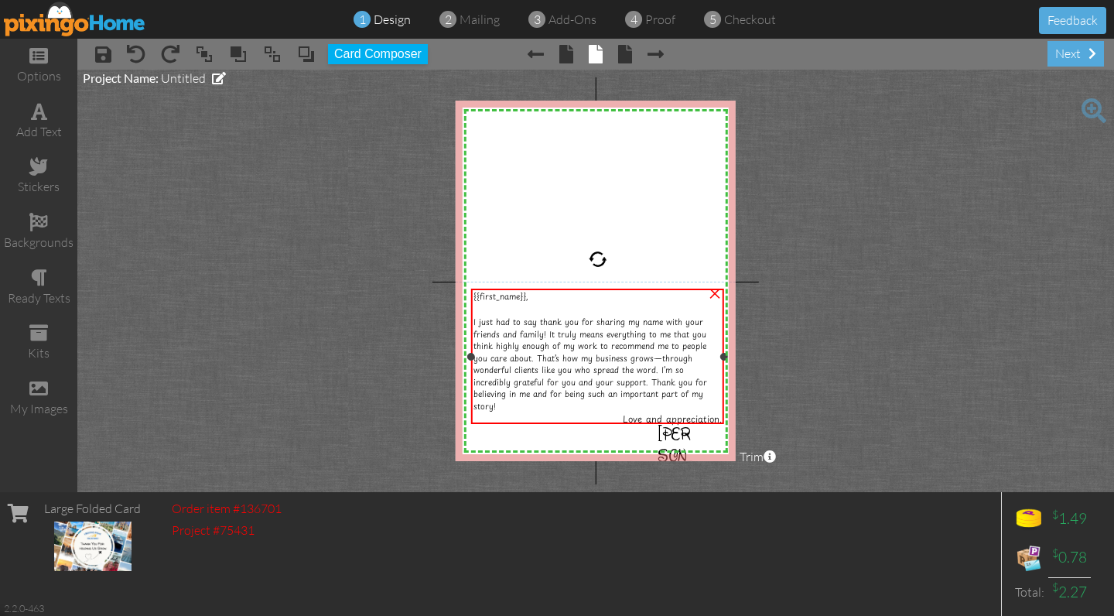
click at [577, 418] on div "Love and appreciation," at bounding box center [597, 419] width 248 height 14
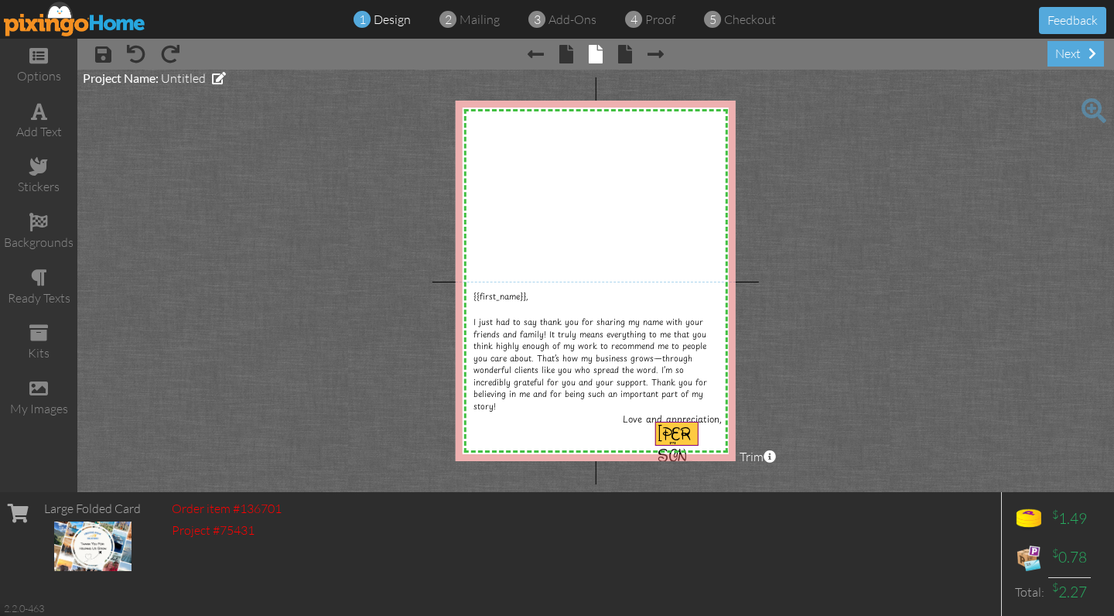
click at [675, 442] on span "[PERSON_NAME]" at bounding box center [674, 466] width 35 height 87
click at [234, 234] on project-studio-wrapper "X X X X X X X X X X X X X X X X X X X X X X X X X X X X X X X X X X X X X X X X…" at bounding box center [595, 281] width 1036 height 422
drag, startPoint x: 680, startPoint y: 436, endPoint x: 694, endPoint y: 438, distance: 13.3
click at [694, 438] on div "[PERSON_NAME]" at bounding box center [676, 466] width 39 height 87
drag, startPoint x: 711, startPoint y: 438, endPoint x: 702, endPoint y: 438, distance: 8.5
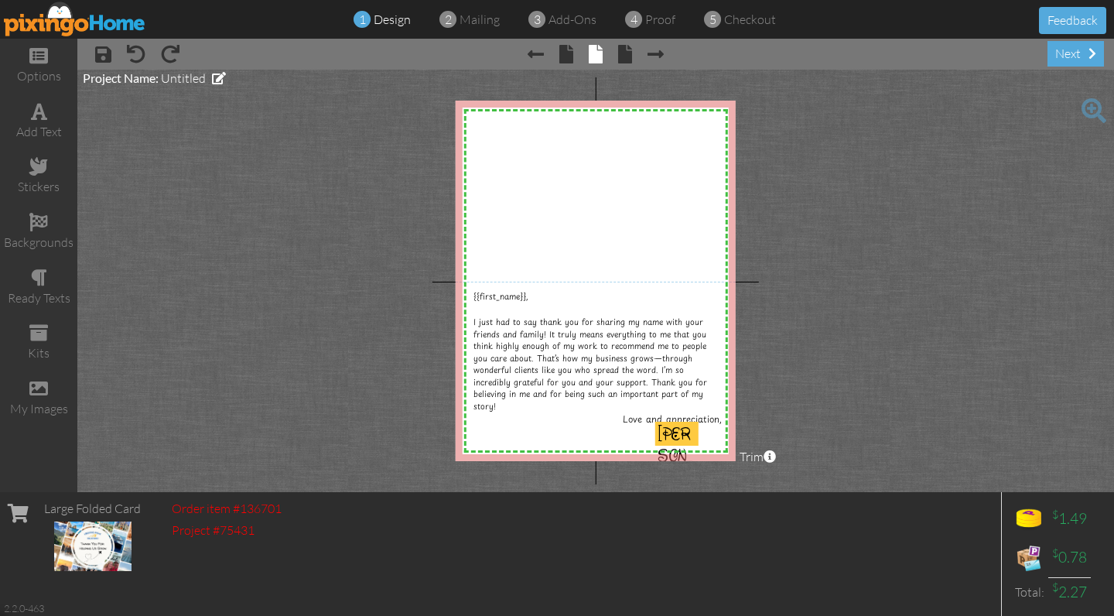
drag, startPoint x: 674, startPoint y: 435, endPoint x: 639, endPoint y: 435, distance: 34.8
drag, startPoint x: 670, startPoint y: 442, endPoint x: 700, endPoint y: 441, distance: 30.2
click at [688, 443] on div "[PERSON_NAME]" at bounding box center [676, 466] width 39 height 87
drag, startPoint x: 683, startPoint y: 438, endPoint x: 694, endPoint y: 438, distance: 11.6
click at [695, 438] on div "[PERSON_NAME]" at bounding box center [676, 466] width 39 height 87
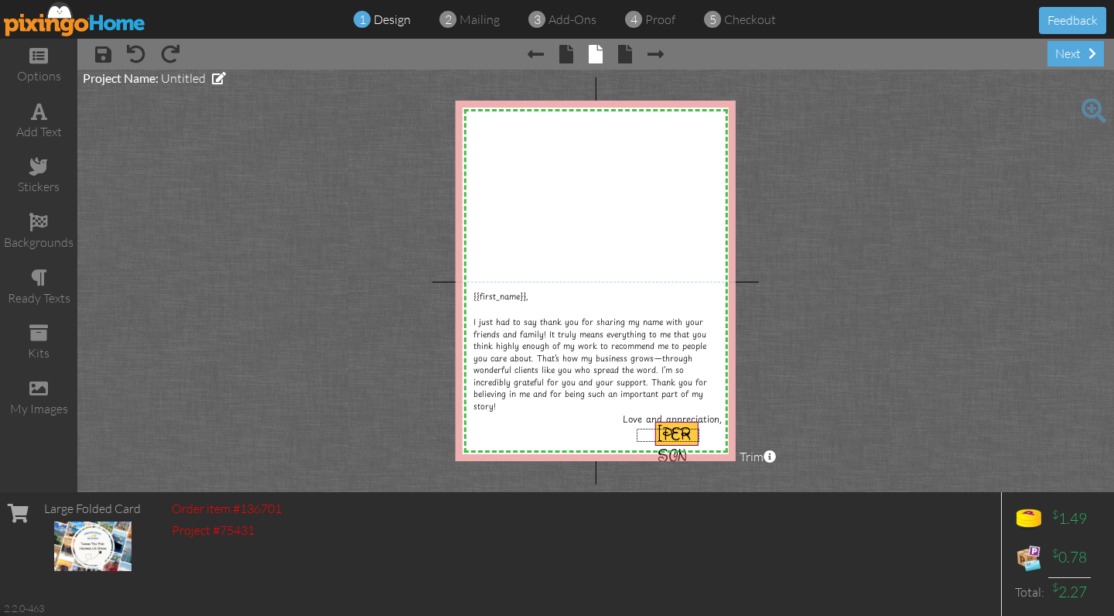
drag, startPoint x: 636, startPoint y: 428, endPoint x: 699, endPoint y: 442, distance: 64.0
click at [699, 442] on div "X X X X X X X X X X X X X X X X X X X X X X X X X X X X X X X X X X X X X X X X…" at bounding box center [595, 281] width 280 height 360
drag, startPoint x: 673, startPoint y: 436, endPoint x: 681, endPoint y: 436, distance: 8.5
click at [684, 437] on span "[PERSON_NAME]" at bounding box center [674, 466] width 35 height 87
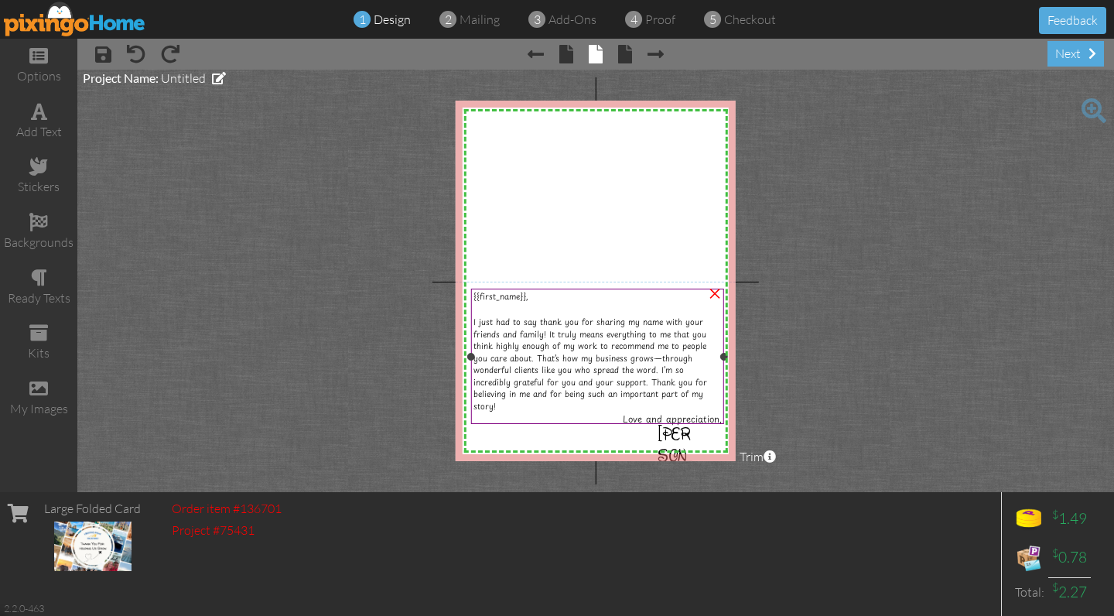
click at [716, 427] on div at bounding box center [597, 356] width 261 height 143
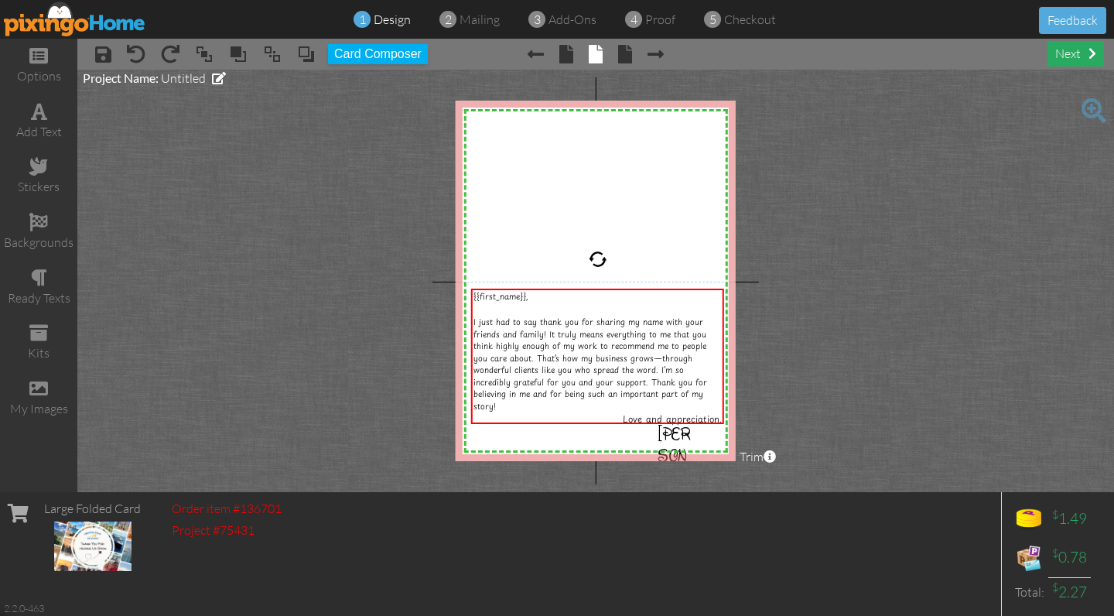
click at [1080, 55] on div "next" at bounding box center [1075, 54] width 56 height 26
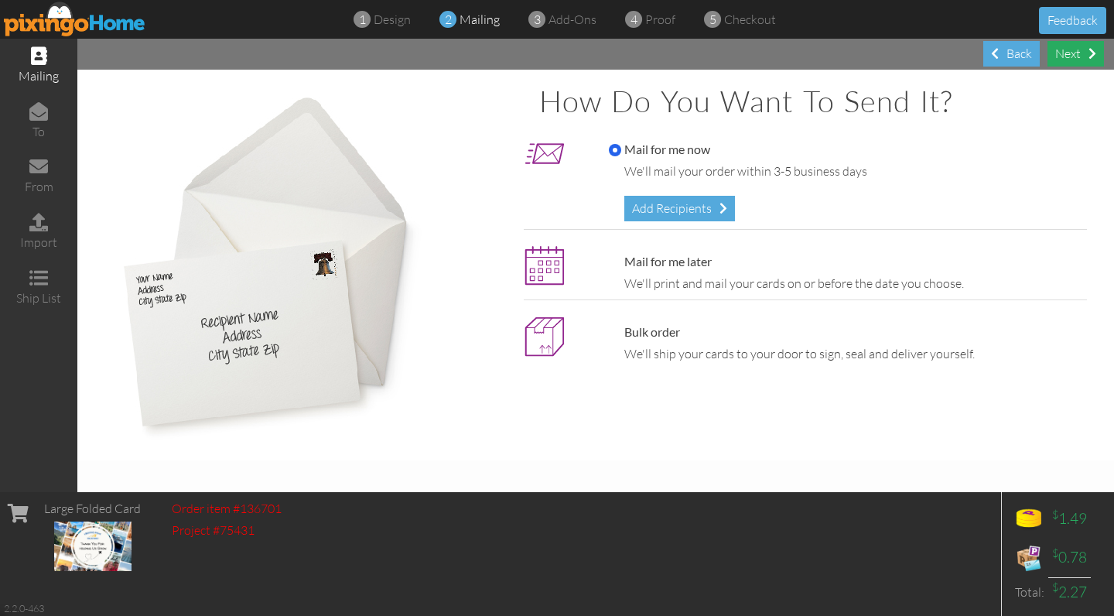
click at [1062, 61] on div "Next" at bounding box center [1075, 54] width 56 height 26
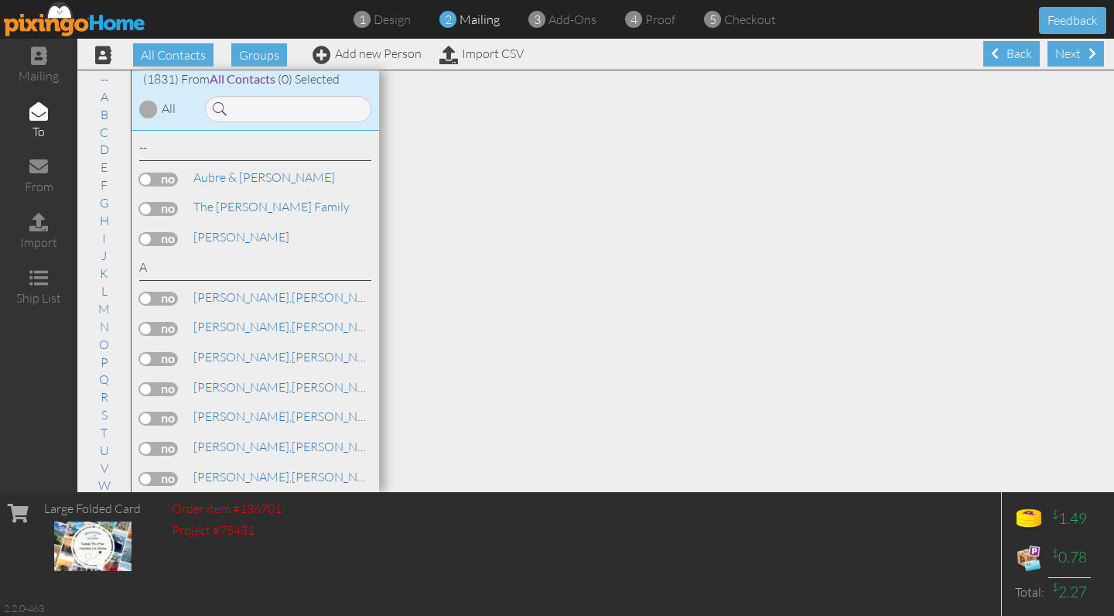
click at [1062, 61] on div "Next" at bounding box center [1075, 54] width 56 height 26
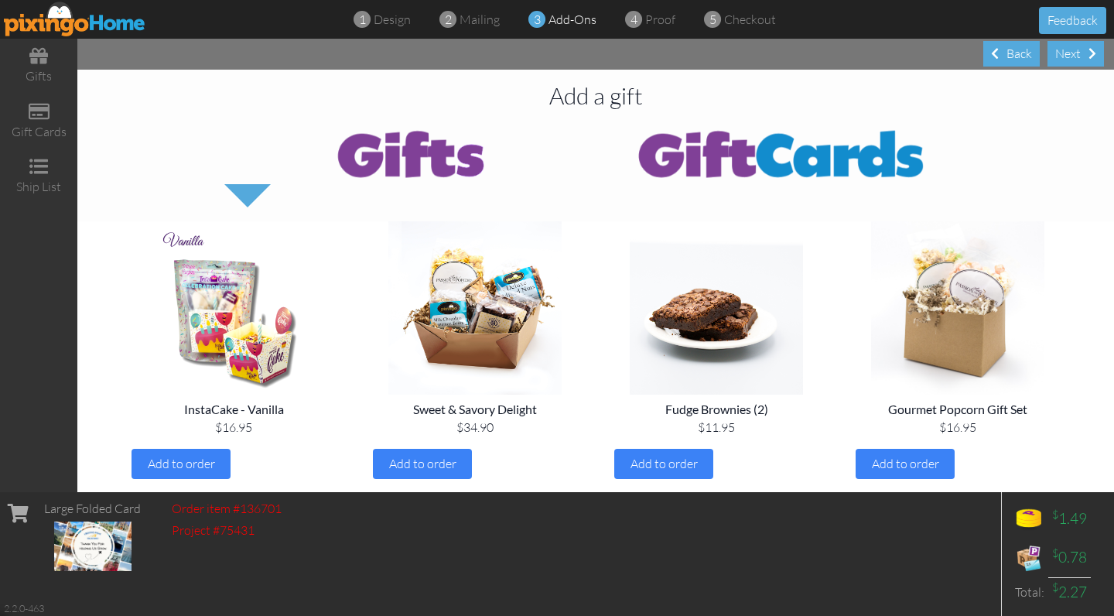
click at [1062, 61] on div "Next" at bounding box center [1075, 54] width 56 height 26
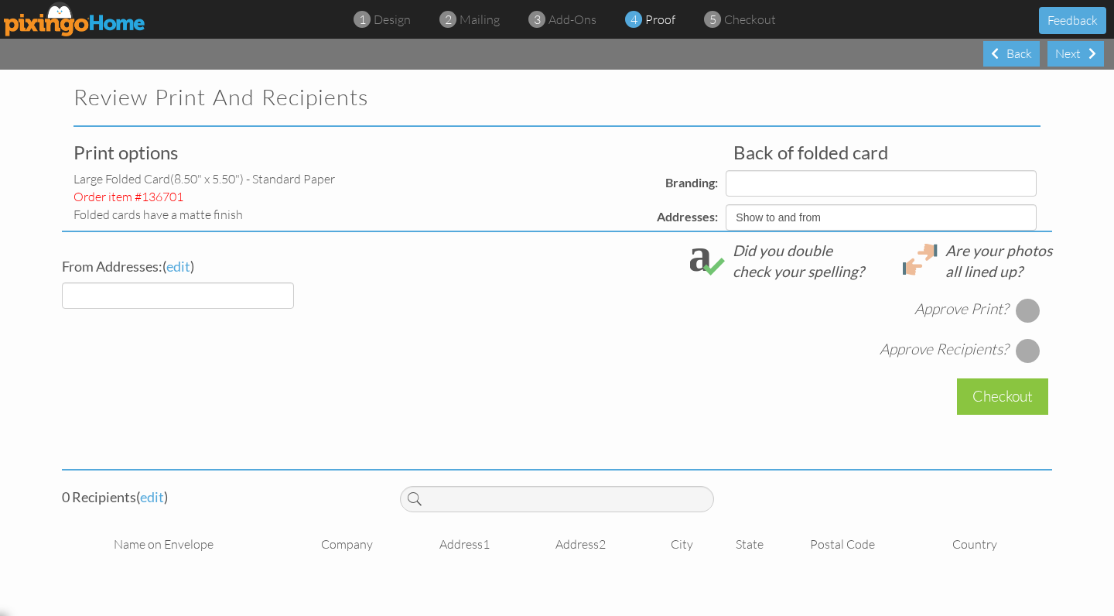
select select "object:19958"
select select "object:19956"
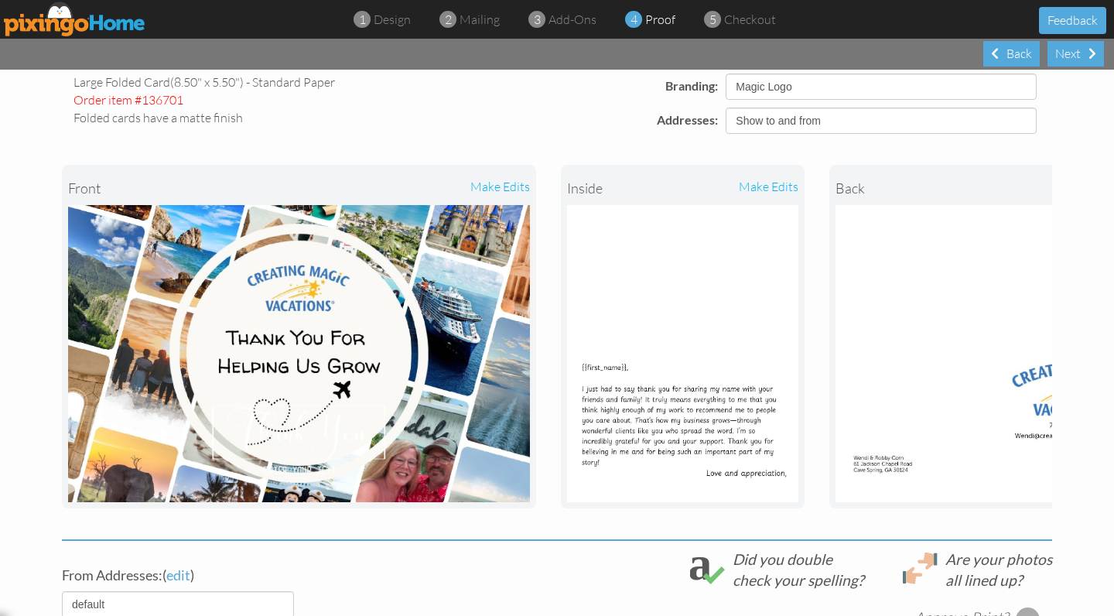
scroll to position [102, 0]
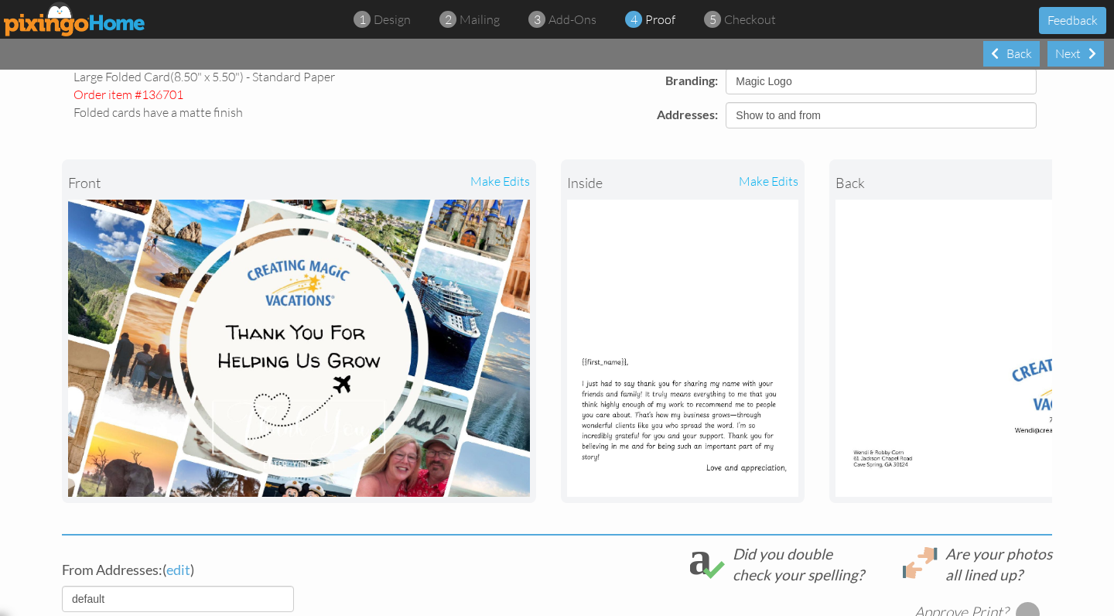
click at [760, 182] on div "make edits" at bounding box center [740, 182] width 115 height 34
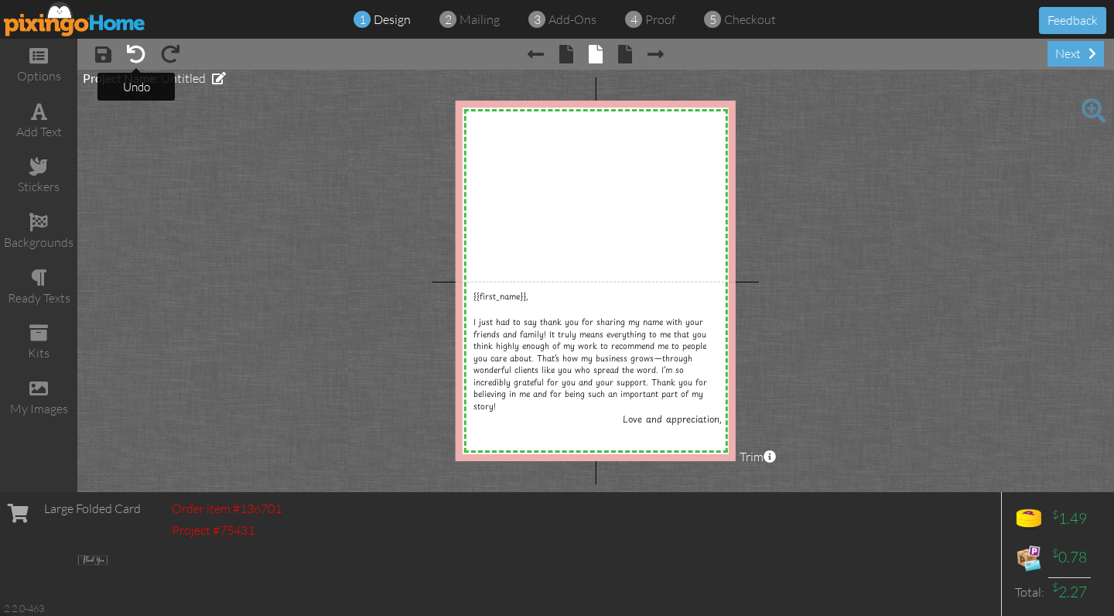
click at [139, 53] on span at bounding box center [136, 54] width 19 height 19
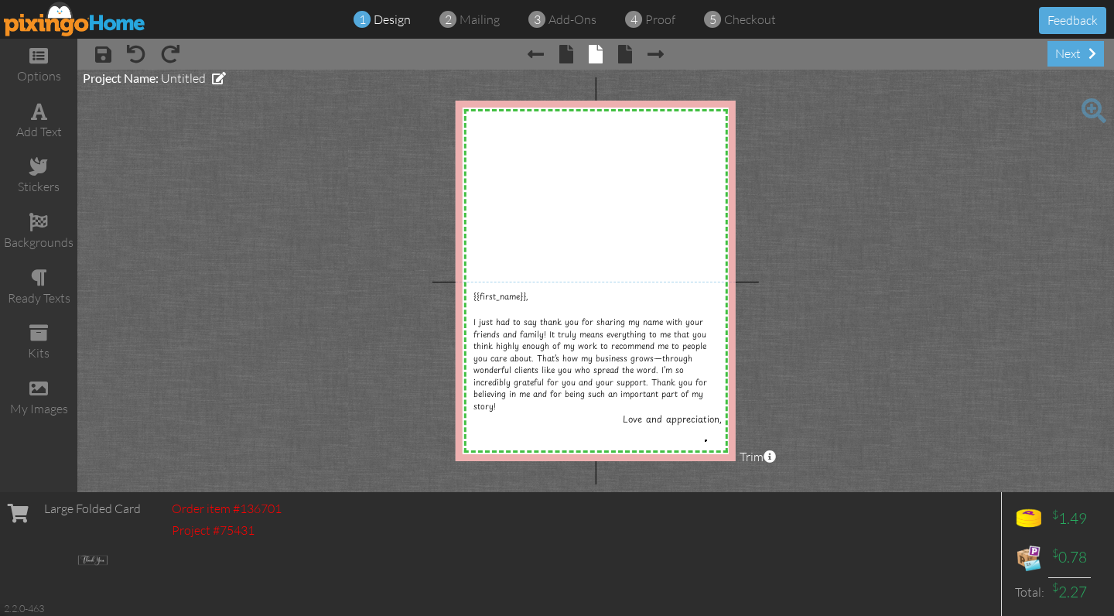
drag, startPoint x: 704, startPoint y: 439, endPoint x: 679, endPoint y: 431, distance: 26.7
click at [36, 123] on div "add text" at bounding box center [38, 132] width 77 height 18
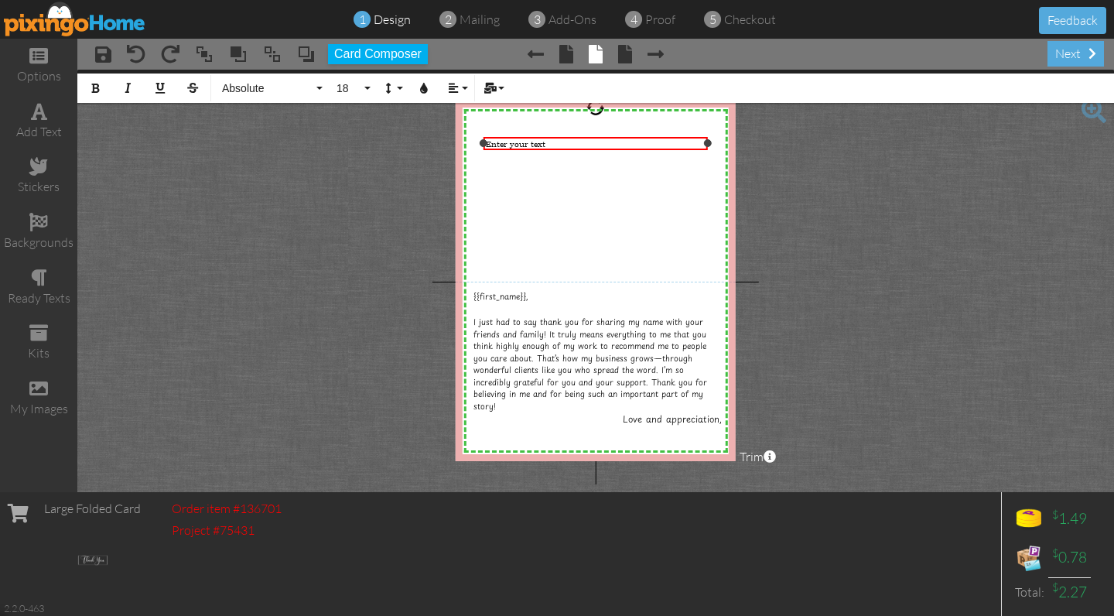
click at [553, 143] on div "Enter your text" at bounding box center [596, 143] width 220 height 11
drag, startPoint x: 515, startPoint y: 142, endPoint x: 465, endPoint y: 141, distance: 50.3
click at [483, 142] on div "[PERSON_NAME] ×" at bounding box center [595, 144] width 224 height 14
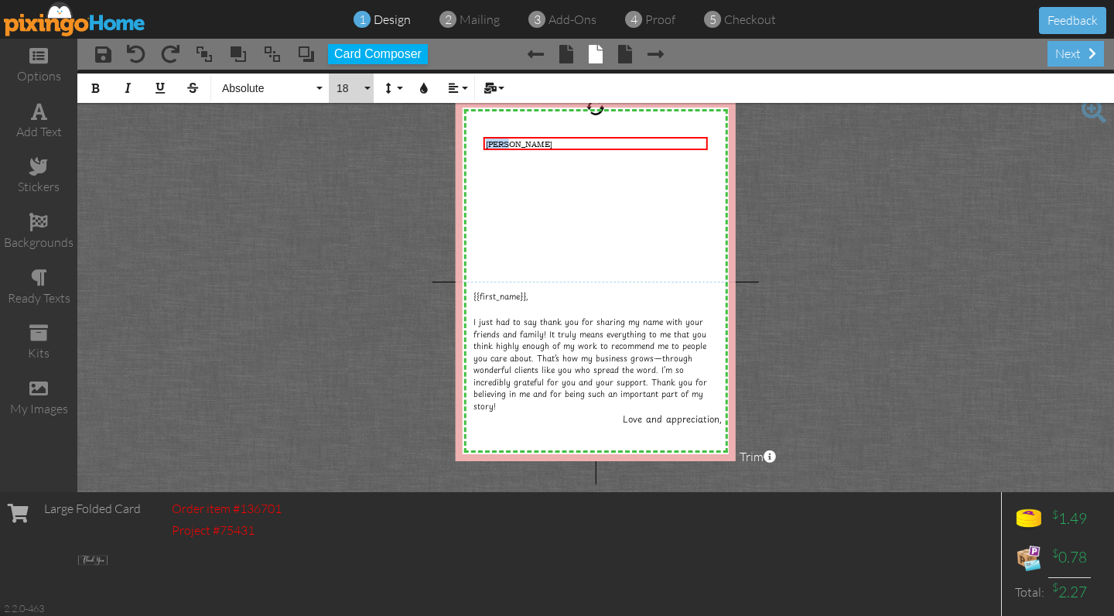
click at [345, 92] on span "18" at bounding box center [348, 88] width 26 height 13
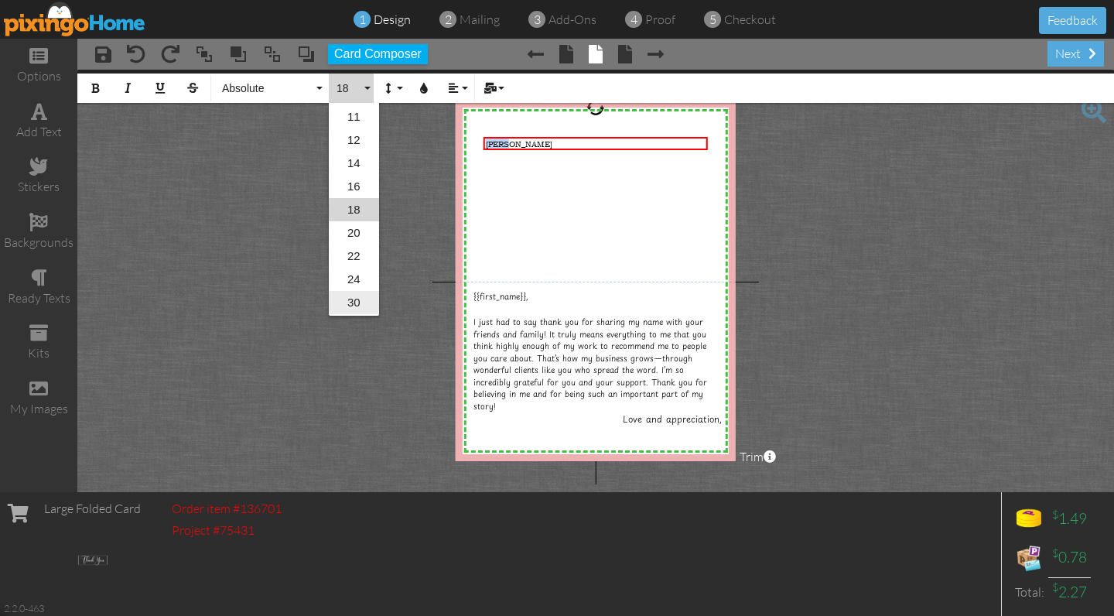
click at [358, 299] on link "30" at bounding box center [354, 302] width 50 height 23
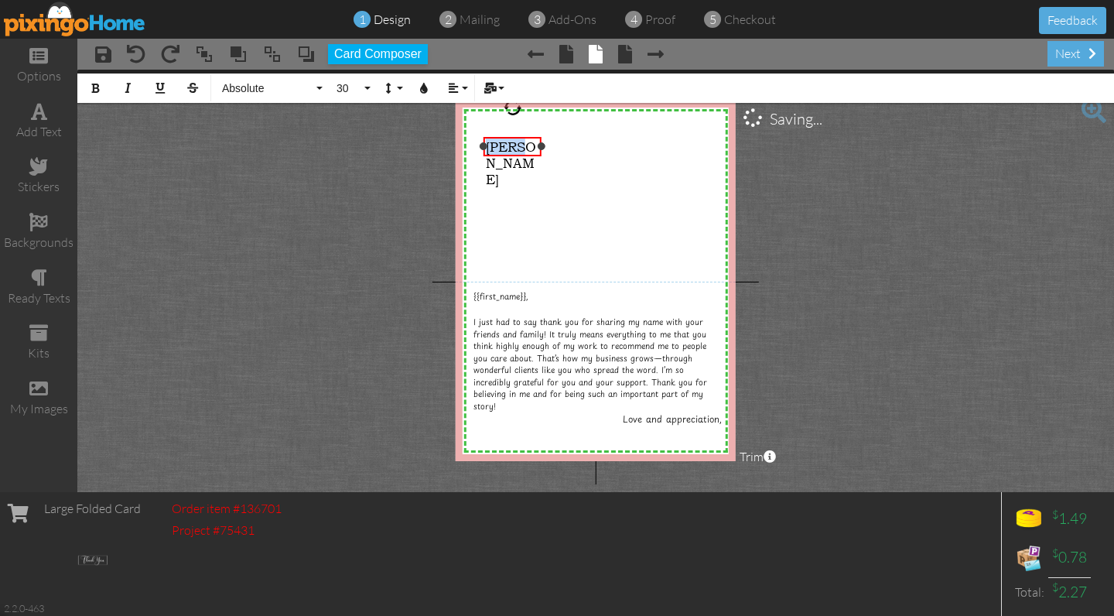
drag, startPoint x: 707, startPoint y: 148, endPoint x: 541, endPoint y: 151, distance: 166.3
click at [541, 151] on div "[PERSON_NAME] ×" at bounding box center [512, 147] width 58 height 20
click at [254, 84] on span "Absolute" at bounding box center [266, 88] width 93 height 13
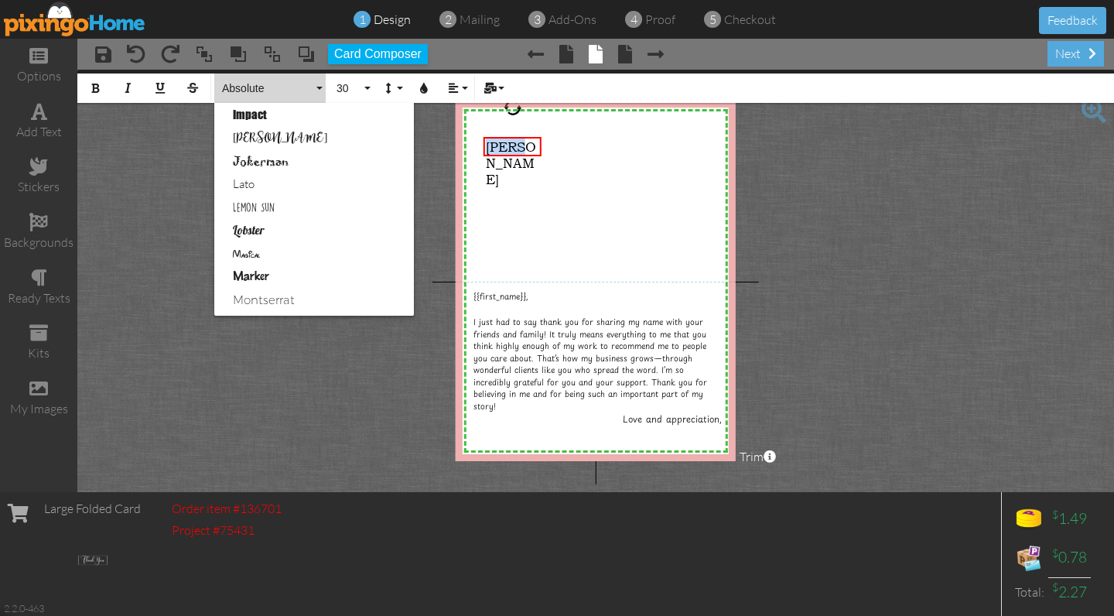
scroll to position [513, 0]
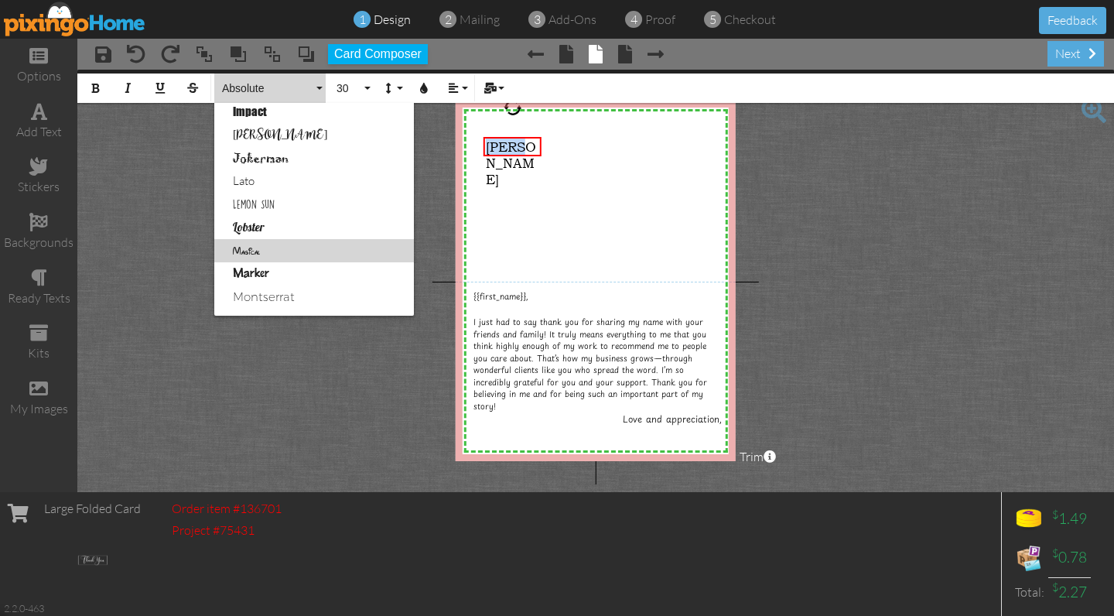
click at [250, 254] on link "Magical" at bounding box center [314, 250] width 200 height 23
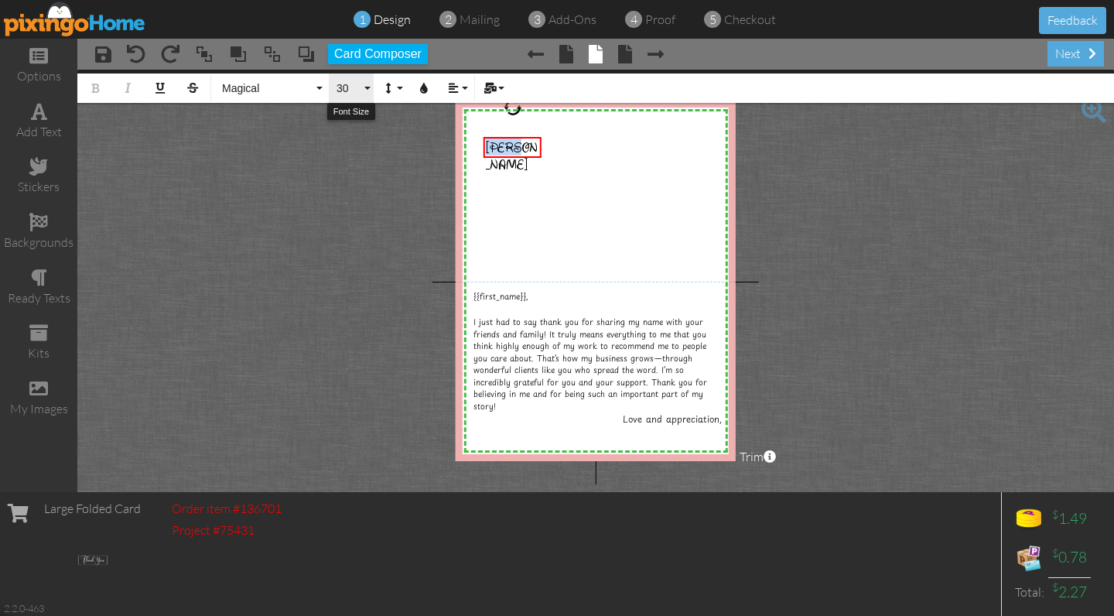
click at [350, 84] on span "30" at bounding box center [348, 88] width 26 height 13
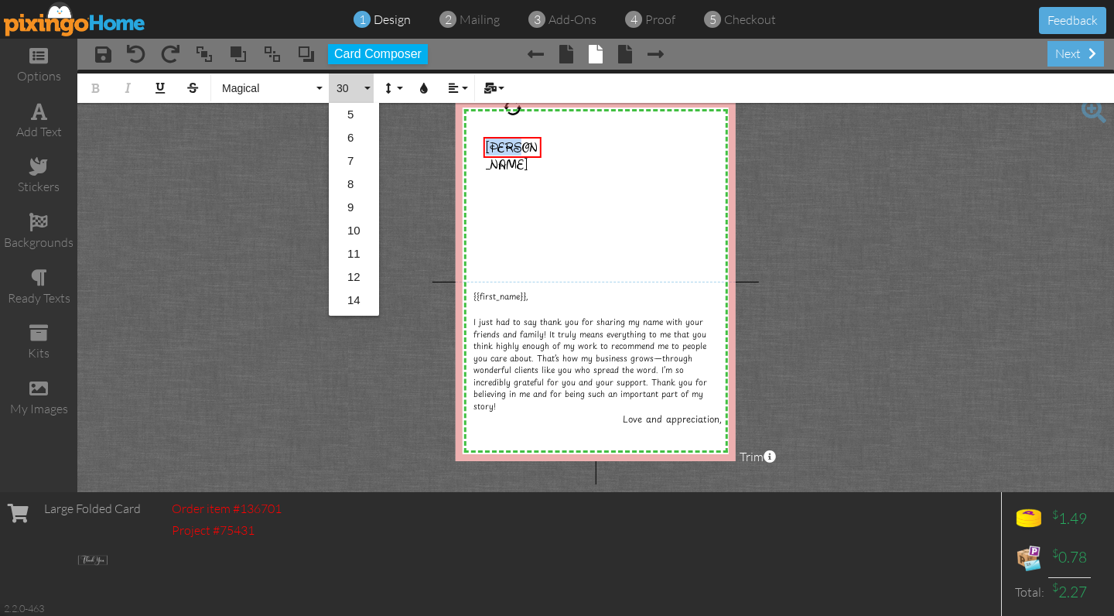
scroll to position [230, 0]
click at [356, 234] on link "36" at bounding box center [354, 232] width 50 height 23
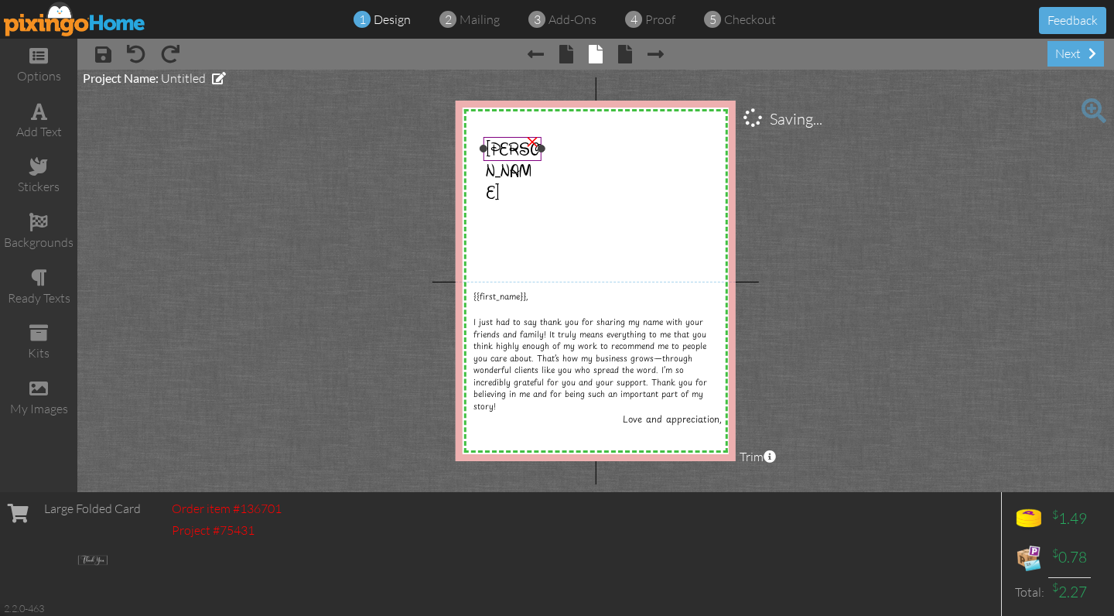
click at [522, 158] on div "[PERSON_NAME]" at bounding box center [512, 170] width 53 height 65
click at [543, 152] on div at bounding box center [542, 149] width 8 height 8
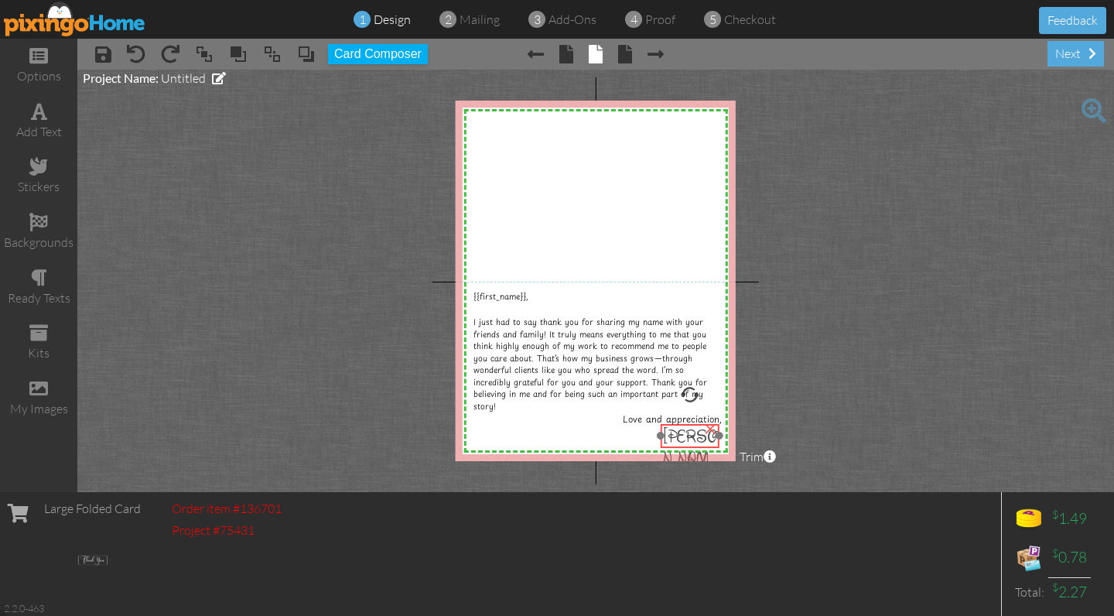
drag, startPoint x: 499, startPoint y: 145, endPoint x: 666, endPoint y: 431, distance: 330.6
click at [676, 432] on span "[PERSON_NAME]" at bounding box center [689, 457] width 53 height 65
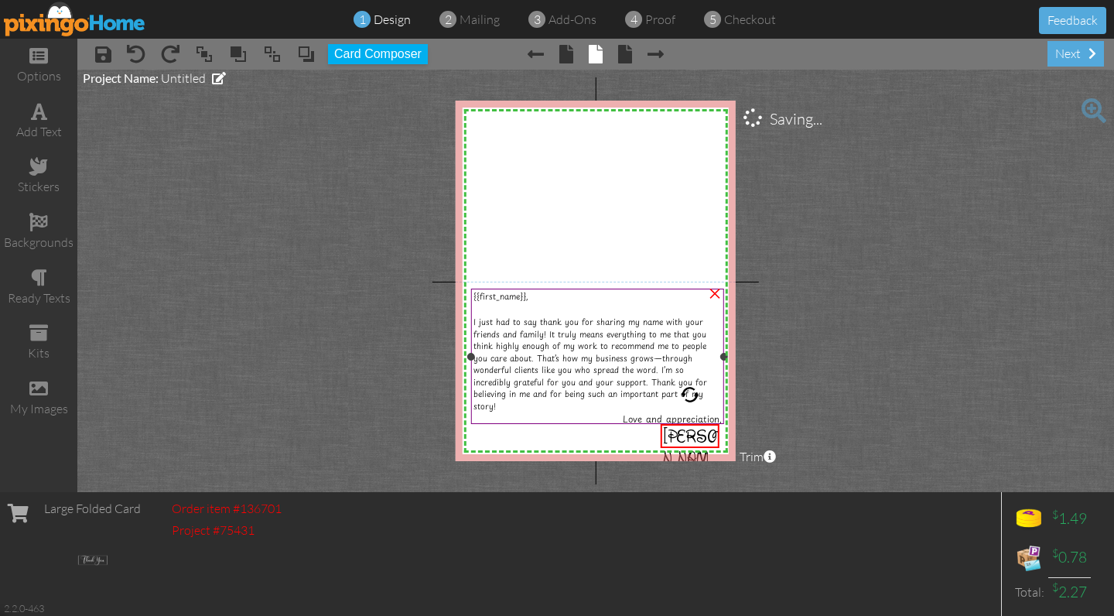
click at [602, 420] on div "Love and appreciation," at bounding box center [597, 419] width 248 height 14
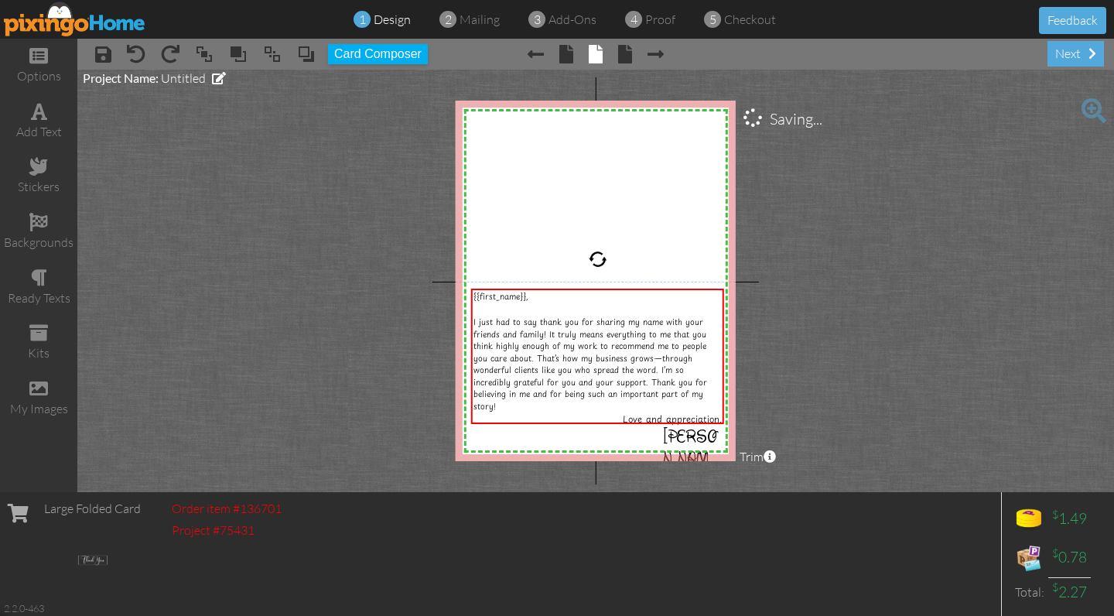
click at [815, 387] on project-studio-wrapper "X X X X X X X X X X X X X X X X X X X X X X X X X X X X X X X X X X X X X X X X…" at bounding box center [595, 281] width 1036 height 422
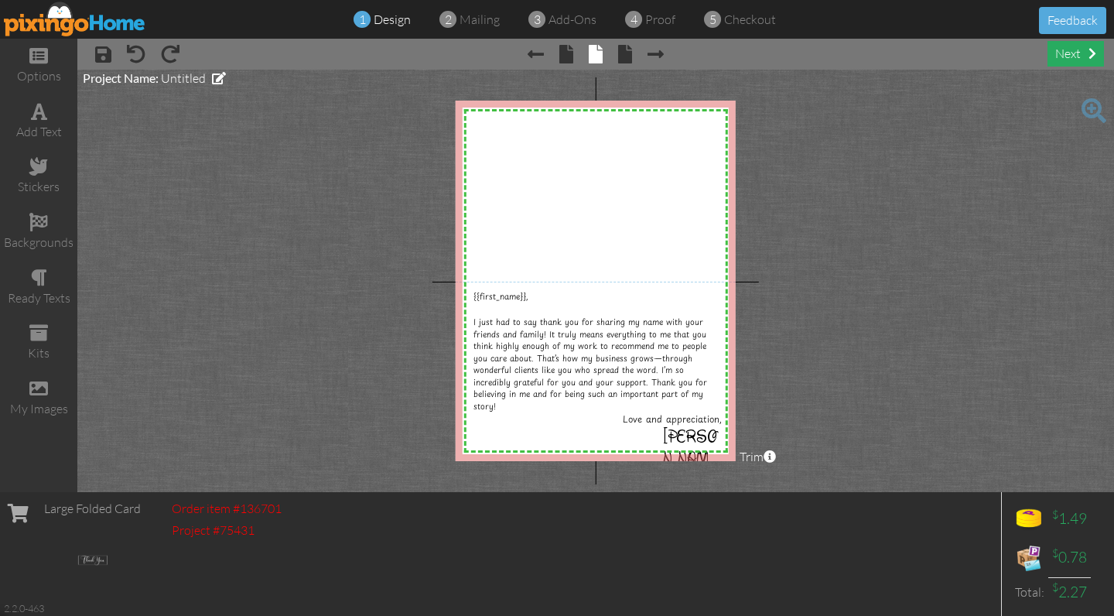
click at [1085, 52] on div "next" at bounding box center [1075, 54] width 56 height 26
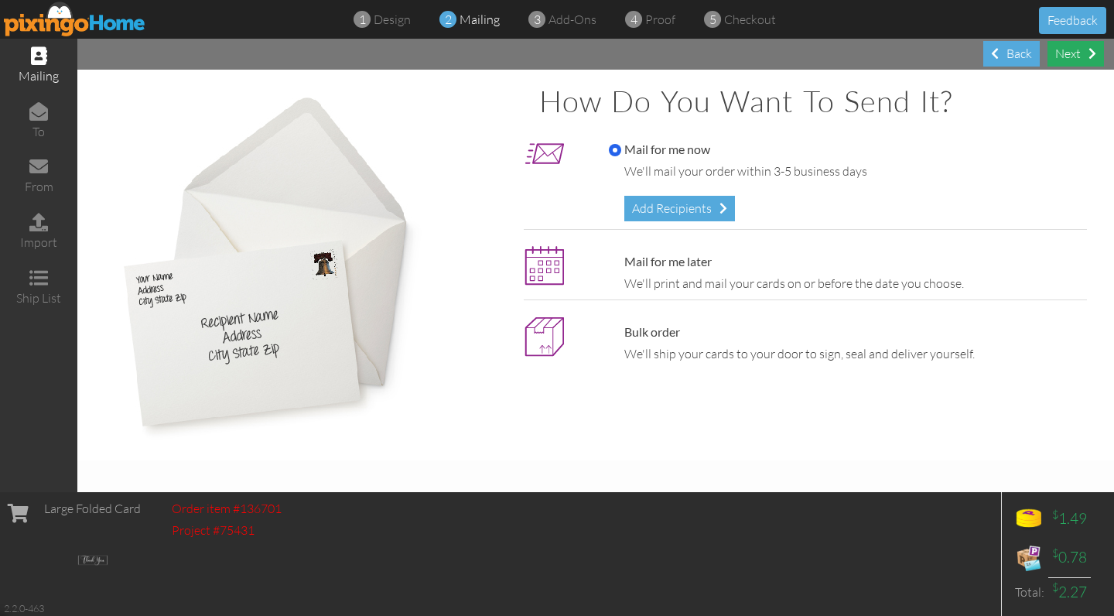
click at [1084, 52] on div "Next" at bounding box center [1075, 54] width 56 height 26
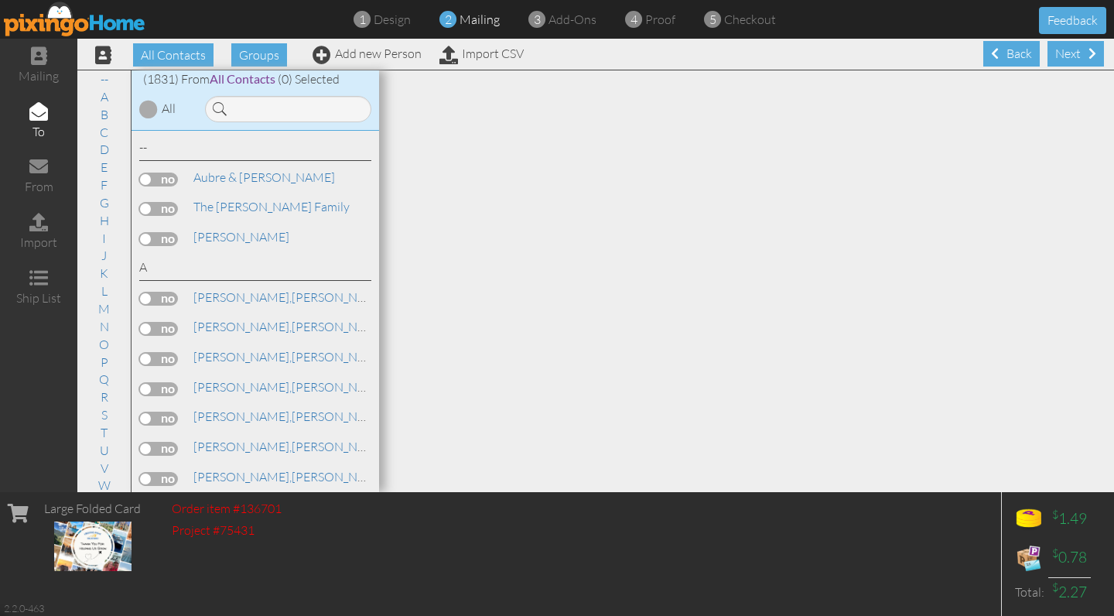
click at [1084, 52] on div "Next" at bounding box center [1075, 54] width 56 height 26
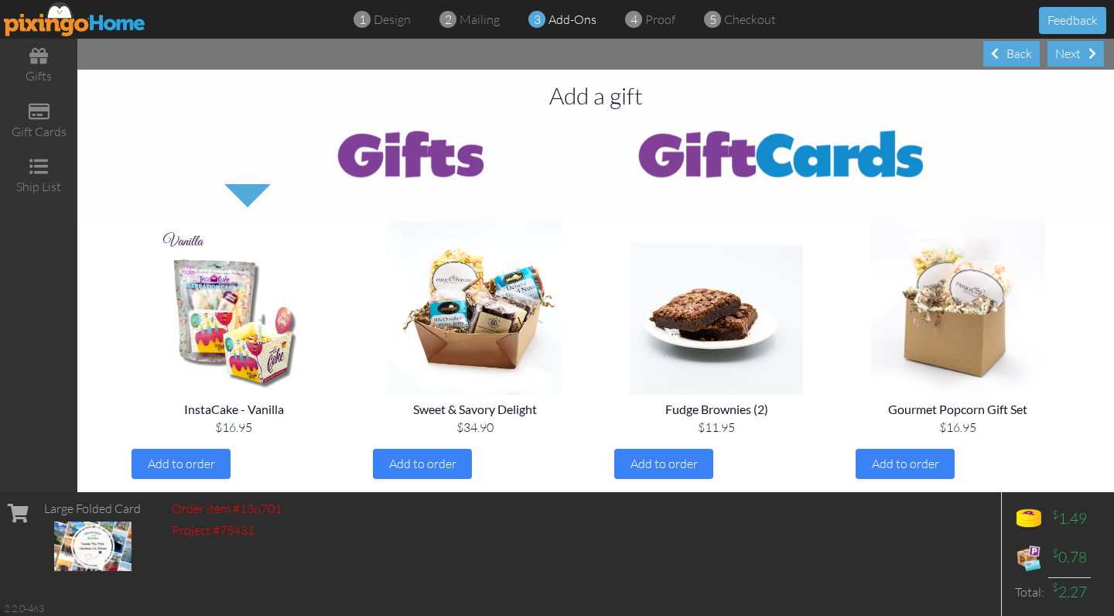
click at [1084, 52] on div "Next" at bounding box center [1075, 54] width 56 height 26
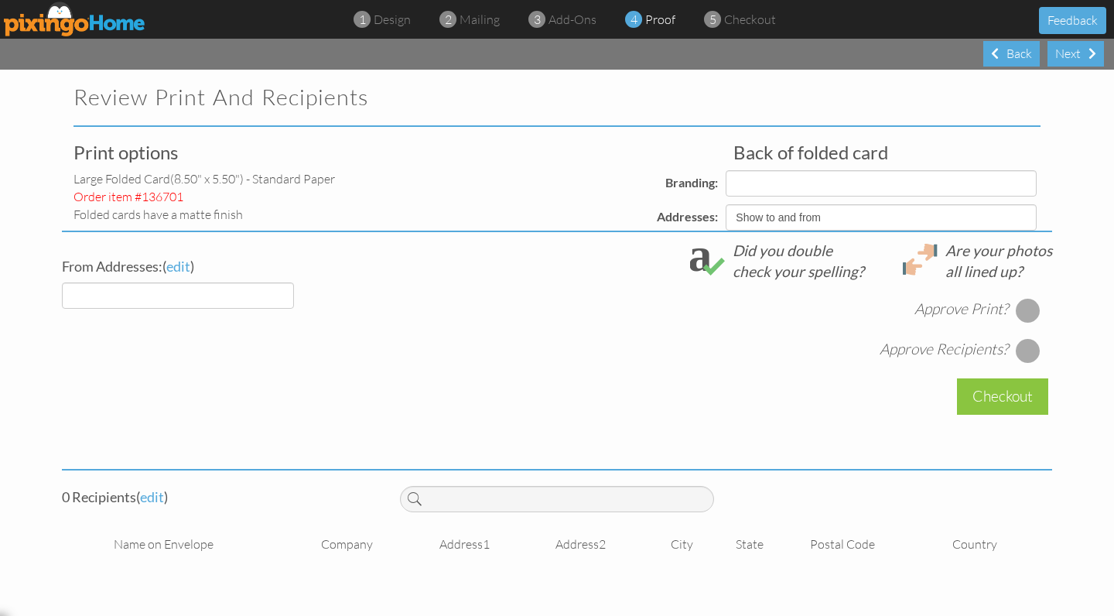
select select "object:23947"
select select "object:23946"
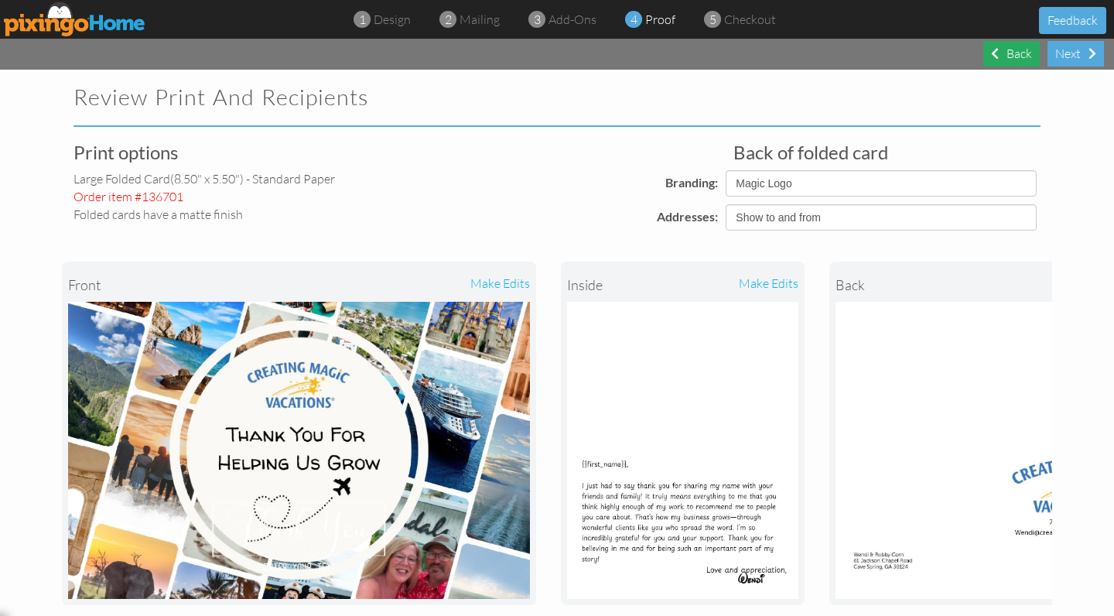
click at [1018, 55] on div "Back" at bounding box center [1011, 54] width 56 height 26
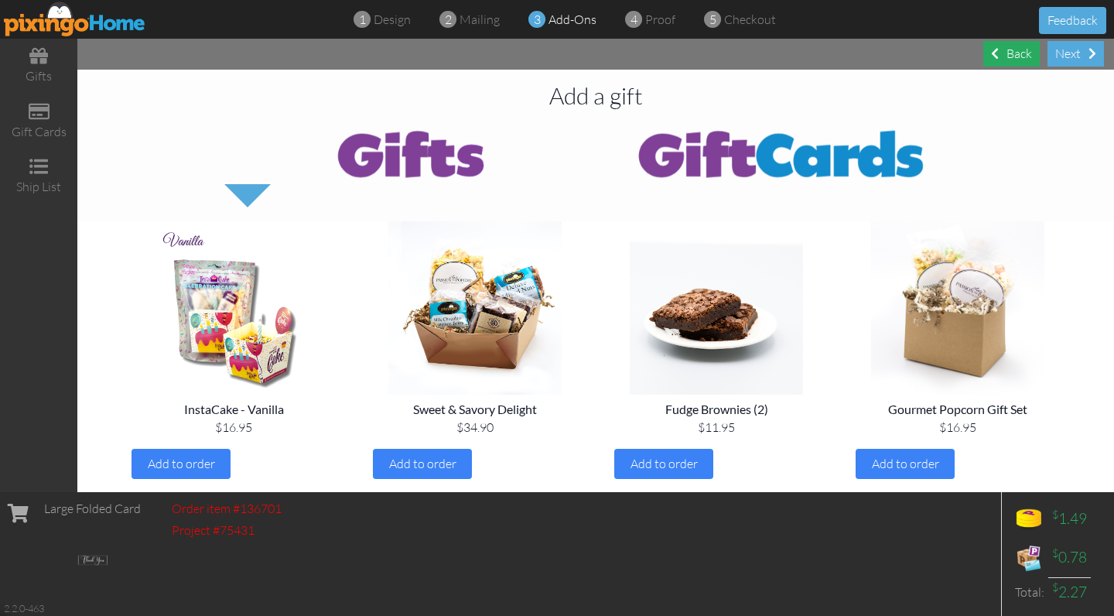
click at [1018, 55] on div "Back" at bounding box center [1011, 54] width 56 height 26
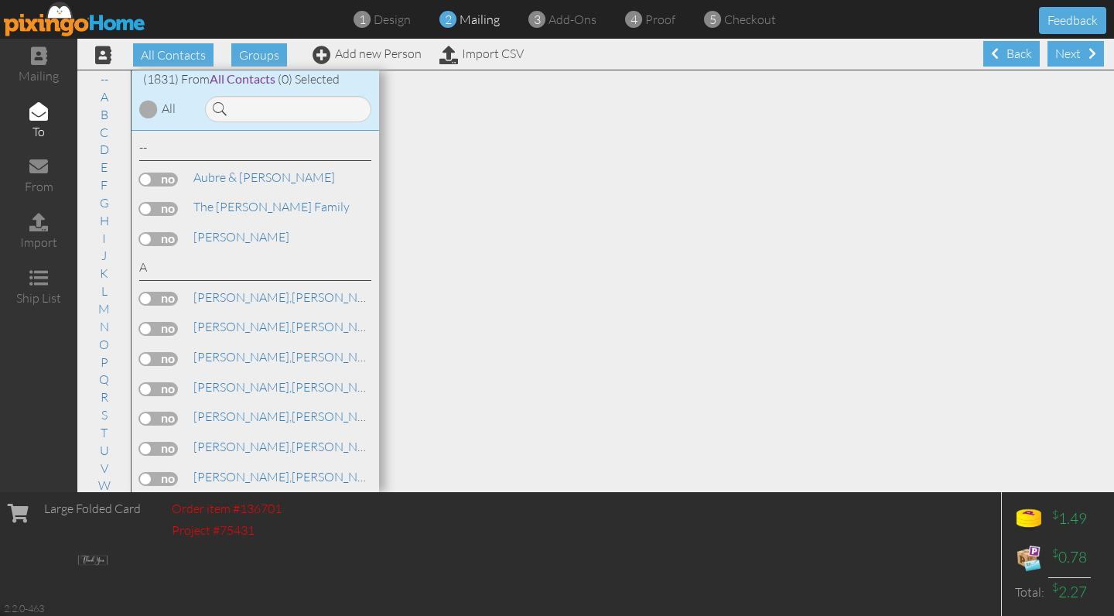
click at [1018, 55] on div "Back" at bounding box center [1011, 54] width 56 height 26
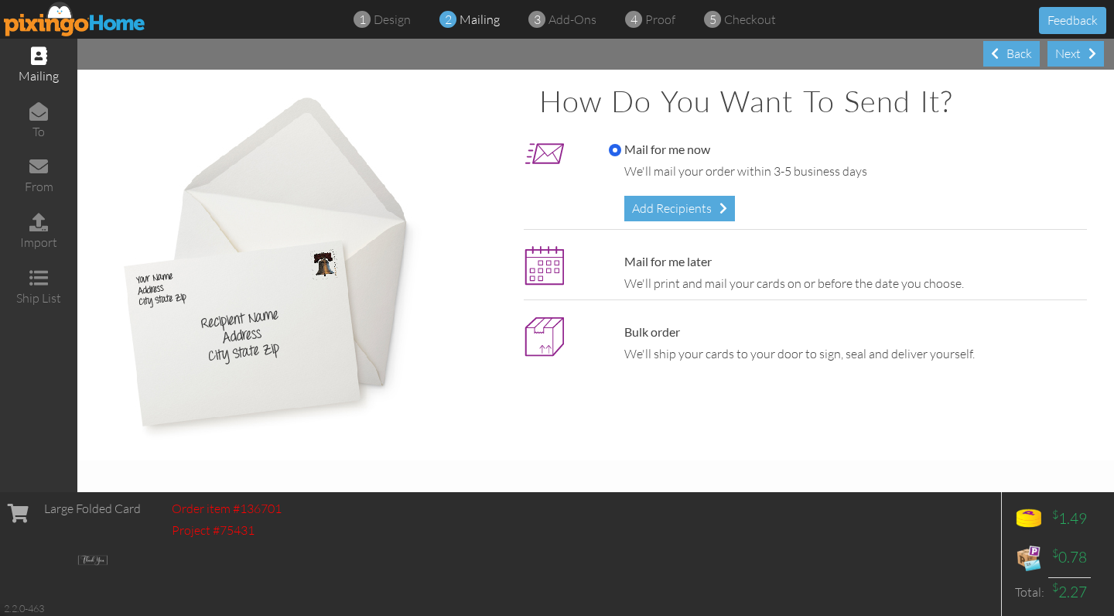
click at [1018, 55] on div "Back" at bounding box center [1011, 54] width 56 height 26
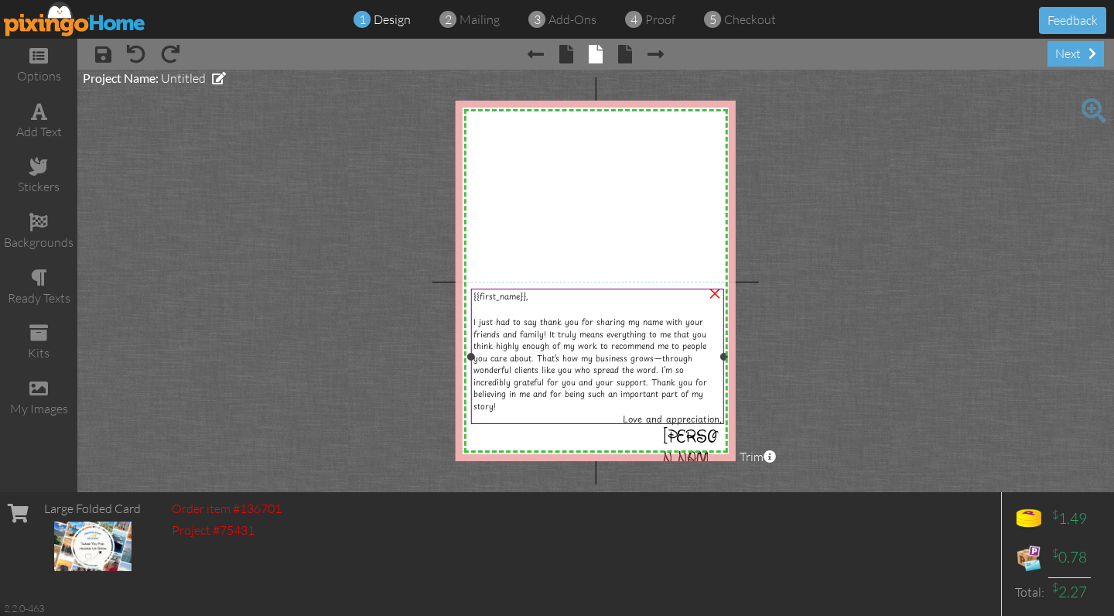
click at [653, 372] on span "I just had to say thank you for sharing my name with your friends and family! I…" at bounding box center [590, 363] width 234 height 97
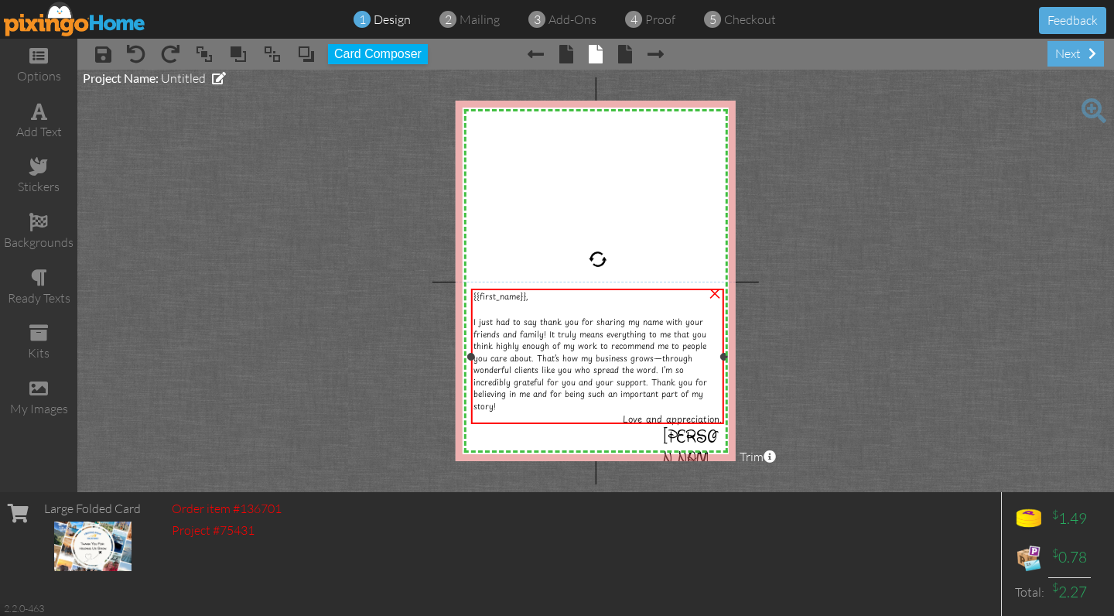
click at [622, 412] on span "Love and appreciation," at bounding box center [671, 418] width 99 height 13
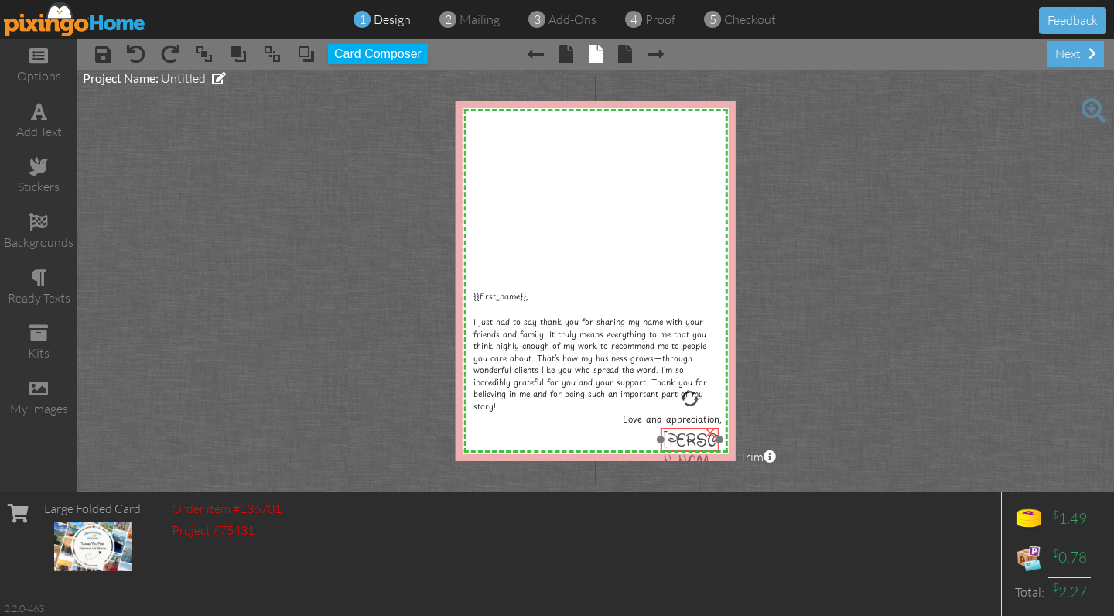
click at [681, 443] on span "[PERSON_NAME]" at bounding box center [689, 461] width 53 height 65
click at [823, 408] on project-studio-wrapper "X X X X X X X X X X X X X X X X X X X X X X X X X X X X X X X X X X X X X X X X…" at bounding box center [595, 281] width 1036 height 422
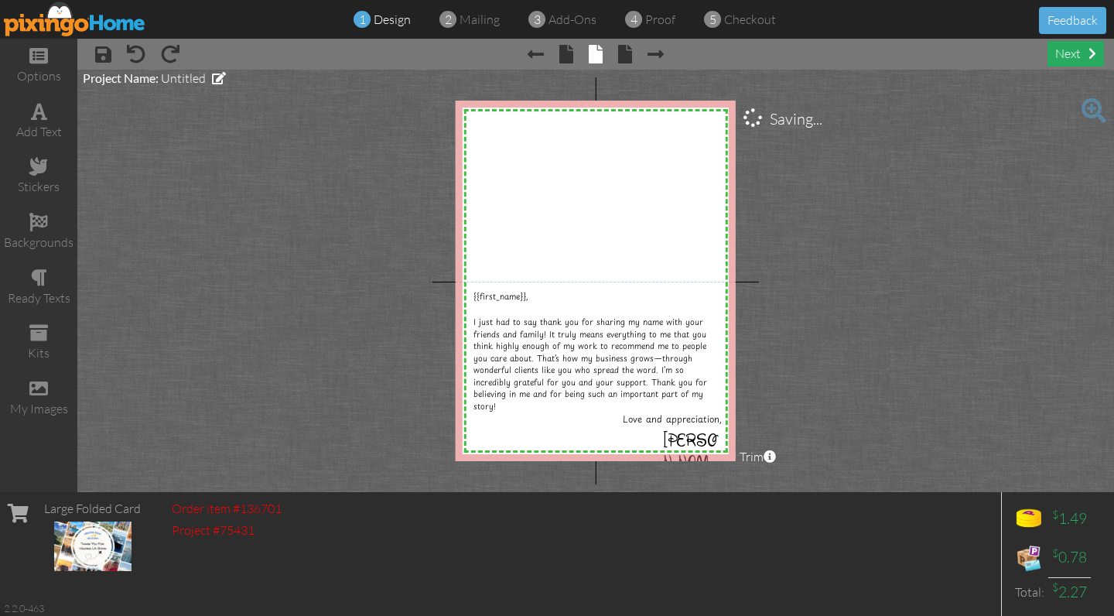
click at [1079, 63] on div "next" at bounding box center [1075, 54] width 56 height 26
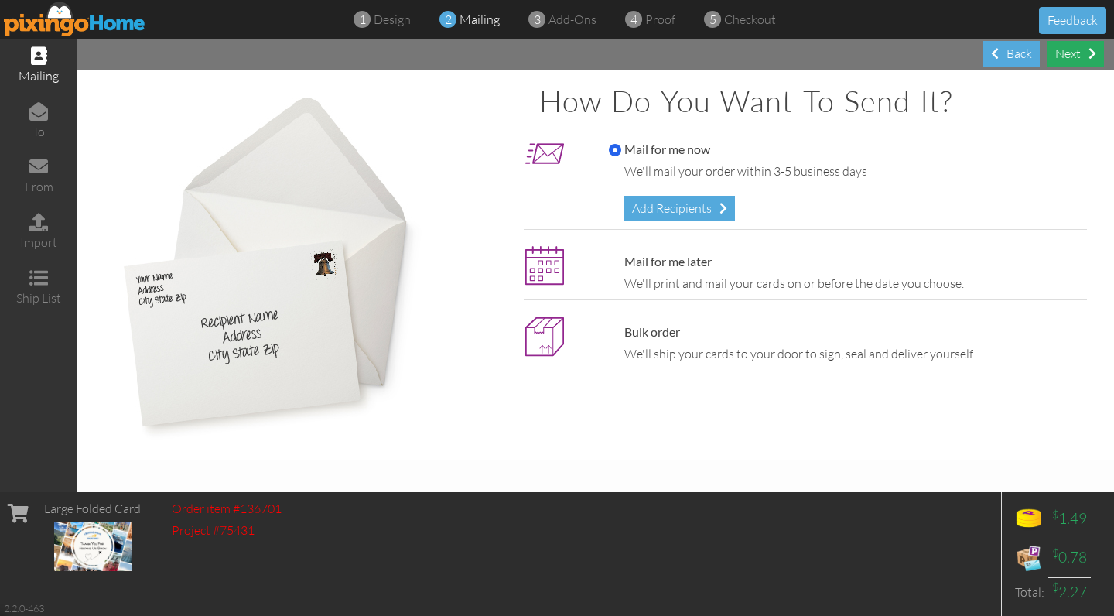
click at [1066, 55] on div "Next" at bounding box center [1075, 54] width 56 height 26
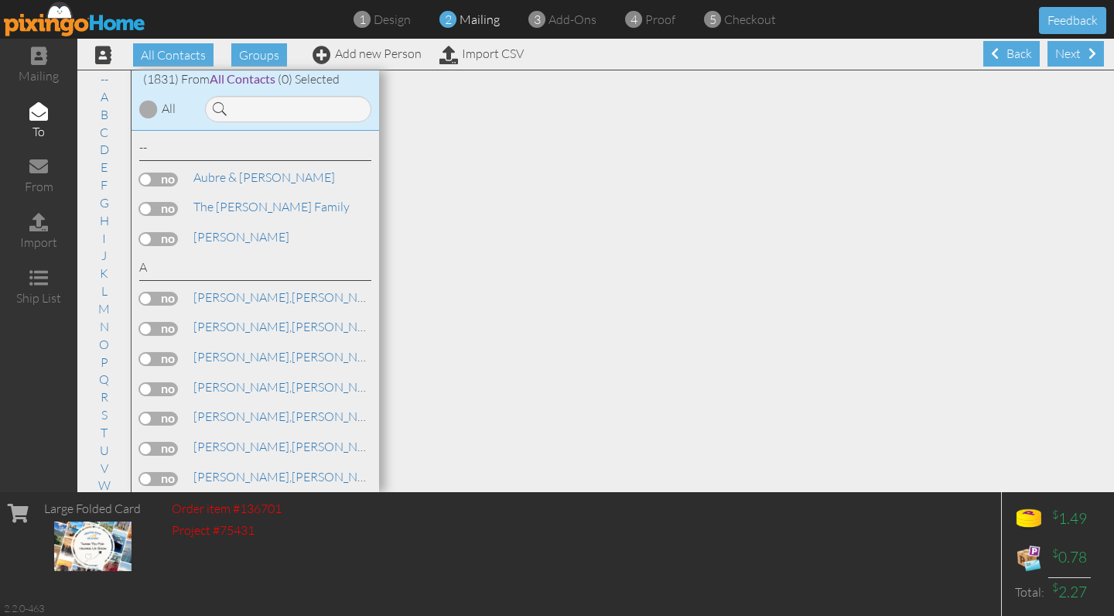
click at [1066, 55] on div "Next" at bounding box center [1075, 54] width 56 height 26
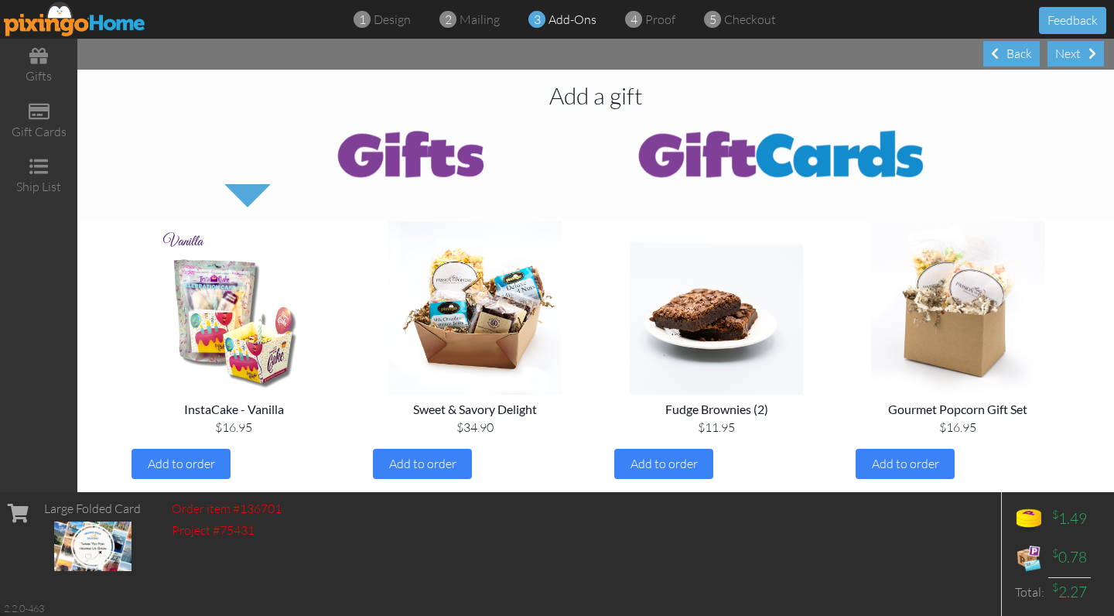
click at [1066, 55] on div "Next" at bounding box center [1075, 54] width 56 height 26
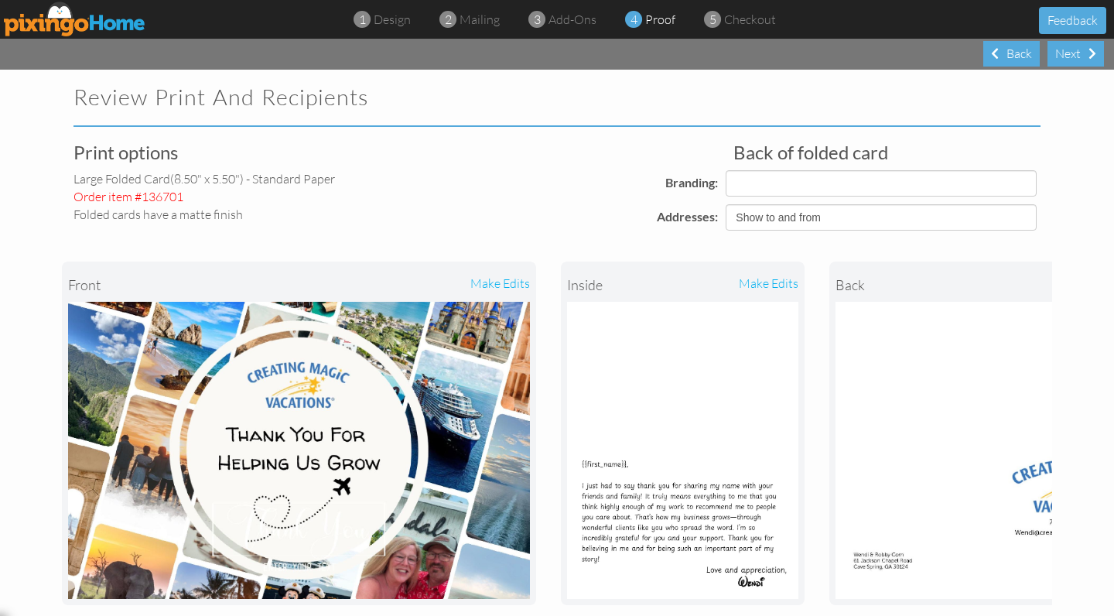
select select "object:31818"
select select "object:31817"
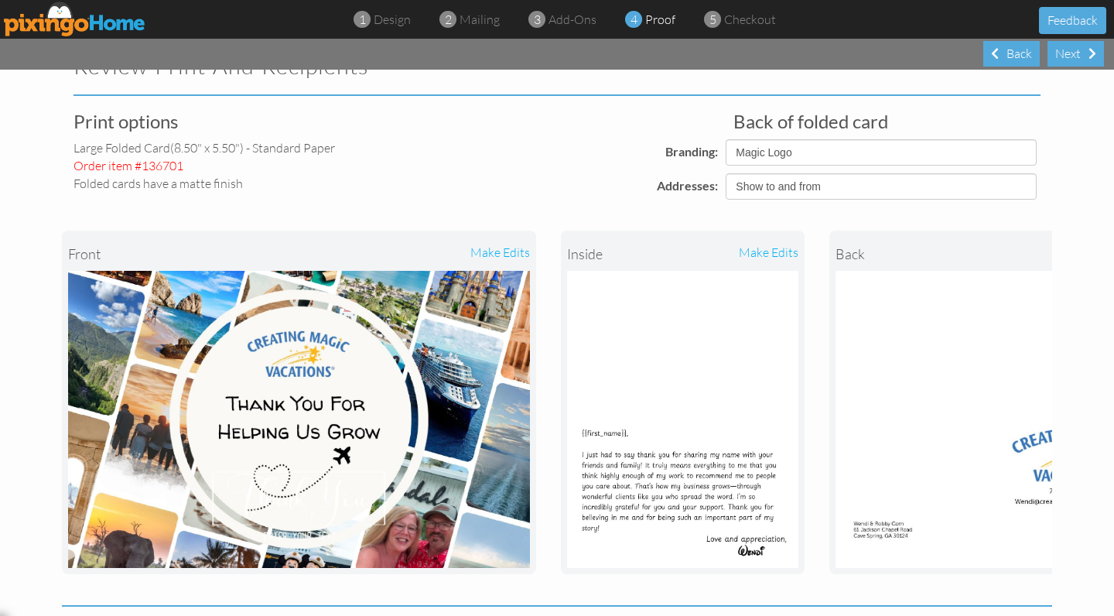
scroll to position [33, 0]
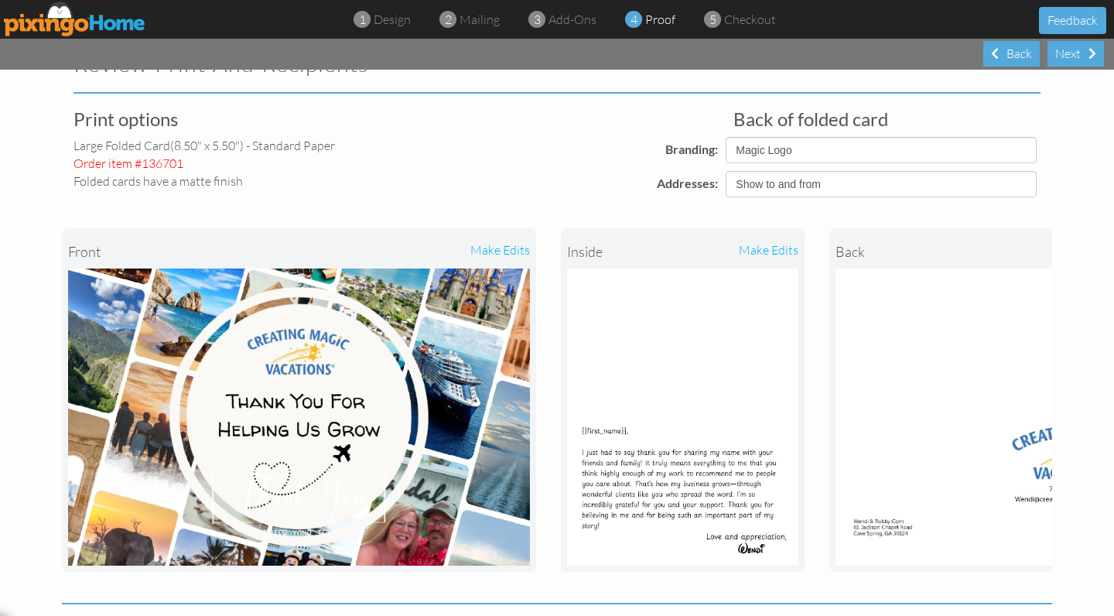
click at [56, 13] on img at bounding box center [75, 19] width 142 height 35
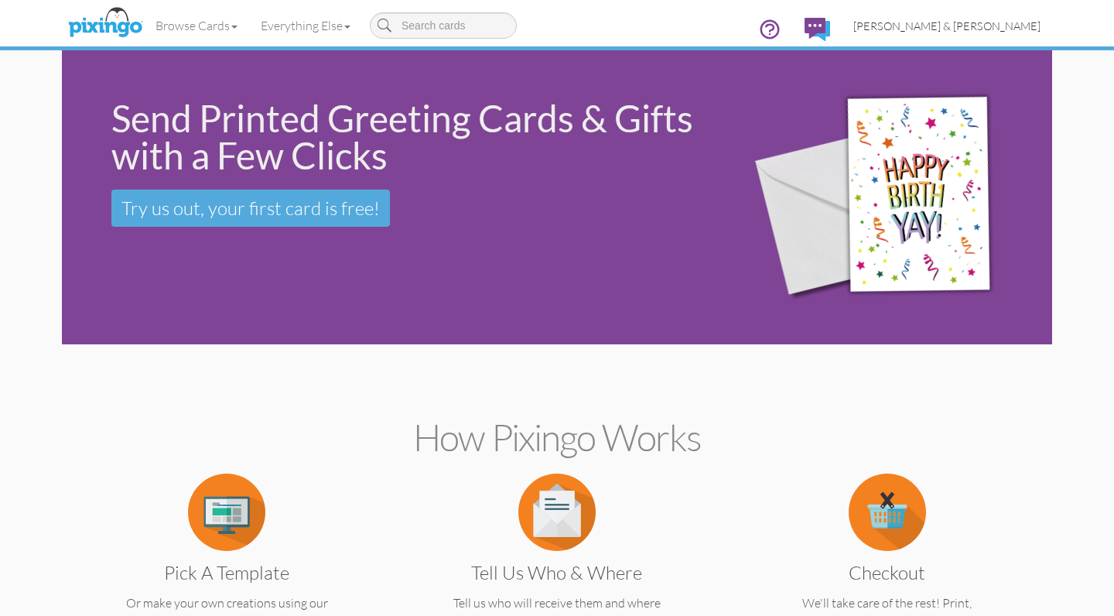
click at [990, 26] on span "[PERSON_NAME] & [PERSON_NAME]" at bounding box center [946, 25] width 187 height 13
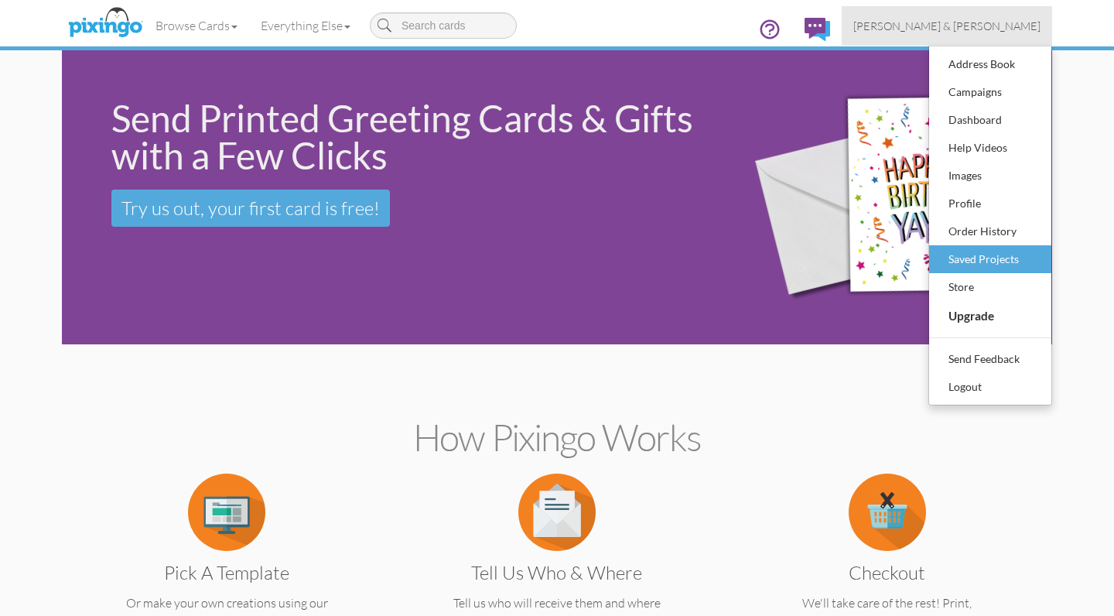
click at [979, 261] on div "Saved Projects" at bounding box center [989, 258] width 91 height 23
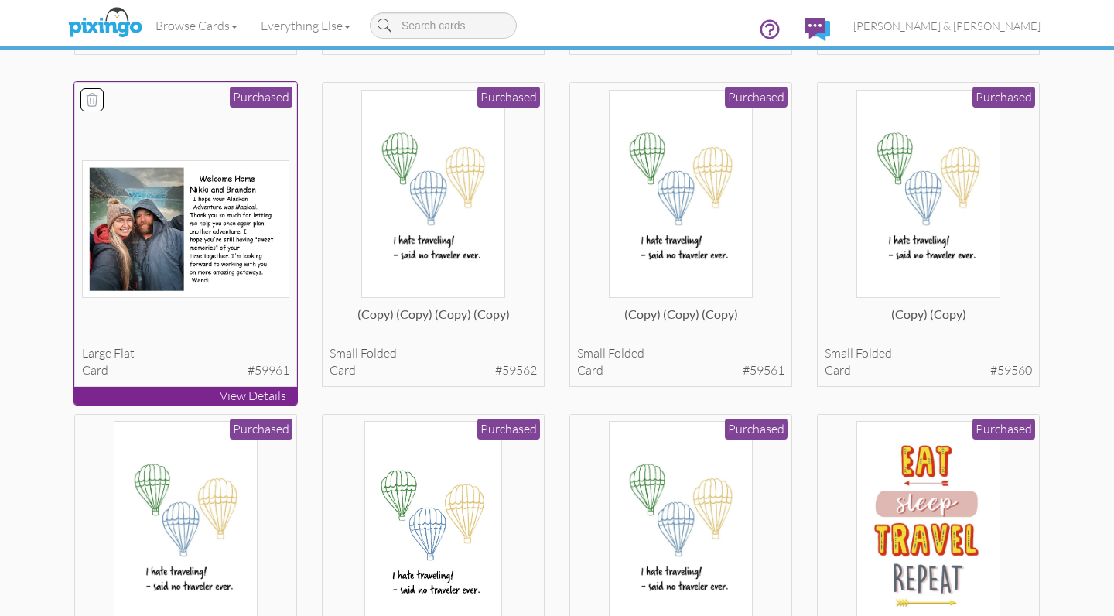
scroll to position [7502, 0]
